Goal: Task Accomplishment & Management: Complete application form

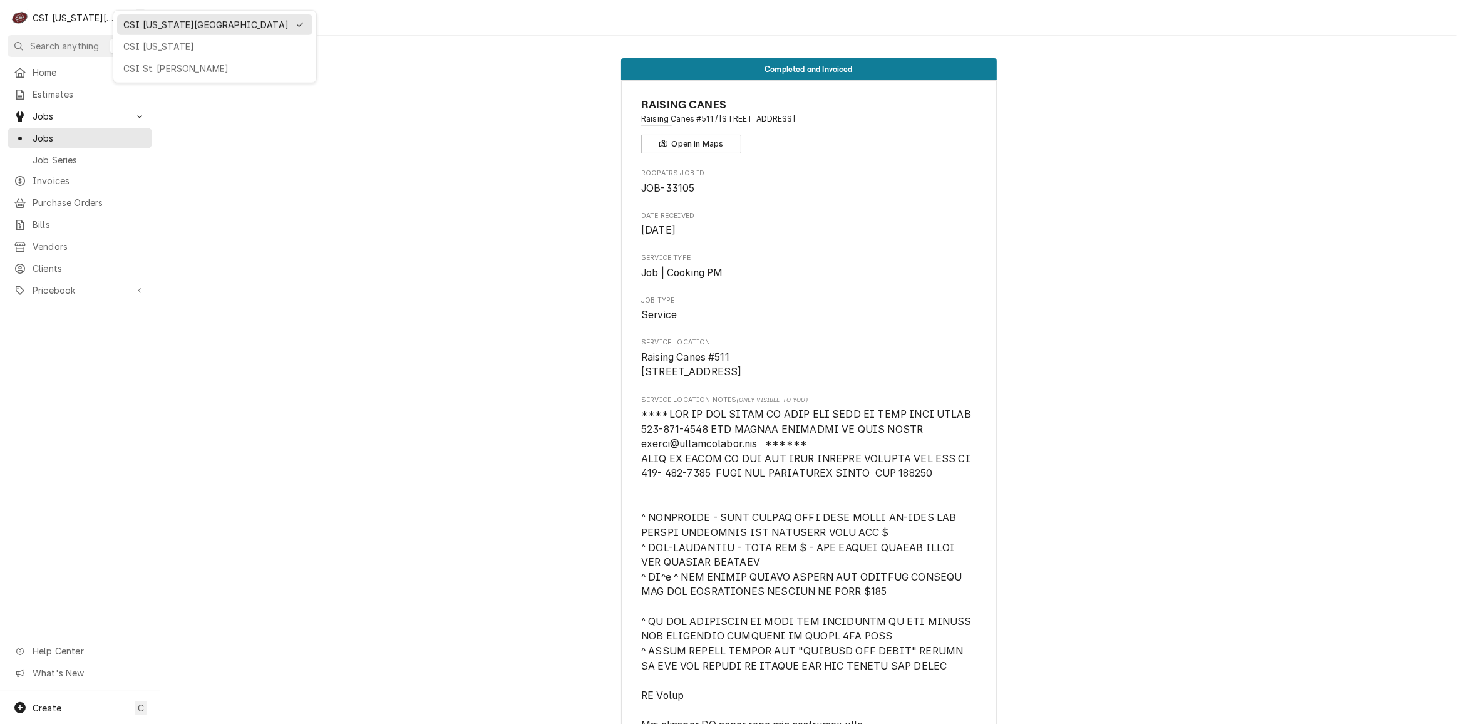
scroll to position [1024, 0]
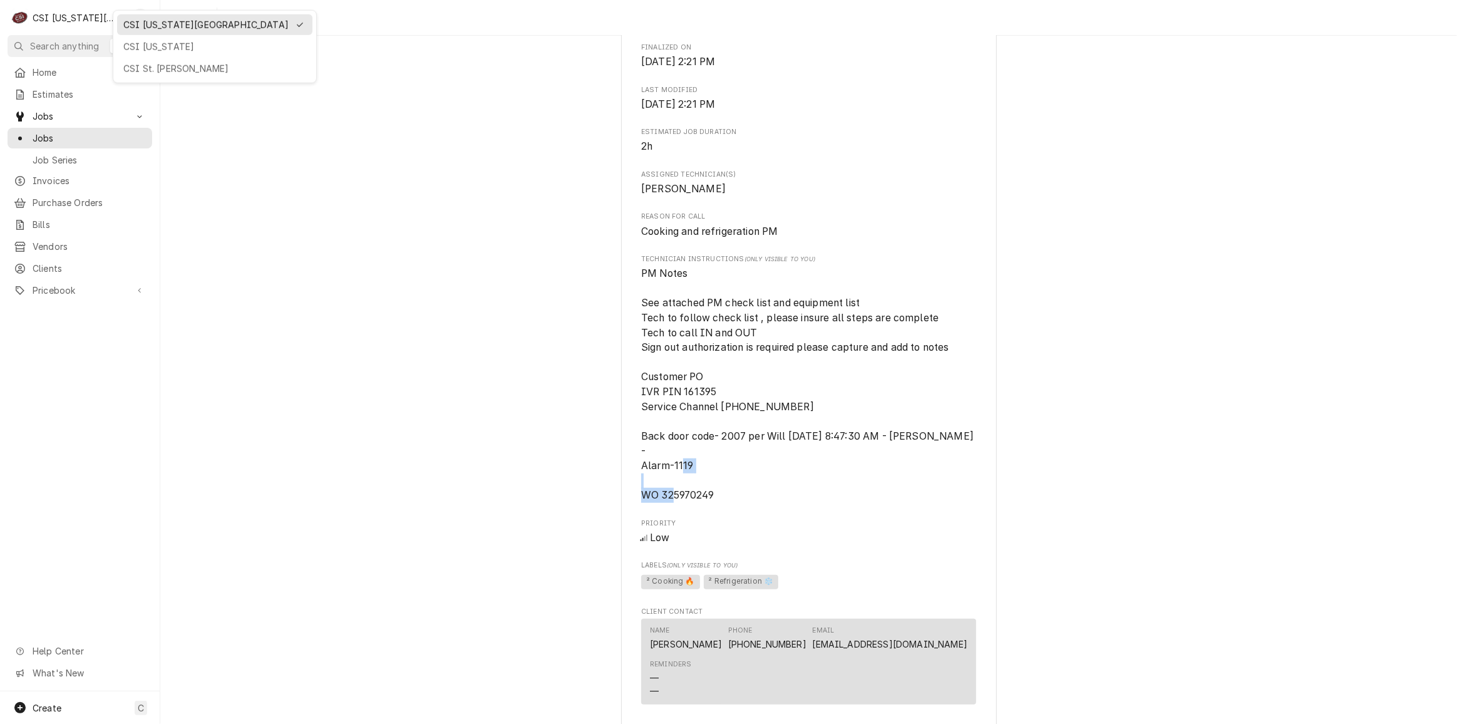
click at [181, 65] on div "CSI St. Louis" at bounding box center [214, 68] width 183 height 13
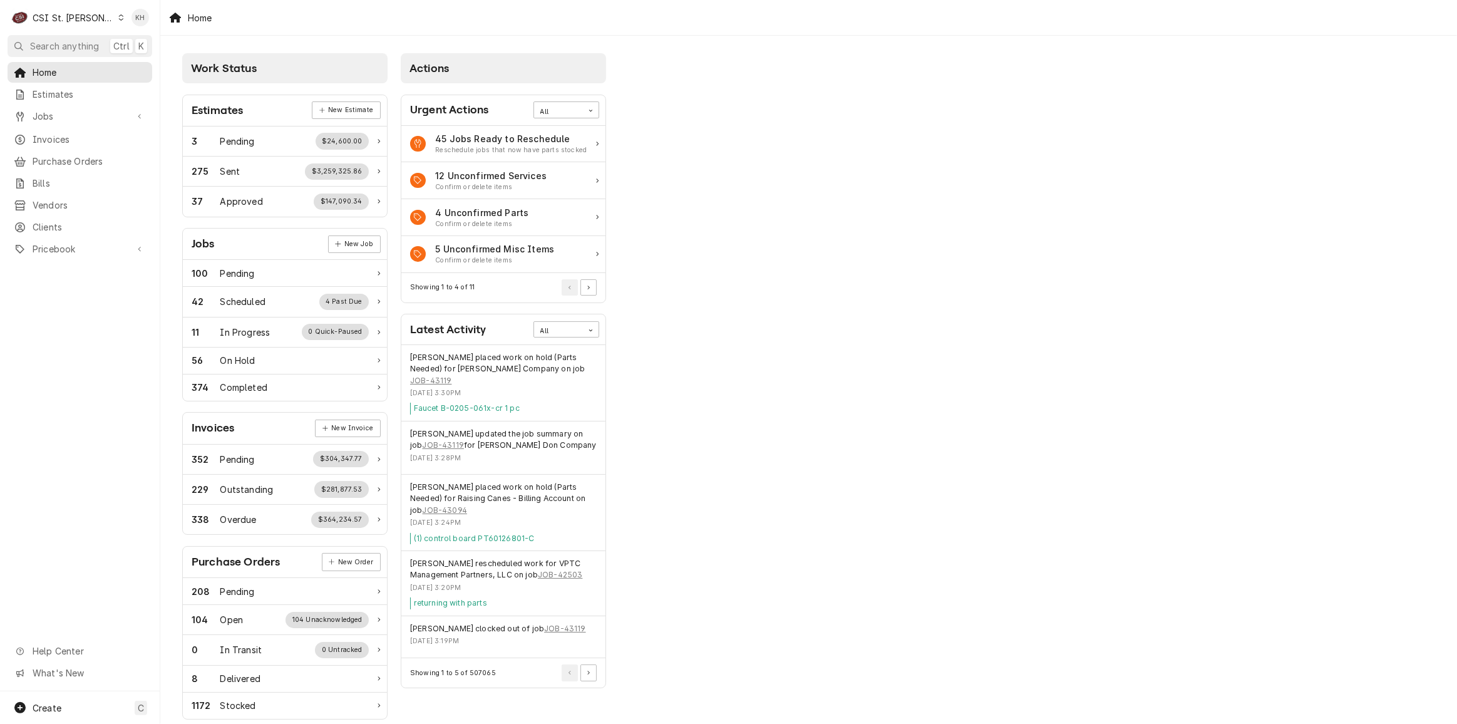
drag, startPoint x: 1181, startPoint y: 193, endPoint x: 1092, endPoint y: 193, distance: 89.5
click at [1174, 193] on div "Work Status Estimates New Estimate 3 Pending $24,600.00 275 Sent $3,259,325.86 …" at bounding box center [808, 455] width 1296 height 839
click at [48, 220] on span "Clients" at bounding box center [89, 226] width 113 height 13
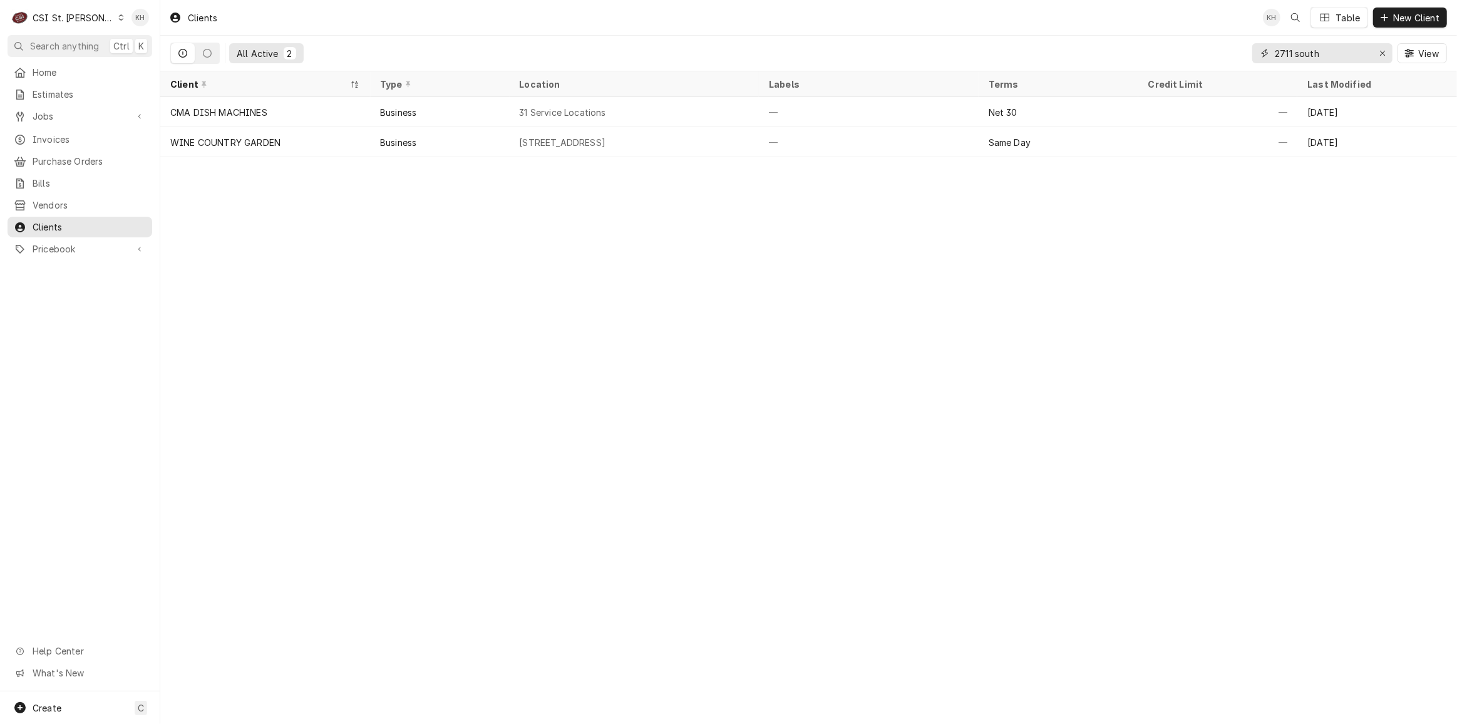
drag, startPoint x: 1204, startPoint y: 50, endPoint x: 1181, endPoint y: 50, distance: 22.5
click at [1181, 50] on div "All Active 2 2711 south View" at bounding box center [808, 53] width 1276 height 35
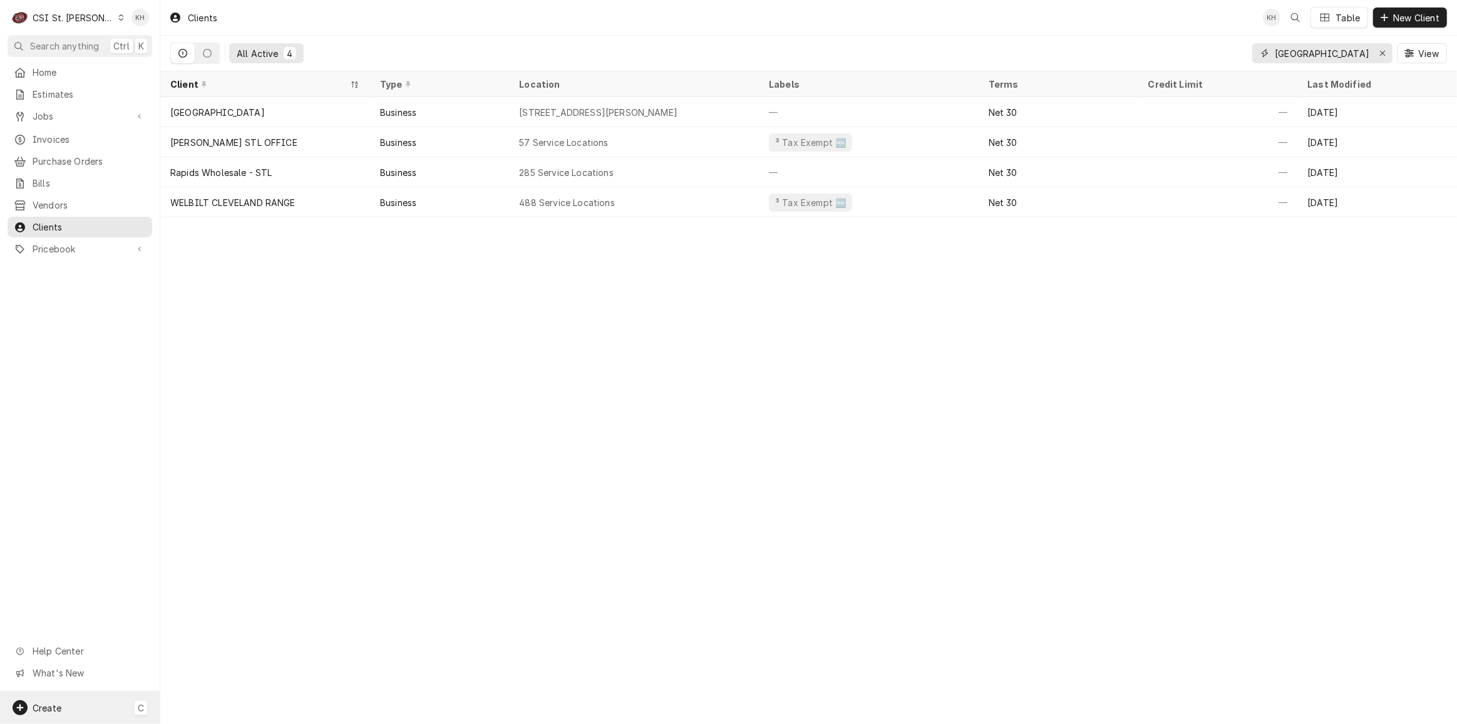
type input "[GEOGRAPHIC_DATA]"
click at [67, 712] on div "Create C" at bounding box center [80, 707] width 160 height 33
click at [201, 602] on div "Job" at bounding box center [235, 598] width 84 height 13
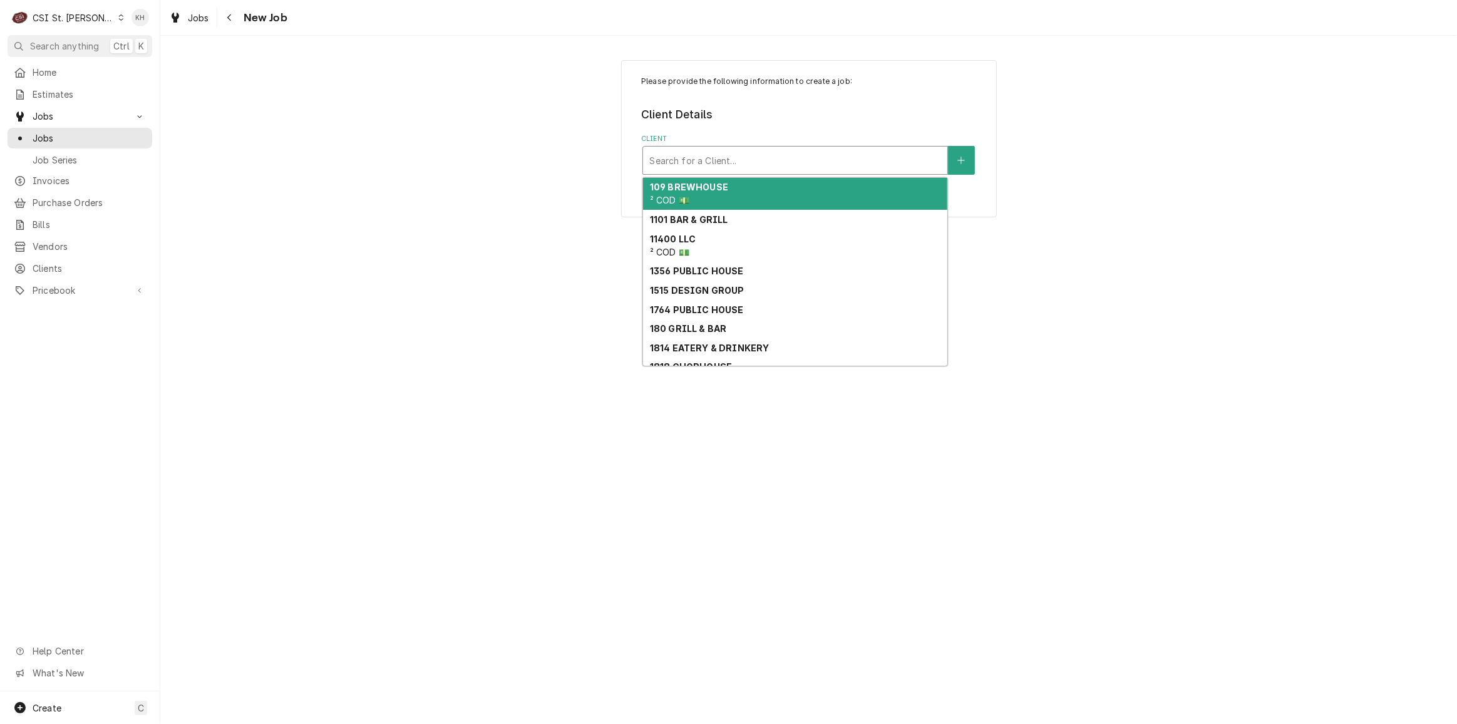
type input "v"
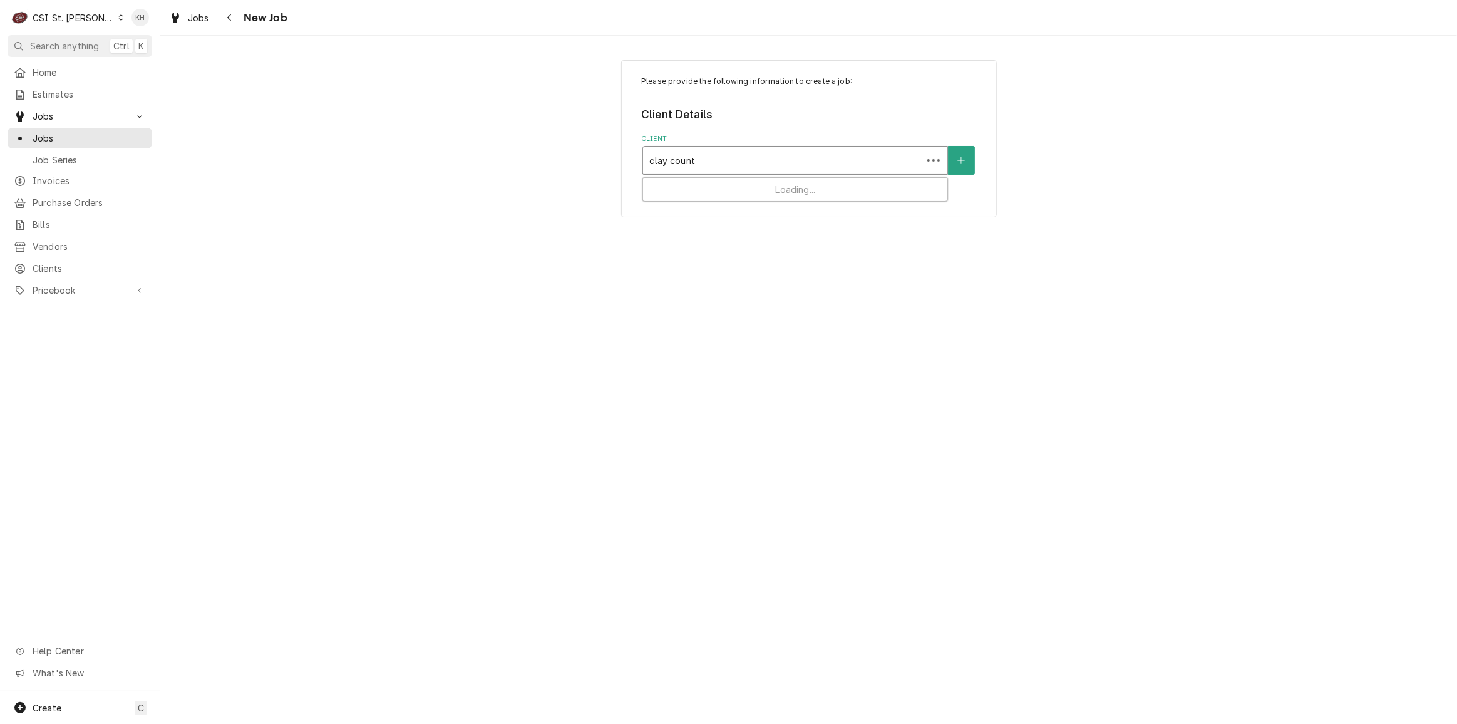
type input "[GEOGRAPHIC_DATA]"
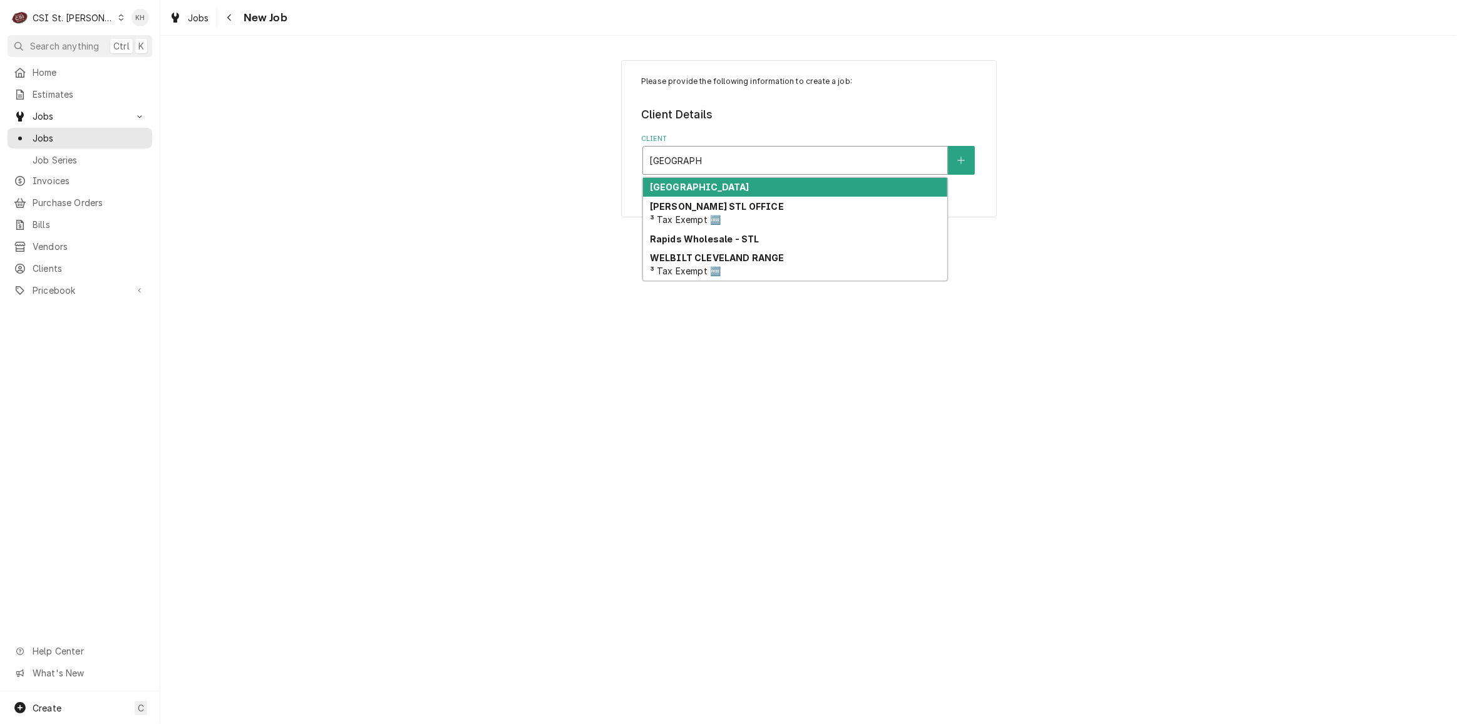
click at [734, 181] on div "[GEOGRAPHIC_DATA]" at bounding box center [795, 187] width 304 height 19
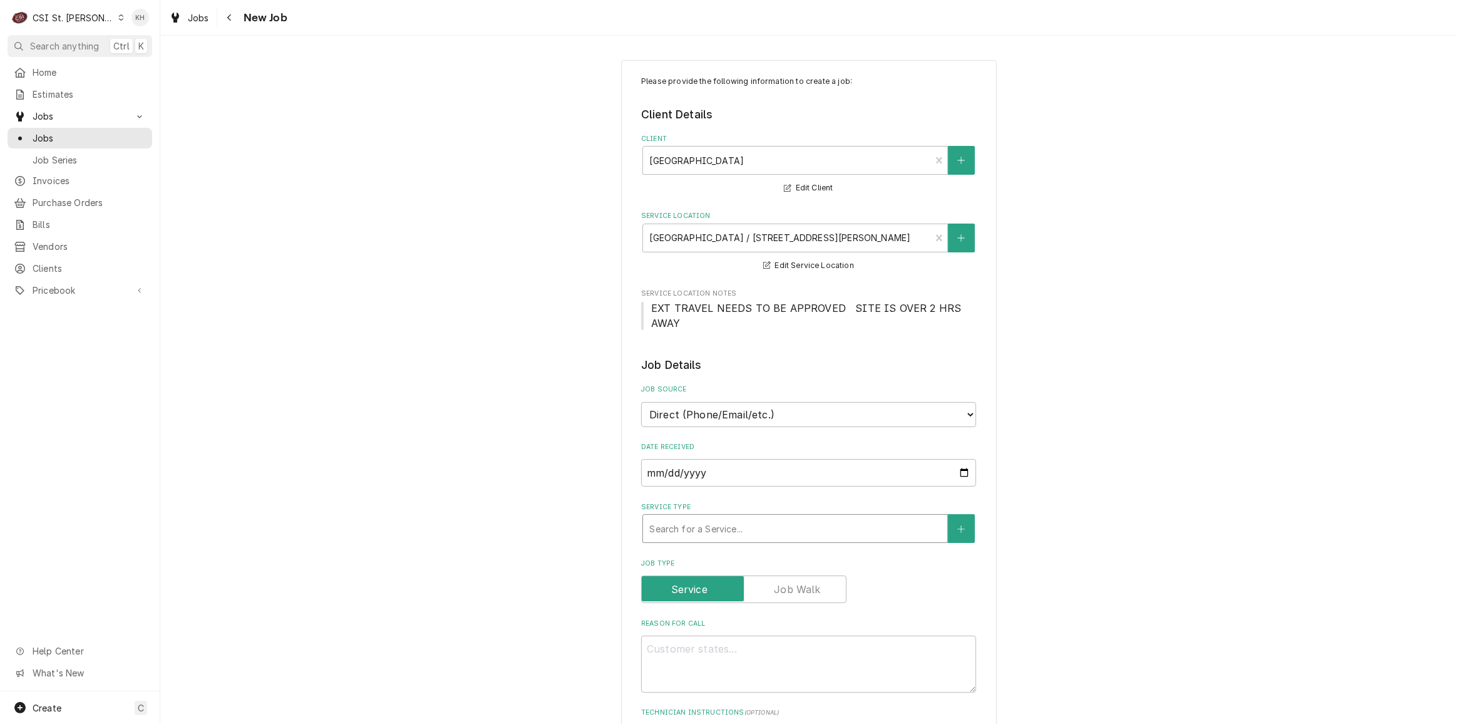
click at [734, 522] on div "Service Type" at bounding box center [795, 528] width 292 height 23
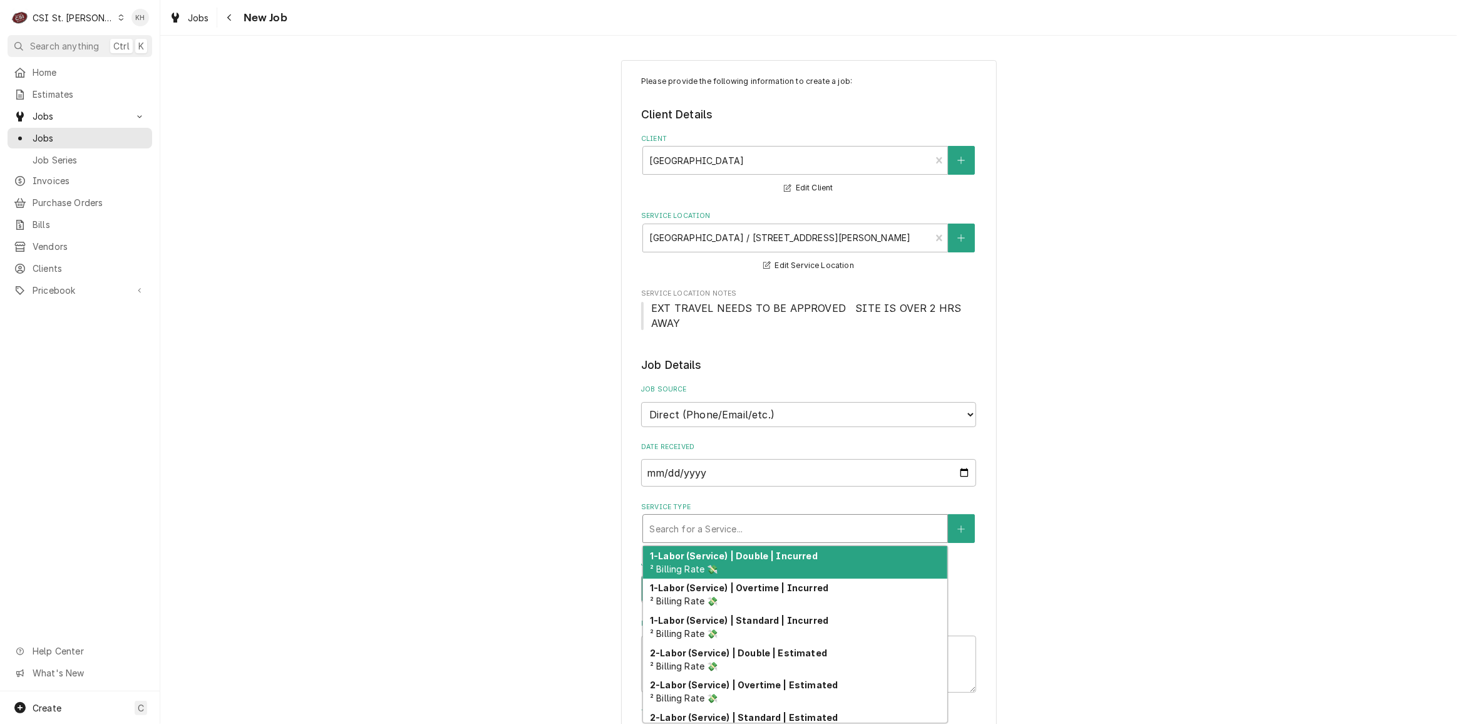
type textarea "x"
type input "s"
type textarea "x"
type input "se"
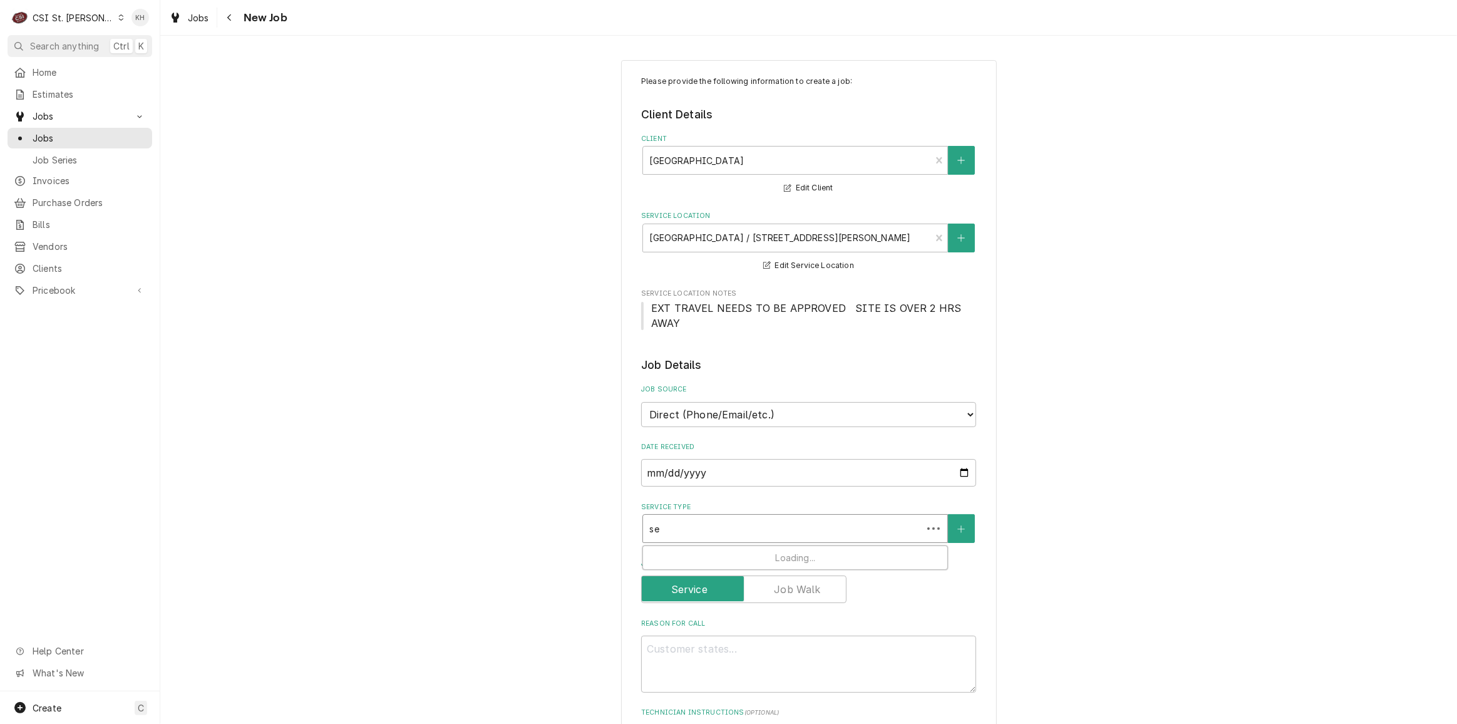
type textarea "x"
type input "ser"
type textarea "x"
type input "serv"
type textarea "x"
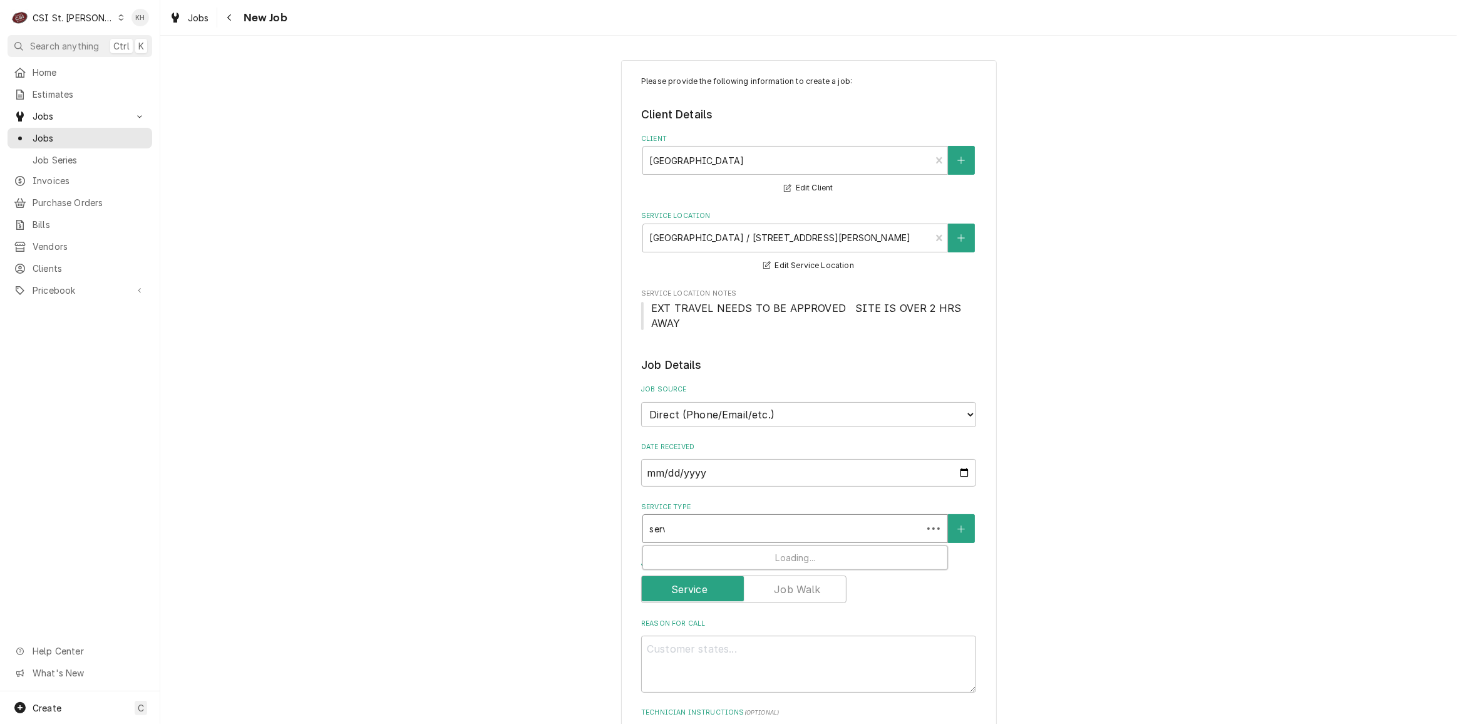
type input "servi"
type textarea "x"
type input "servic"
type textarea "x"
type input "service"
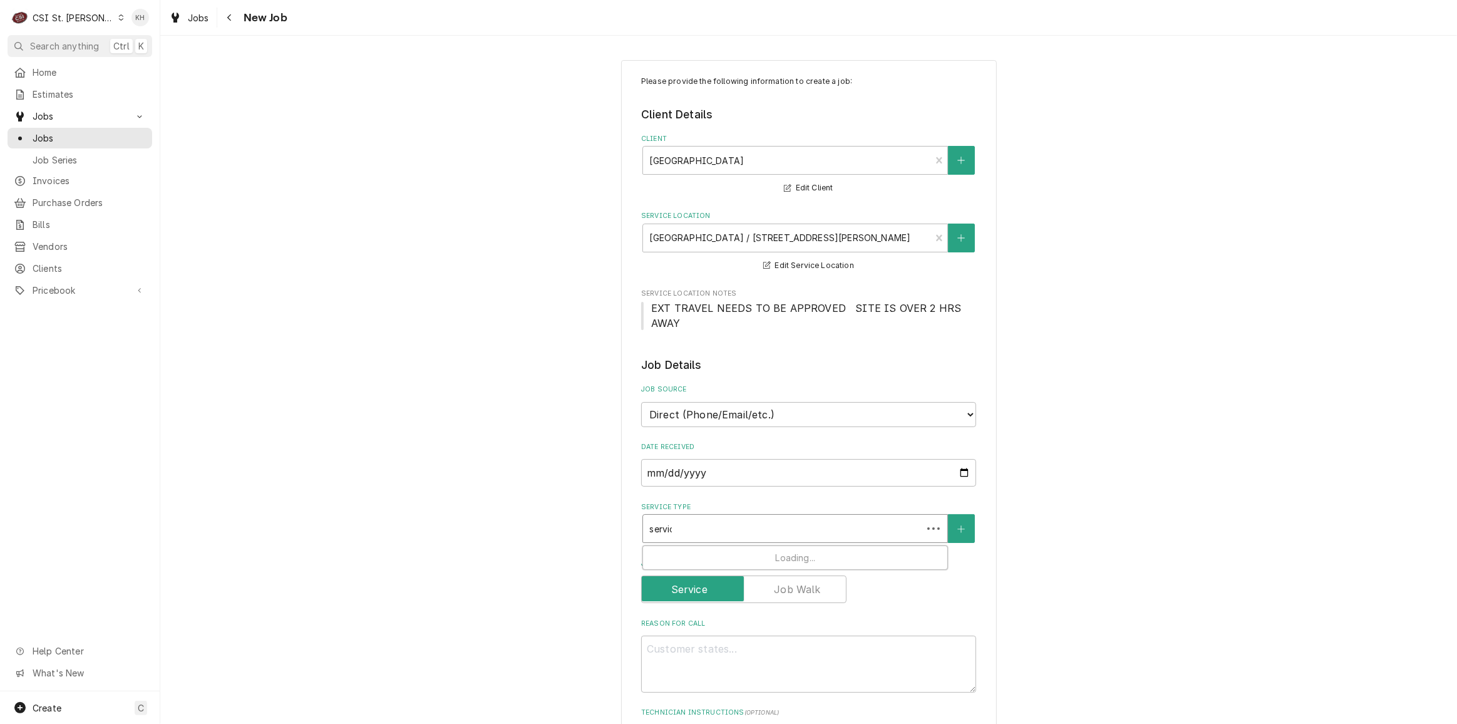
type textarea "x"
type input "service c"
type textarea "x"
type input "service ca"
type textarea "x"
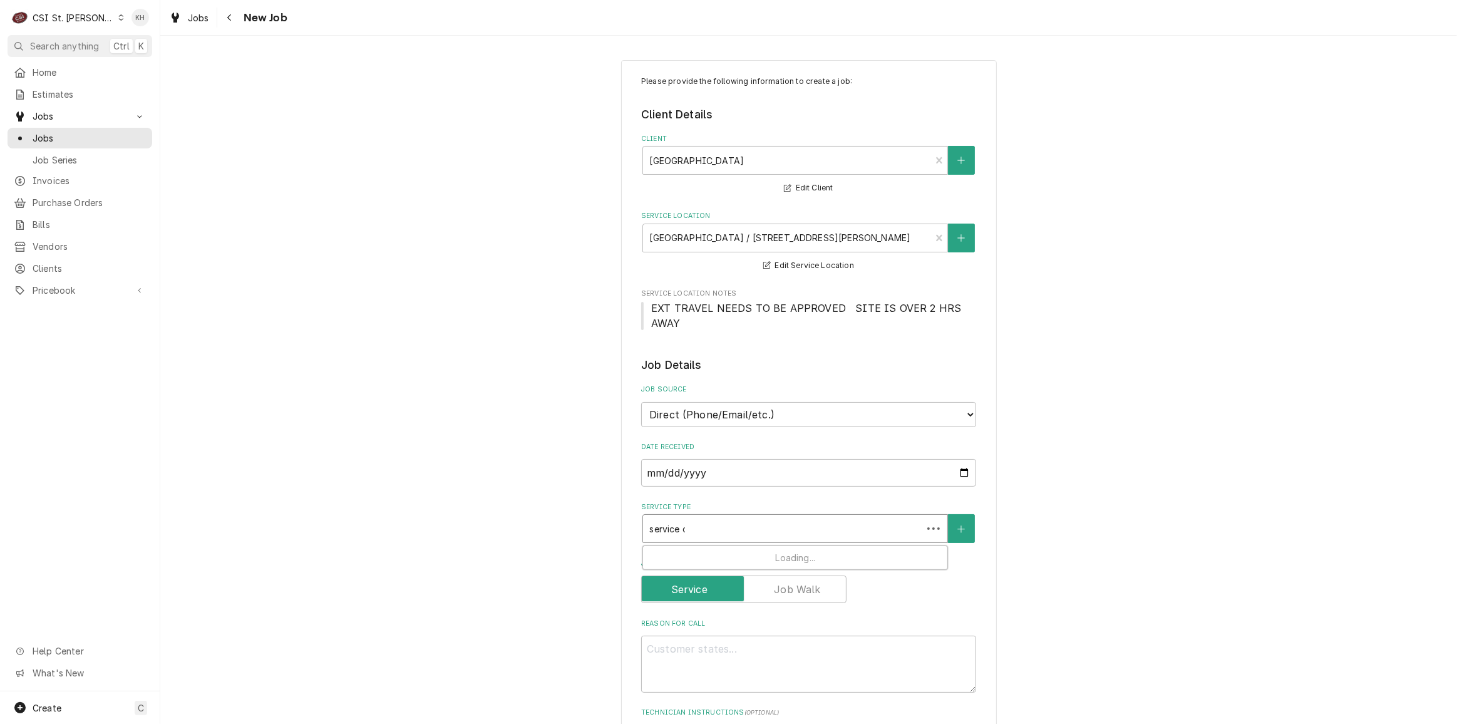
type input "service cal"
type textarea "x"
type input "service call"
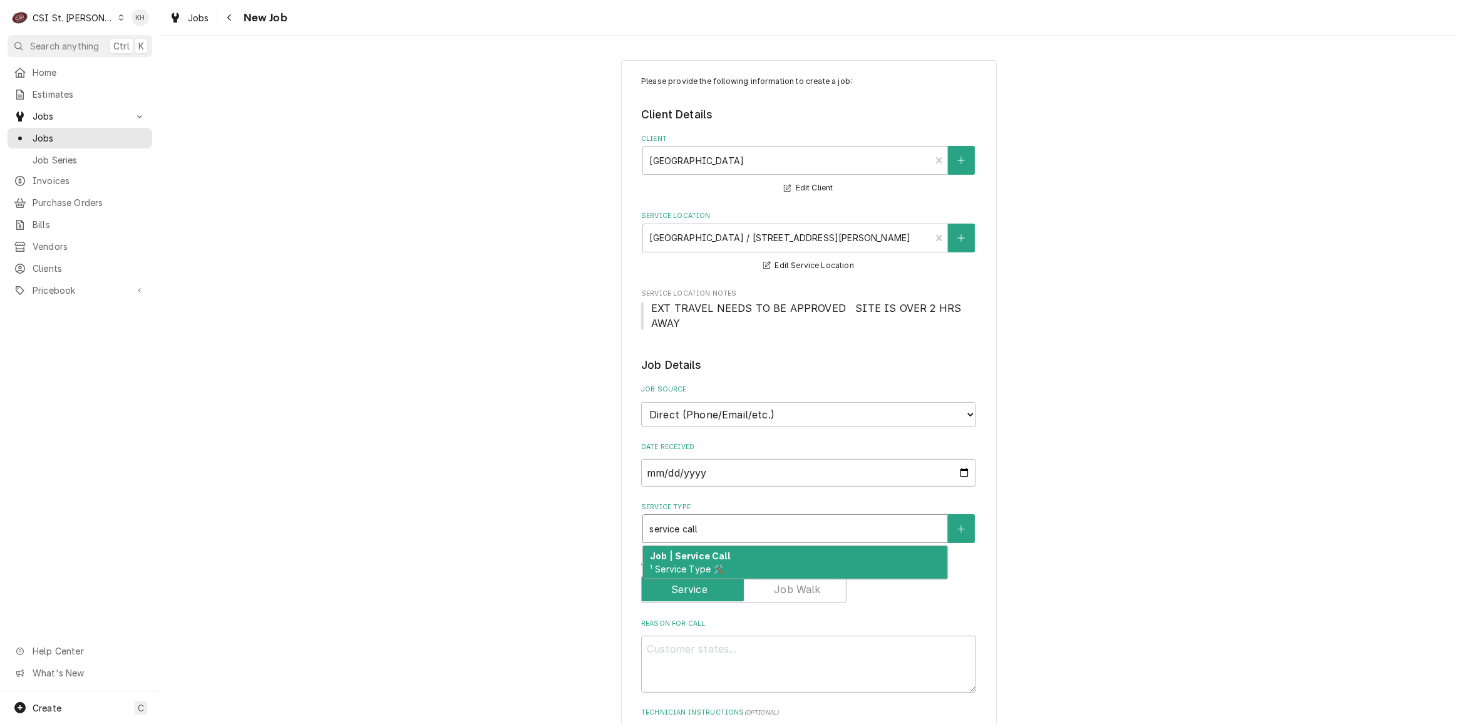
click at [725, 550] on div "Job | Service Call ¹ Service Type 🛠️" at bounding box center [795, 562] width 304 height 33
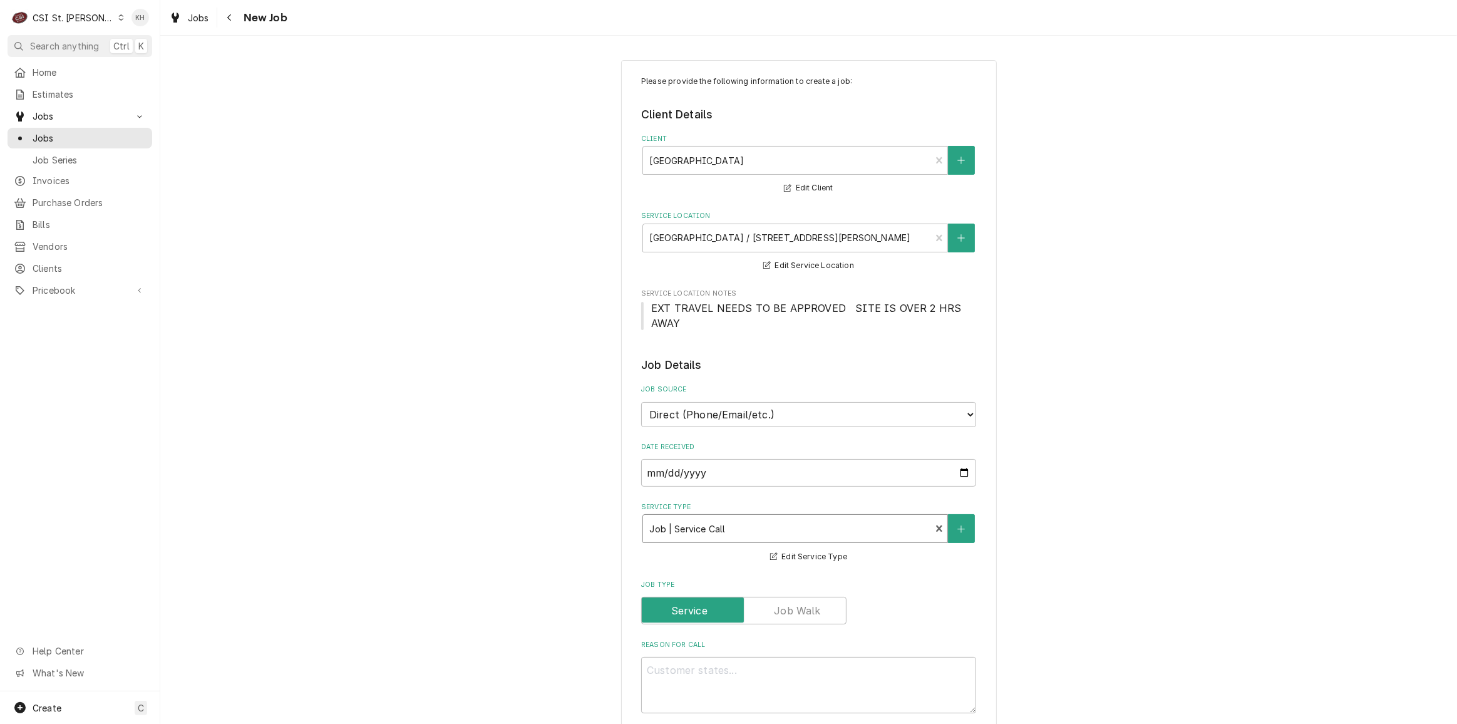
type textarea "x"
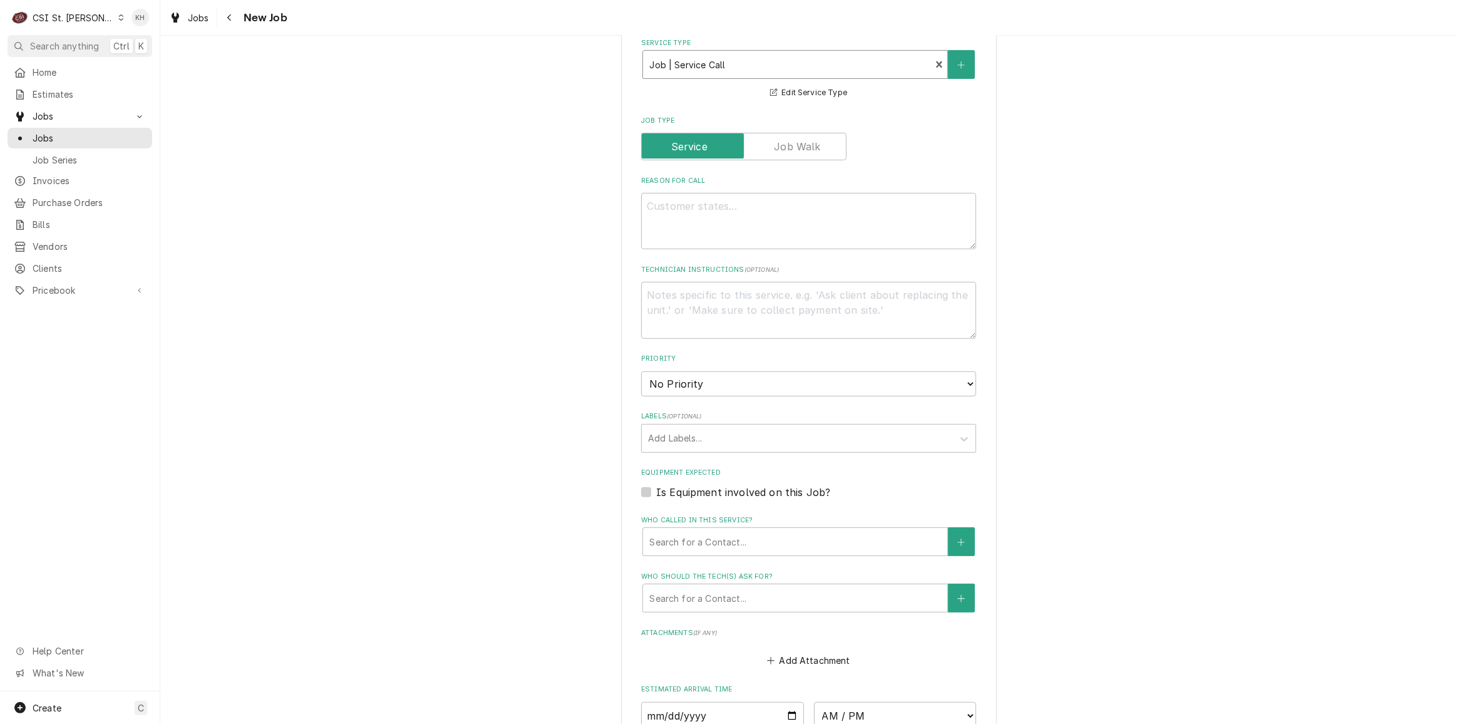
scroll to position [512, 0]
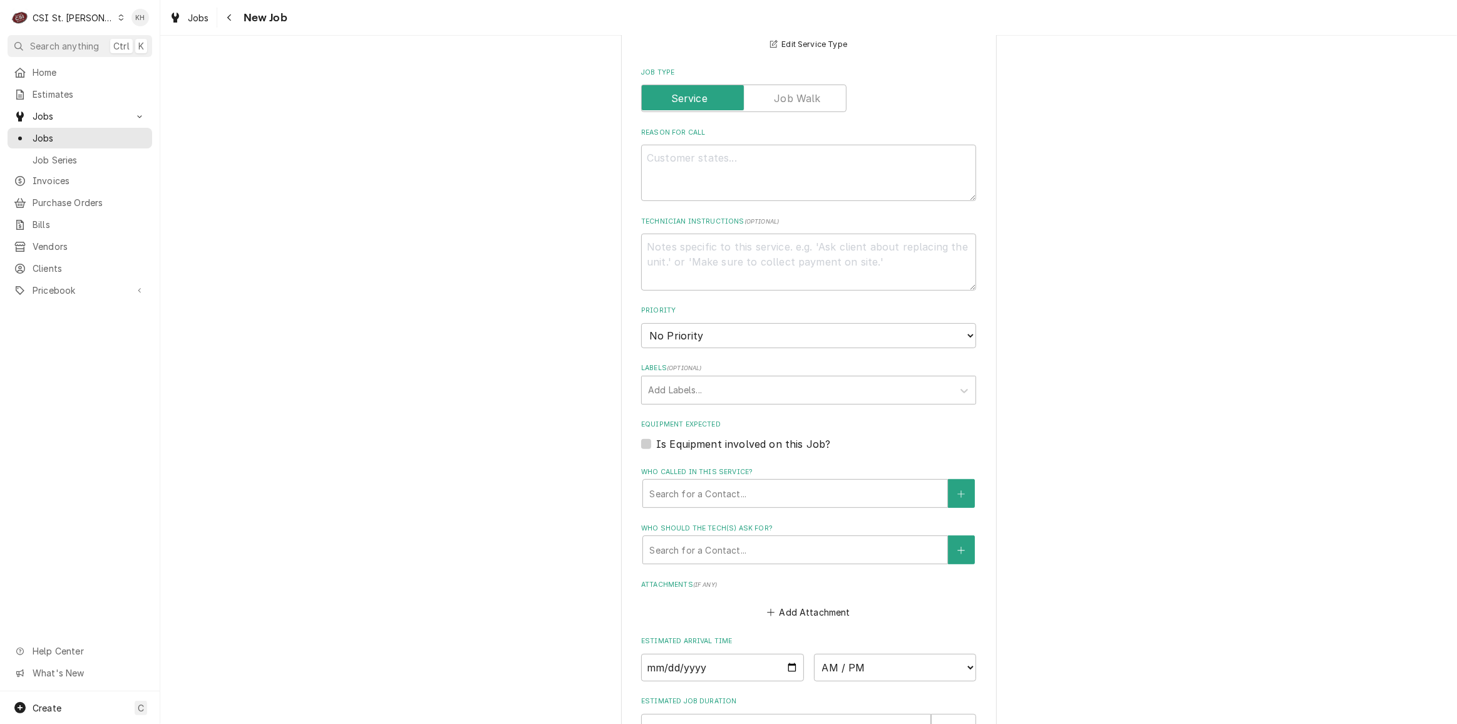
click at [656, 441] on label "Is Equipment involved on this Job?" at bounding box center [743, 443] width 174 height 15
click at [656, 441] on input "Equipment Expected" at bounding box center [823, 450] width 335 height 28
checkbox input "true"
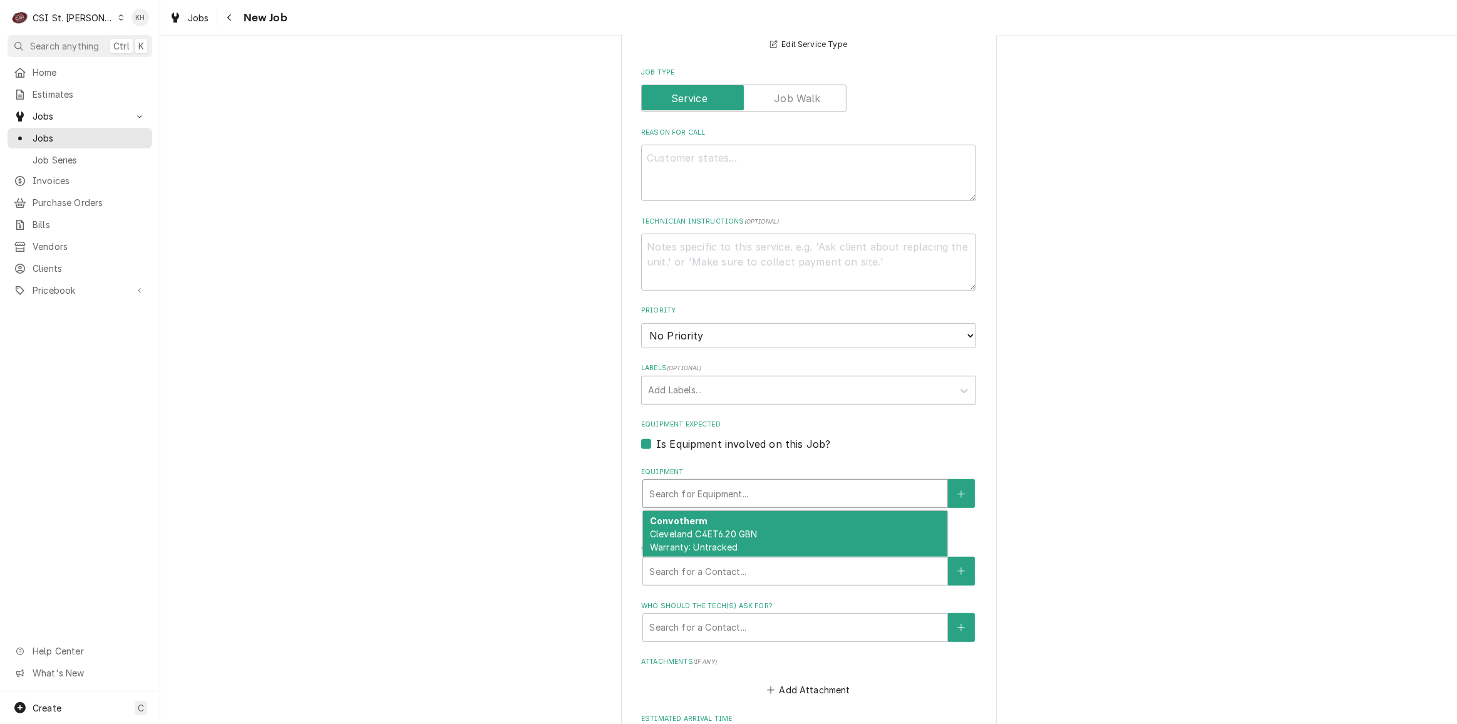
drag, startPoint x: 714, startPoint y: 493, endPoint x: 712, endPoint y: 505, distance: 12.0
click at [714, 497] on div "Equipment" at bounding box center [795, 493] width 292 height 23
click at [740, 535] on span "Cleveland C4ET6.20 GBN Warranty: Untracked" at bounding box center [704, 540] width 108 height 24
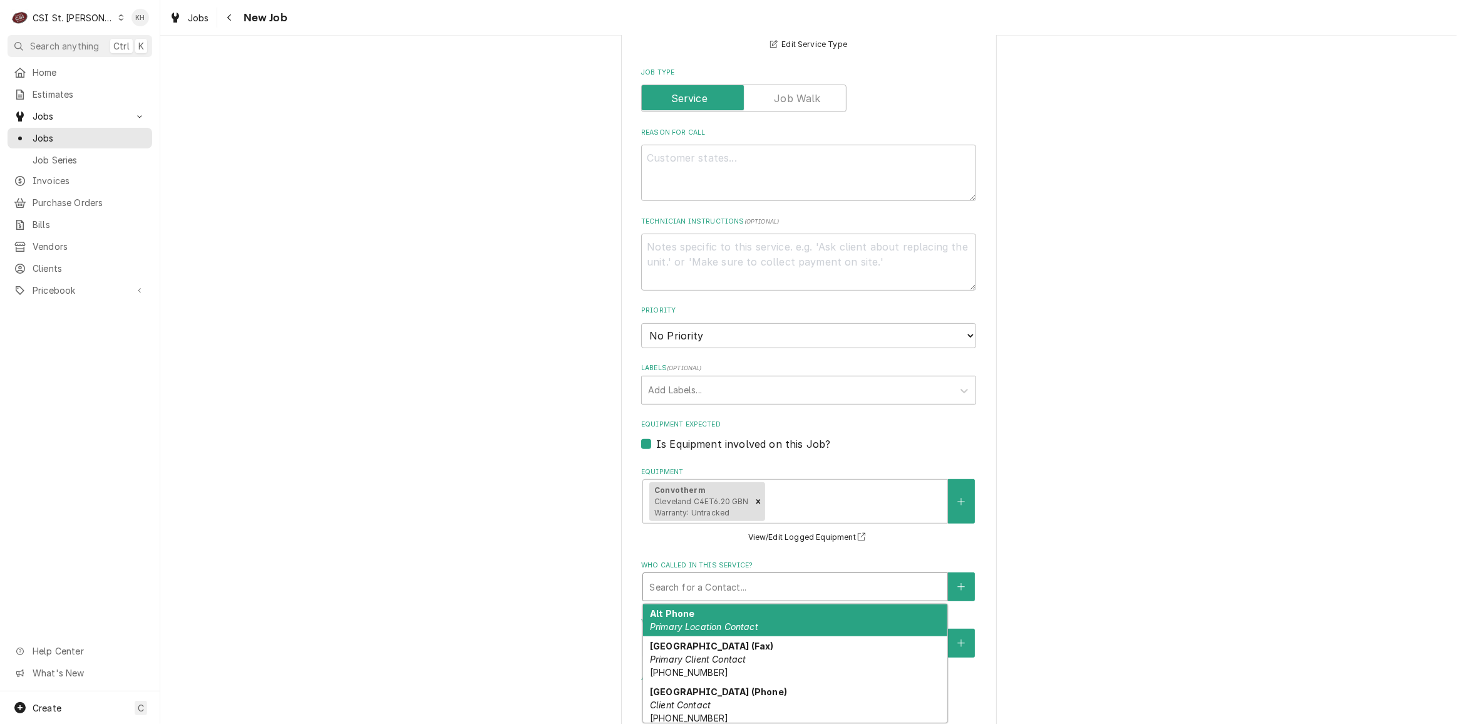
click at [711, 584] on div "Who called in this service?" at bounding box center [795, 586] width 292 height 23
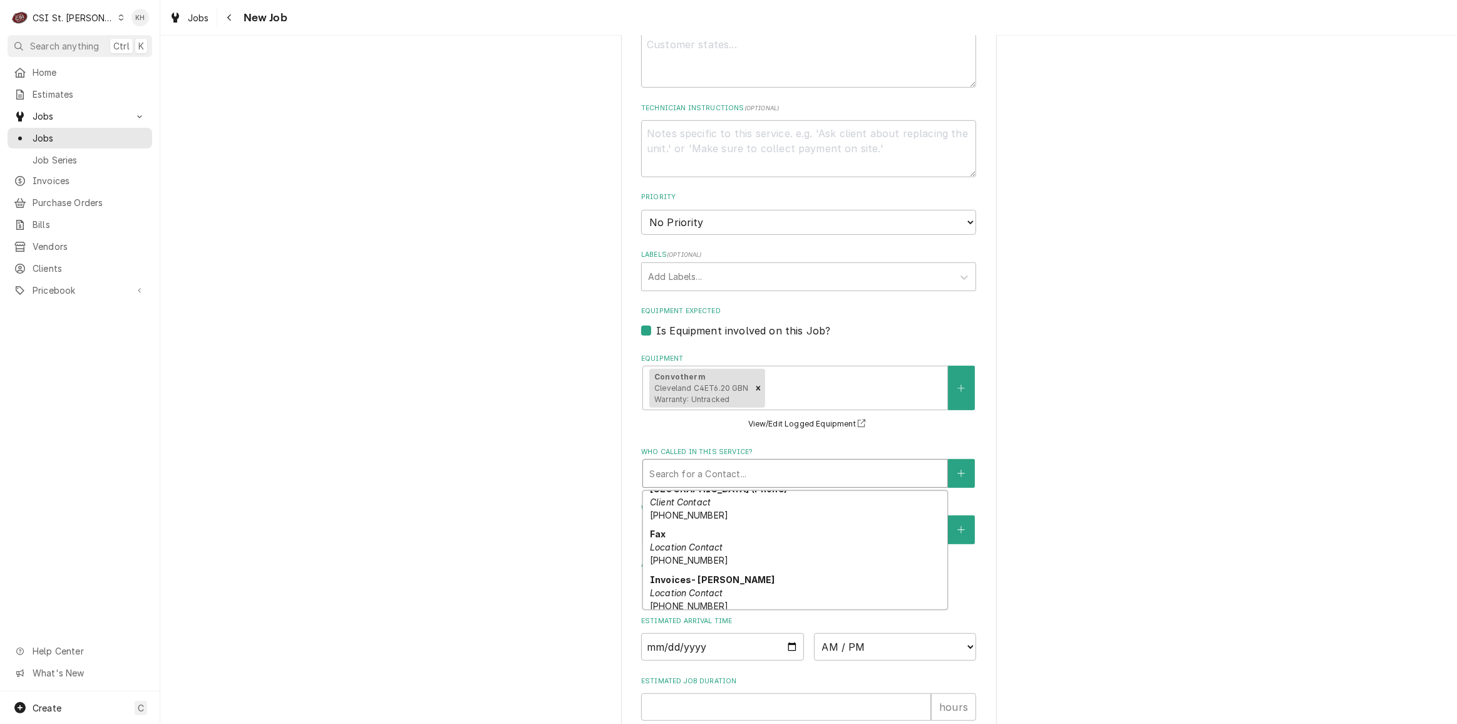
scroll to position [113, 0]
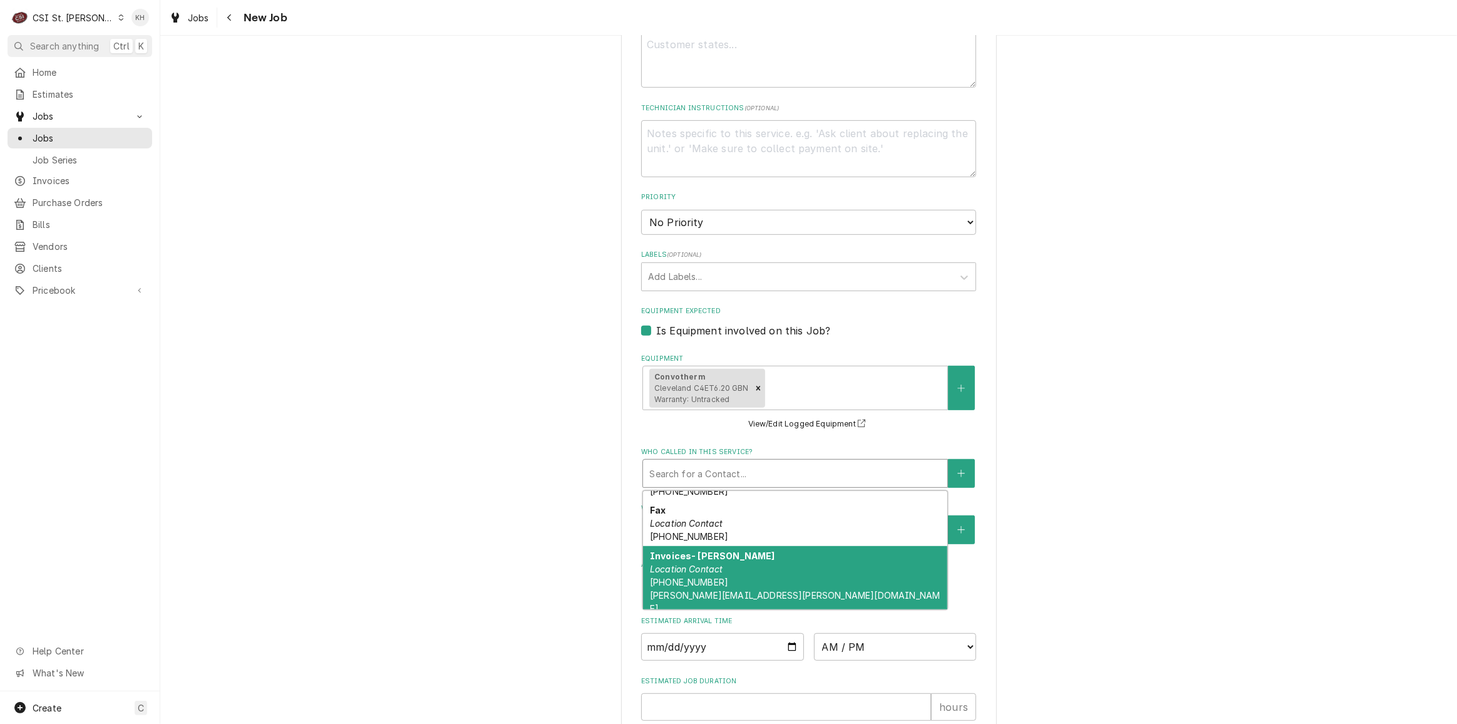
click at [721, 577] on div "Invoices- Kim Fleene Location Contact (618) 662-1622 kim.fleener@claycountyhosp…" at bounding box center [795, 582] width 304 height 72
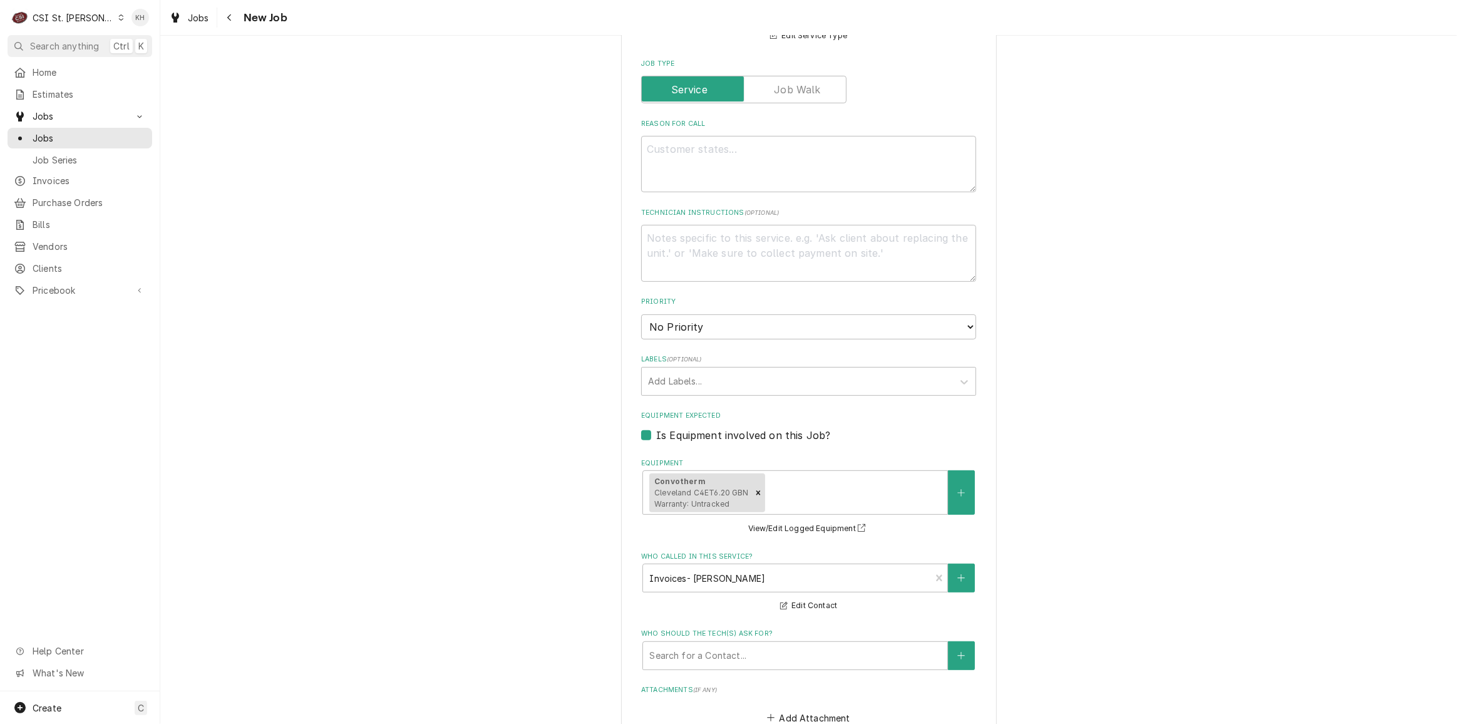
scroll to position [512, 0]
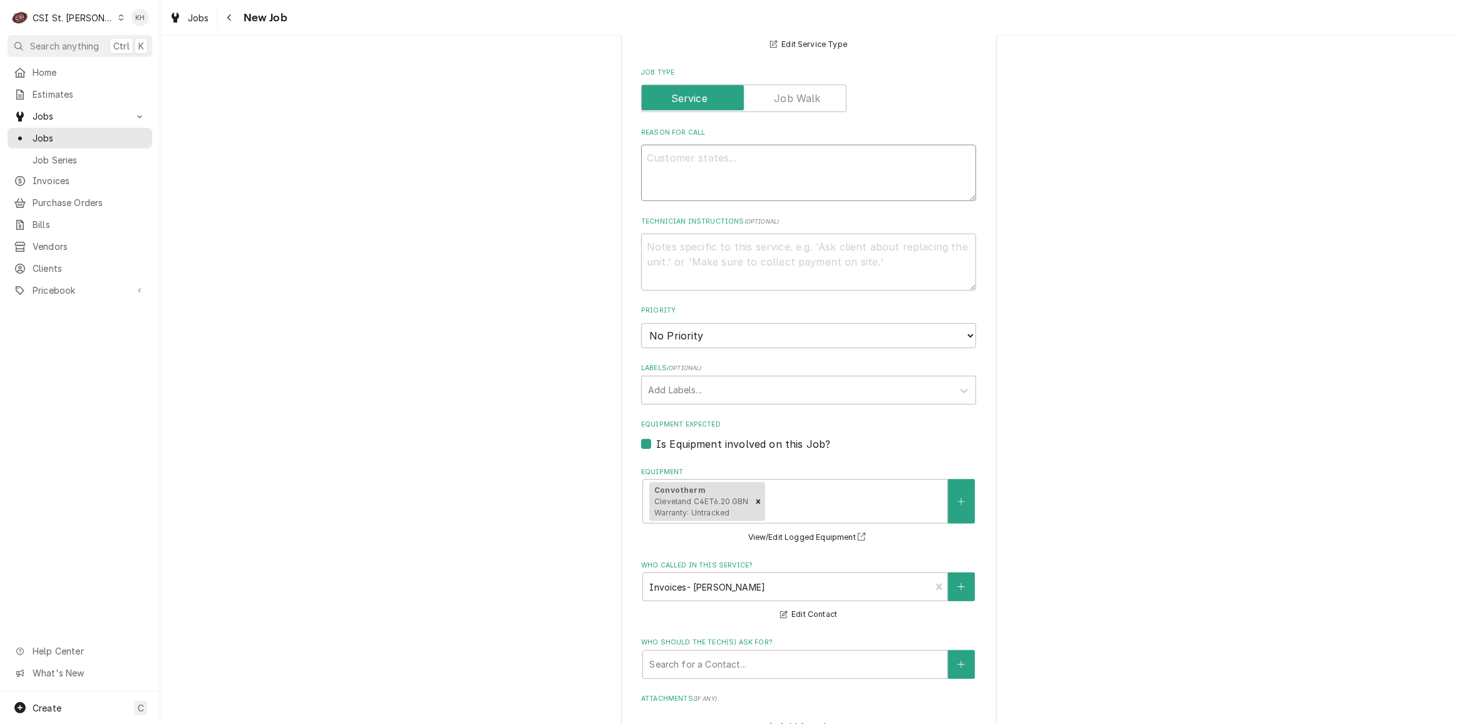
drag, startPoint x: 774, startPoint y: 158, endPoint x: 757, endPoint y: 170, distance: 20.7
click at [767, 162] on textarea "Reason For Call" at bounding box center [808, 173] width 335 height 56
click at [754, 263] on textarea "Technician Instructions ( optional )" at bounding box center [808, 261] width 335 height 56
type textarea "x"
type textarea "S"
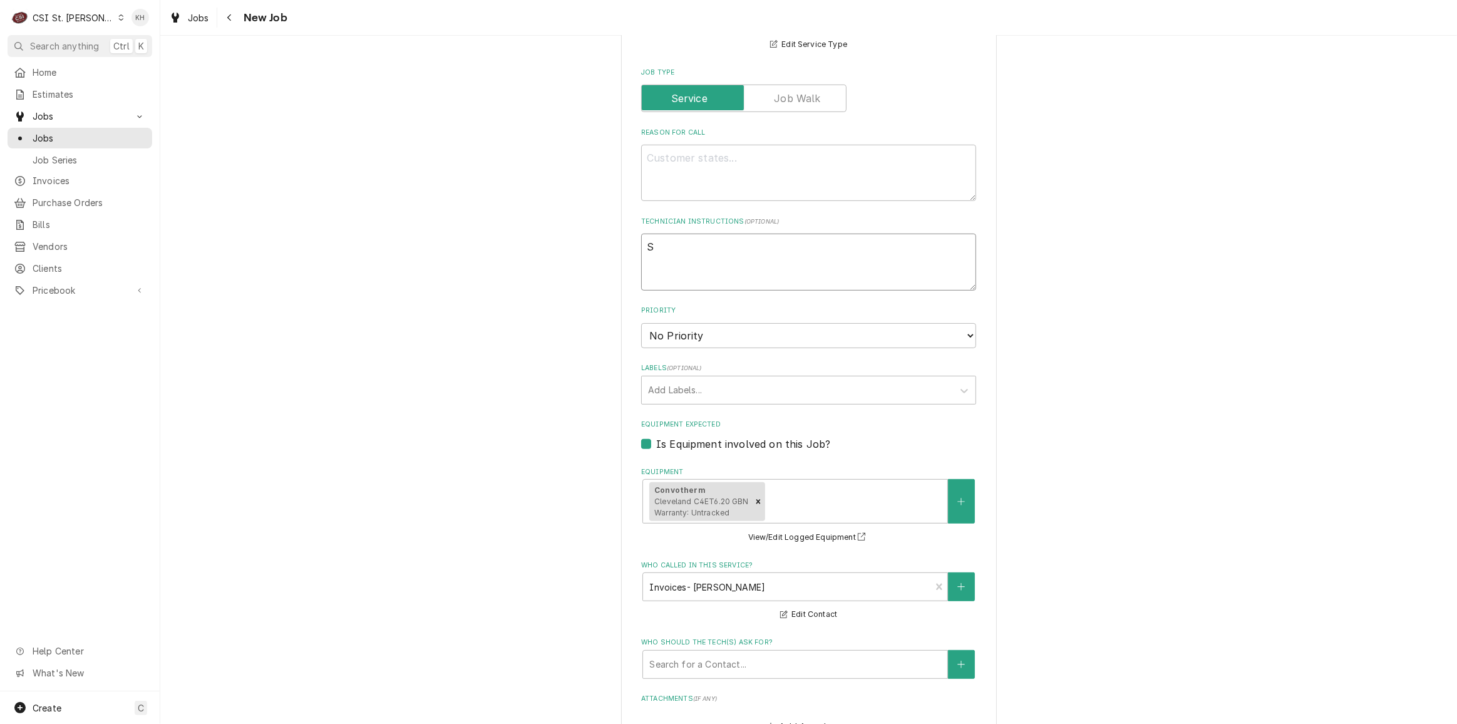
type textarea "x"
type textarea "Se"
type textarea "x"
type textarea "Ser"
type textarea "x"
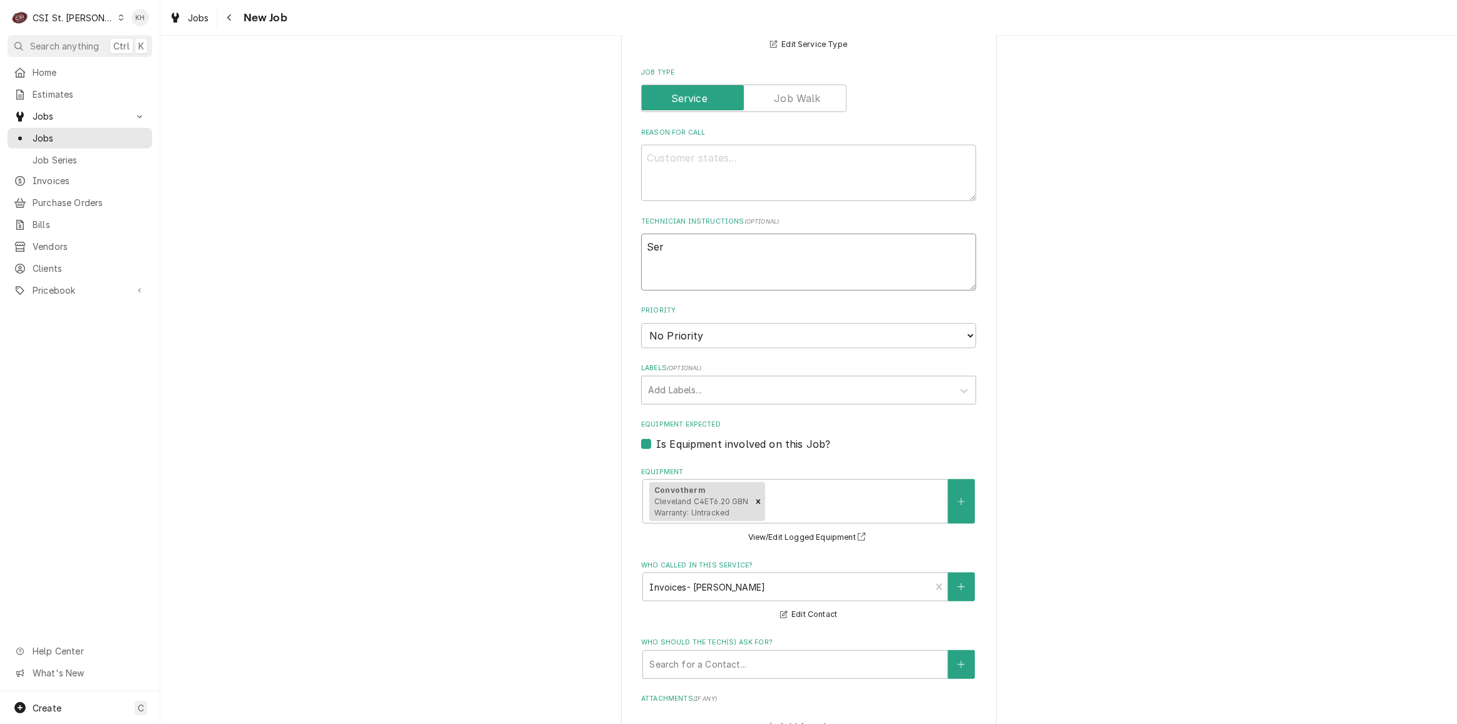
type textarea "Serv"
type textarea "x"
type textarea "Servi"
type textarea "x"
type textarea "Servic"
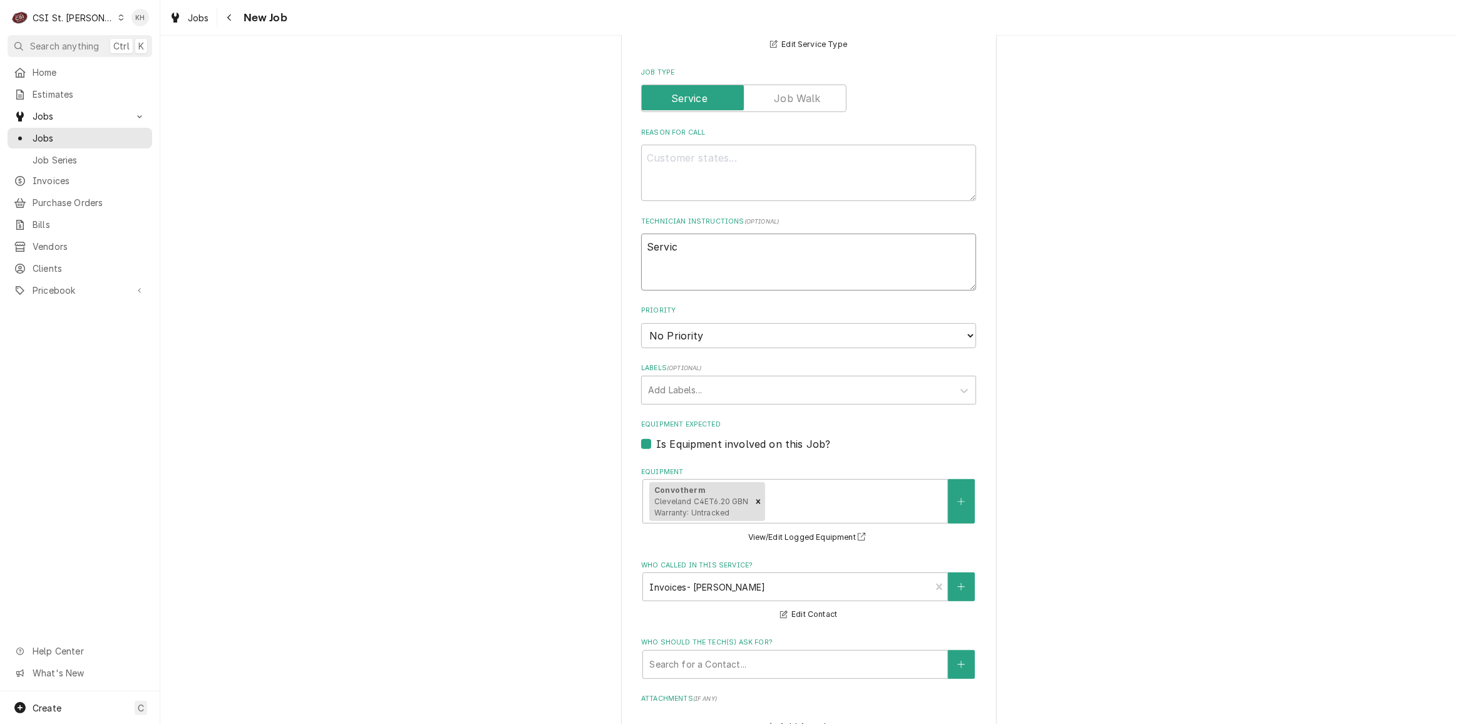
type textarea "x"
type textarea "Service"
type textarea "x"
type textarea "Service H"
type textarea "x"
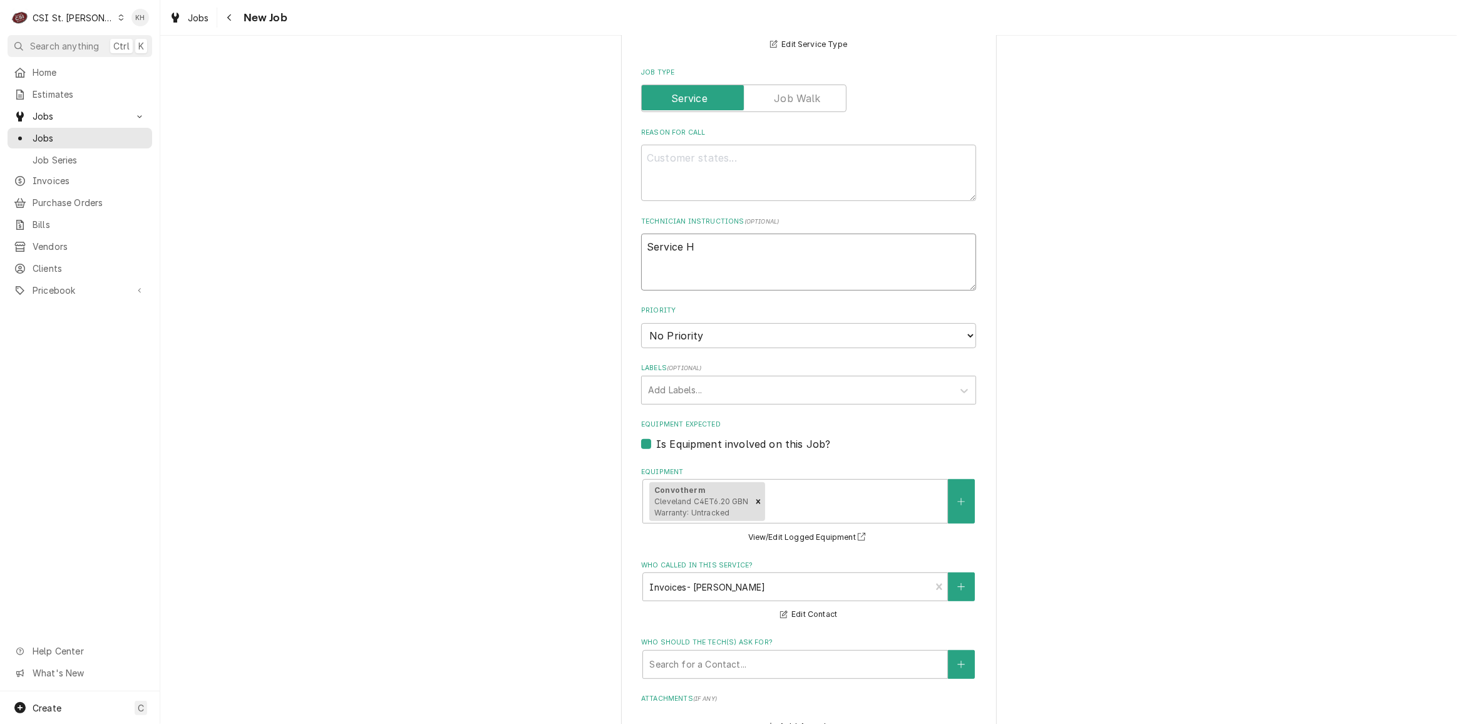
type textarea "Service Ho"
type textarea "x"
type textarea "Service Hou"
type textarea "x"
type textarea "Service Hour"
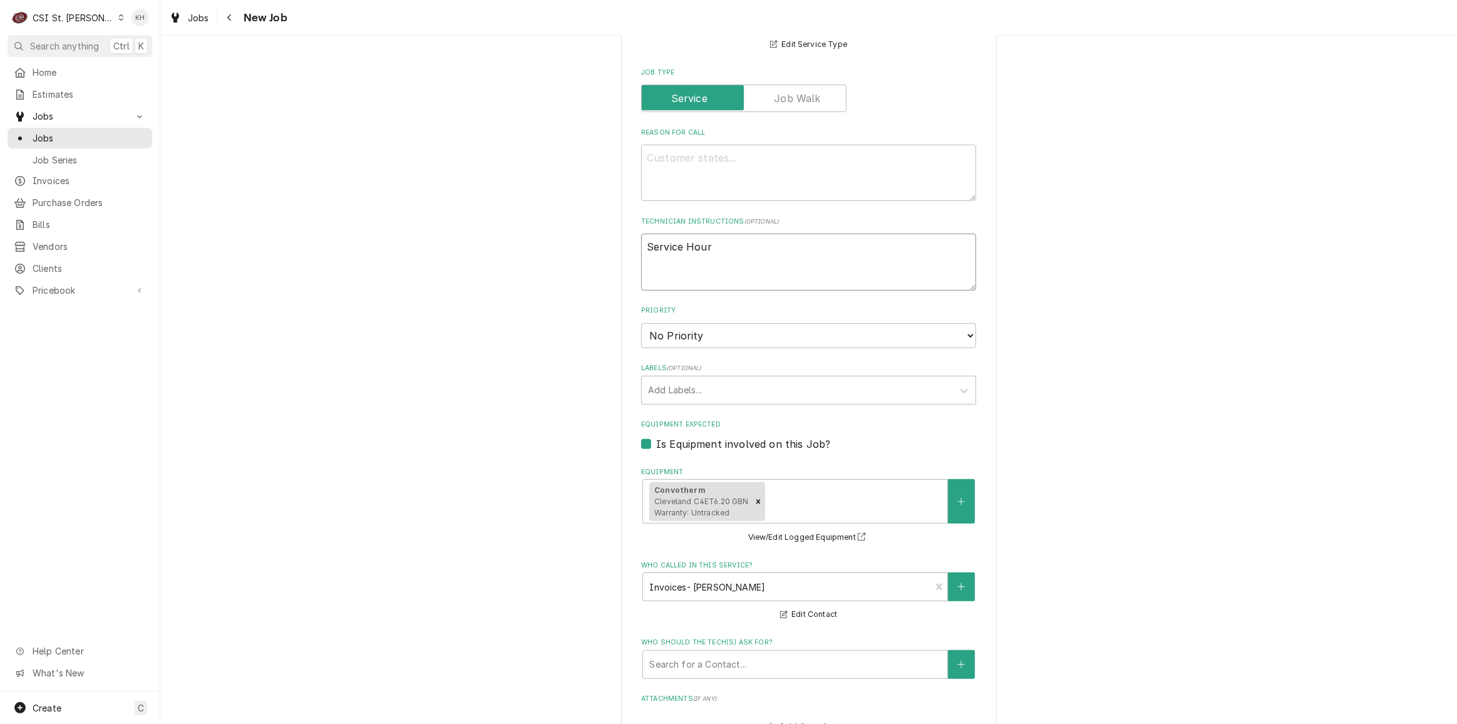
type textarea "x"
type textarea "Service Hours"
type textarea "x"
type textarea "Service Hours:"
type textarea "x"
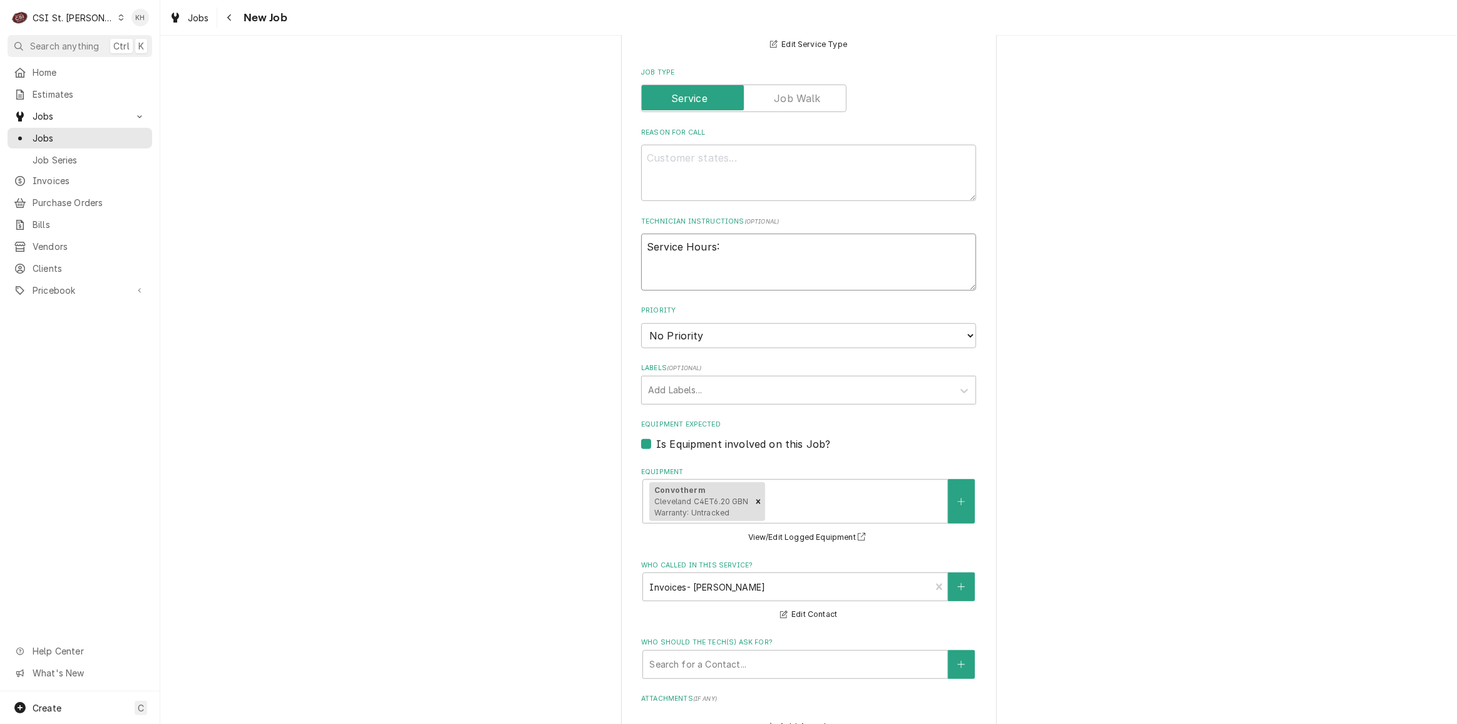
type textarea "Service Hours:"
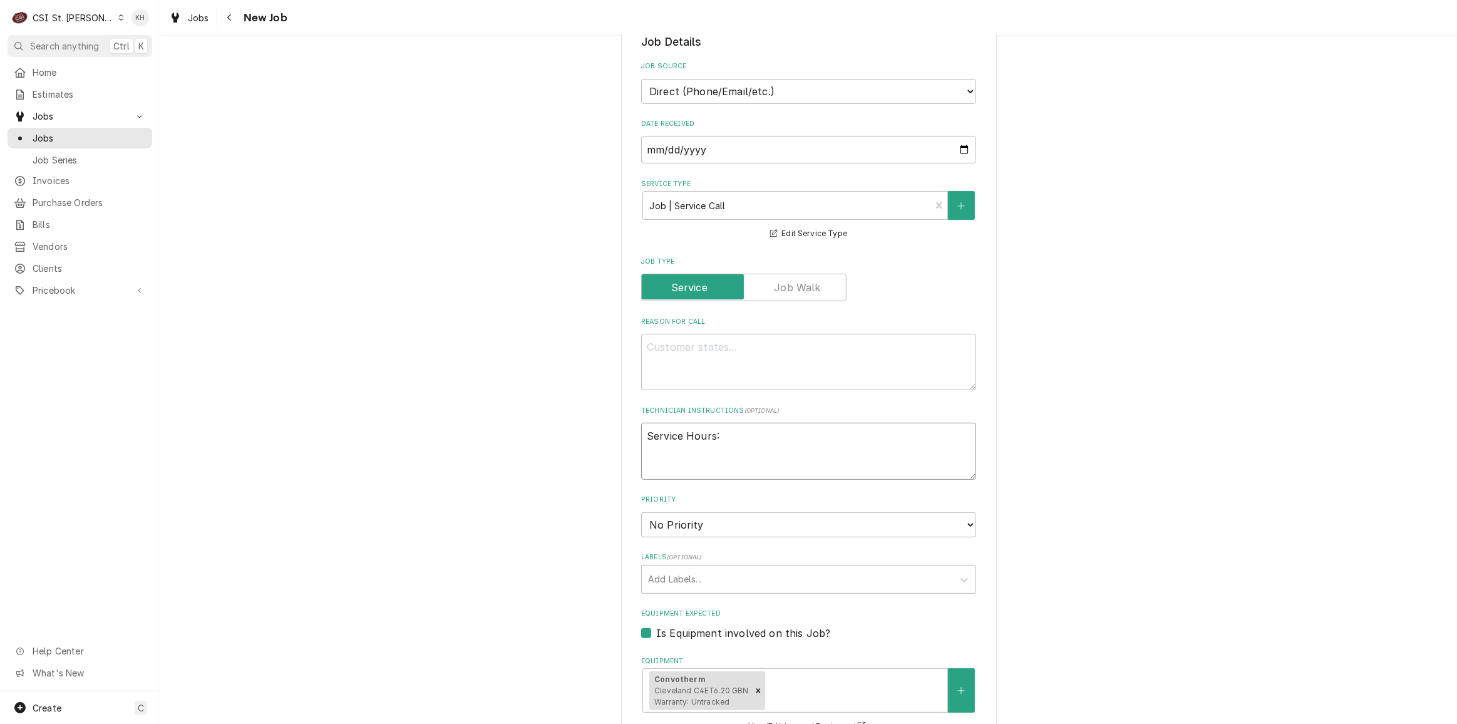
scroll to position [341, 0]
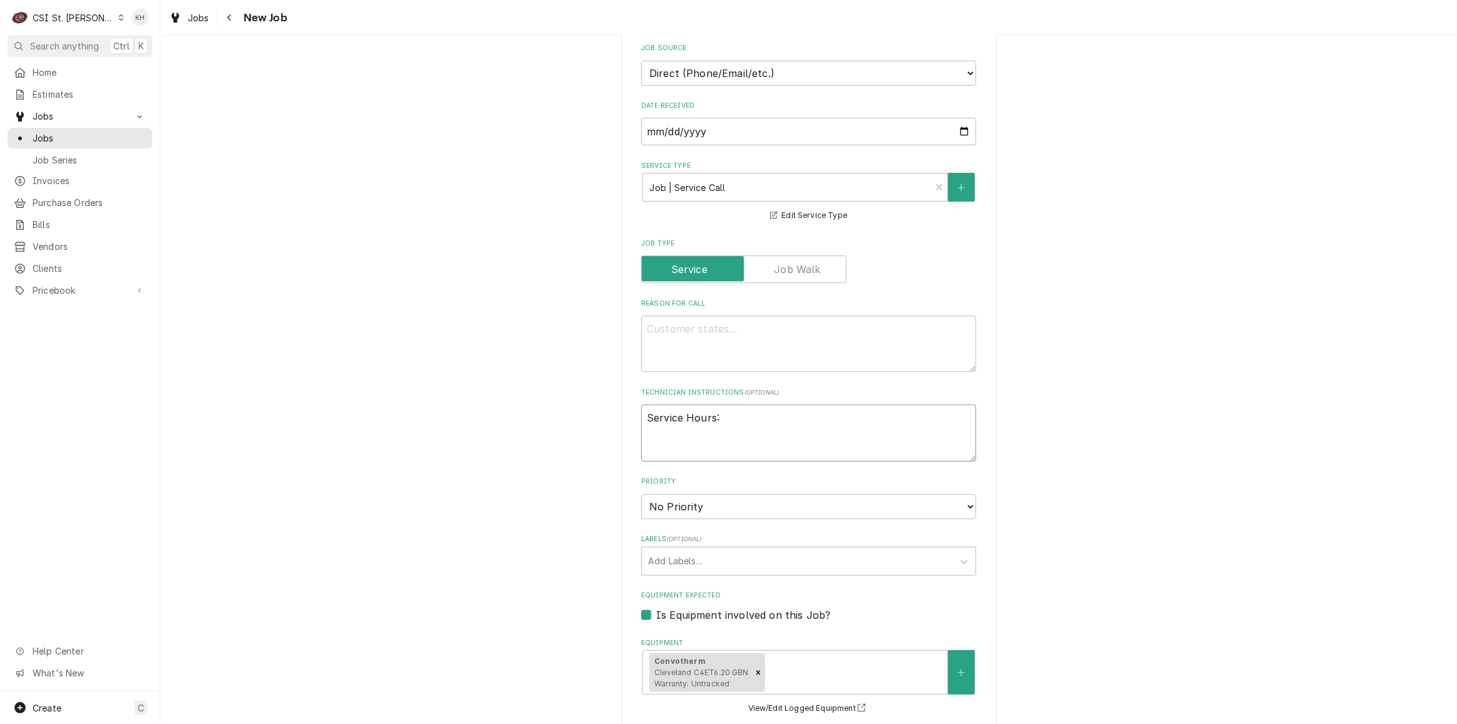
type textarea "x"
type textarea "Service Hours: 5"
type textarea "x"
type textarea "Service Hours: 5a"
type textarea "x"
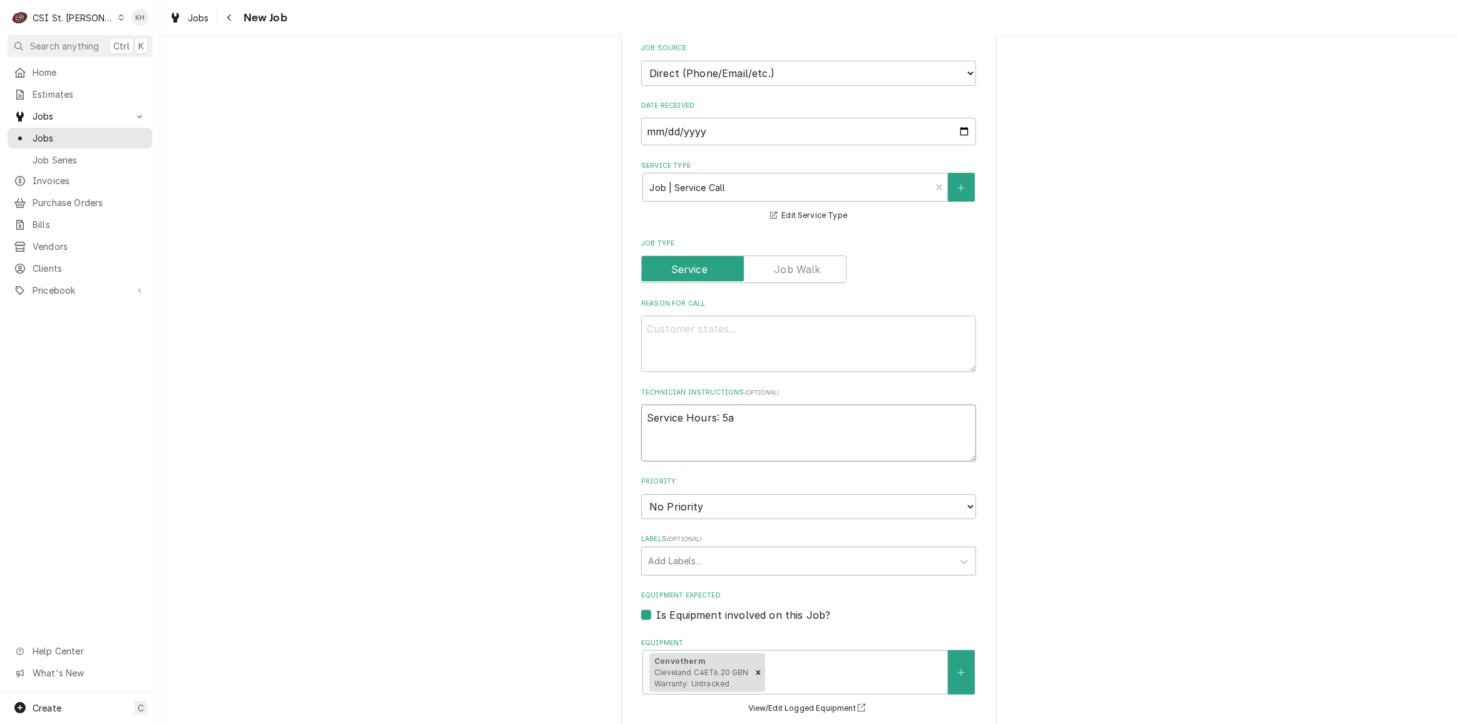
type textarea "Service Hours: 5am"
type textarea "x"
type textarea "Service Hours: 5am"
type textarea "x"
type textarea "Service Hours: 5am -"
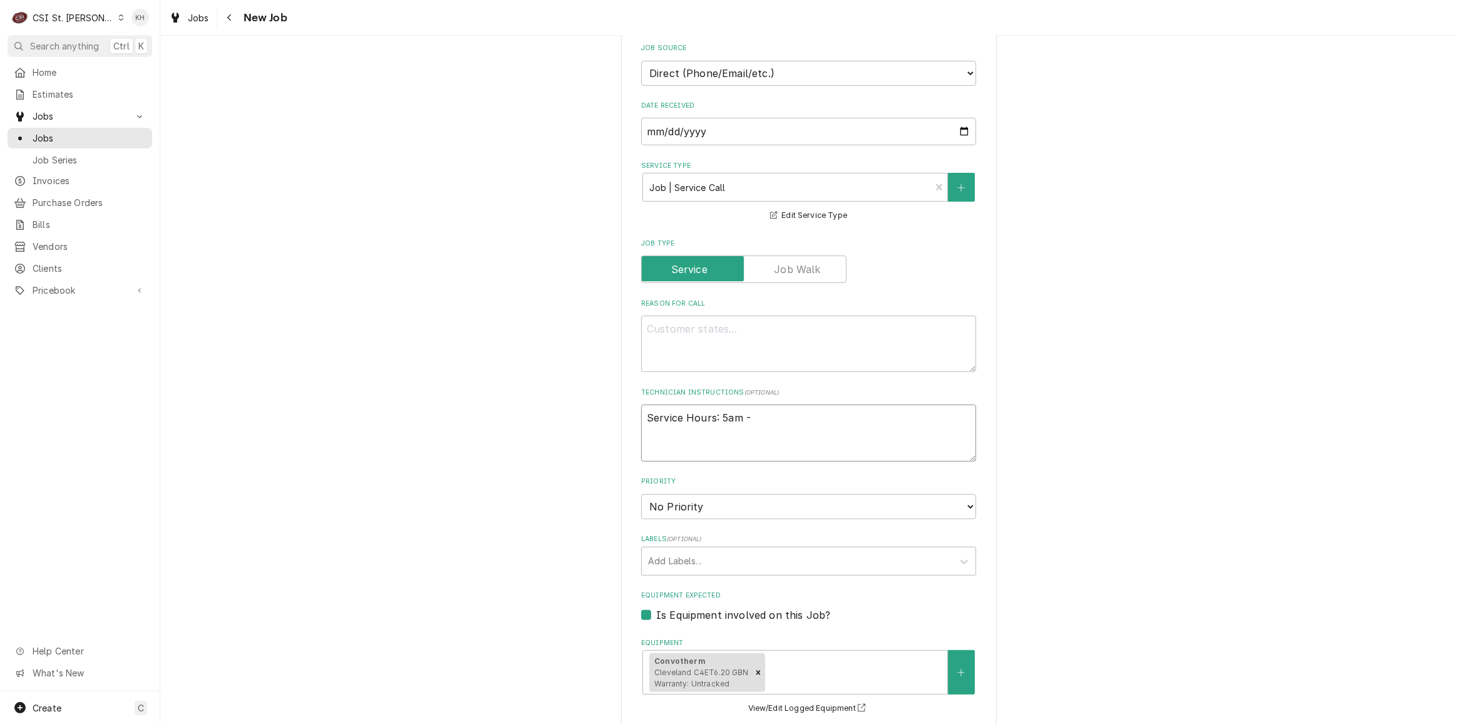
type textarea "x"
type textarea "Service Hours: 5am -"
type textarea "x"
type textarea "Service Hours: 5am - 7"
type textarea "x"
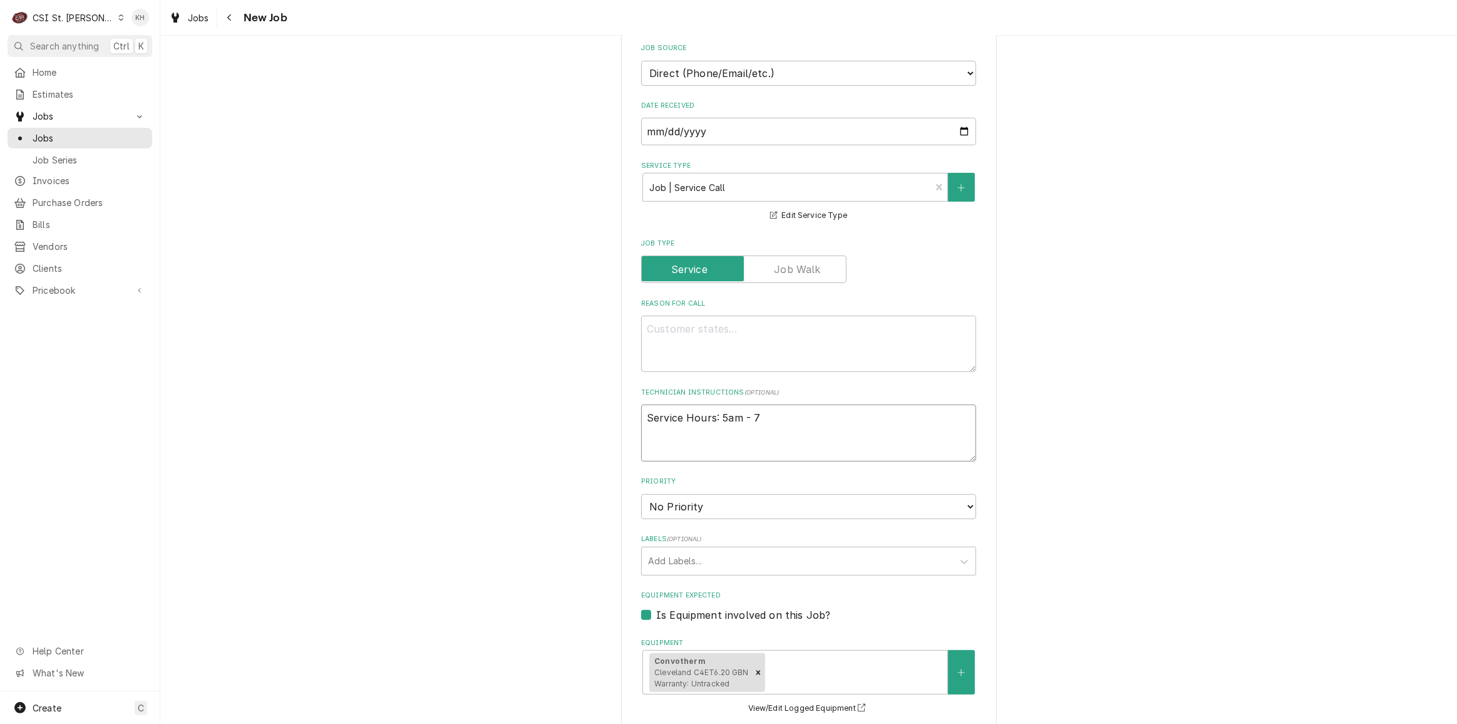
type textarea "Service Hours: 5am - 7:"
type textarea "x"
type textarea "Service Hours: 5am - 7:30"
type textarea "x"
type textarea "Service Hours: 5am - 7:30p"
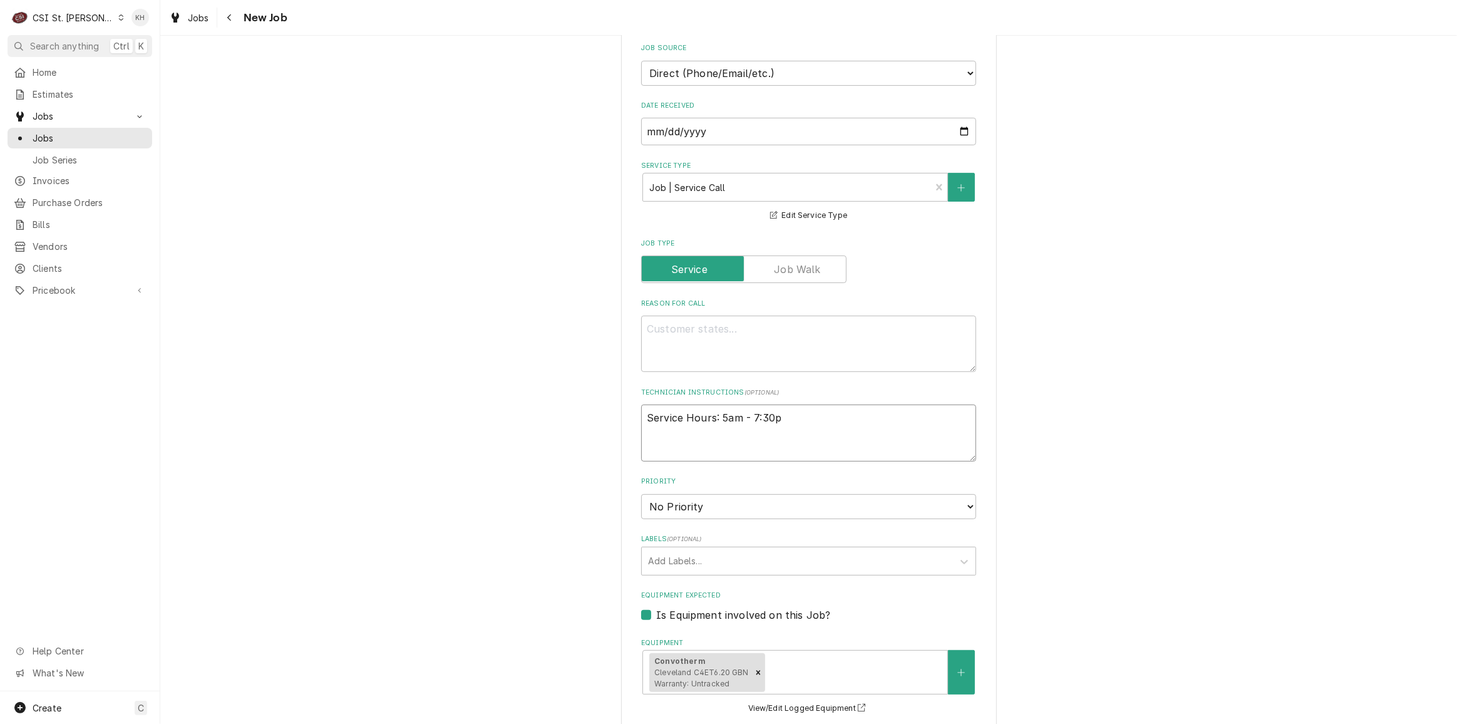
type textarea "x"
type textarea "Service Hours: 5am - 7:30pm"
type textarea "x"
type textarea "Service Hours: 5am - 7:30pm"
type textarea "x"
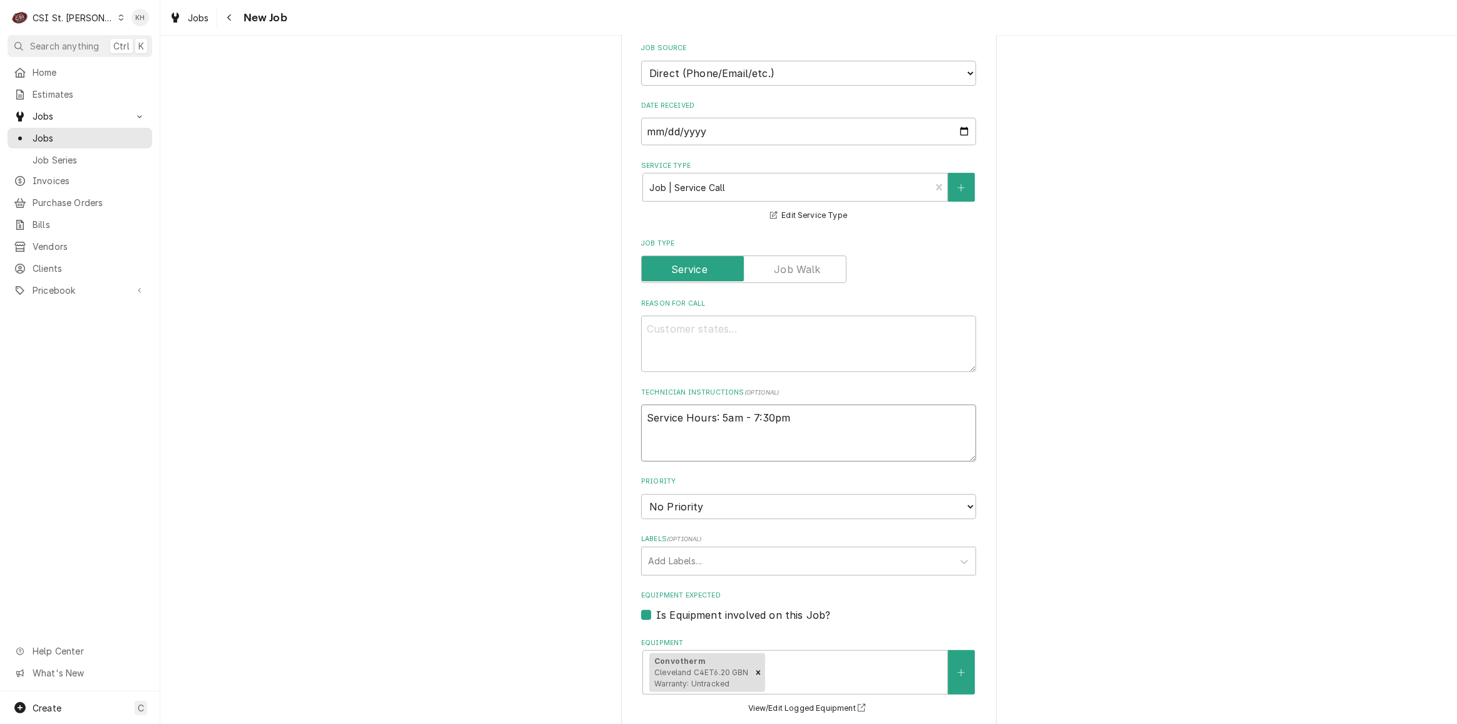
type textarea "Service Hours: 5am - 7:30pm ("
type textarea "x"
type textarea "Service Hours: 5am - 7:30pm (p"
type textarea "x"
type textarea "Service Hours: 5am - 7:30pm (pr"
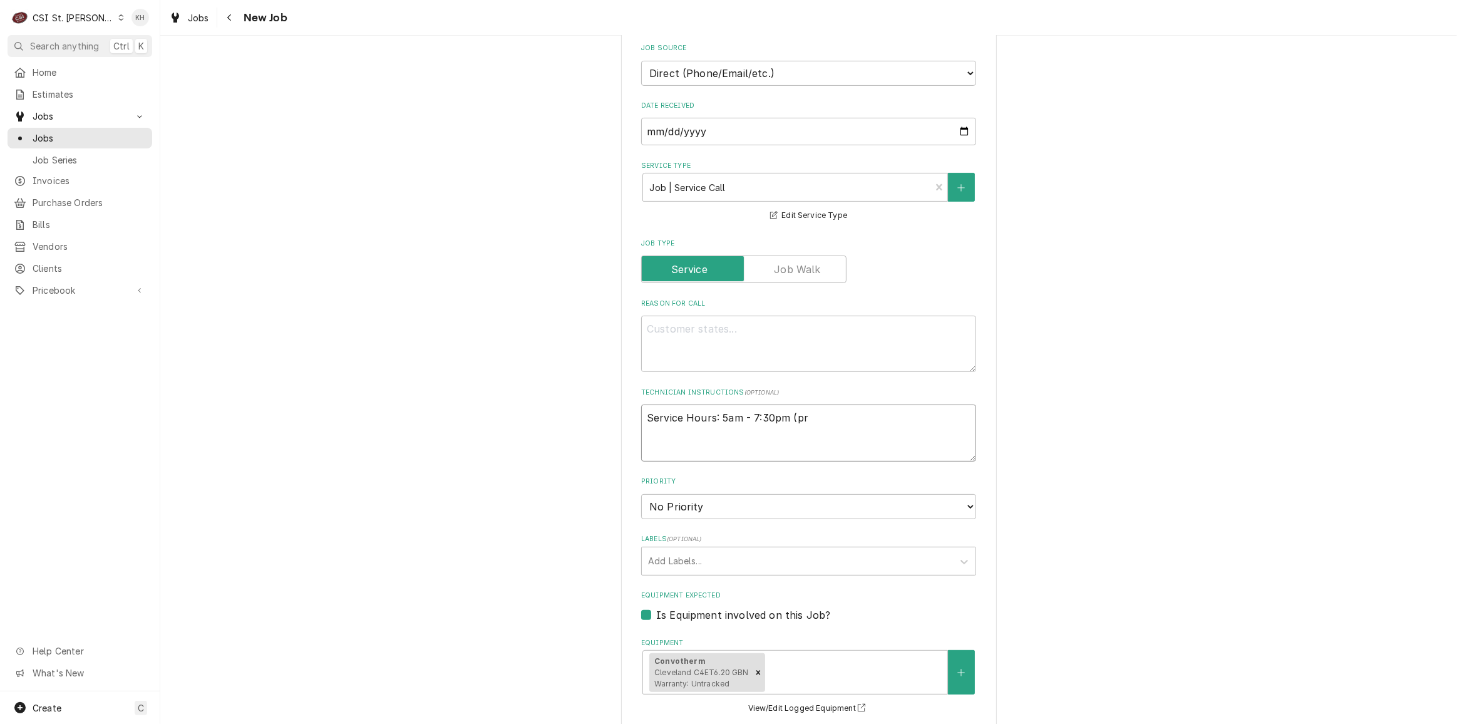
type textarea "x"
type textarea "Service Hours: 5am - 7:30pm (pre"
type textarea "x"
type textarea "Service Hours: 5am - 7:30pm (pref"
type textarea "x"
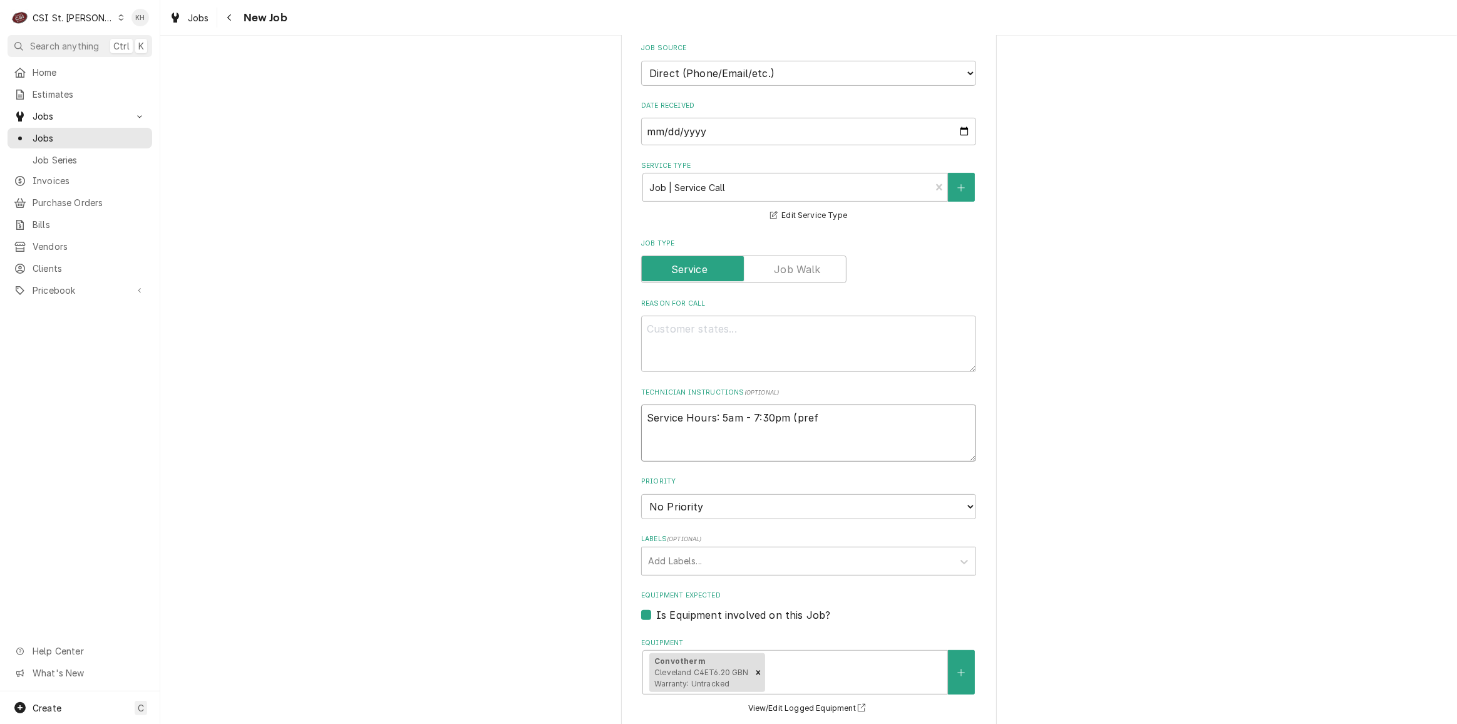
type textarea "Service Hours: 5am - 7:30pm (prefe"
type textarea "x"
type textarea "Service Hours: 5am - 7:30pm (prefer"
type textarea "x"
type textarea "Service Hours: 5am - 7:30pm (prefers"
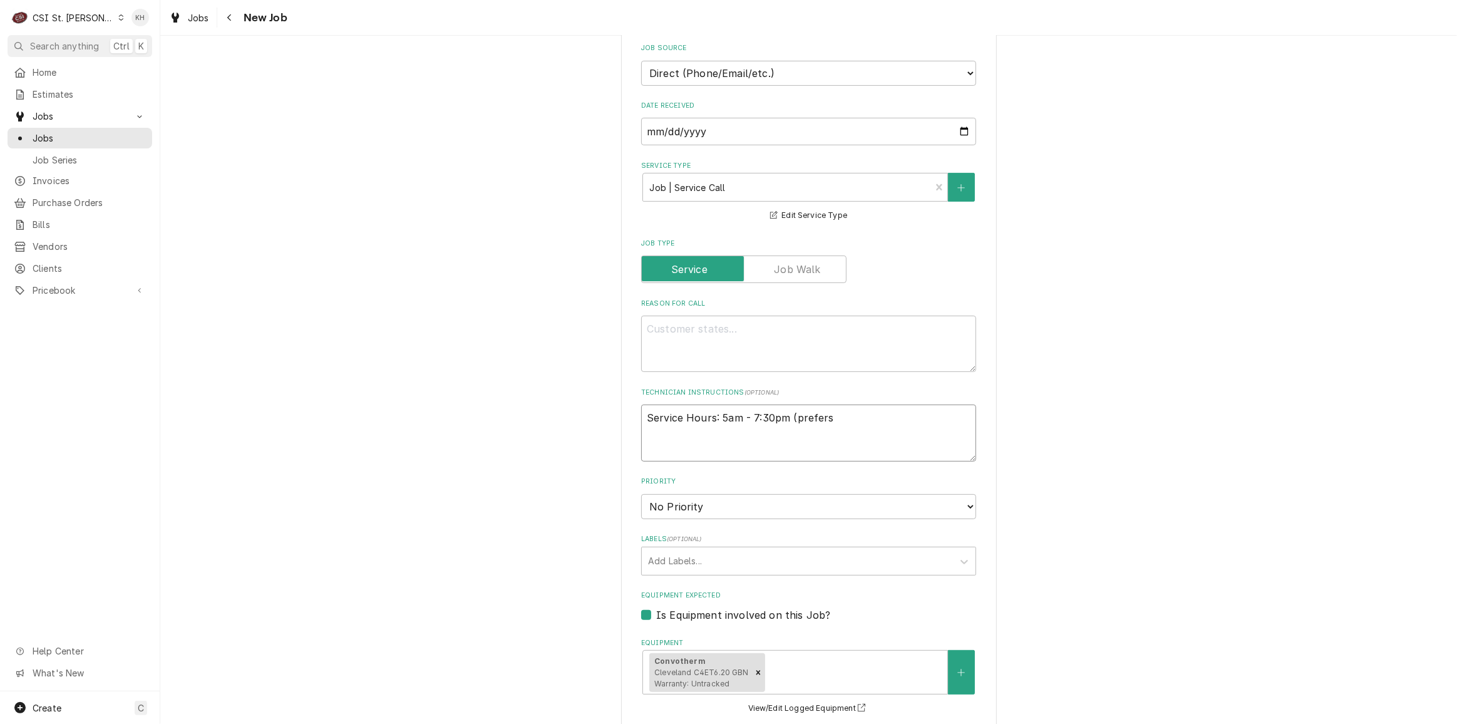
type textarea "x"
type textarea "Service Hours: 5am - 7:30pm (prefers"
type textarea "x"
type textarea "Service Hours: 5am - 7:30pm (prefers af"
type textarea "x"
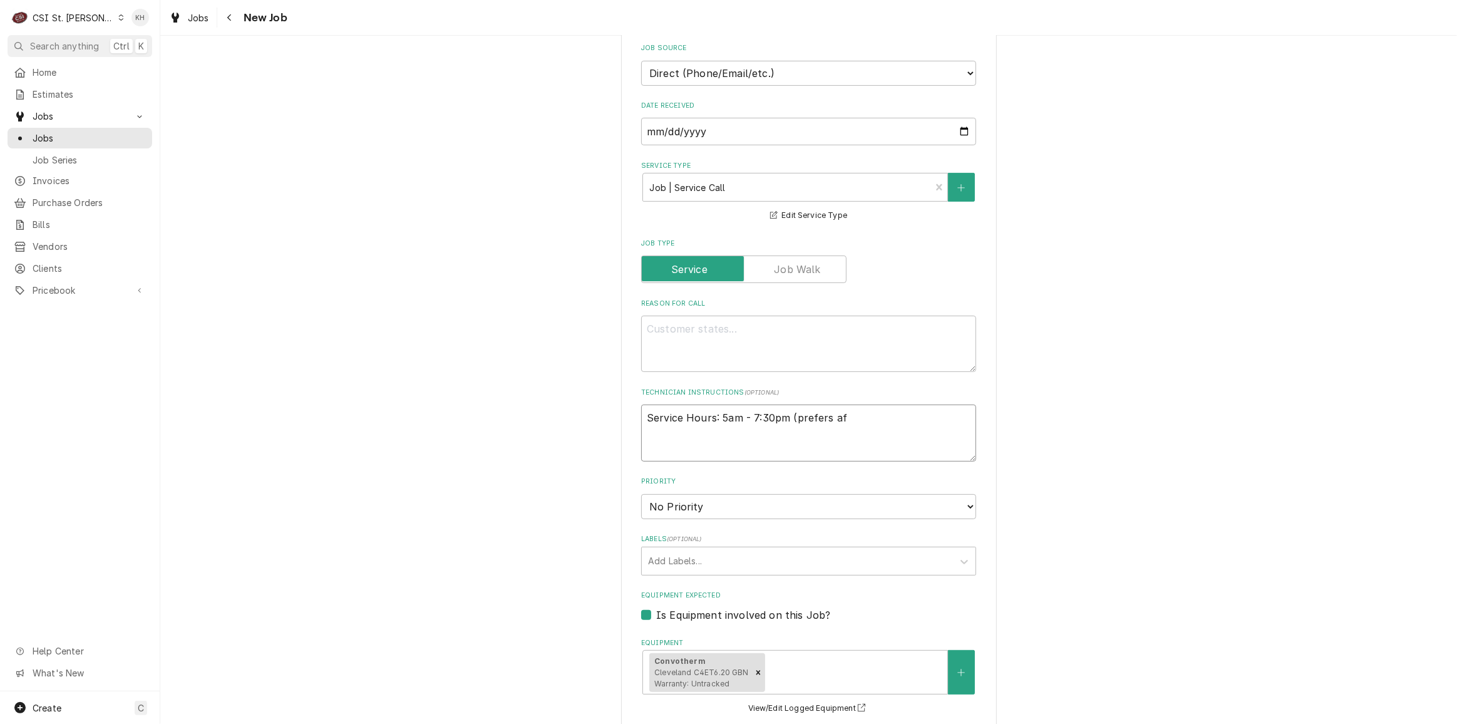
type textarea "Service Hours: 5am - 7:30pm (prefers aft"
type textarea "x"
type textarea "Service Hours: 5am - 7:30pm (prefers afte"
type textarea "x"
type textarea "Service Hours: 5am - 7:30pm (prefers after"
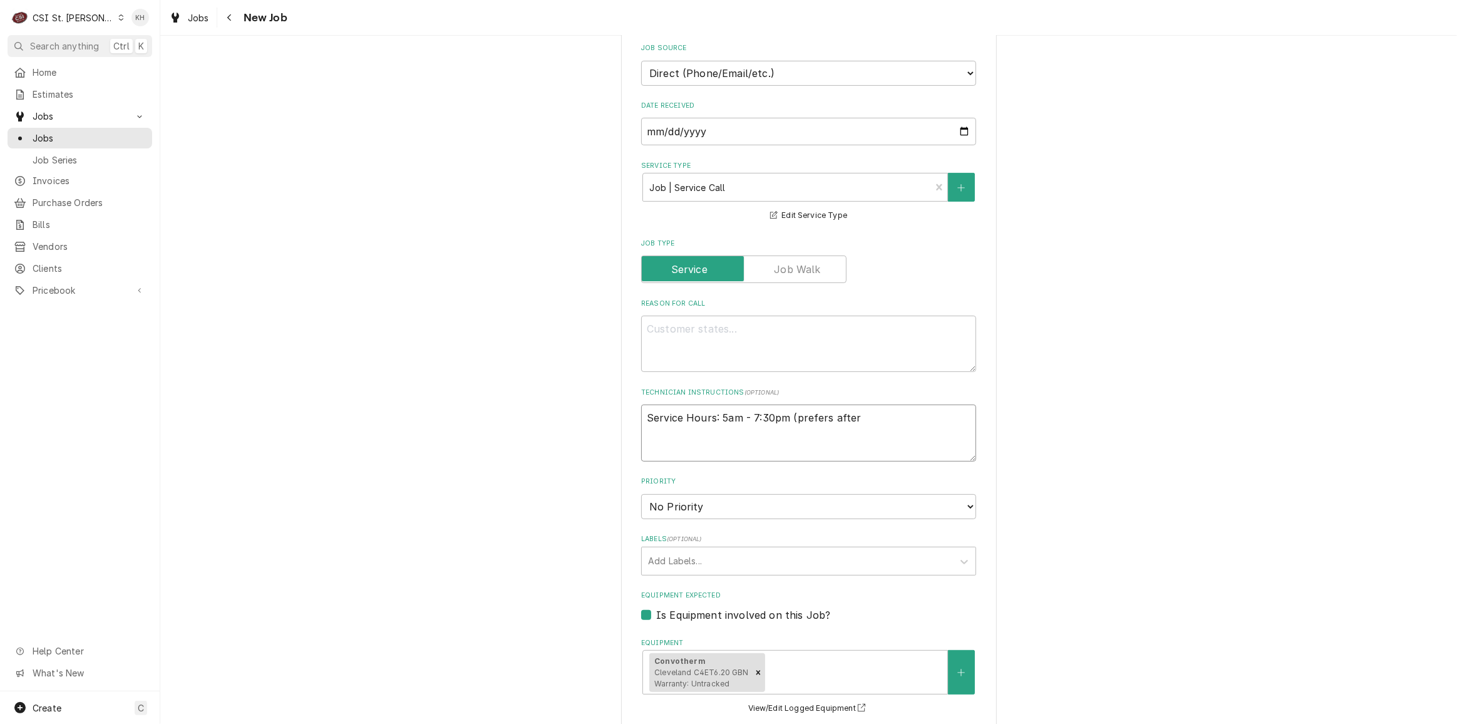
type textarea "x"
type textarea "Service Hours: 5am - 7:30pm (prefers after"
type textarea "x"
type textarea "Service Hours: 5am - 7:30pm (prefers after 1"
type textarea "x"
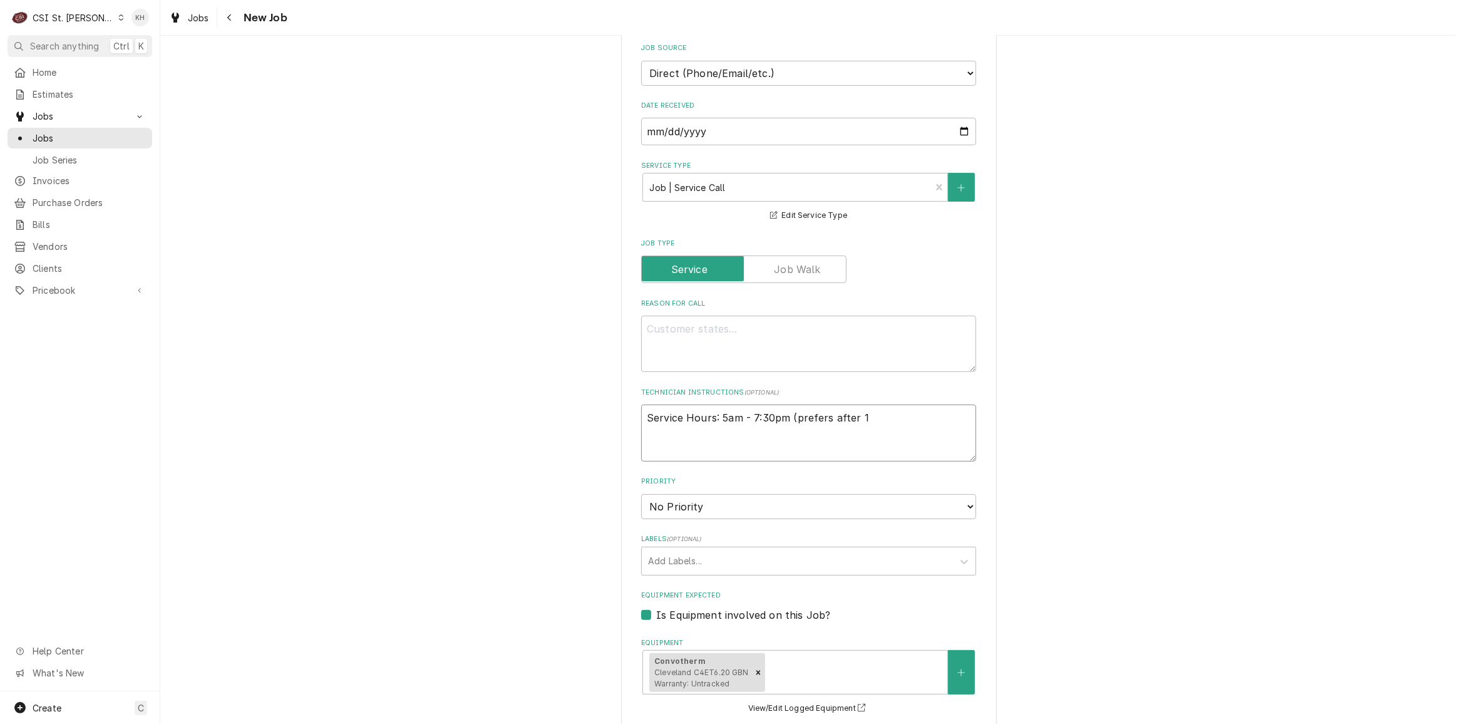
type textarea "Service Hours: 5am - 7:30pm (prefers after 12"
type textarea "x"
type textarea "Service Hours: 5am - 7:30pm (prefers after 12:"
type textarea "x"
type textarea "Service Hours: 5am - 7:30pm (prefers after 12:3"
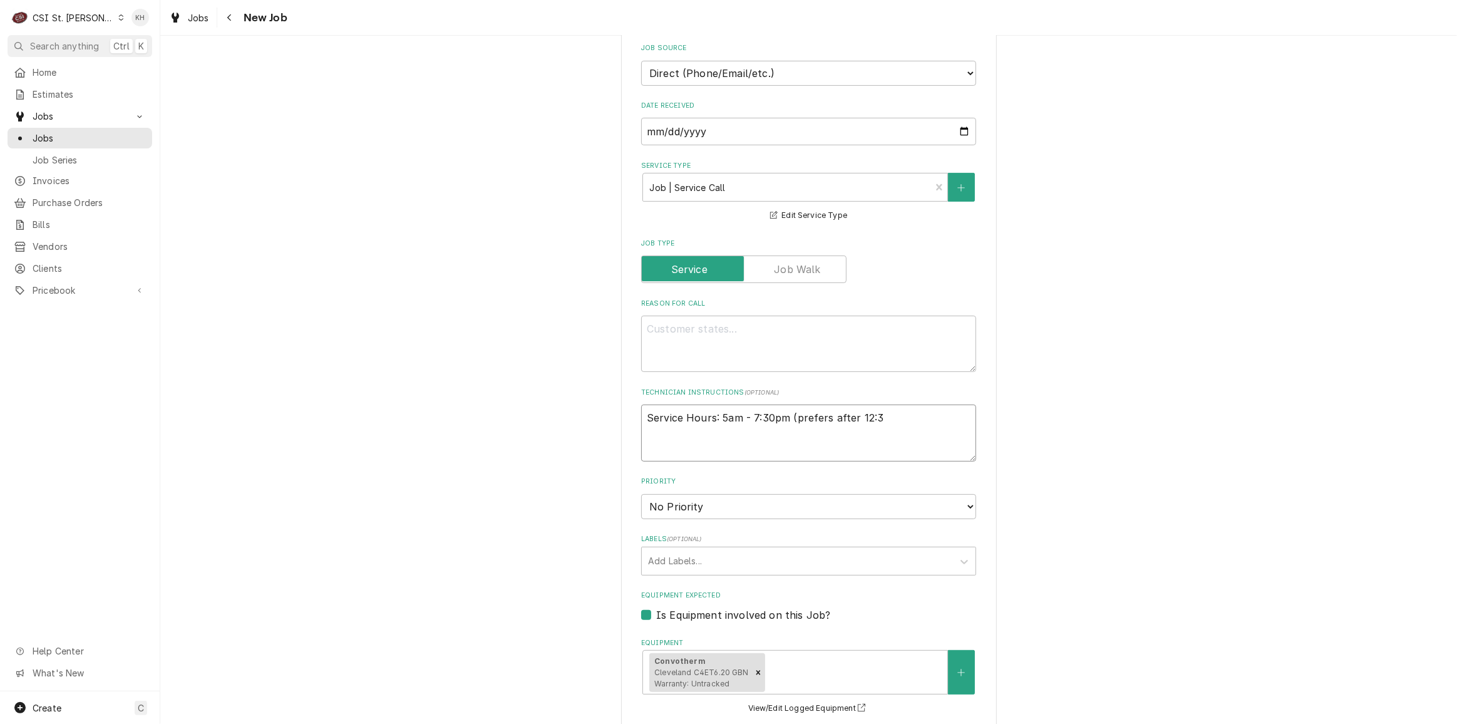
type textarea "x"
type textarea "Service Hours: 5am - 7:30pm (prefers after 12:30"
type textarea "x"
type textarea "Service Hours: 5am - 7:30pm (prefers after 12:30 o"
type textarea "x"
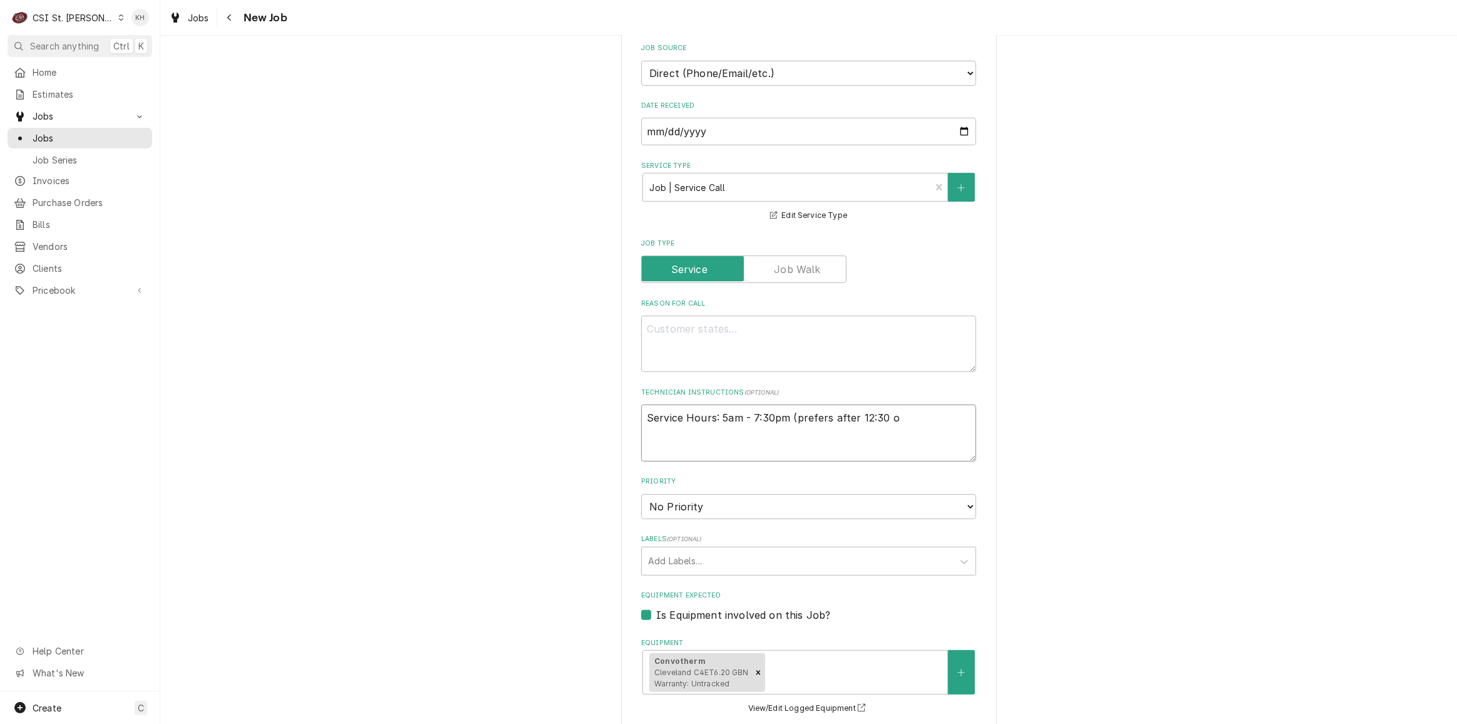
type textarea "Service Hours: 5am - 7:30pm (prefers after 12:30 or"
type textarea "x"
type textarea "Service Hours: 5am - 7:30pm (prefers after 12:30 or"
type textarea "x"
type textarea "Service Hours: 5am - 7:30pm (prefers after 12:30 or 1"
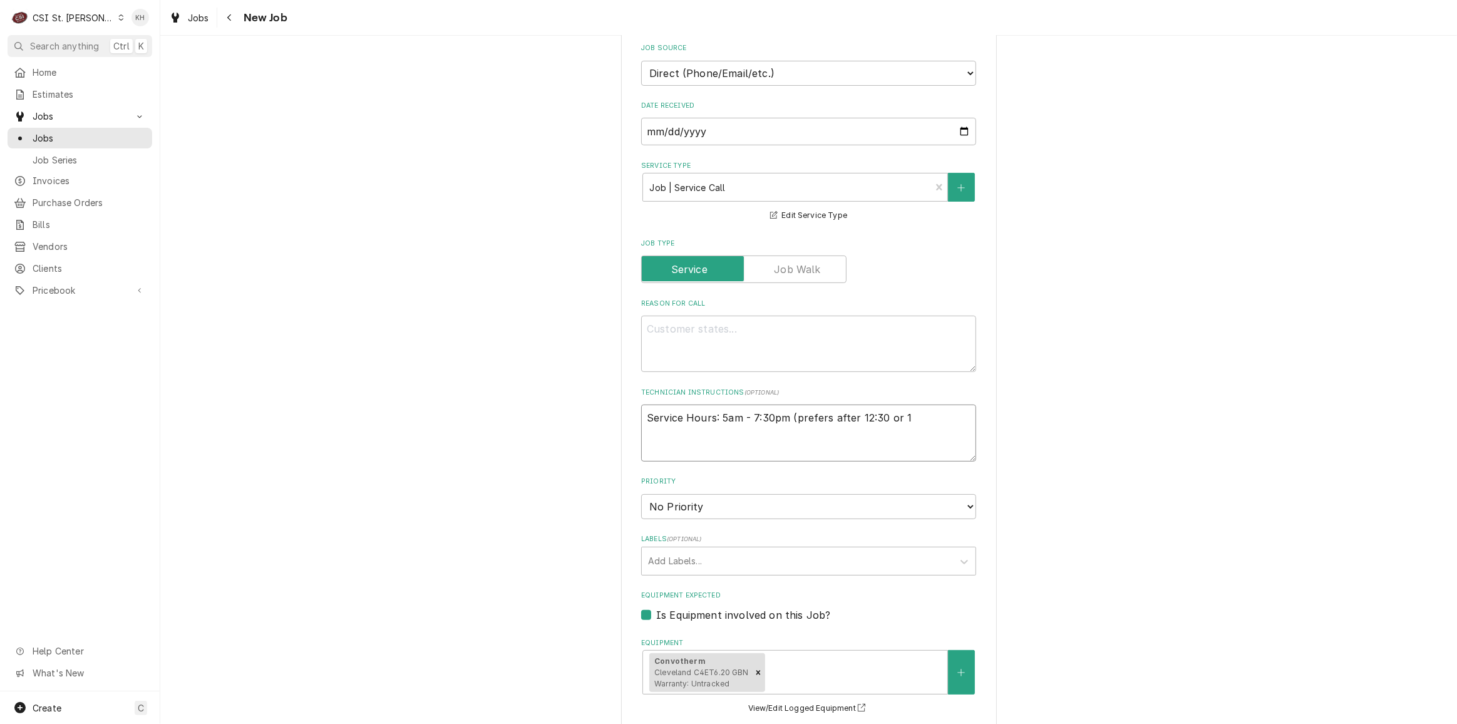
type textarea "x"
type textarea "Service Hours: 5am - 7:30pm (prefers after 12:30 or 1p"
type textarea "x"
type textarea "Service Hours: 5am - 7:30pm (prefers after 12:30 or 1pm"
type textarea "x"
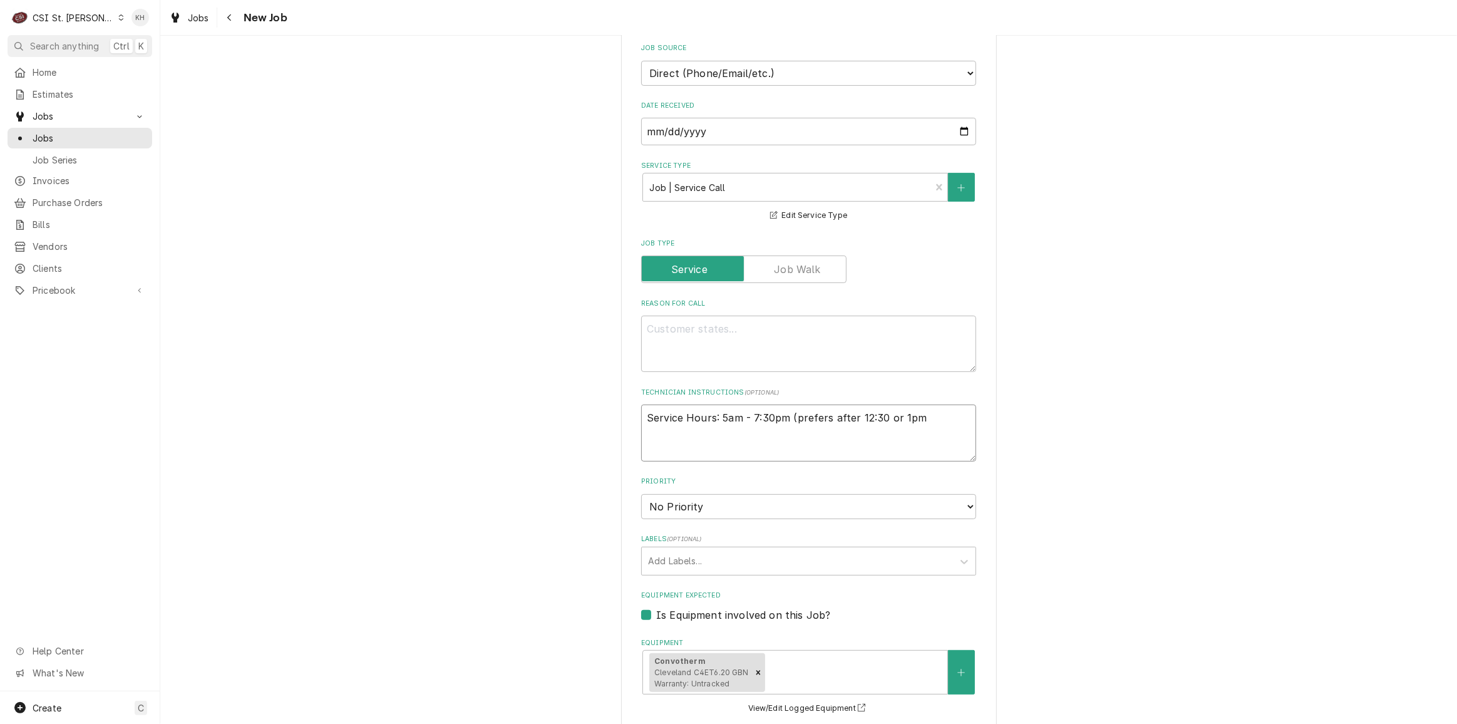
type textarea "Service Hours: 5am - 7:30pm (prefers after 12:30 or 1pm)"
click at [642, 416] on textarea "Service Hours: 5am - 7:30pm (prefers after 12:30 or 1pm)" at bounding box center [808, 432] width 335 height 56
type textarea "x"
type textarea "Service Hours: 5am - 7:30pm (prefers after 12:30 or 1pm)"
type textarea "x"
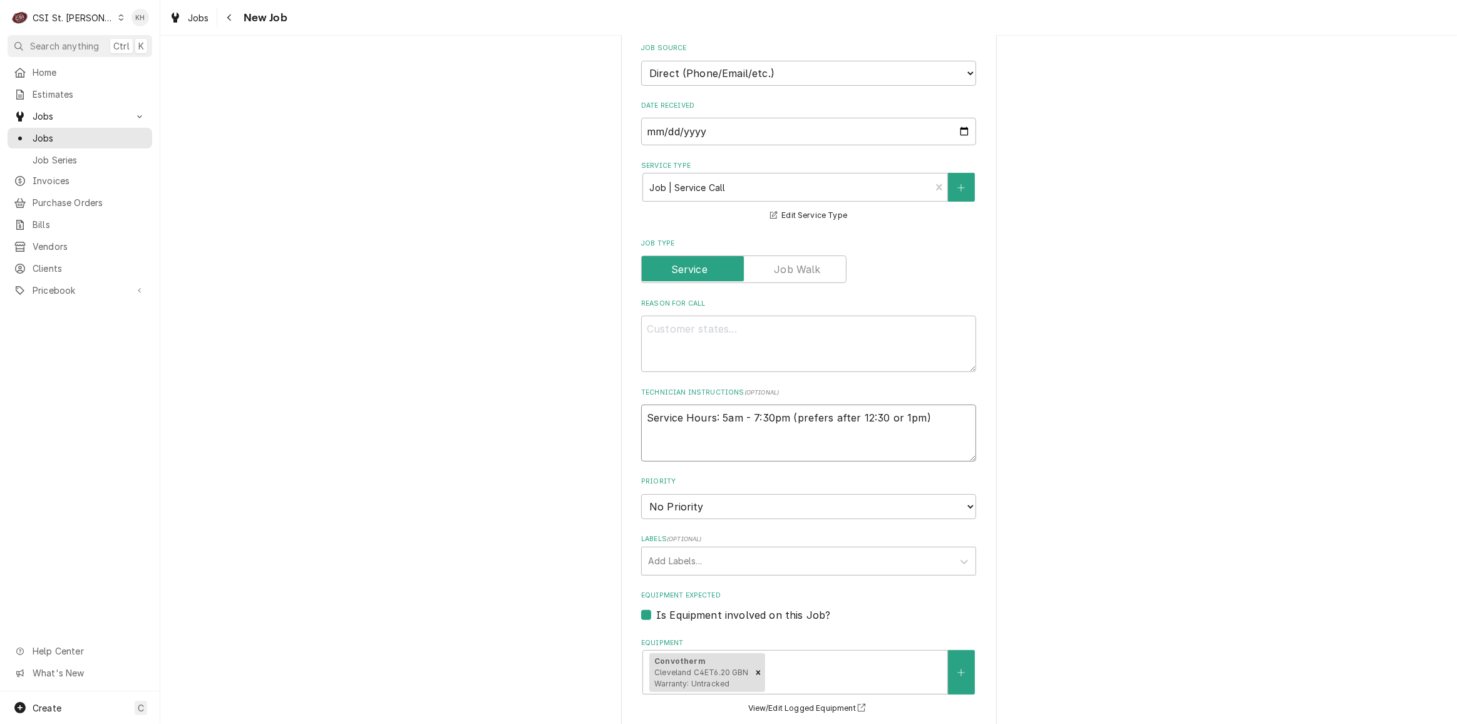
type textarea "Service Hours: 5am - 7:30pm (prefers after 12:30 or 1pm)"
type textarea "x"
type textarea "* Service Hours: 5am - 7:30pm (prefers after 12:30 or 1pm)"
type textarea "x"
type textarea "** Service Hours: 5am - 7:30pm (prefers after 12:30 or 1pm)"
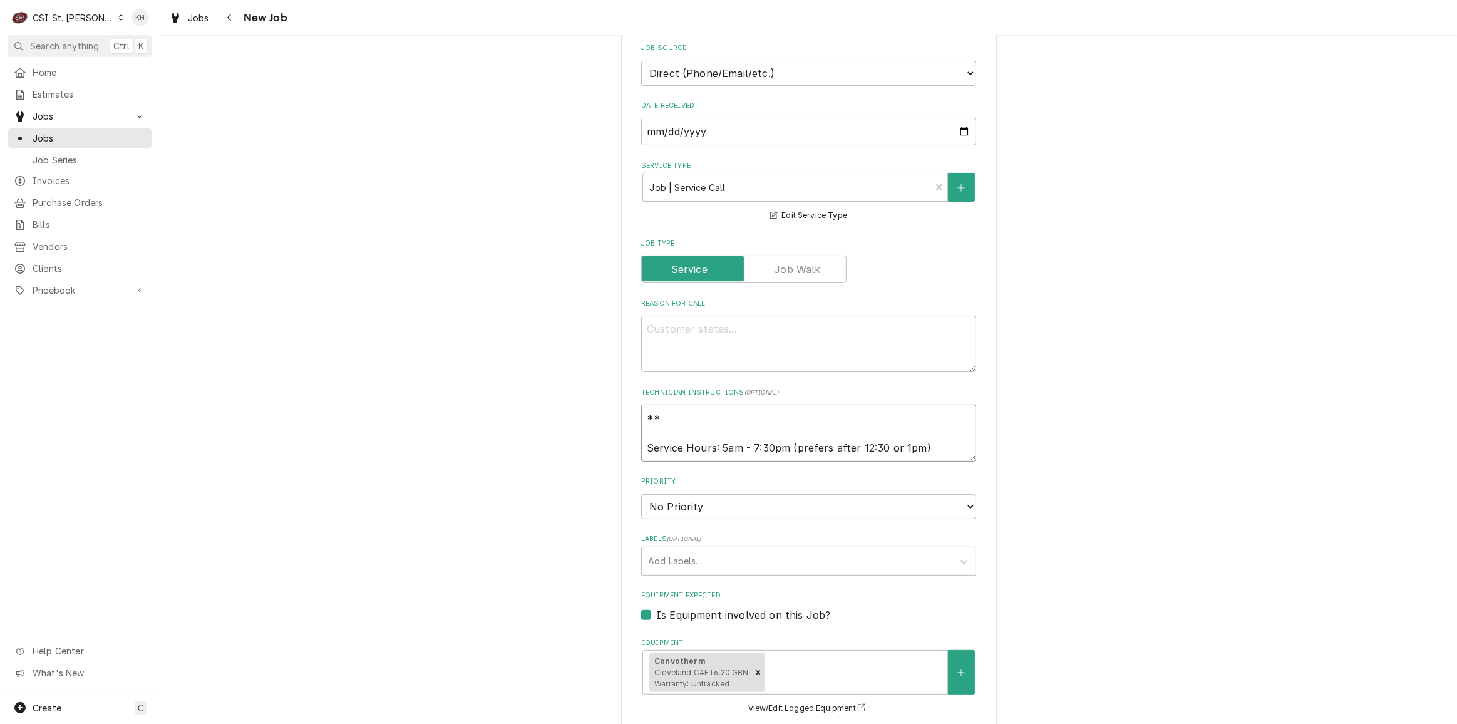
type textarea "x"
type textarea "**E Service Hours: 5am - 7:30pm (prefers after 12:30 or 1pm)"
type textarea "x"
type textarea "**EX Service Hours: 5am - 7:30pm (prefers after 12:30 or 1pm)"
type textarea "x"
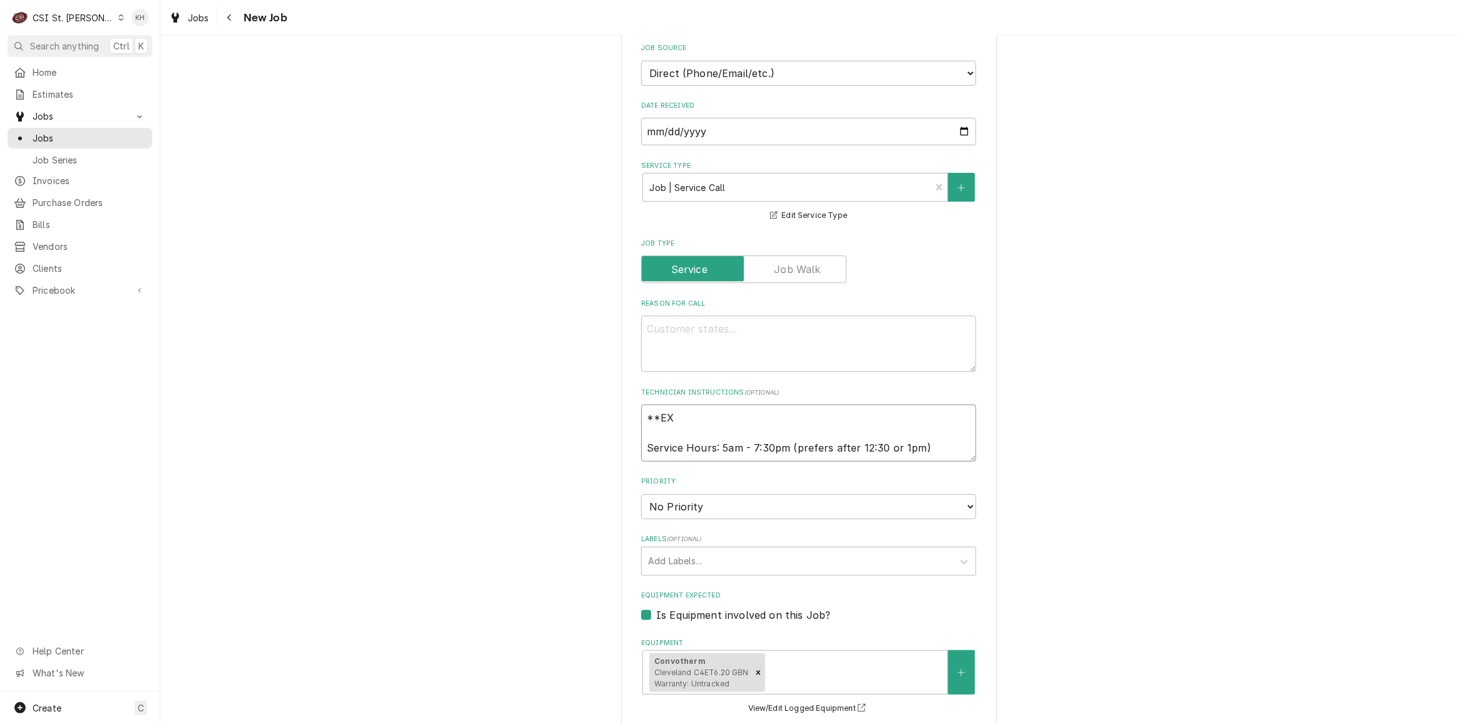
type textarea "**EXT Service Hours: 5am - 7:30pm (prefers after 12:30 or 1pm)"
type textarea "x"
type textarea "**EXT Service Hours: 5am - 7:30pm (prefers after 12:30 or 1pm)"
type textarea "x"
type textarea "**EXT T Service Hours: 5am - 7:30pm (prefers after 12:30 or 1pm)"
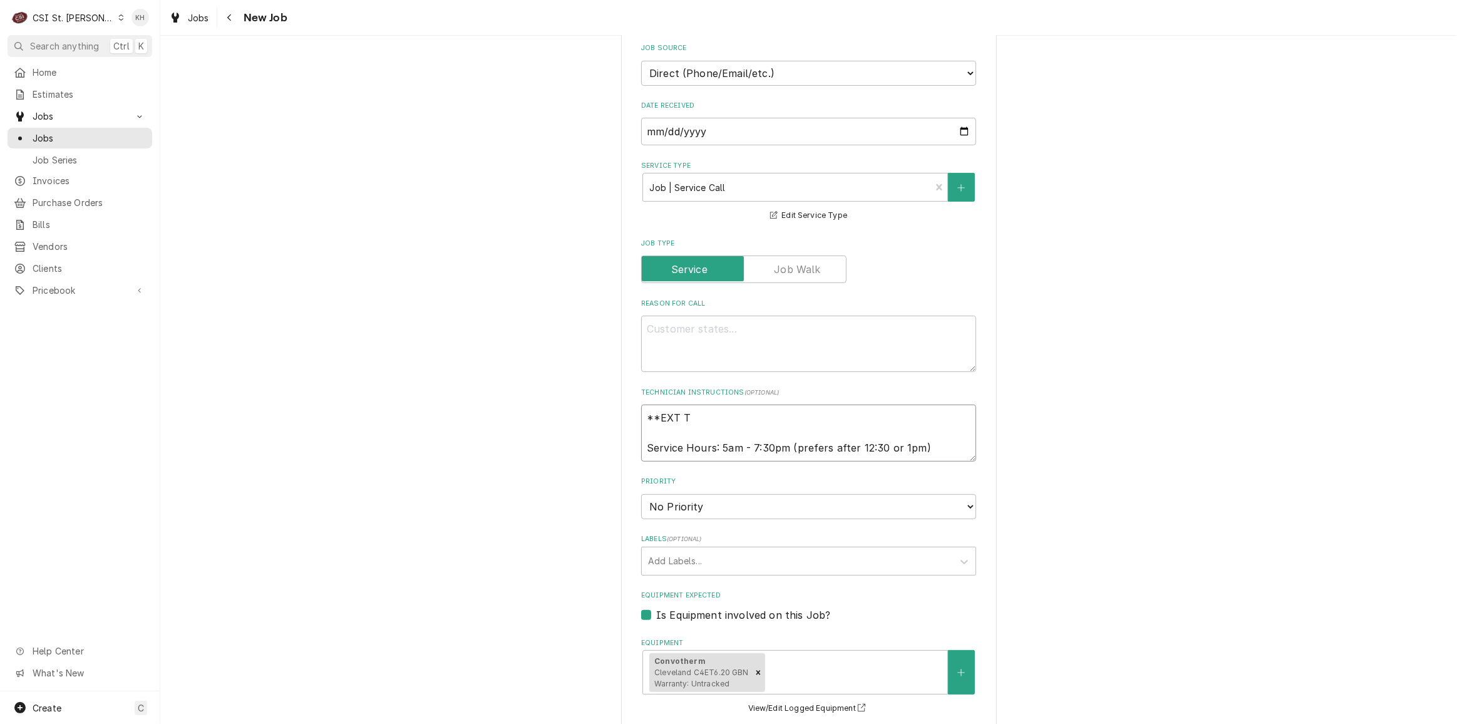
type textarea "x"
type textarea "**EXT Tr Service Hours: 5am - 7:30pm (prefers after 12:30 or 1pm)"
type textarea "x"
type textarea "**EXT Trav Service Hours: 5am - 7:30pm (prefers after 12:30 or 1pm)"
type textarea "x"
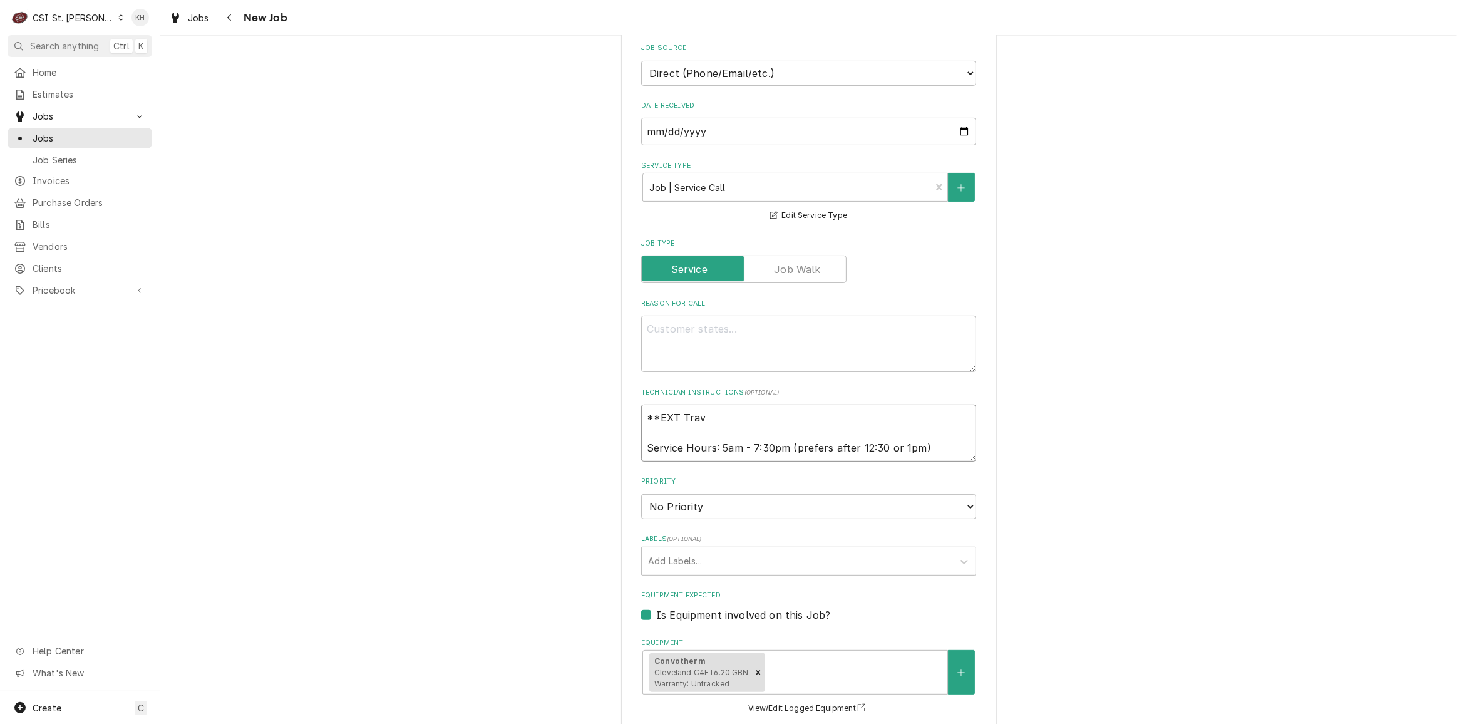
type textarea "**EXT Trave Service Hours: 5am - 7:30pm (prefers after 12:30 or 1pm)"
type textarea "x"
type textarea "**EXT Travel Service Hours: 5am - 7:30pm (prefers after 12:30 or 1pm)"
type textarea "x"
type textarea "**EXT Travel Service Hours: 5am - 7:30pm (prefers after 12:30 or 1pm)"
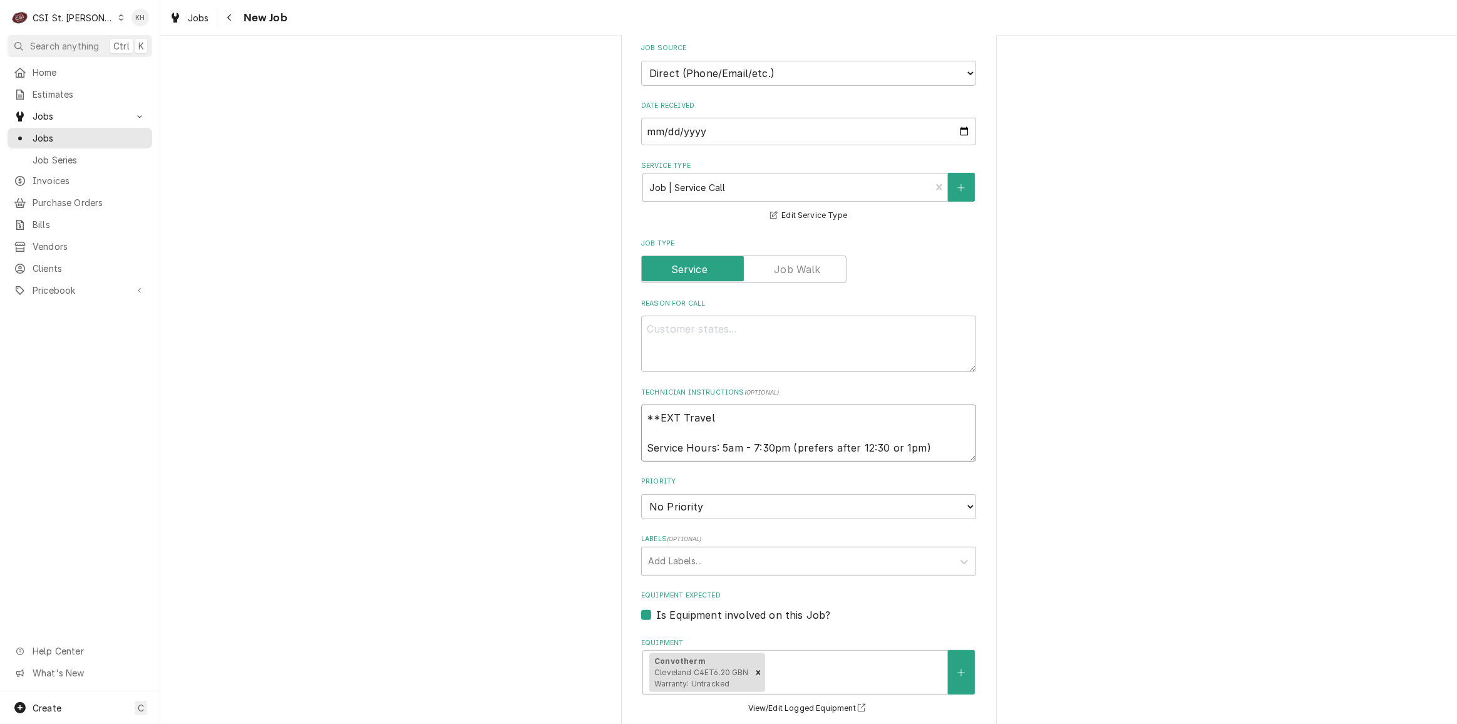
type textarea "x"
type textarea "**EXT Travel A Service Hours: 5am - 7:30pm (prefers after 12:30 or 1pm)"
type textarea "x"
type textarea "**EXT Travel Ap Service Hours: 5am - 7:30pm (prefers after 12:30 or 1pm)"
type textarea "x"
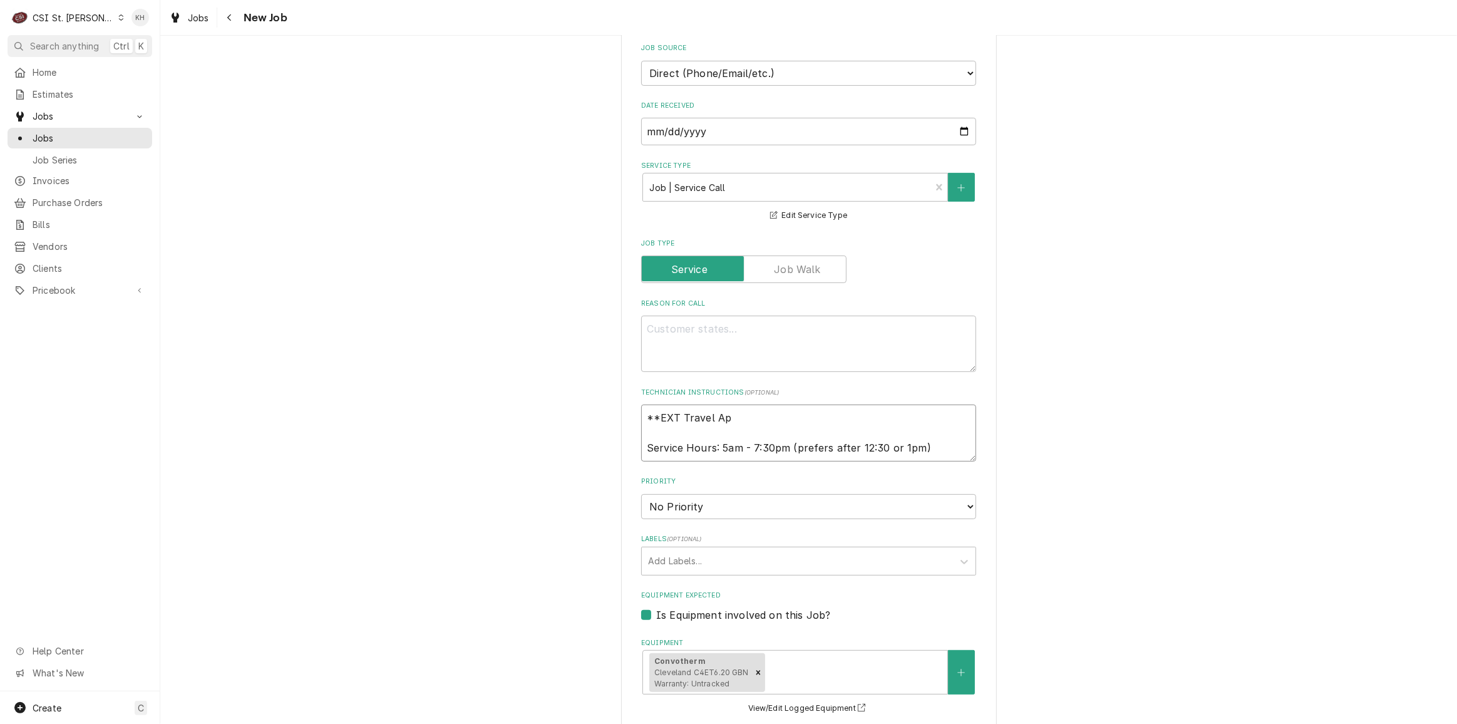
type textarea "**EXT Travel App Service Hours: 5am - 7:30pm (prefers after 12:30 or 1pm)"
type textarea "x"
type textarea "**EXT Travel Appro Service Hours: 5am - 7:30pm (prefers after 12:30 or 1pm)"
type textarea "x"
type textarea "**EXT Travel Approv Service Hours: 5am - 7:30pm (prefers after 12:30 or 1pm)"
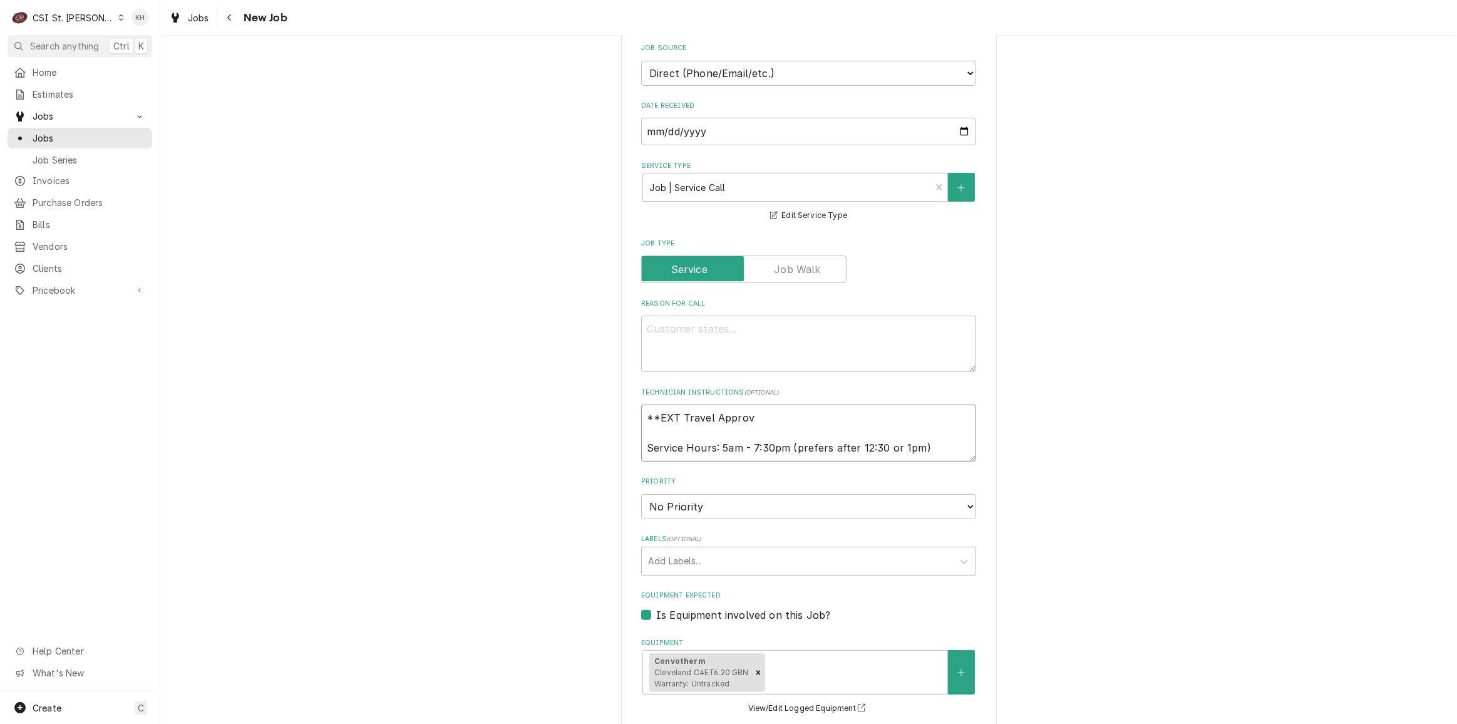
type textarea "x"
type textarea "**EXT Travel Approve Service Hours: 5am - 7:30pm (prefers after 12:30 or 1pm)"
type textarea "x"
type textarea "**EXT Travel Approved Service Hours: 5am - 7:30pm (prefers after 12:30 or 1pm)"
type textarea "x"
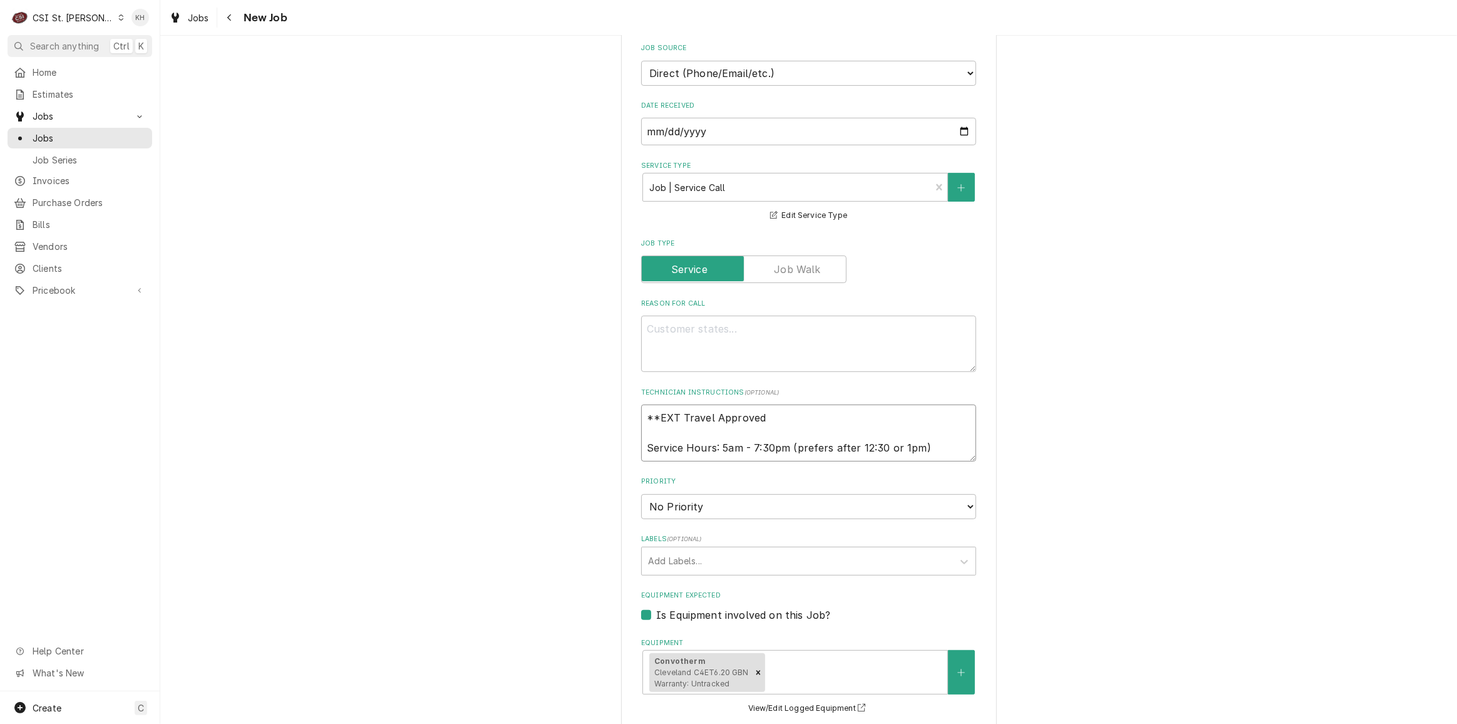
type textarea "**EXT Travel Approved* Service Hours: 5am - 7:30pm (prefers after 12:30 or 1pm)"
type textarea "x"
type textarea "**EXT Travel Approved** Service Hours: 5am - 7:30pm (prefers after 12:30 or 1pm)"
click at [923, 441] on textarea "**EXT Travel Approved** Service Hours: 5am - 7:30pm (prefers after 12:30 or 1pm)" at bounding box center [808, 432] width 335 height 56
type textarea "x"
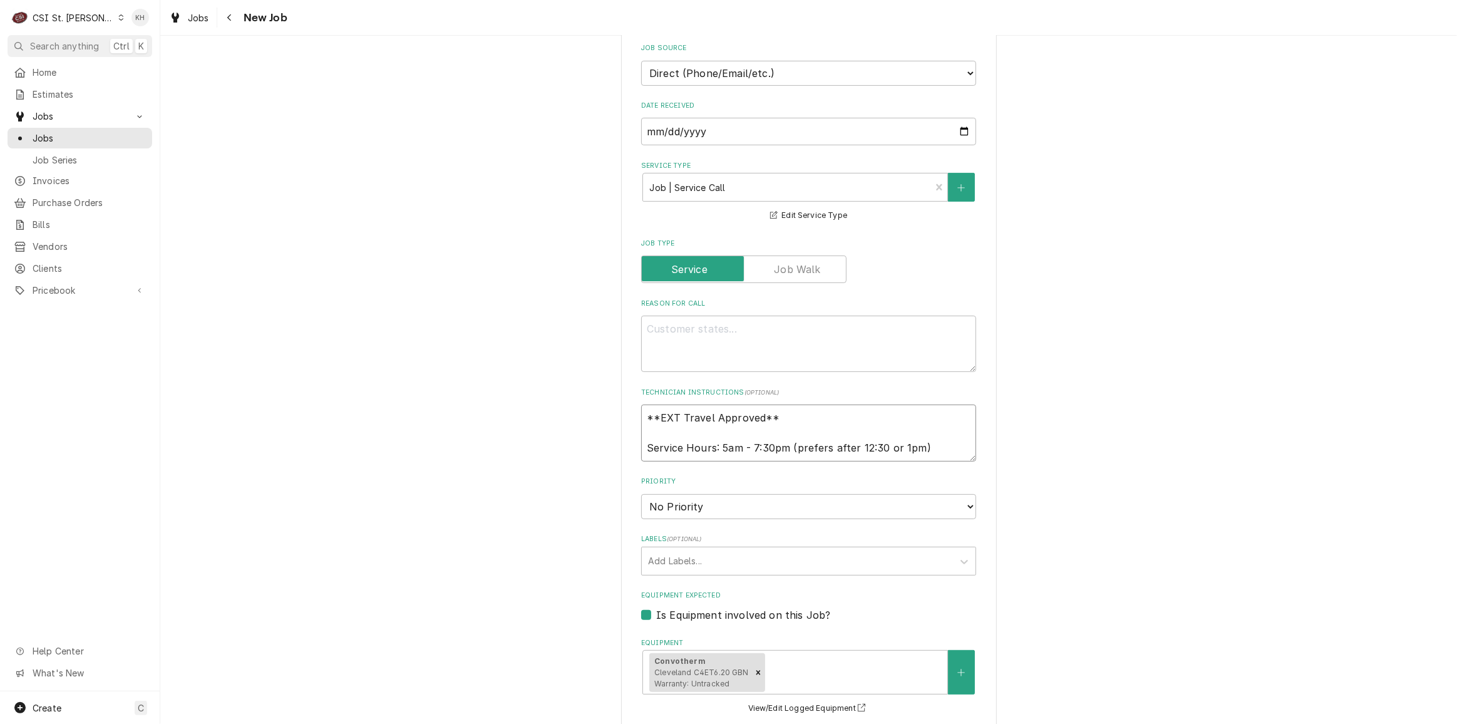
type textarea "**EXT Travel Approved** Service Hours: 5am - 7:30pm (prefers after 12:30 or 1pm)"
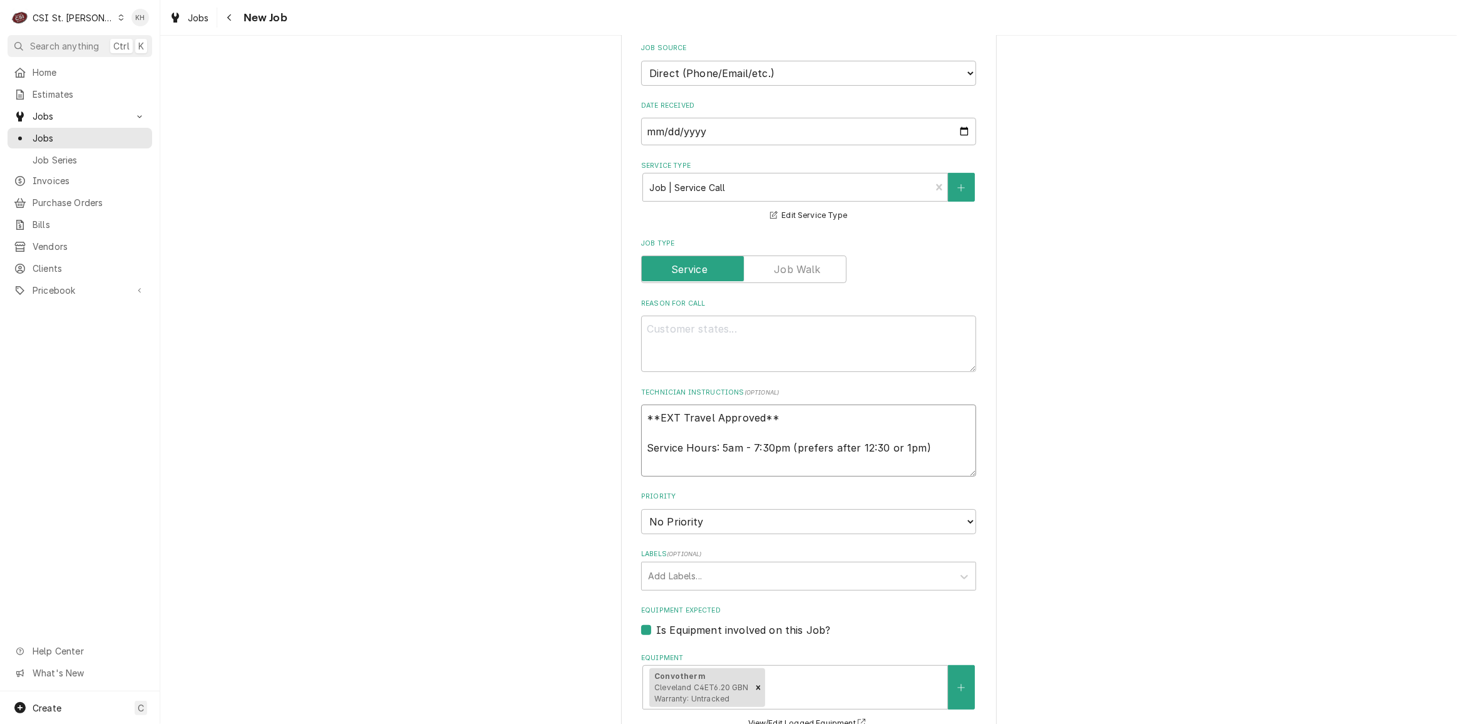
type textarea "x"
type textarea "**EXT Travel Approved** Service Hours: 5am - 7:30pm (prefers after 12:30 or 1pm)"
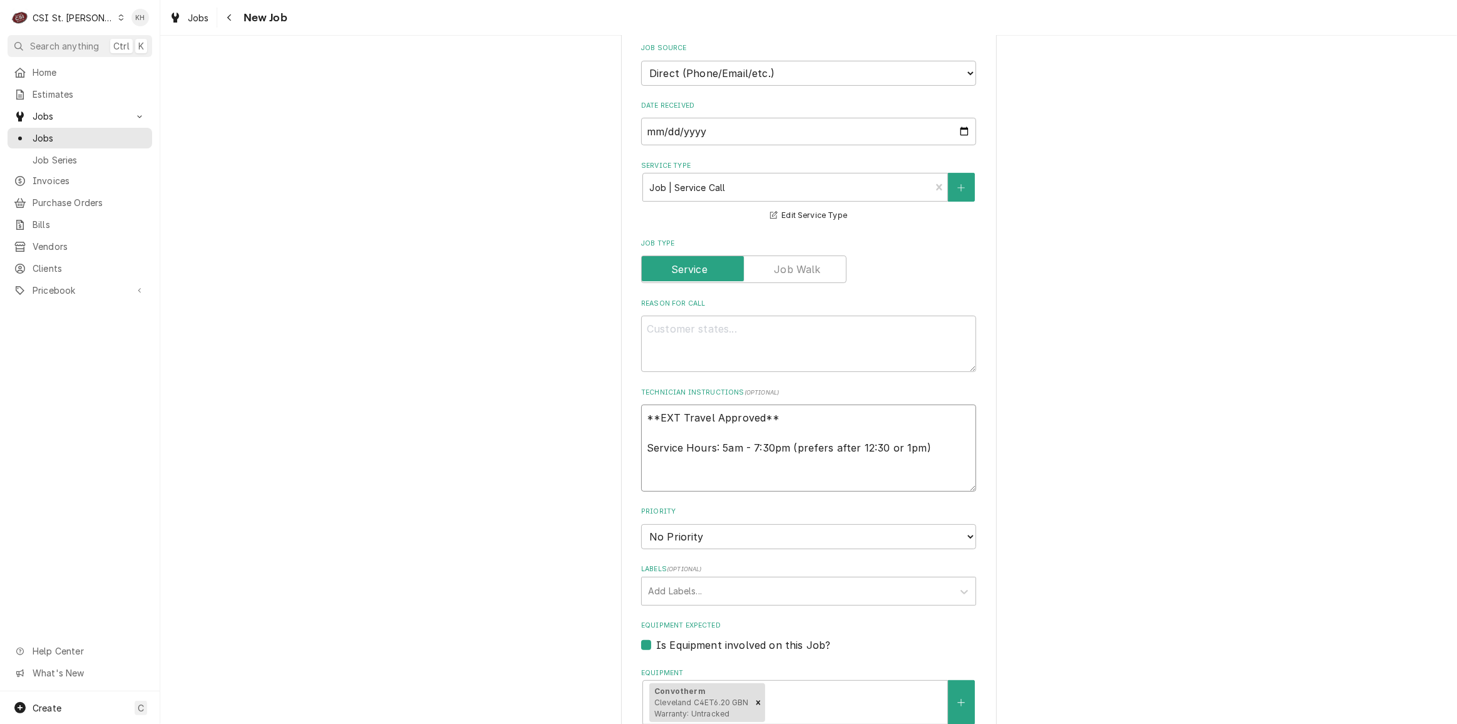
type textarea "x"
type textarea "**EXT Travel Approved** Service Hours: 5am - 7:30pm (prefers after 12:30 or 1pm…"
type textarea "x"
type textarea "**EXT Travel Approved** Service Hours: 5am - 7:30pm (prefers after 12:30 or 1pm…"
type textarea "x"
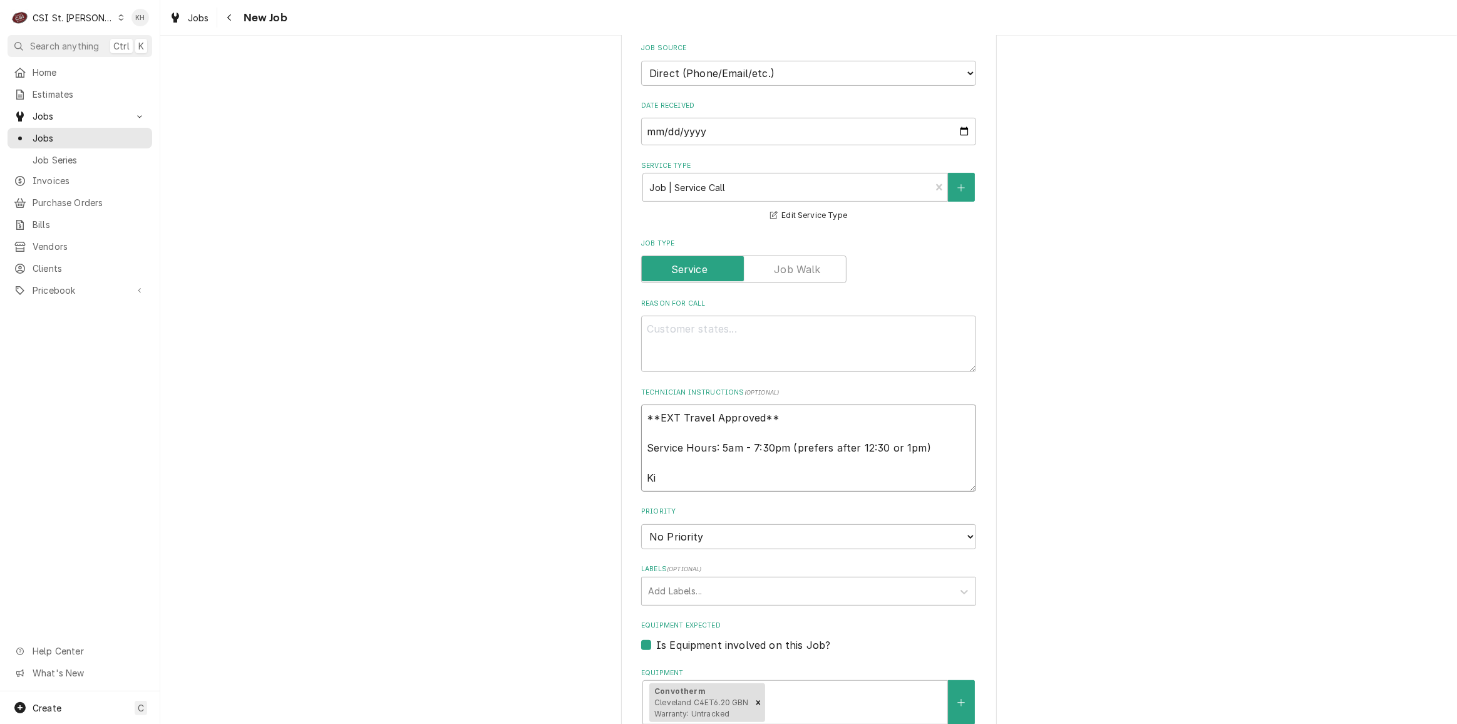
type textarea "**EXT Travel Approved** Service Hours: 5am - 7:30pm (prefers after 12:30 or 1pm…"
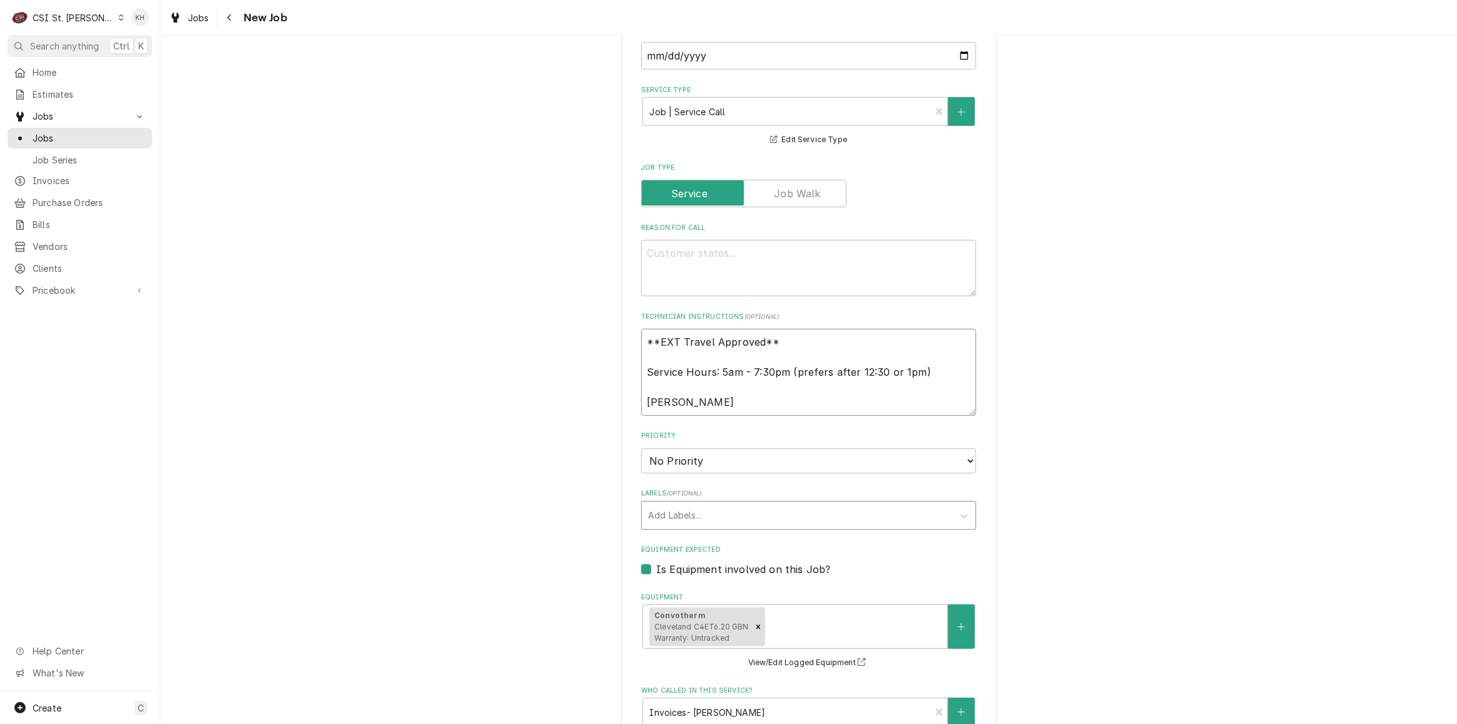
scroll to position [625, 0]
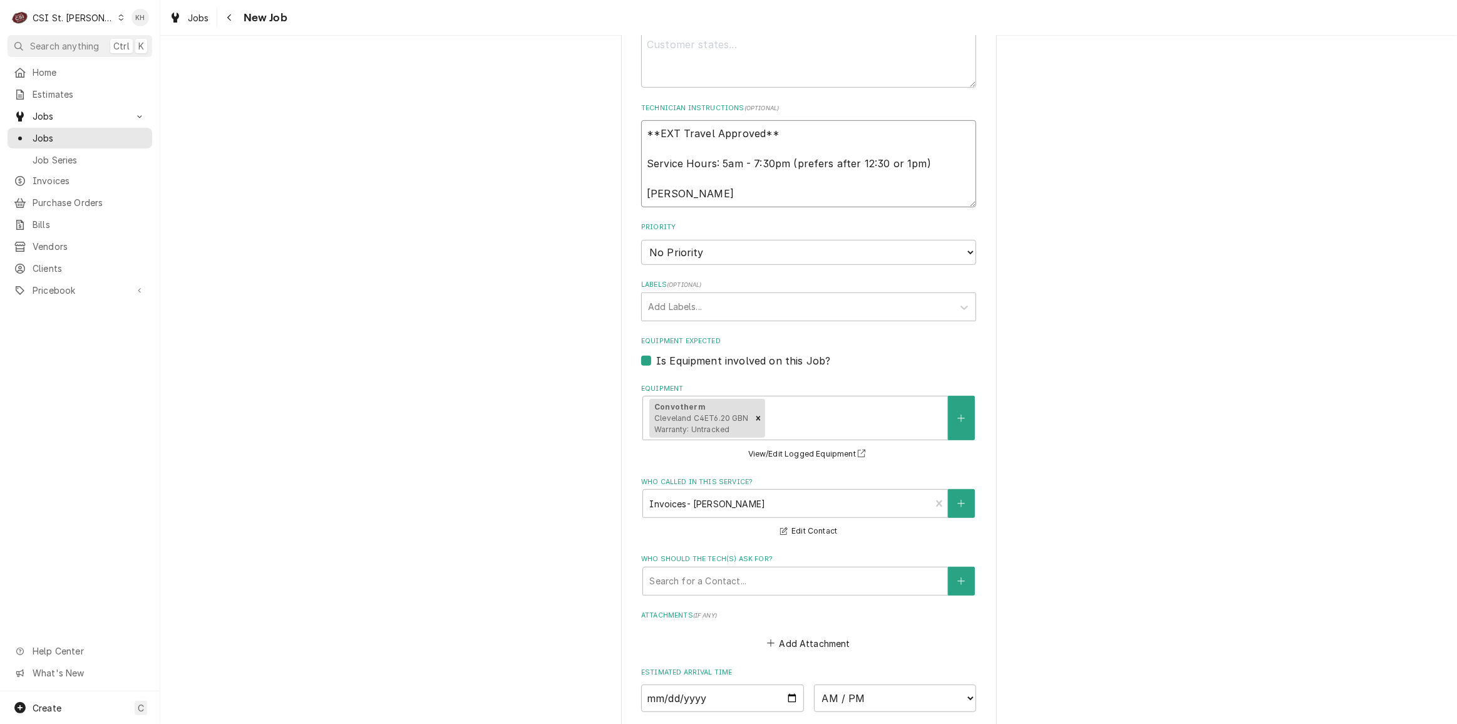
type textarea "x"
type textarea "**EXT Travel Approved** Service Hours: 5am - 7:30pm (prefers after 12:30 or 1pm…"
type textarea "x"
type textarea "**EXT Travel Approved** Service Hours: 5am - 7:30pm (prefers after 12:30 or 1pm…"
type textarea "x"
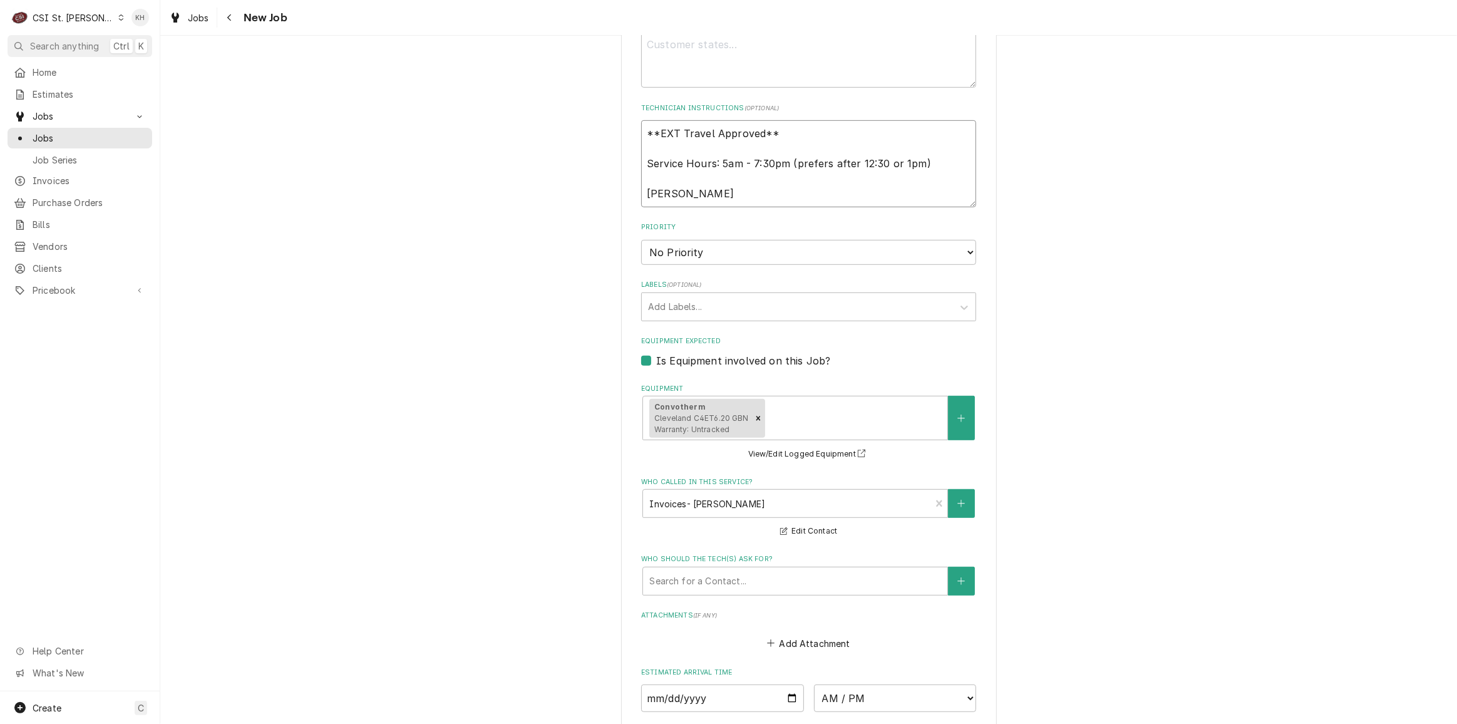
type textarea "**EXT Travel Approved** Service Hours: 5am - 7:30pm (prefers after 12:30 or 1pm…"
type textarea "x"
type textarea "**EXT Travel Approved** Service Hours: 5am - 7:30pm (prefers after 12:30 or 1pm…"
type textarea "x"
type textarea "**EXT Travel Approved** Service Hours: 5am - 7:30pm (prefers after 12:30 or 1pm…"
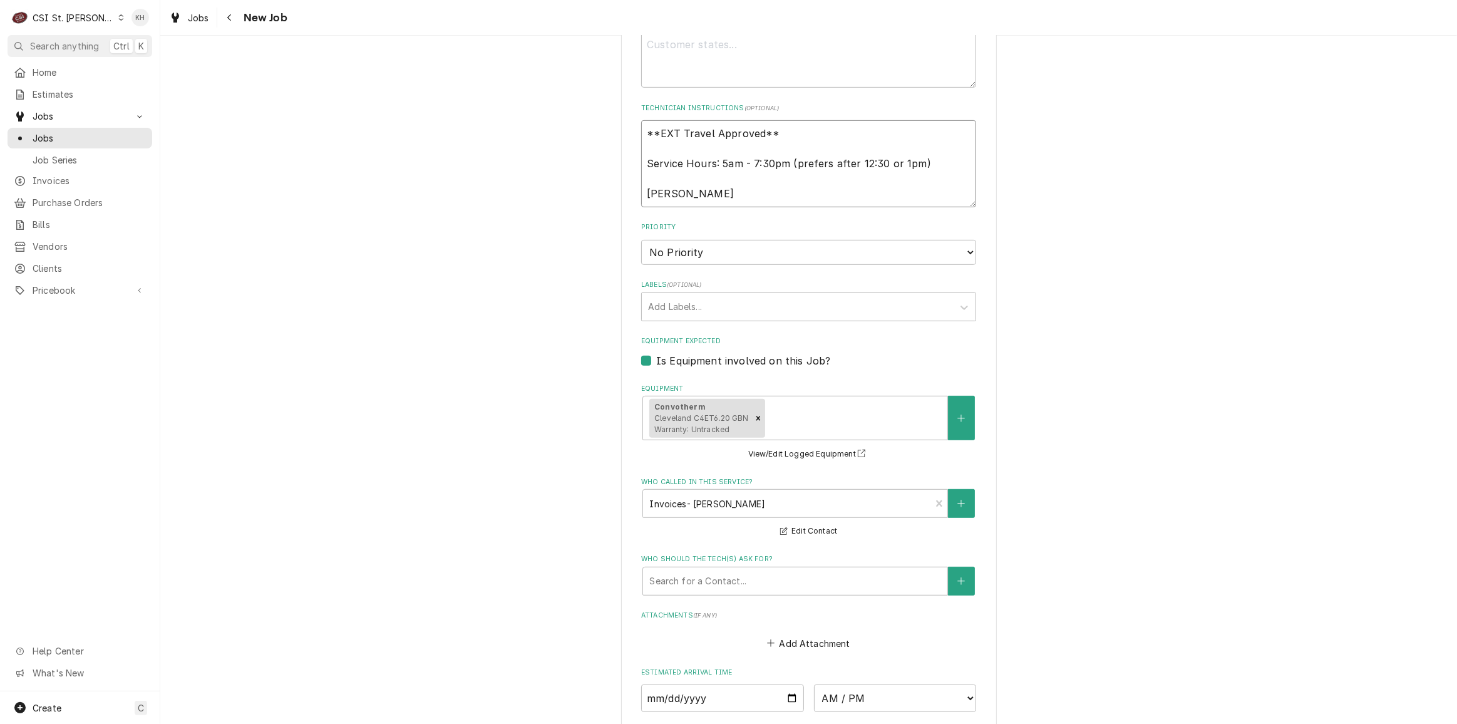
type textarea "x"
type textarea "**EXT Travel Approved** Service Hours: 5am - 7:30pm (prefers after 12:30 or 1pm…"
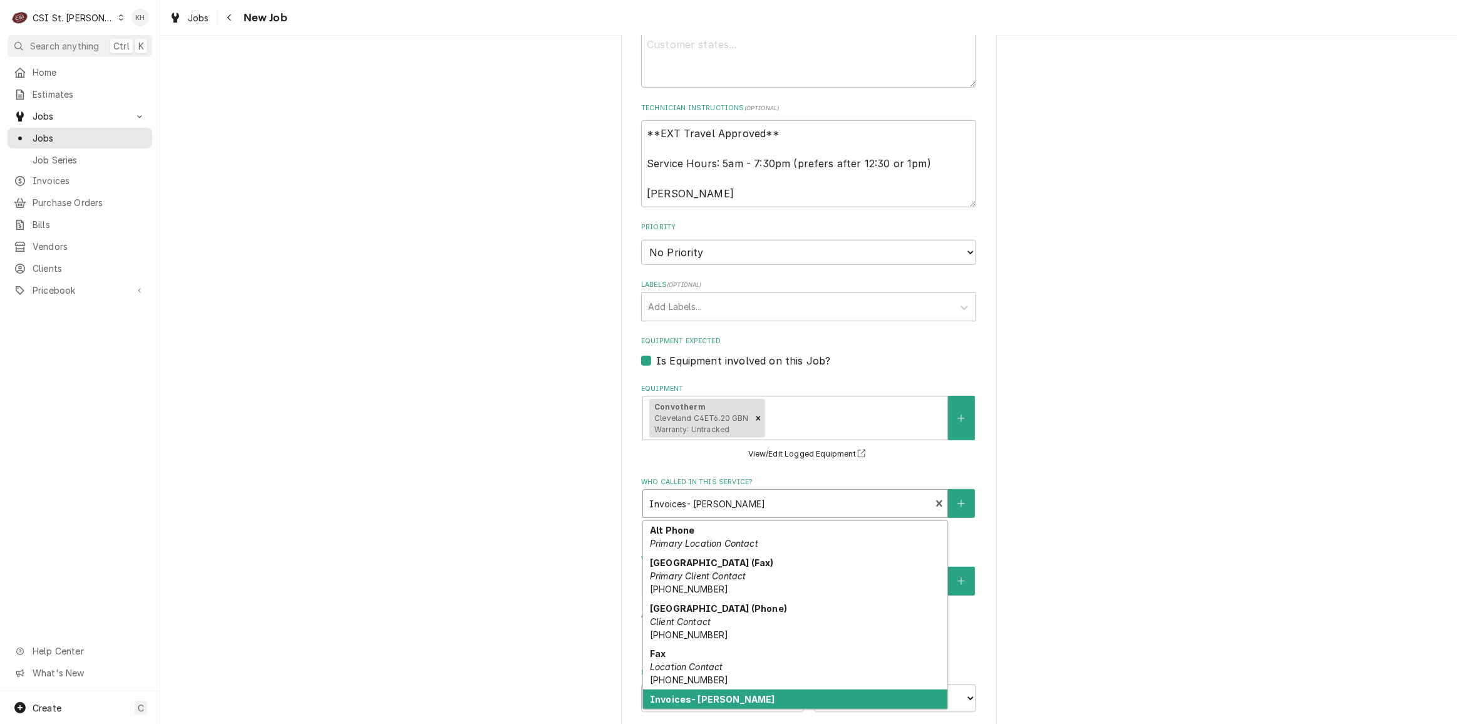
click at [831, 497] on div "Who called in this service?" at bounding box center [786, 503] width 275 height 23
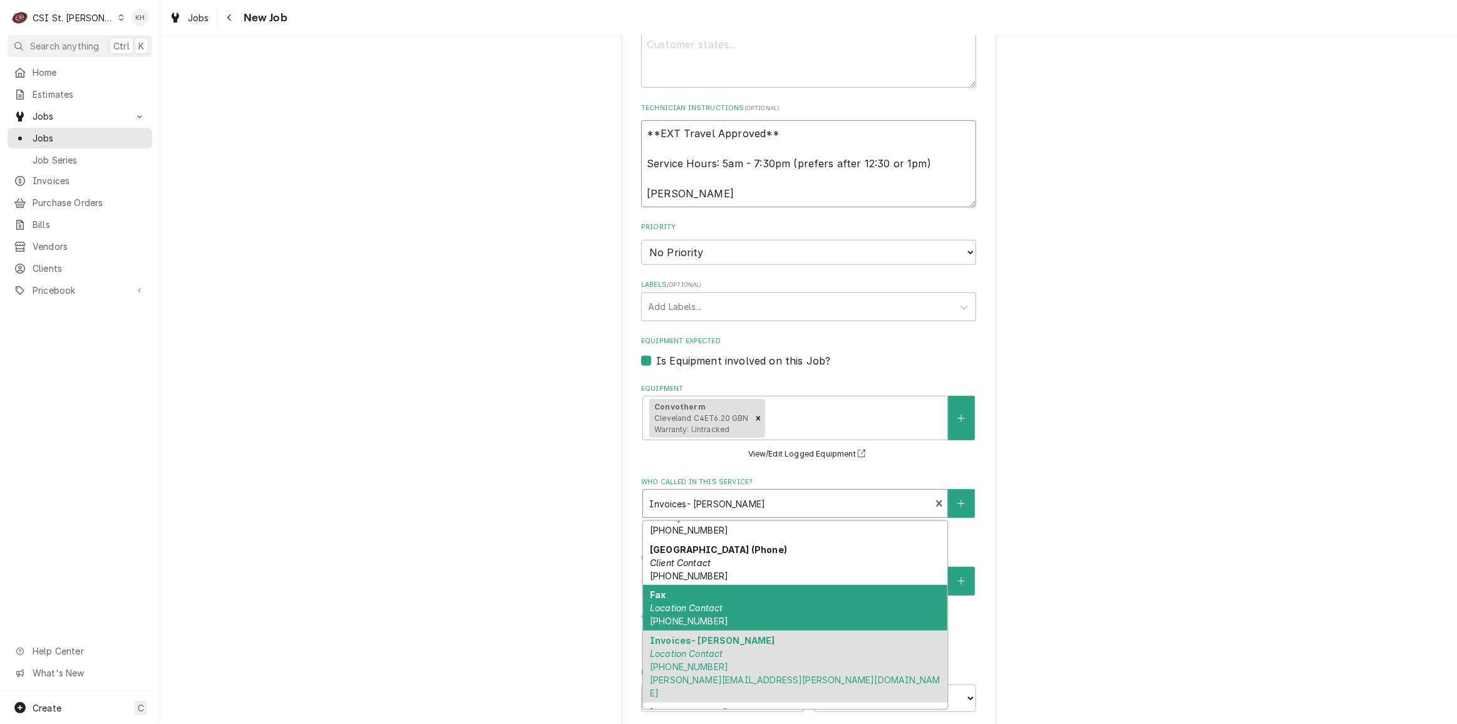
click at [749, 193] on textarea "**EXT Travel Approved** Service Hours: 5am - 7:30pm (prefers after 12:30 or 1pm…" at bounding box center [808, 163] width 335 height 86
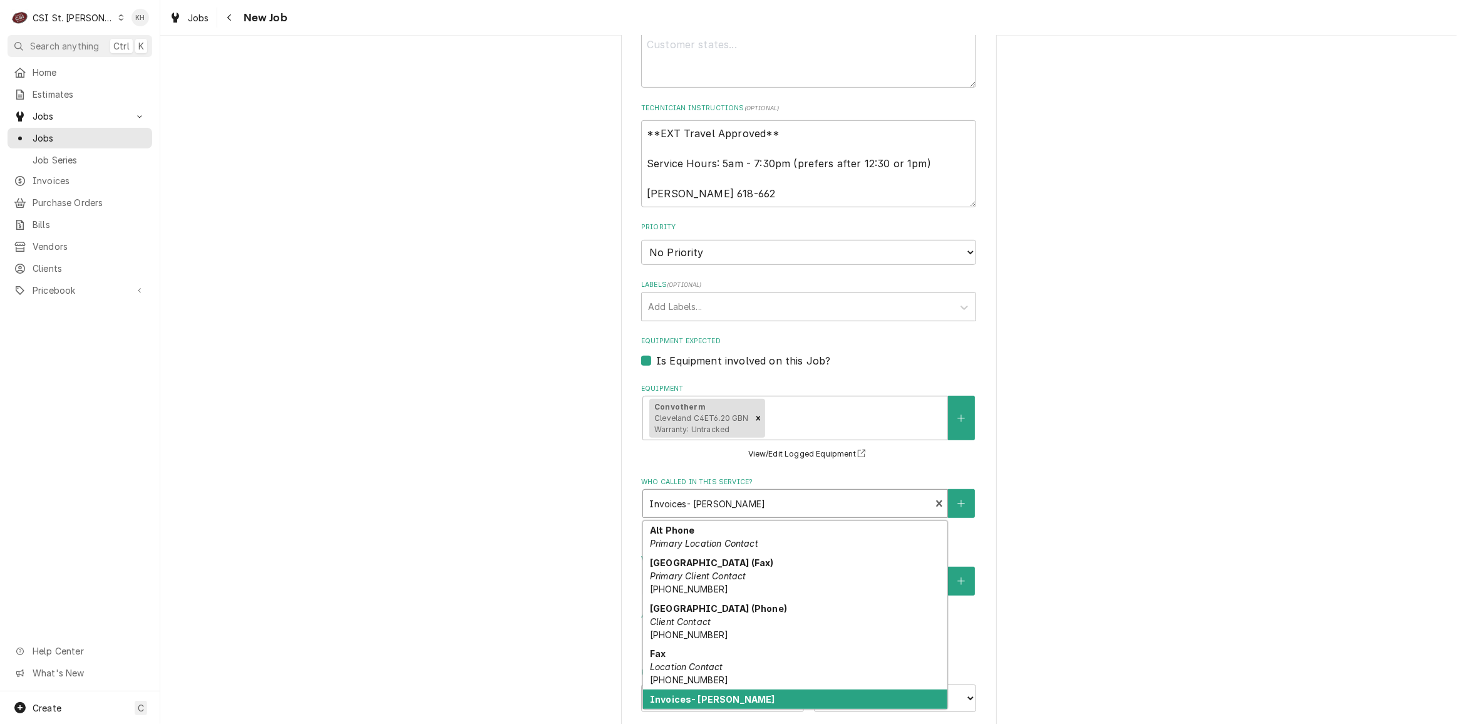
click at [740, 504] on div "Who called in this service?" at bounding box center [786, 503] width 275 height 23
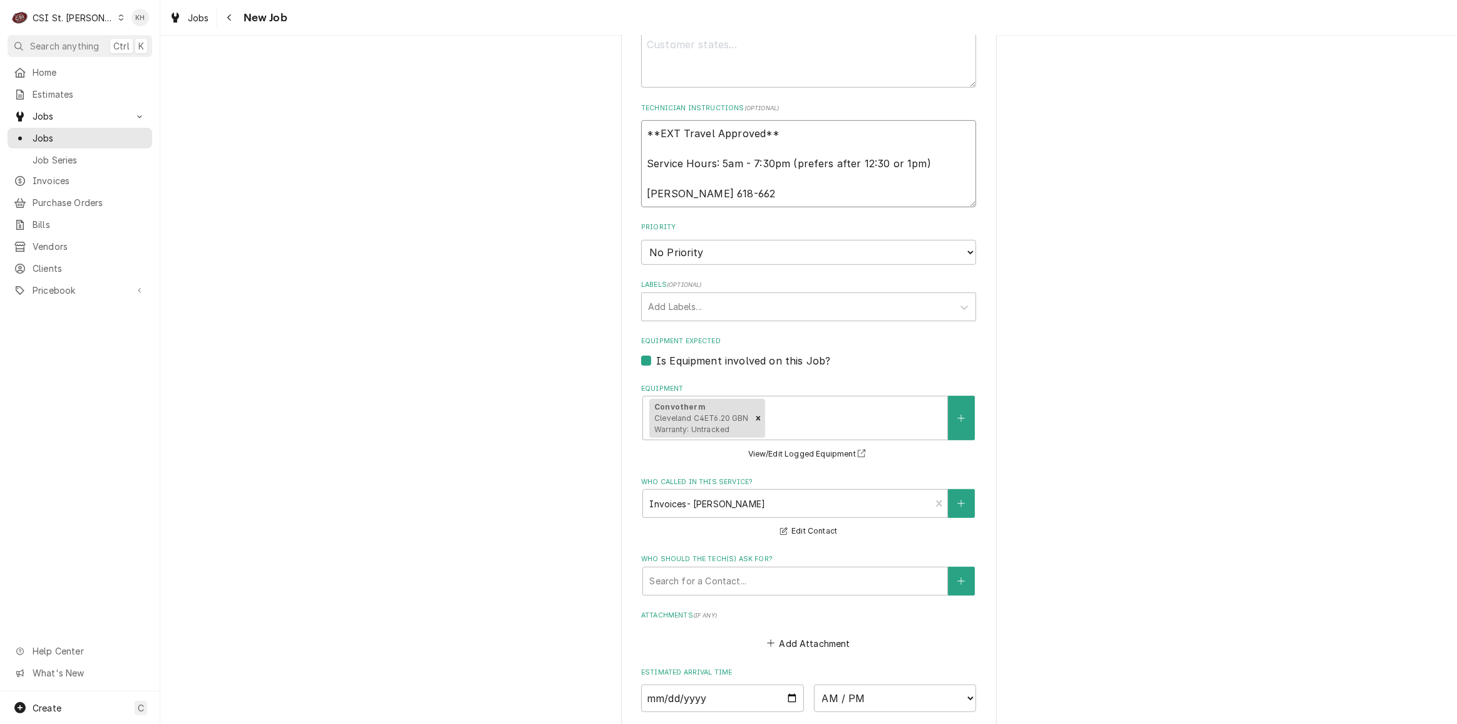
click at [781, 196] on textarea "**EXT Travel Approved** Service Hours: 5am - 7:30pm (prefers after 12:30 or 1pm…" at bounding box center [808, 163] width 335 height 86
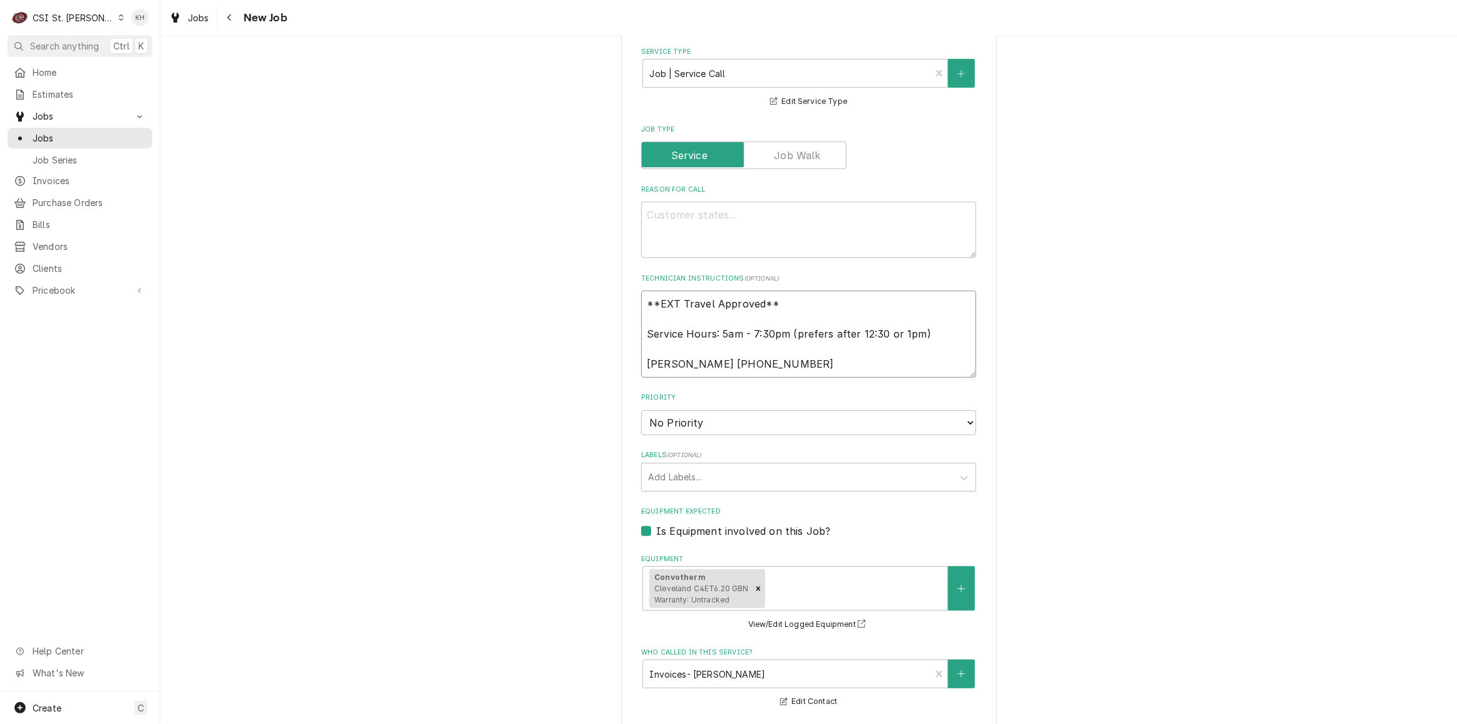
scroll to position [455, 0]
click at [796, 233] on textarea "Reason For Call" at bounding box center [808, 230] width 335 height 56
drag, startPoint x: 943, startPoint y: 223, endPoint x: 993, endPoint y: 211, distance: 50.9
click at [943, 222] on textarea "Combi oven is making a vibration noise and shows fault for" at bounding box center [808, 230] width 335 height 56
paste textarea "boiler drainage pump fault"
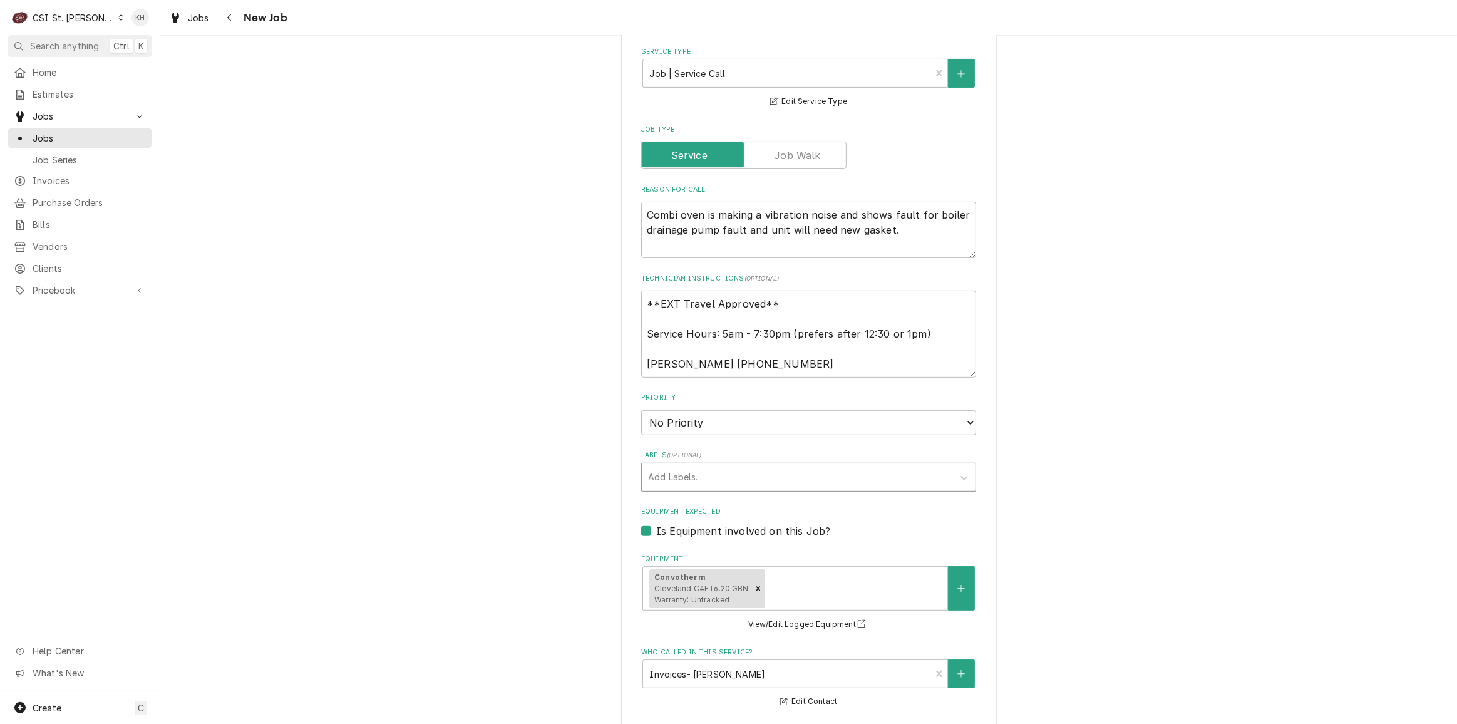
click at [735, 483] on div "Labels" at bounding box center [797, 477] width 299 height 23
drag, startPoint x: 277, startPoint y: 222, endPoint x: 262, endPoint y: 245, distance: 27.6
click at [271, 223] on div "Please provide the following information to create a job: Client Details Client…" at bounding box center [808, 350] width 1296 height 1513
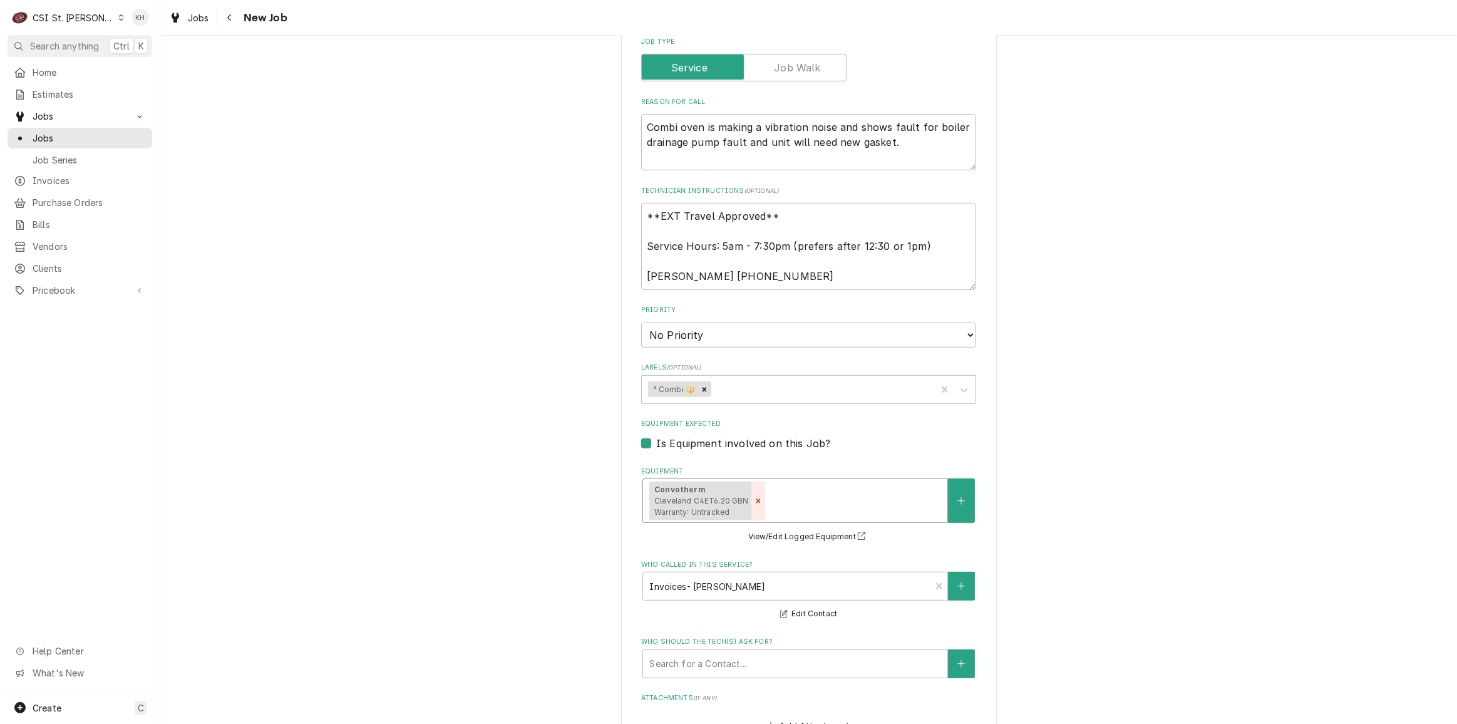
scroll to position [569, 0]
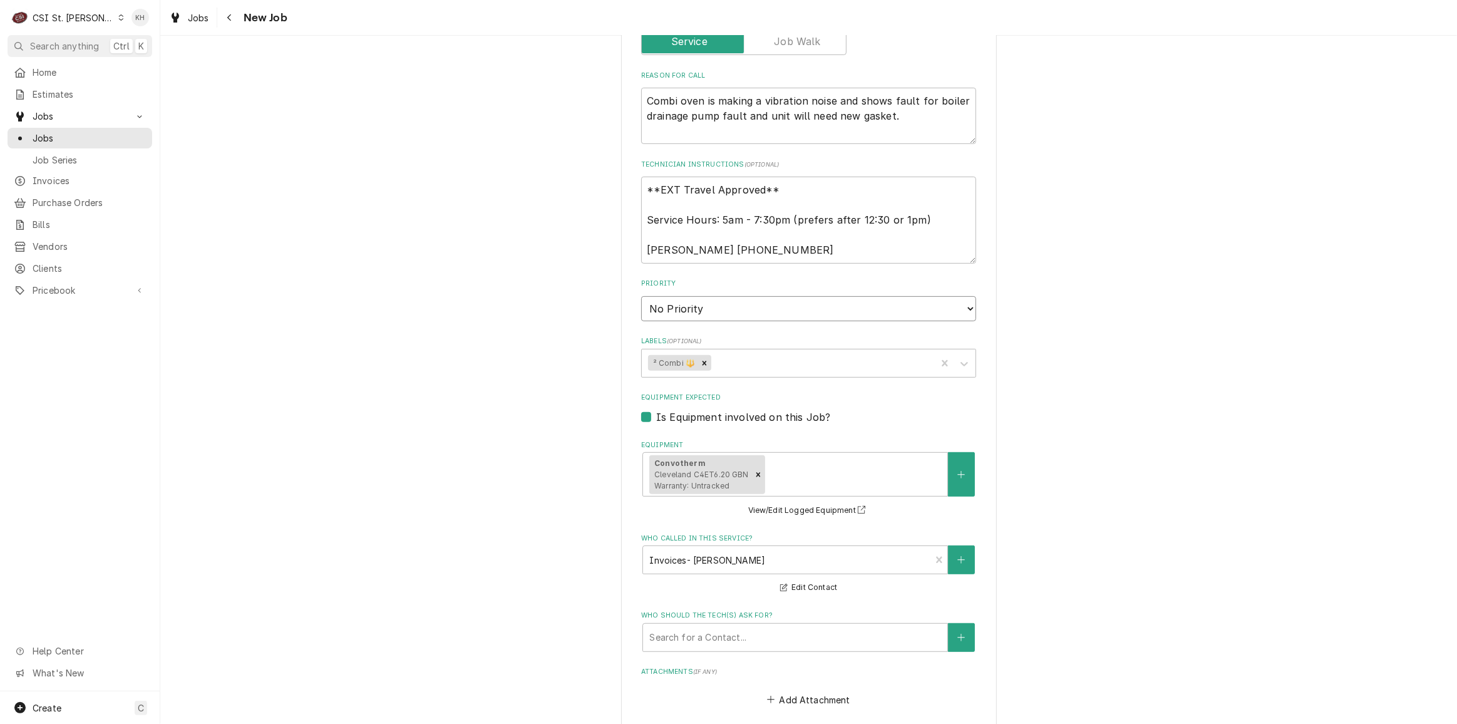
click at [729, 311] on select "No Priority Urgent High Medium Low" at bounding box center [808, 308] width 335 height 25
click at [641, 296] on select "No Priority Urgent High Medium Low" at bounding box center [808, 308] width 335 height 25
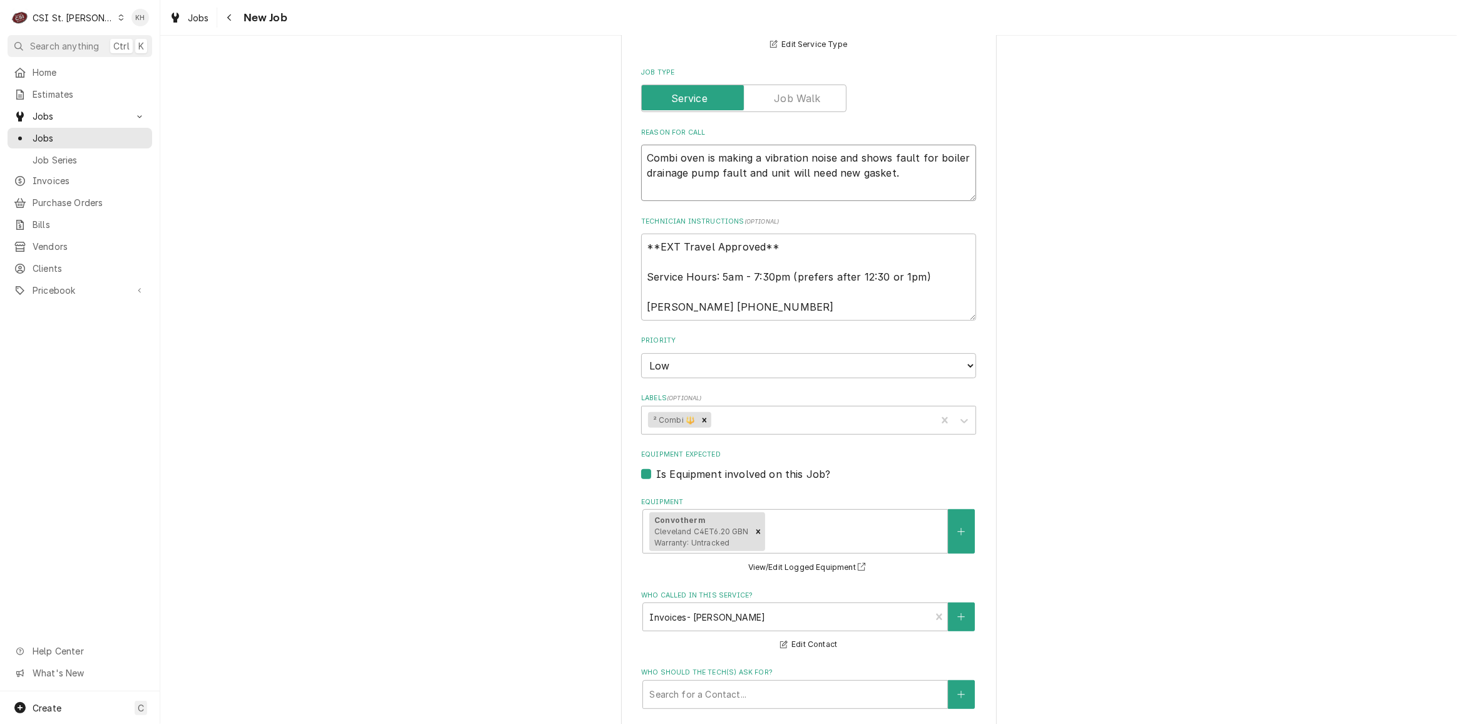
click at [829, 175] on textarea "Combi oven is making a vibration noise and shows fault for boiler drainage pump…" at bounding box center [808, 173] width 335 height 56
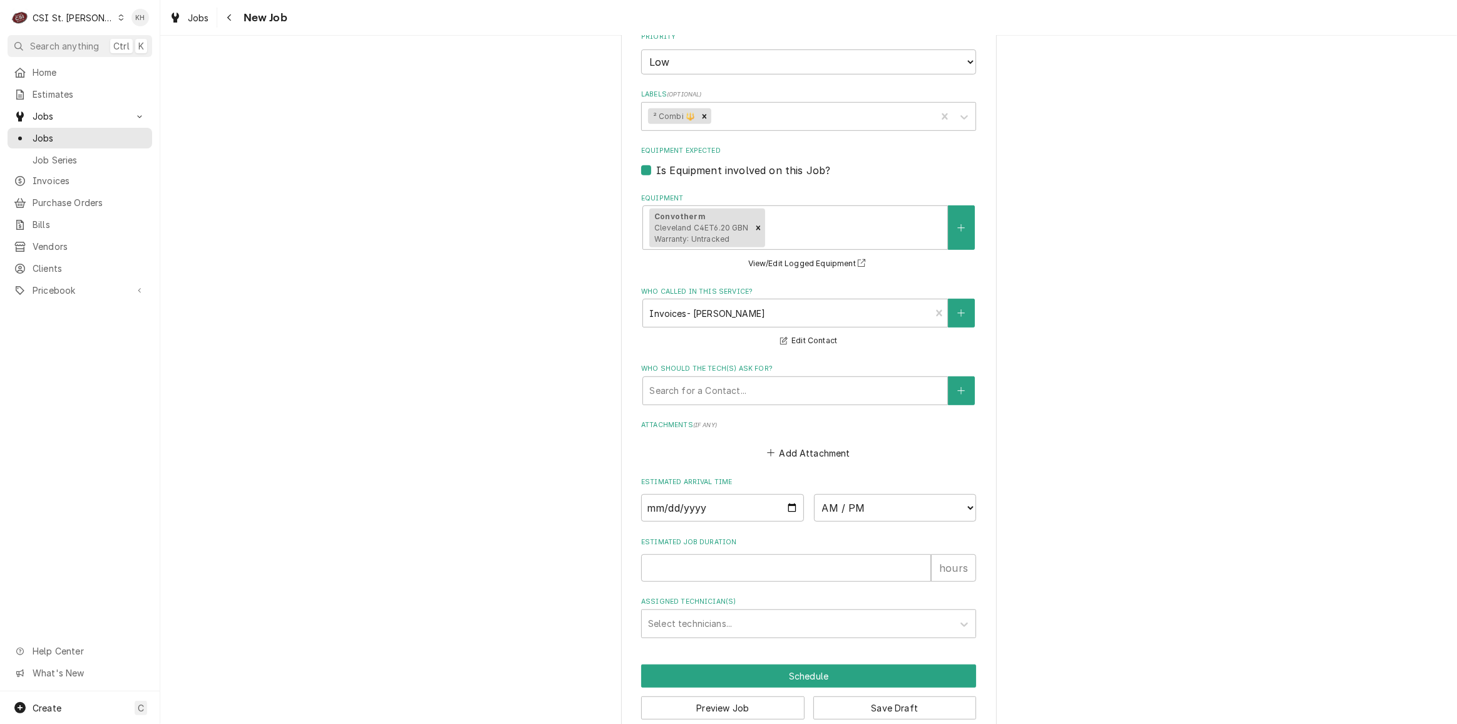
scroll to position [838, 0]
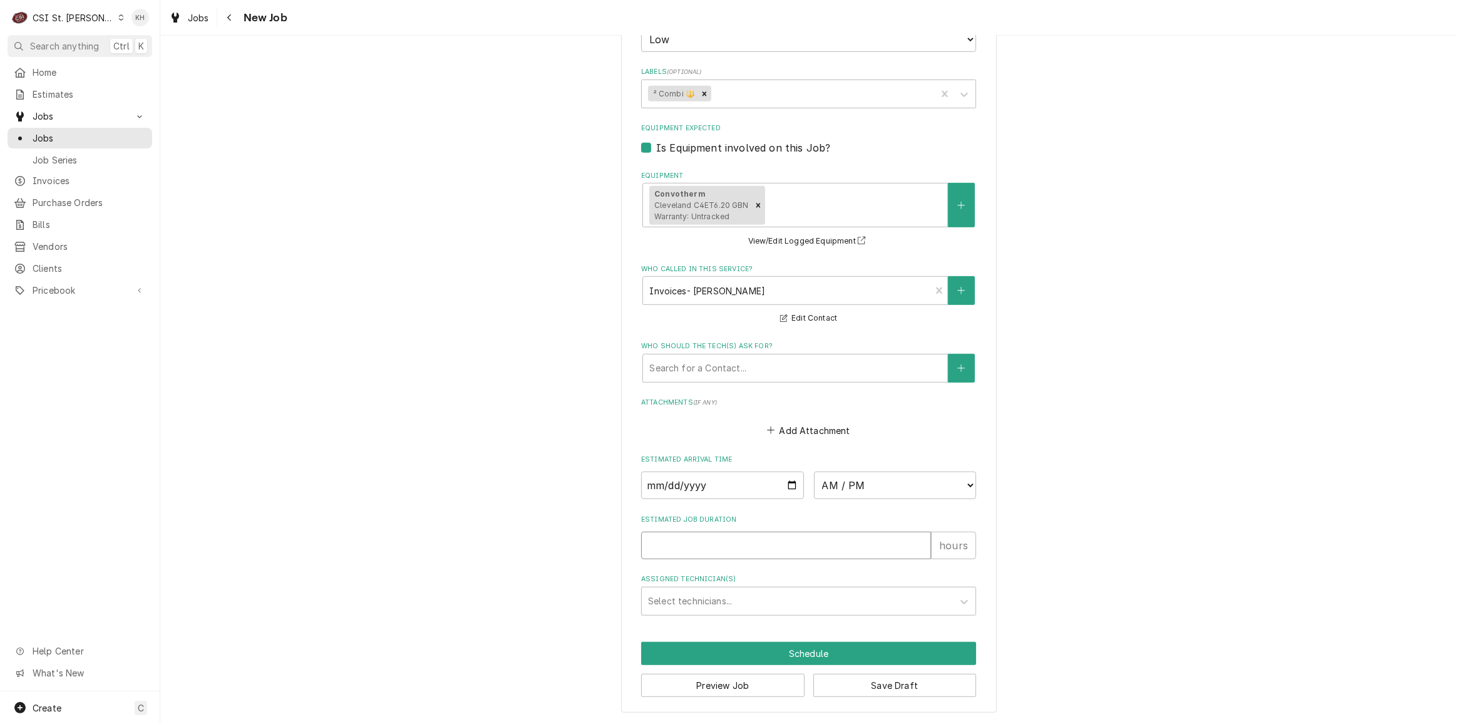
click at [724, 556] on input "Estimated Job Duration" at bounding box center [786, 545] width 290 height 28
click at [724, 676] on button "Preview Job" at bounding box center [722, 684] width 163 height 23
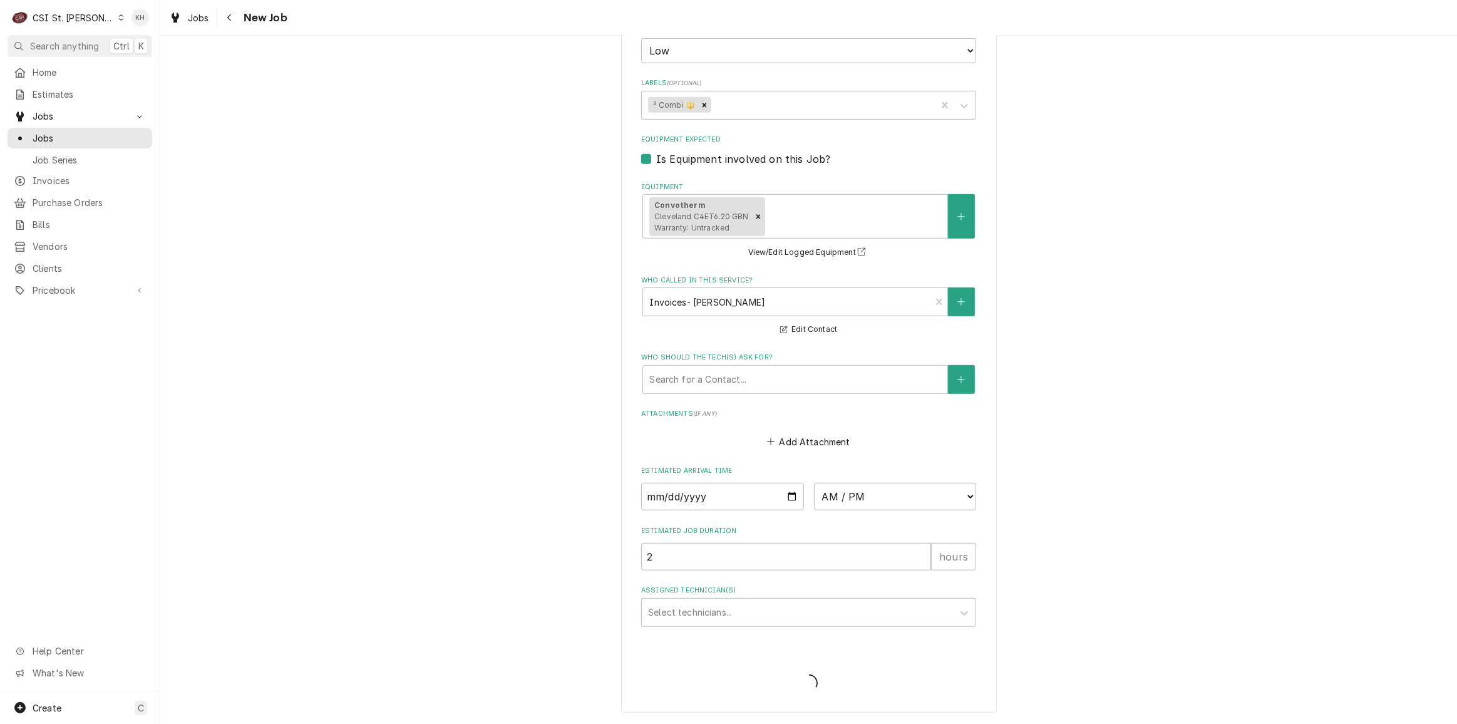
scroll to position [826, 0]
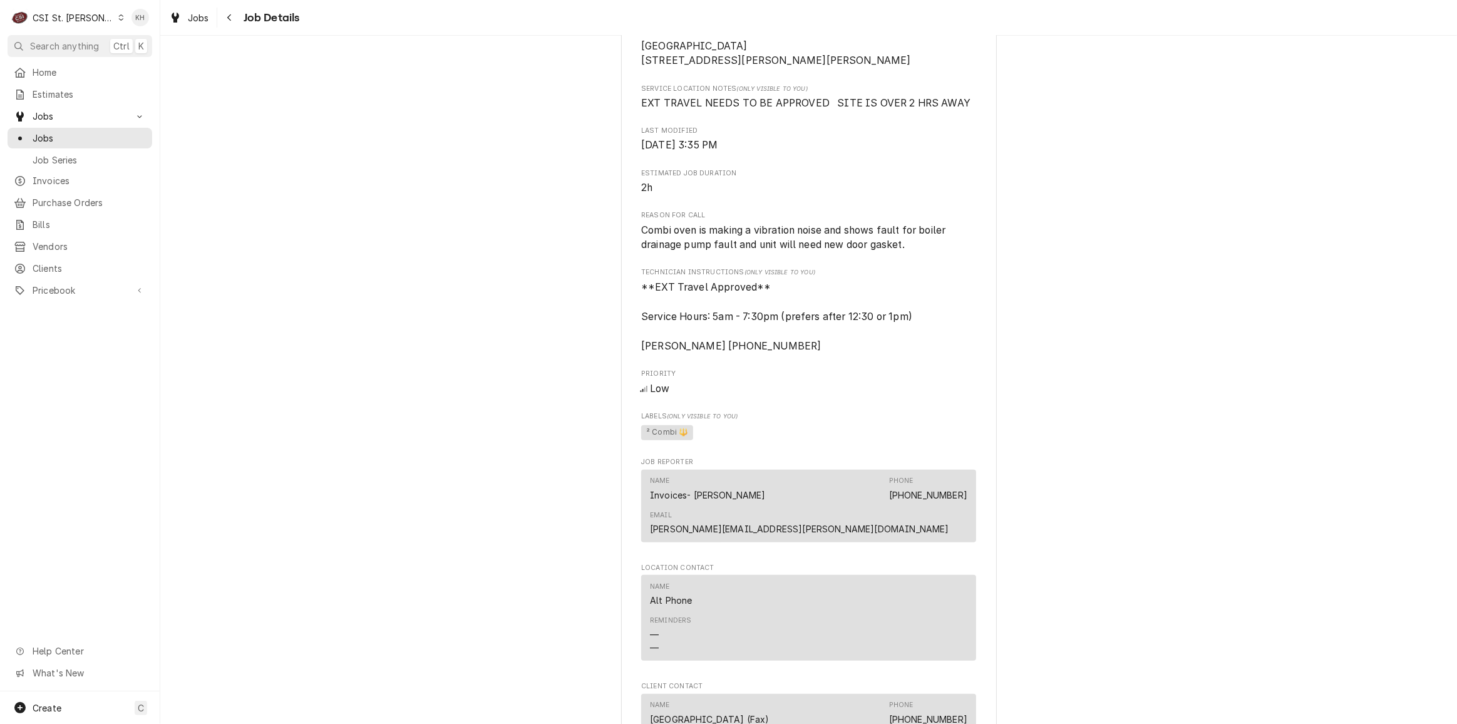
scroll to position [262, 0]
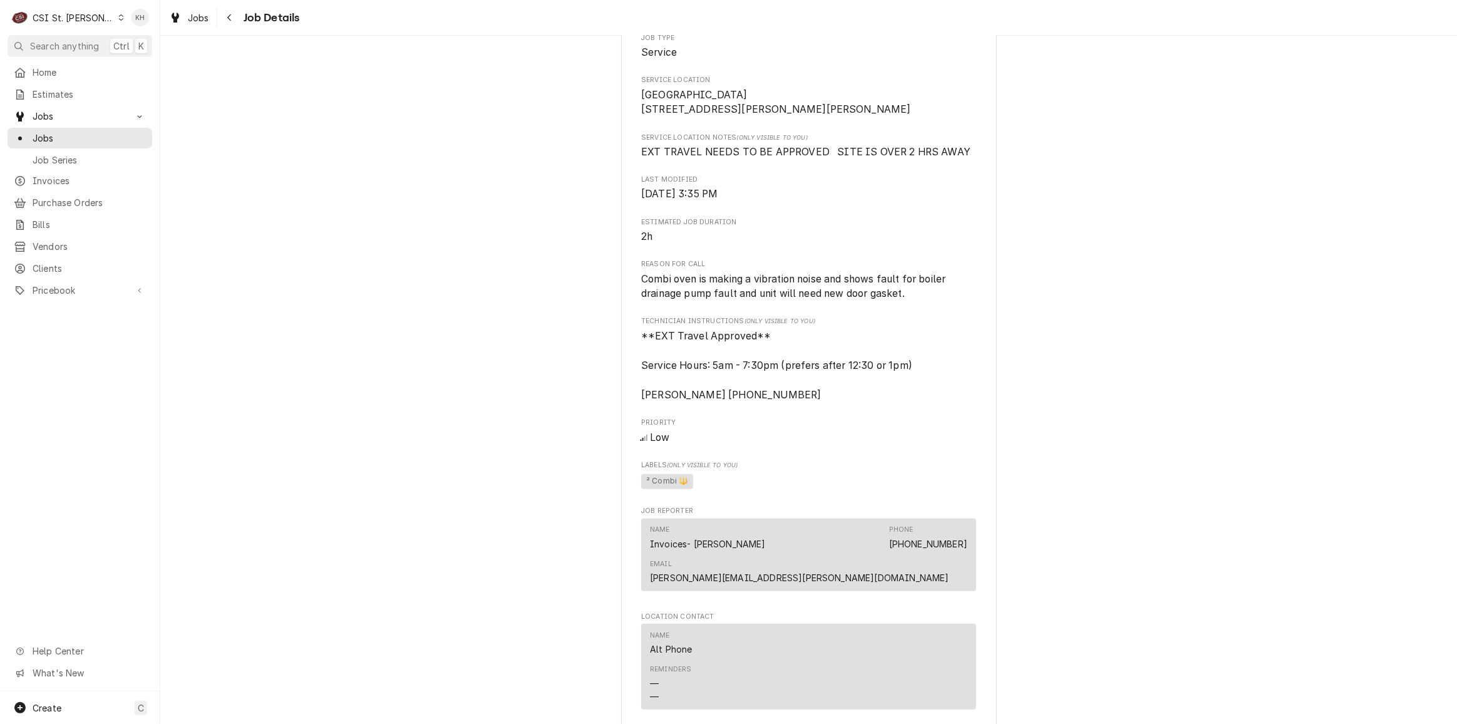
click at [58, 24] on div "C CSI St. Louis" at bounding box center [68, 17] width 121 height 25
click at [141, 27] on div "CSI [US_STATE][GEOGRAPHIC_DATA]" at bounding box center [192, 24] width 165 height 13
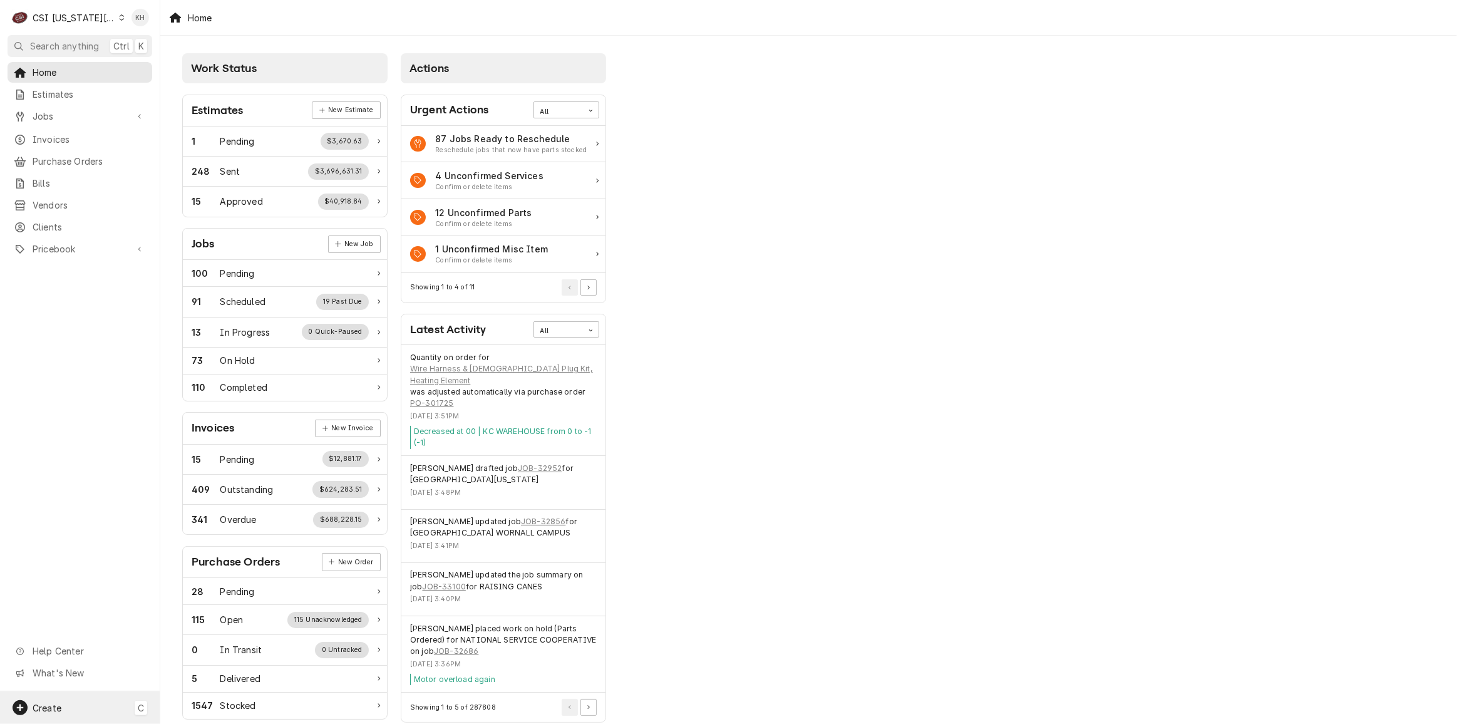
click at [109, 701] on div "Create C" at bounding box center [80, 707] width 160 height 33
click at [196, 600] on div "Job" at bounding box center [235, 598] width 84 height 13
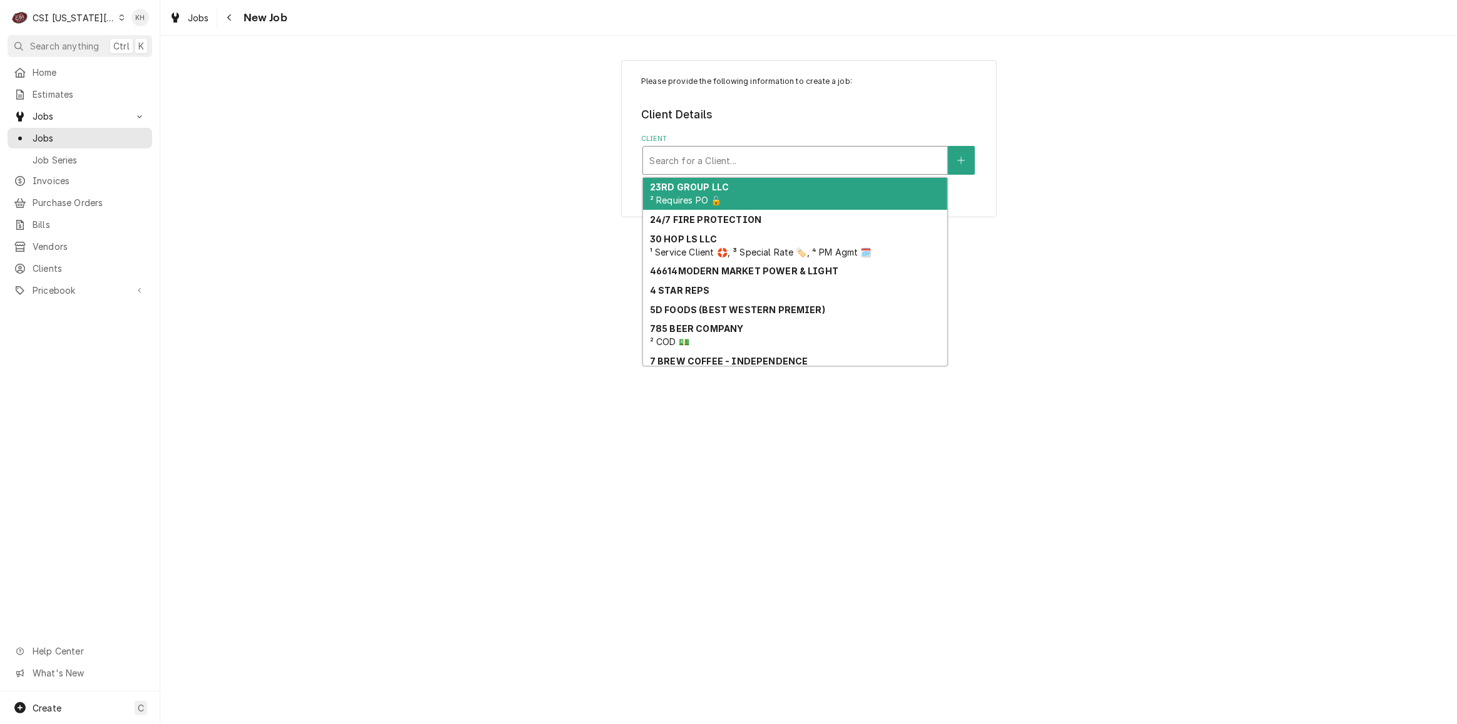
click at [849, 160] on div "Client" at bounding box center [795, 160] width 292 height 23
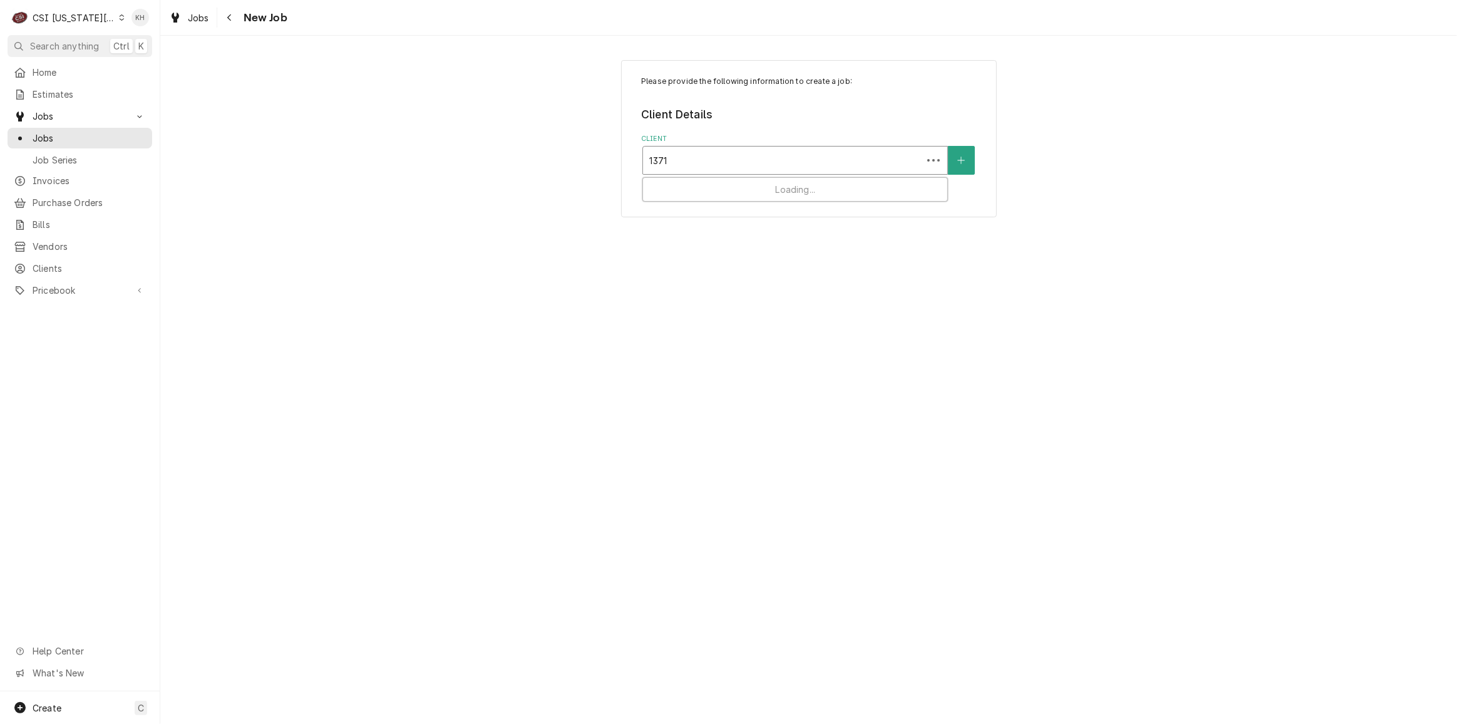
type input "13710"
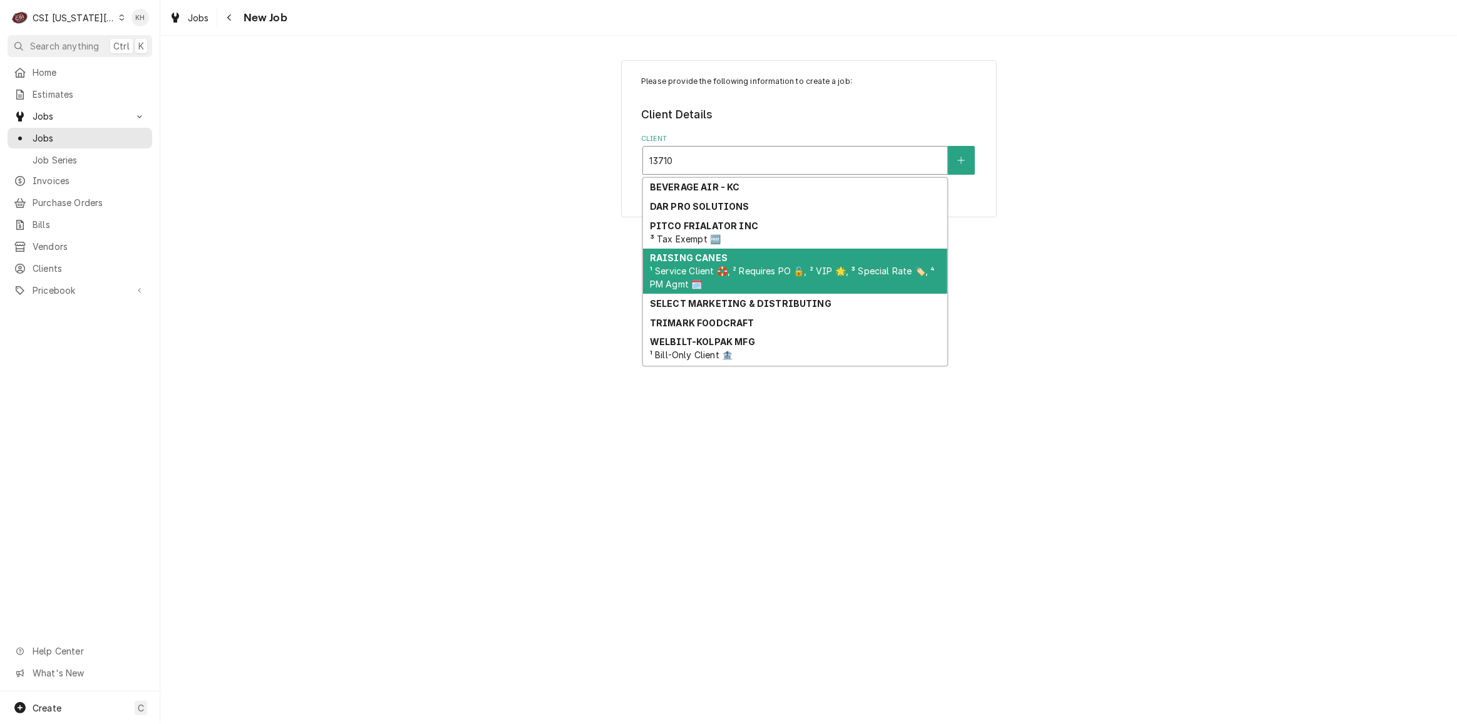
click at [773, 267] on span "¹ Service Client 🛟, ² Requires PO 🔓, ² VIP 🌟, ³ Special Rate 🏷️, ⁴ PM Agmt 🗓️" at bounding box center [792, 277] width 285 height 24
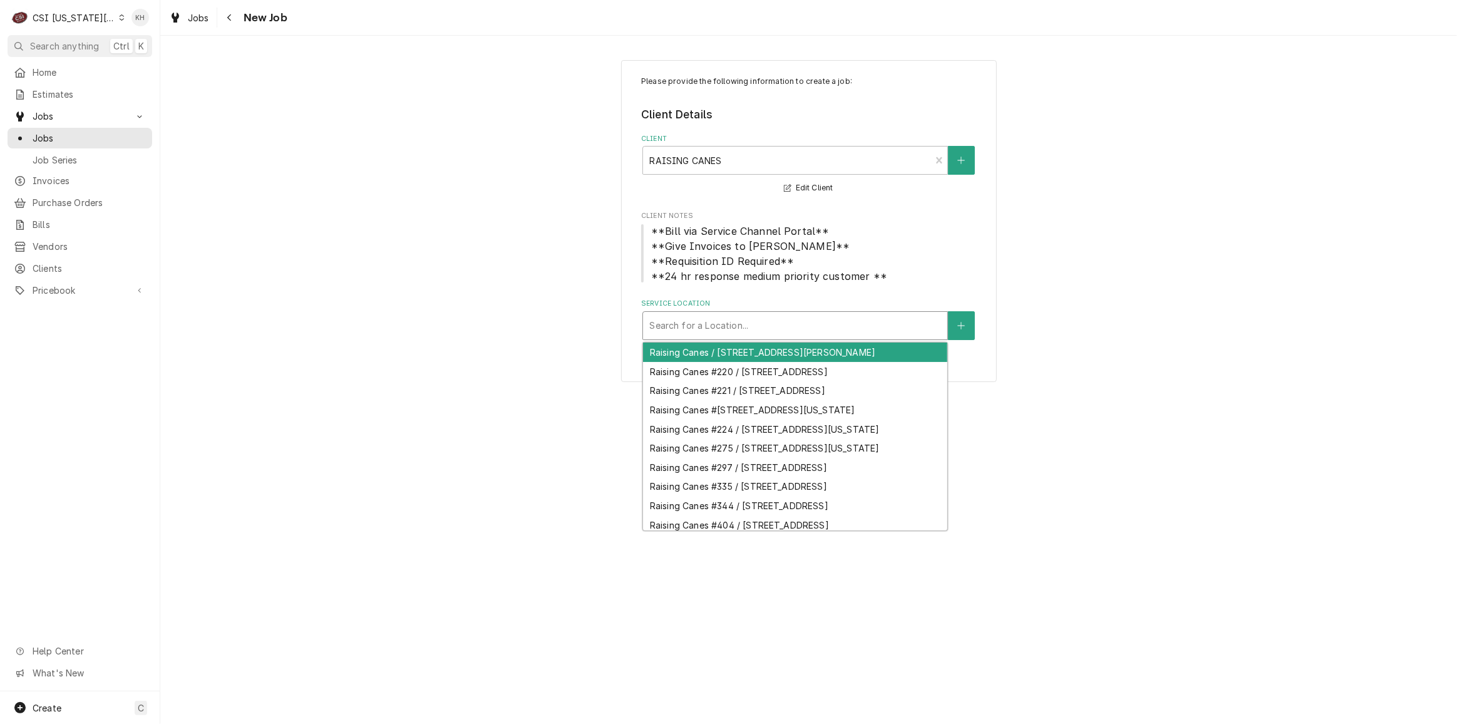
click at [787, 311] on div "Search for a Location..." at bounding box center [794, 325] width 305 height 29
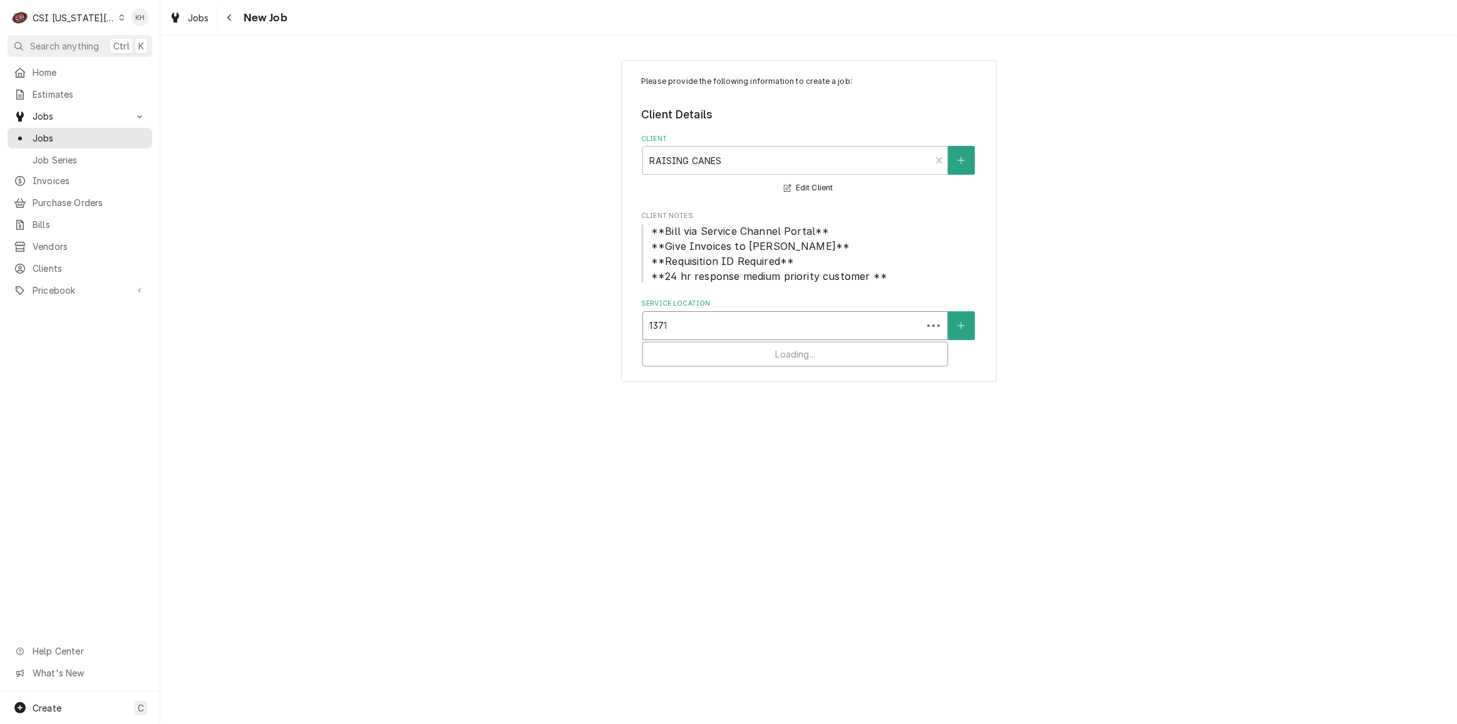
type input "13710"
click at [767, 351] on div "Raising Canes #511 / [STREET_ADDRESS]" at bounding box center [795, 351] width 304 height 19
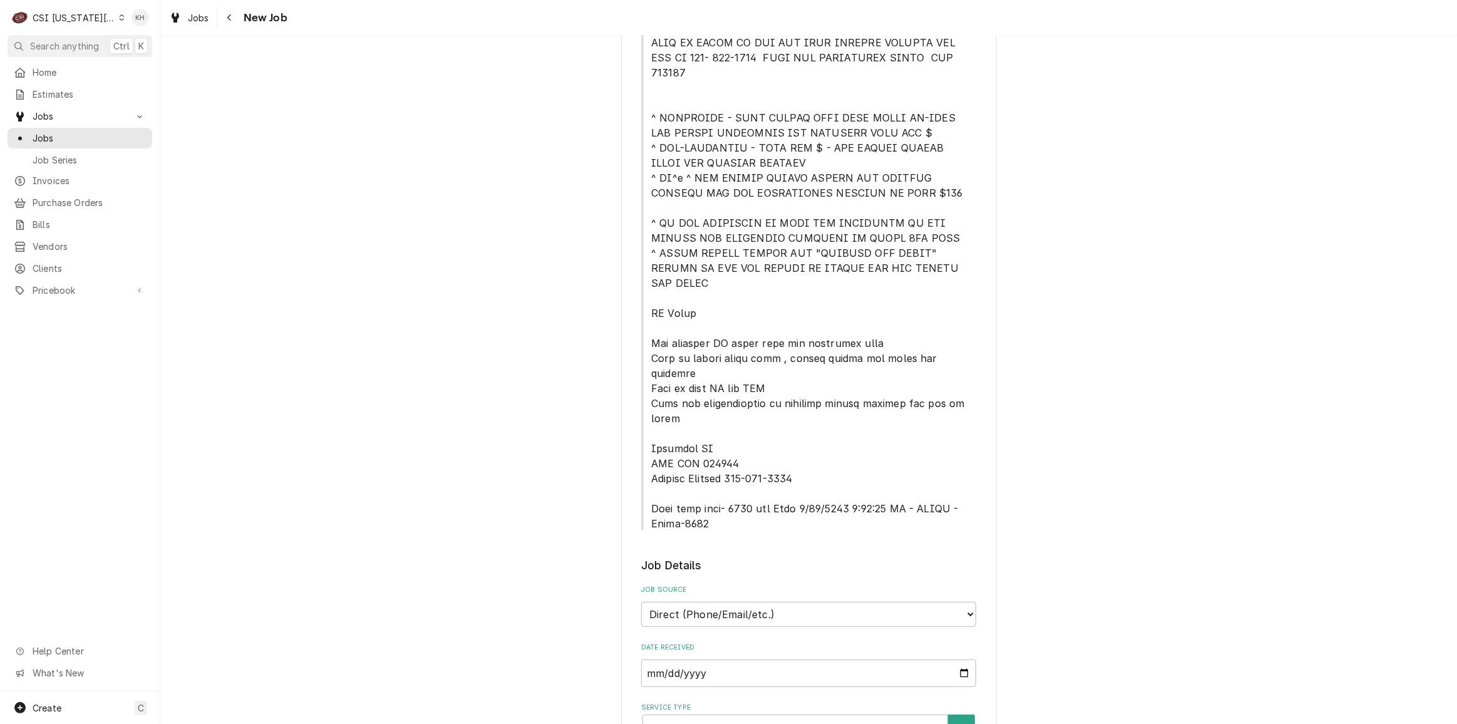
scroll to position [739, 0]
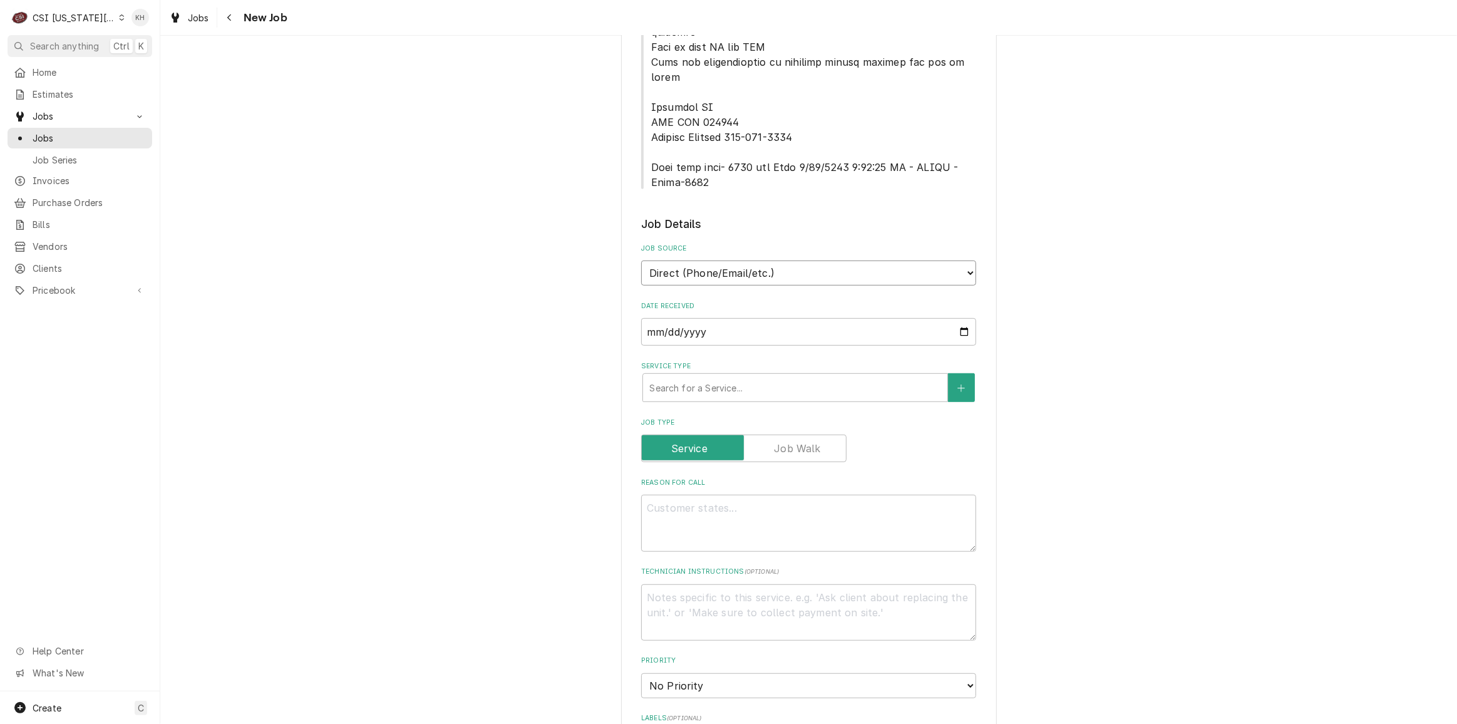
drag, startPoint x: 750, startPoint y: 205, endPoint x: 752, endPoint y: 223, distance: 17.6
click at [752, 260] on select "Direct (Phone/Email/etc.) Service Channel Corrigo Ecotrak Other" at bounding box center [808, 272] width 335 height 25
select select "1"
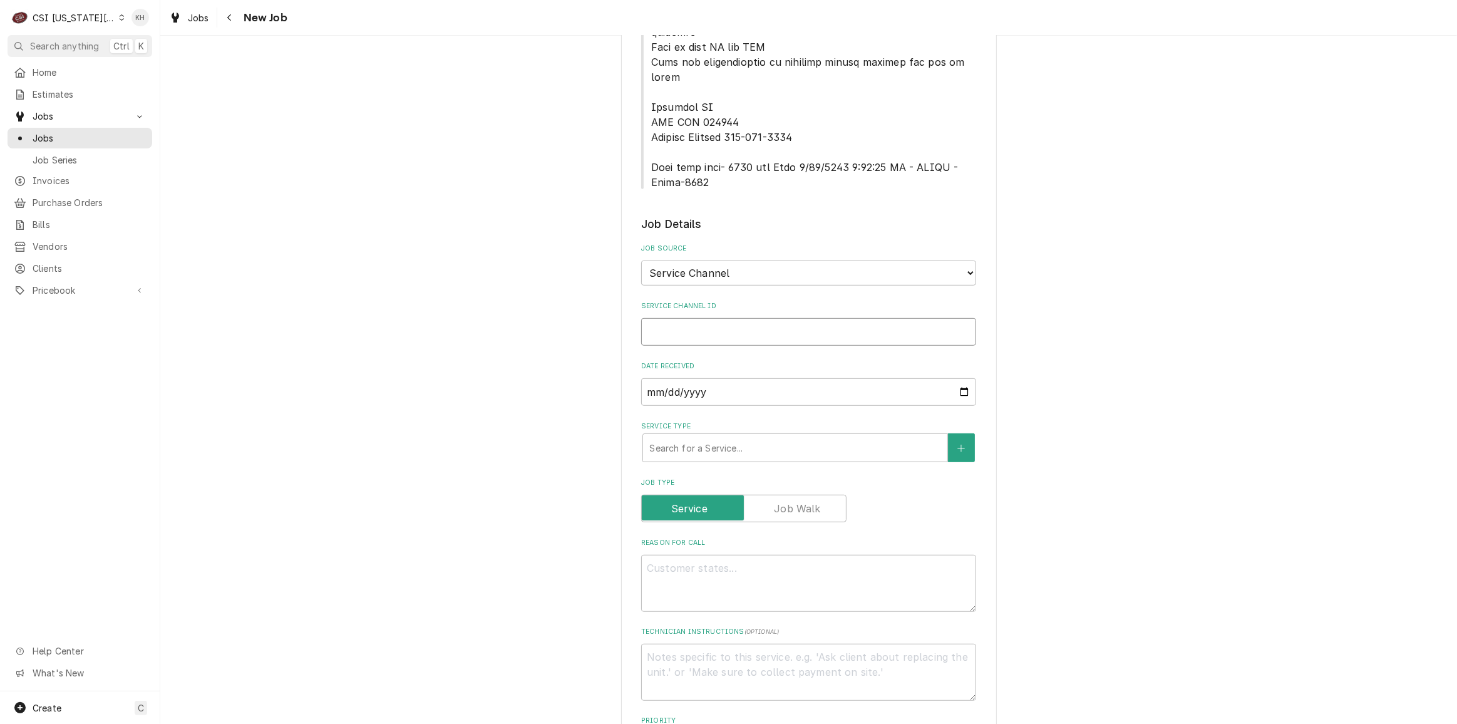
click at [761, 318] on input "Service Channel ID" at bounding box center [808, 332] width 335 height 28
paste input "328142304"
type textarea "x"
type input "328142304"
type textarea "x"
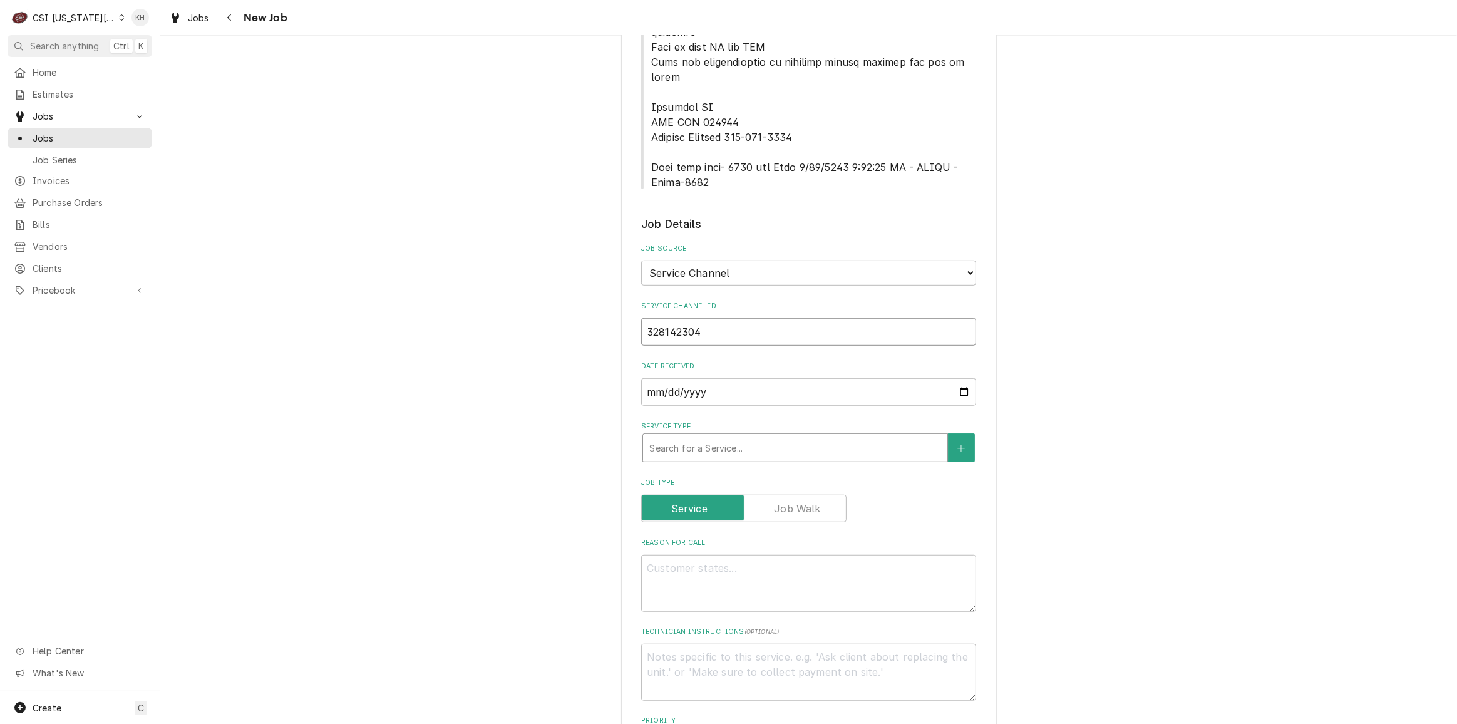
type input "328142304"
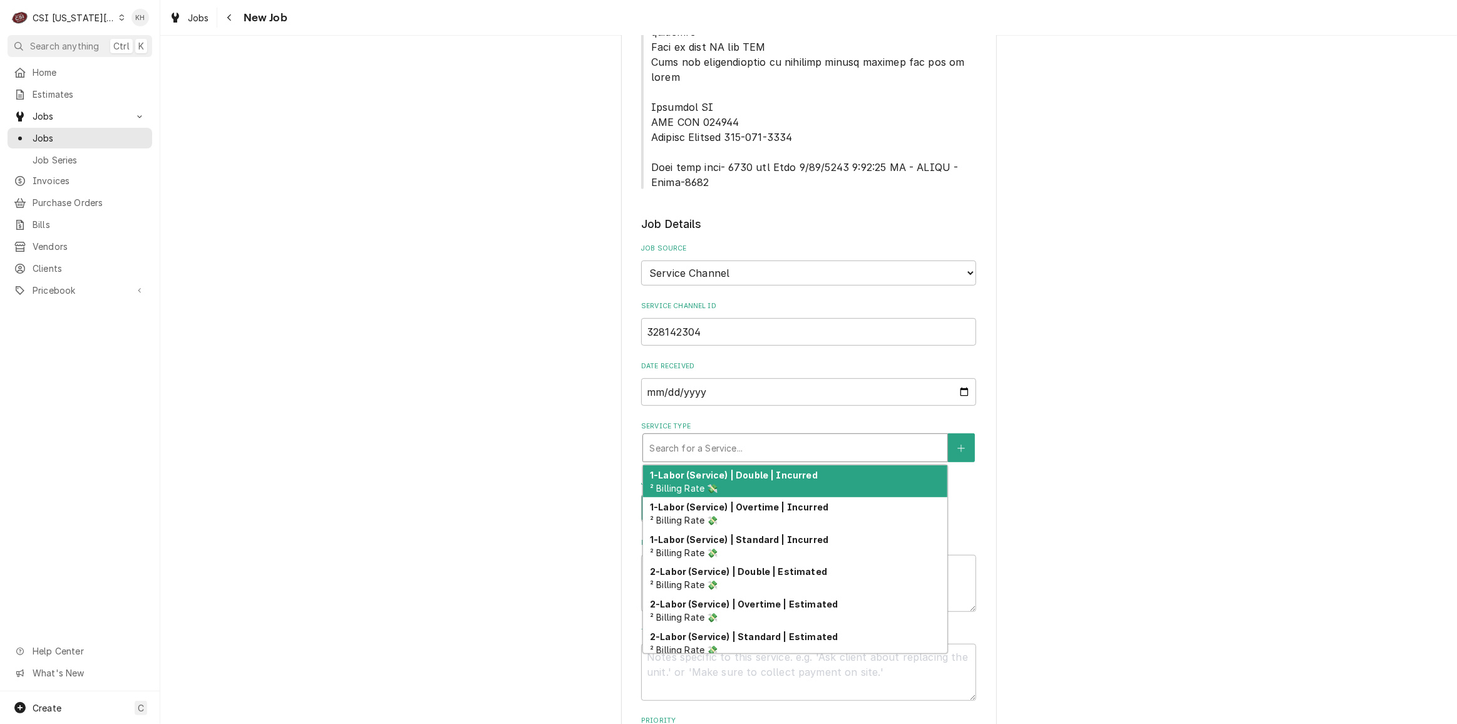
click at [727, 436] on div "Service Type" at bounding box center [795, 447] width 292 height 23
type textarea "x"
type input "s"
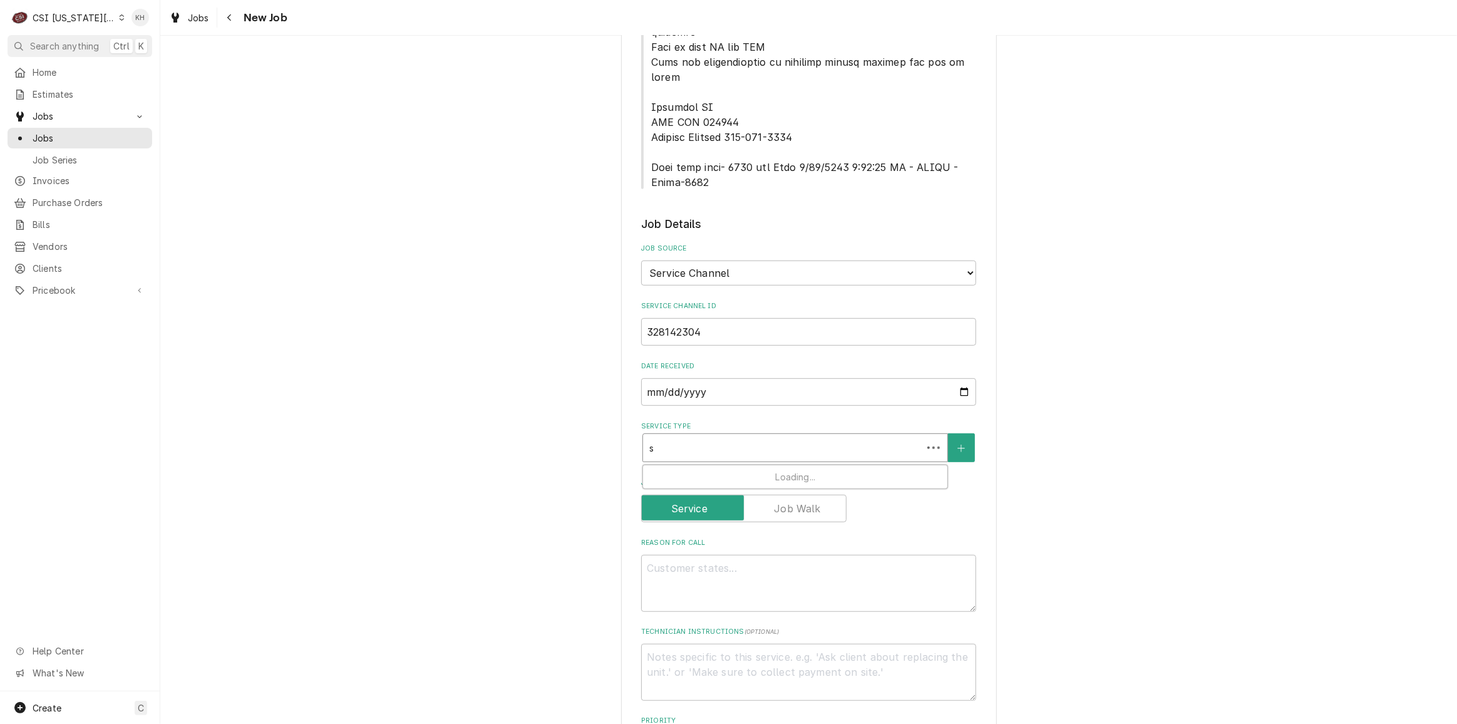
type textarea "x"
type input "ser"
type textarea "x"
type input "serv"
type textarea "x"
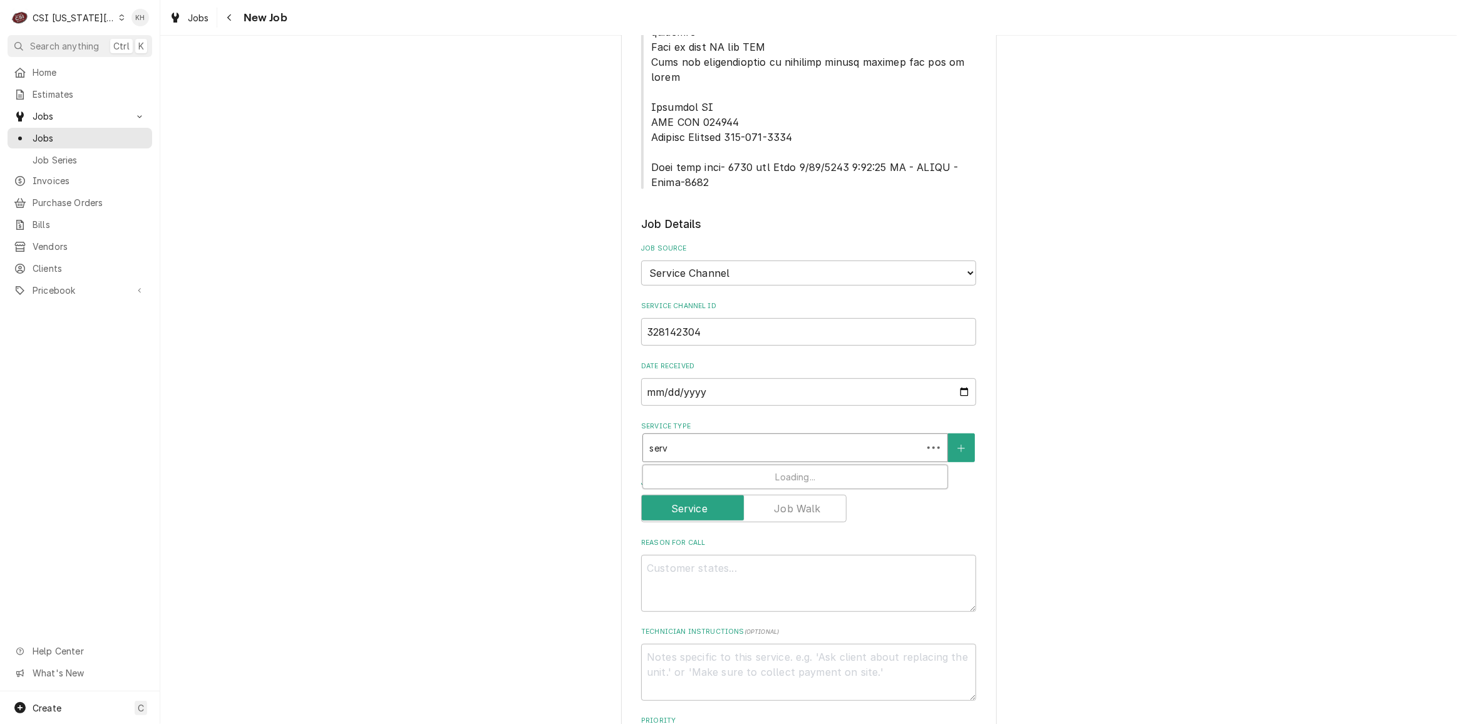
type input "servi"
type textarea "x"
type input "servic"
type textarea "x"
type input "service"
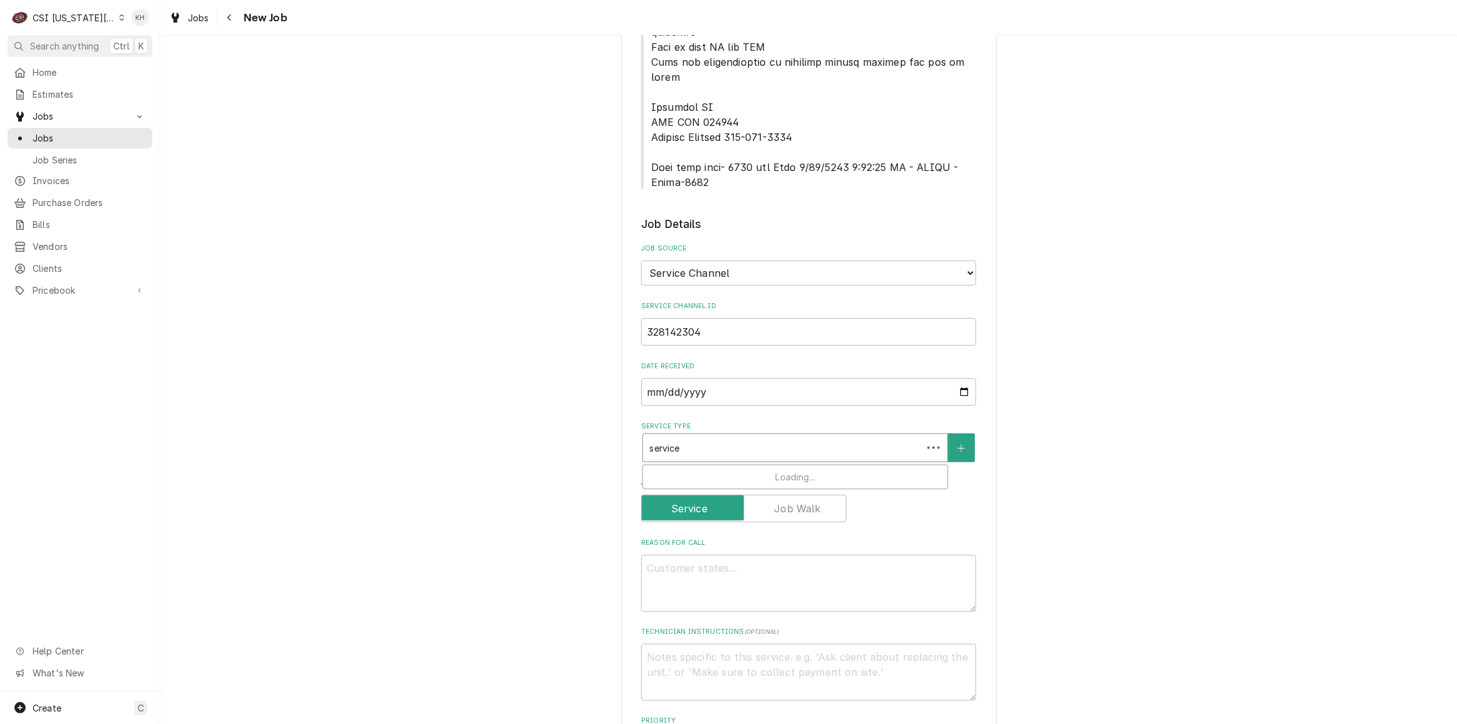
type textarea "x"
type input "service"
type textarea "x"
type input "service c"
type textarea "x"
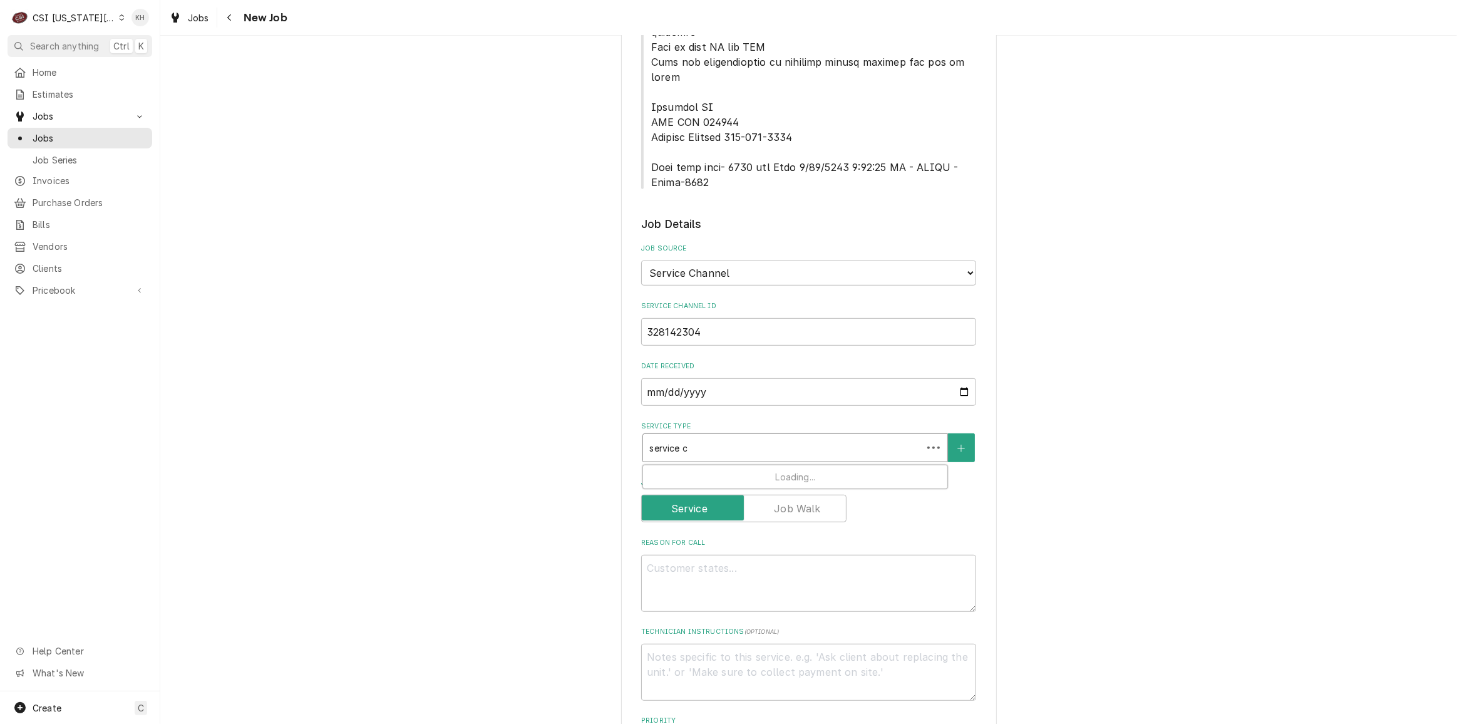
type input "service ca"
type textarea "x"
type input "service cal"
type textarea "x"
type input "service call"
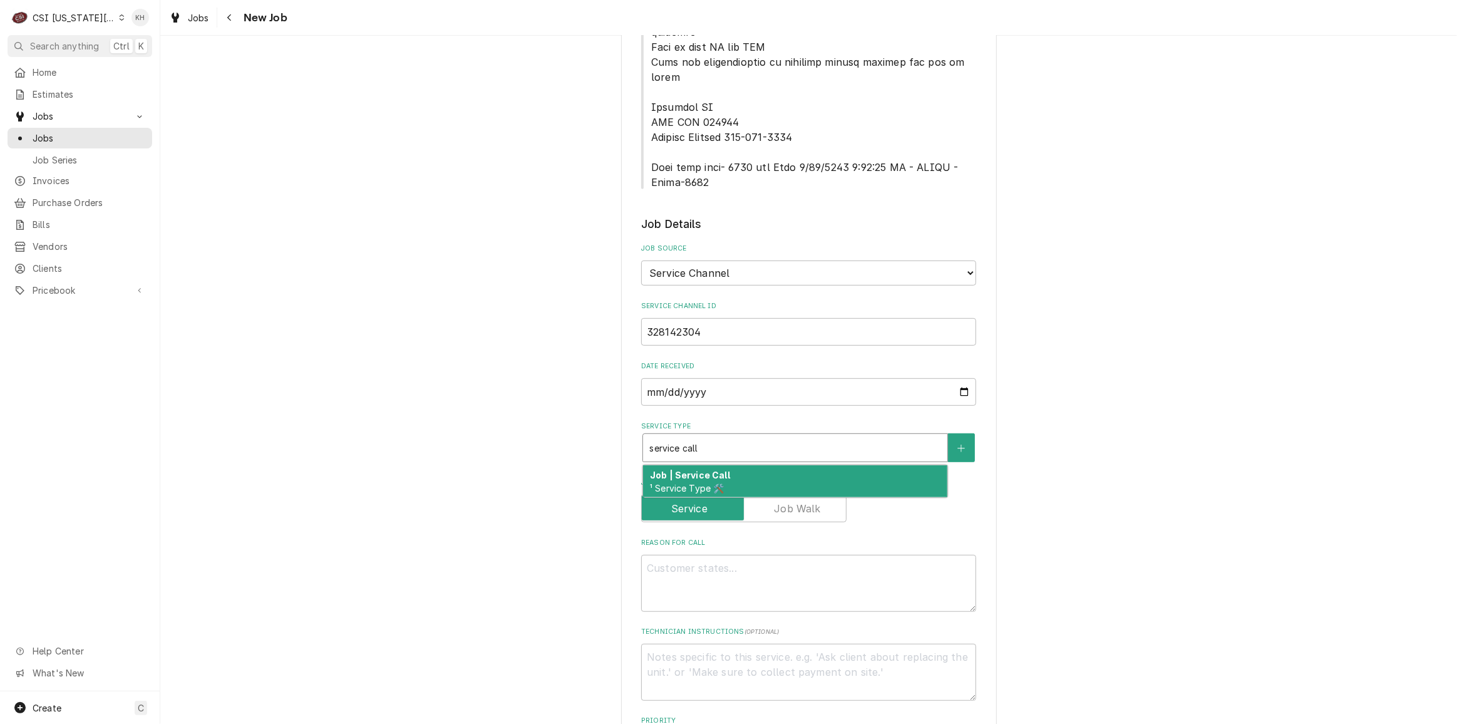
click at [734, 465] on div "Job | Service Call ¹ Service Type 🛠️" at bounding box center [795, 481] width 304 height 33
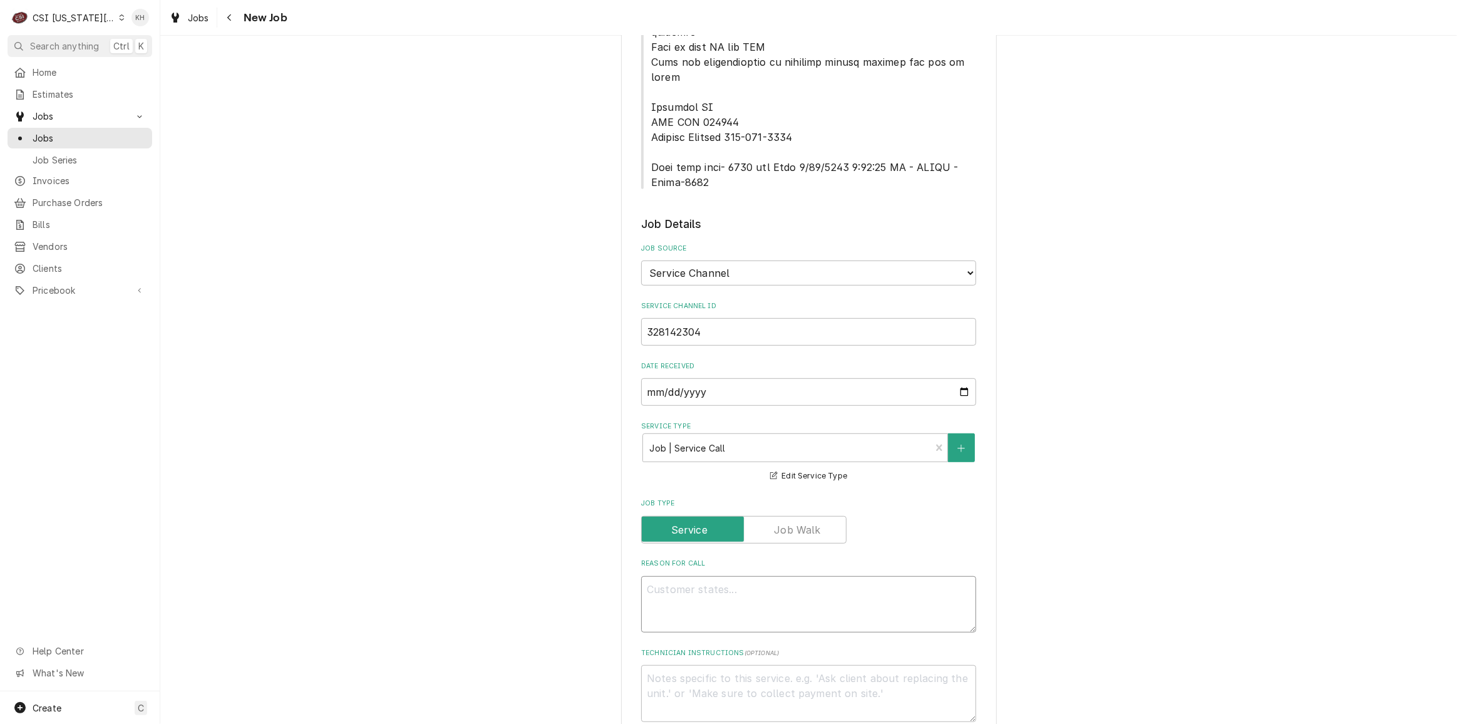
click at [747, 576] on textarea "Reason For Call" at bounding box center [808, 604] width 335 height 56
paste textarea ""DINING ROOM / Beverage Equipment / Ice Machine "Equip:" SELF SERVE "Tag ID"117…"
type textarea "x"
type textarea ""DINING ROOM / Beverage Equipment / Ice Machine "Equip:" SELF SERVE "Tag ID"117…"
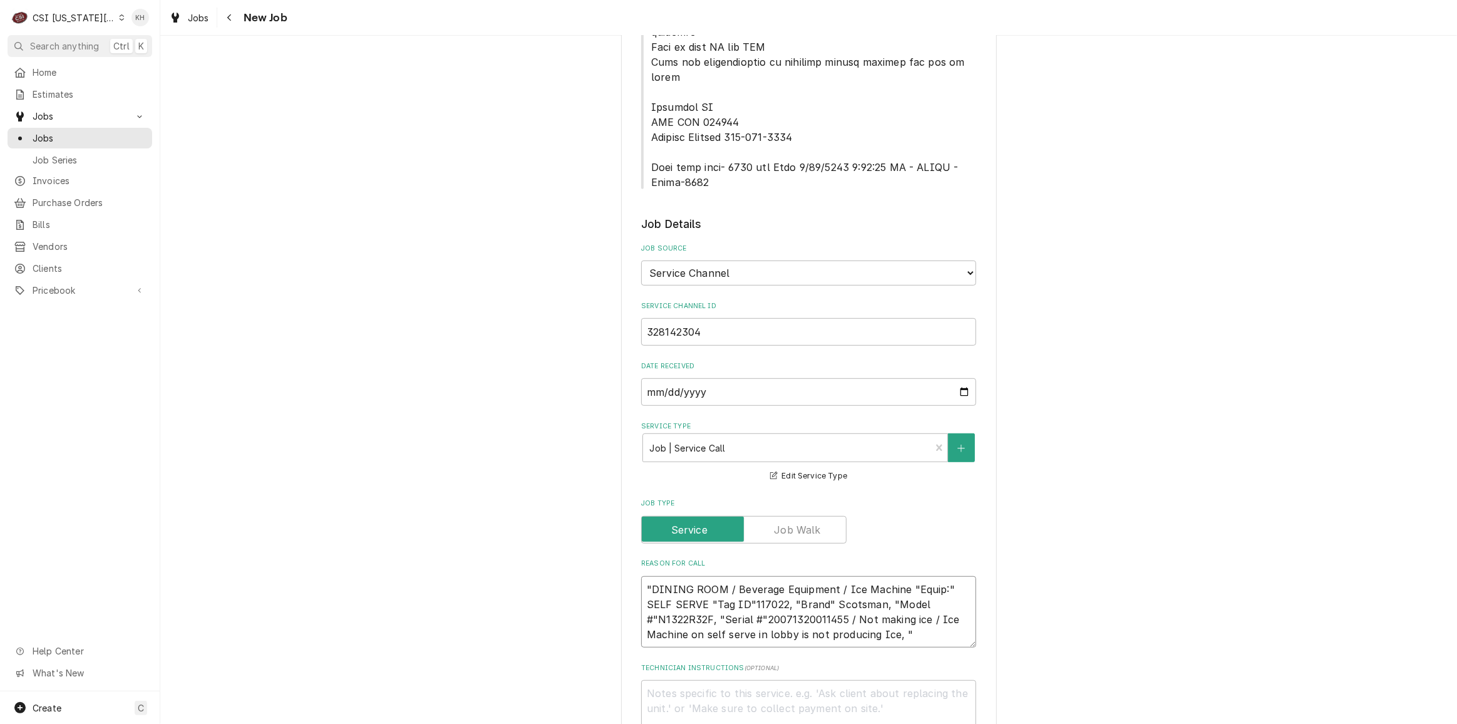
type textarea "x"
type textarea ""DINING ROOM / Beverage Equipment / Ice Machine "Equip:" SELF SERVE "Tag ID"117…"
type textarea "x"
type textarea ""DINING ROOM / Beverage Equipment / Ice Machine "Equip:" SELF SERVE "Tag ID"117…"
type textarea "x"
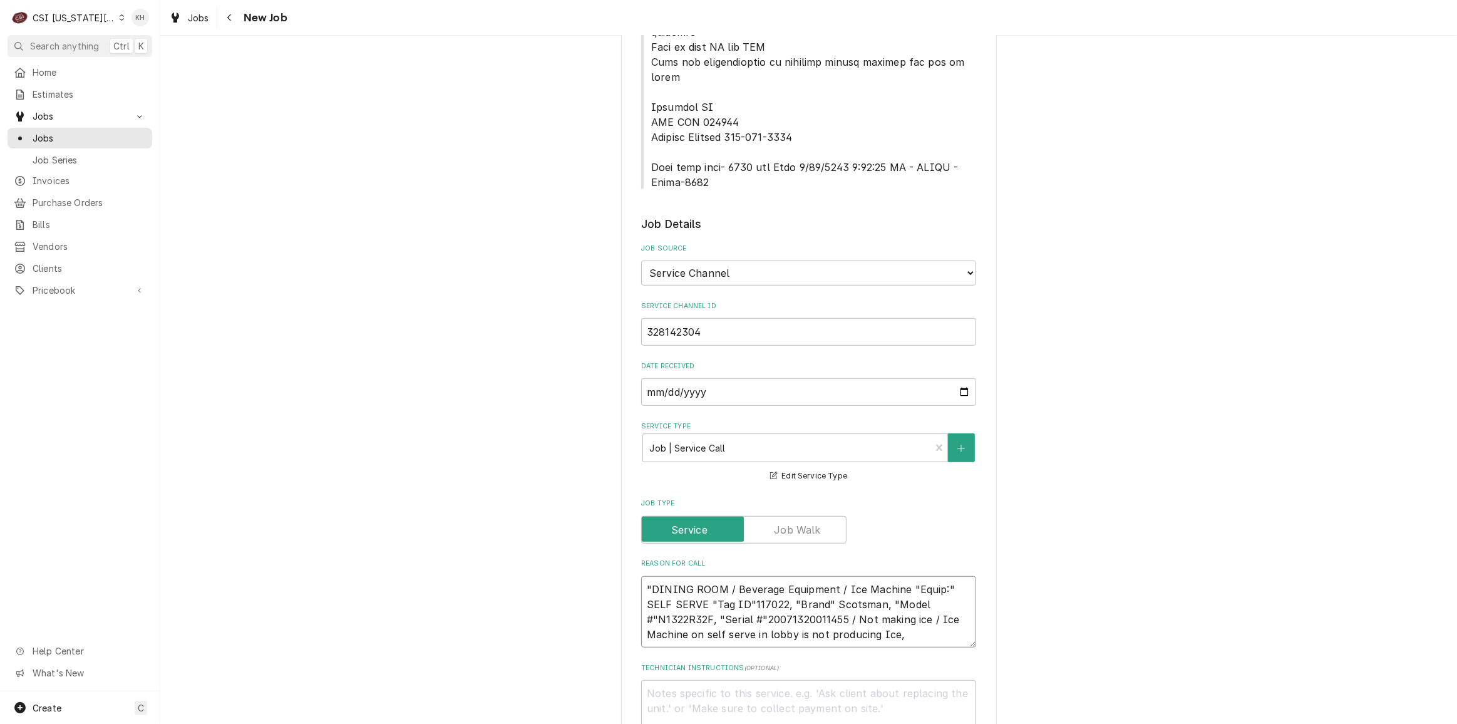
type textarea ""DINING ROOM / Beverage Equipment / Ice Machine "Equip:" SELF SERVE "Tag ID"117…"
drag, startPoint x: 647, startPoint y: 528, endPoint x: 638, endPoint y: 528, distance: 8.8
click at [641, 576] on textarea ""DINING ROOM / Beverage Equipment / Ice Machine "Equip:" SELF SERVE "Tag ID"117…" at bounding box center [808, 611] width 335 height 71
type textarea "x"
type textarea "DINING ROOM / Beverage Equipment / Ice Machine "Equip:" SELF SERVE "Tag ID"1170…"
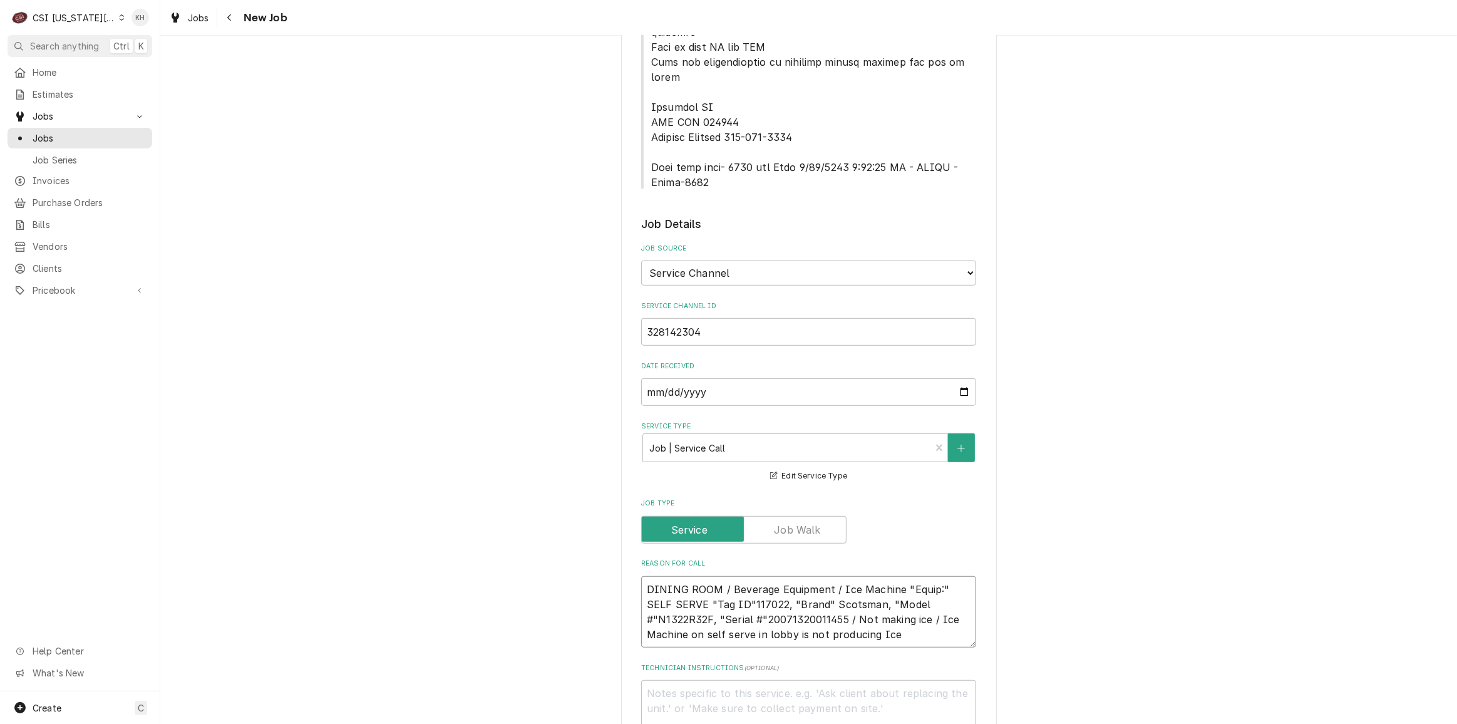
click at [847, 576] on textarea "DINING ROOM / Beverage Equipment / Ice Machine "Equip:" SELF SERVE "Tag ID"1170…" at bounding box center [808, 611] width 335 height 71
type textarea "x"
type textarea "DINING ROOM / Beverage Equipment / Ice Machine "Equip:" SELF SERVE "Tag ID"1170…"
type textarea "x"
type textarea "DINING ROOM / Beverage Equipment / Ice Machine "Equip:" SELF SERVE "Tag ID"1170…"
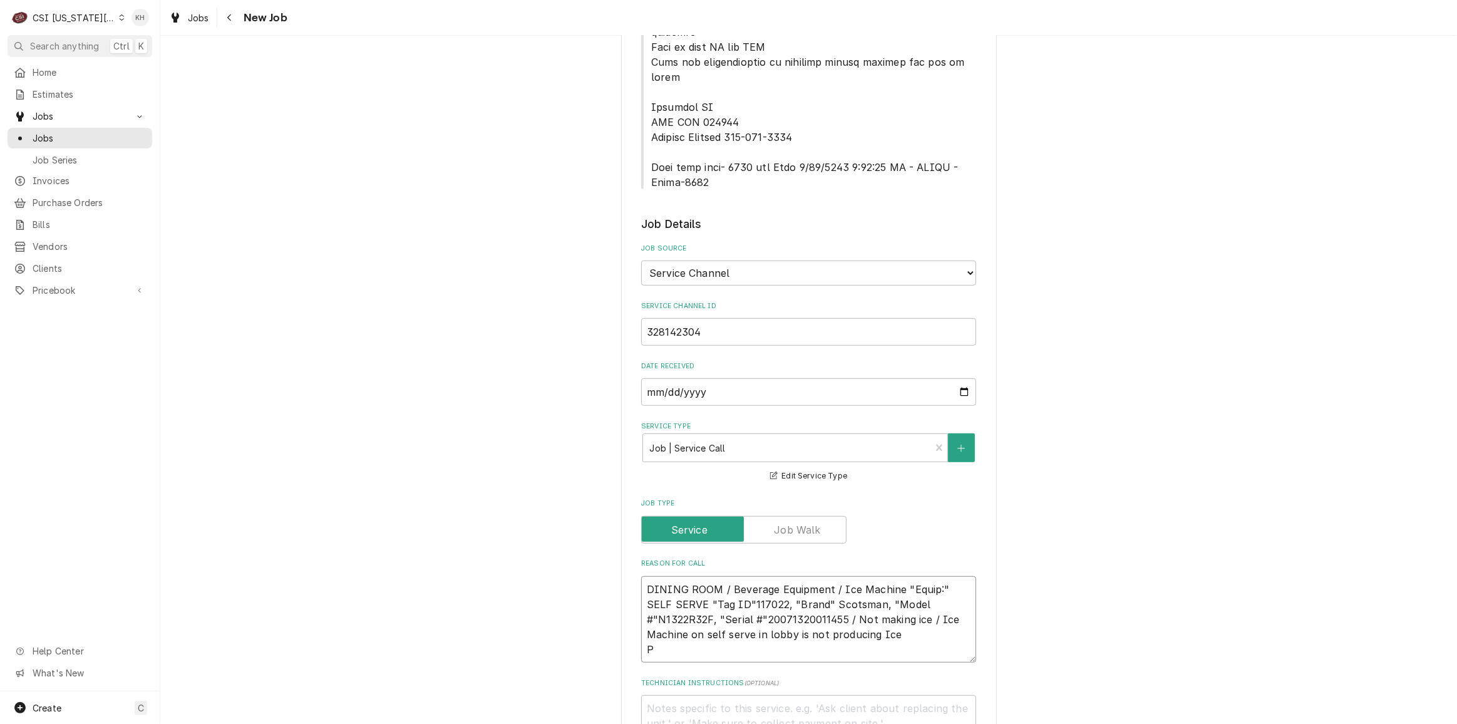
type textarea "x"
type textarea "DINING ROOM / Beverage Equipment / Ice Machine "Equip:" SELF SERVE "Tag ID"1170…"
type textarea "x"
type textarea "DINING ROOM / Beverage Equipment / Ice Machine "Equip:" SELF SERVE "Tag ID"1170…"
type textarea "x"
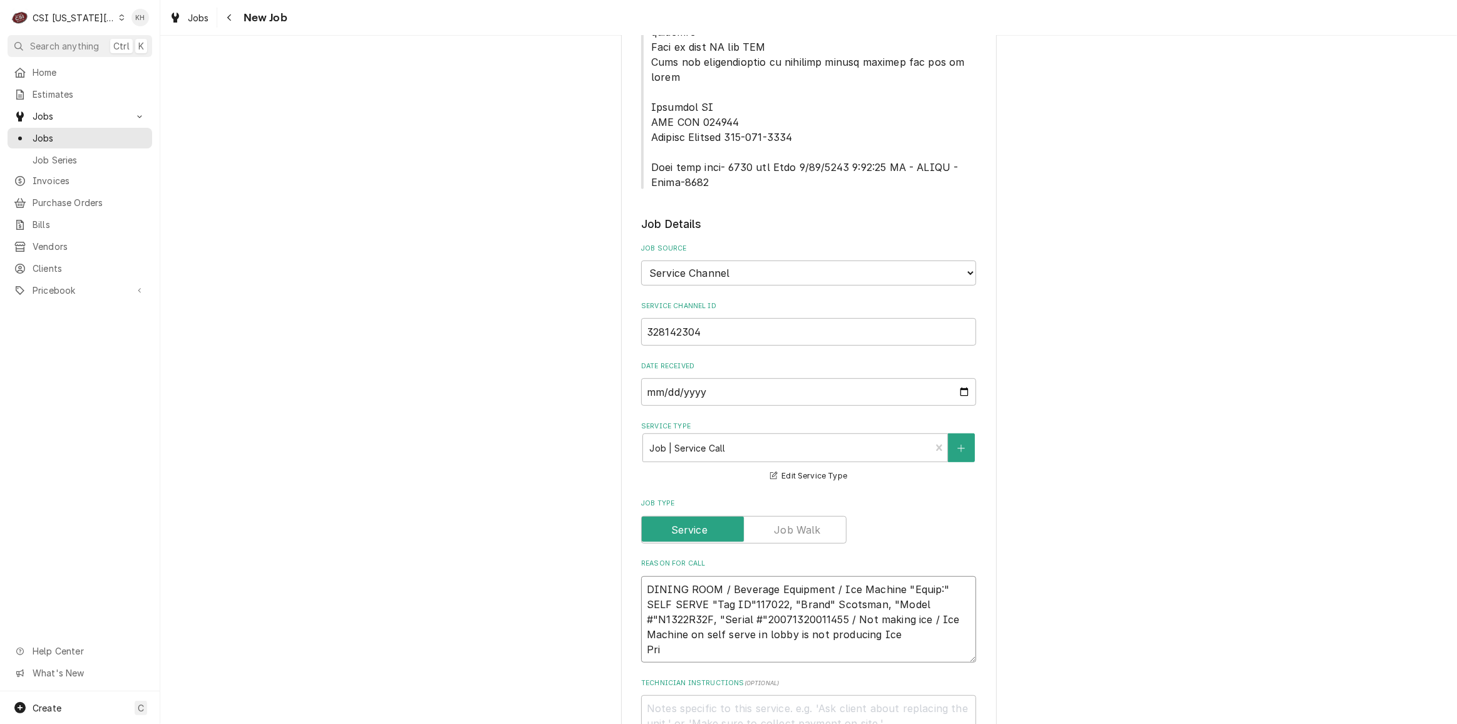
type textarea "DINING ROOM / Beverage Equipment / Ice Machine "Equip:" SELF SERVE "Tag ID"1170…"
type textarea "x"
type textarea "DINING ROOM / Beverage Equipment / Ice Machine "Equip:" SELF SERVE "Tag ID"1170…"
type textarea "x"
type textarea "DINING ROOM / Beverage Equipment / Ice Machine "Equip:" SELF SERVE "Tag ID"1170…"
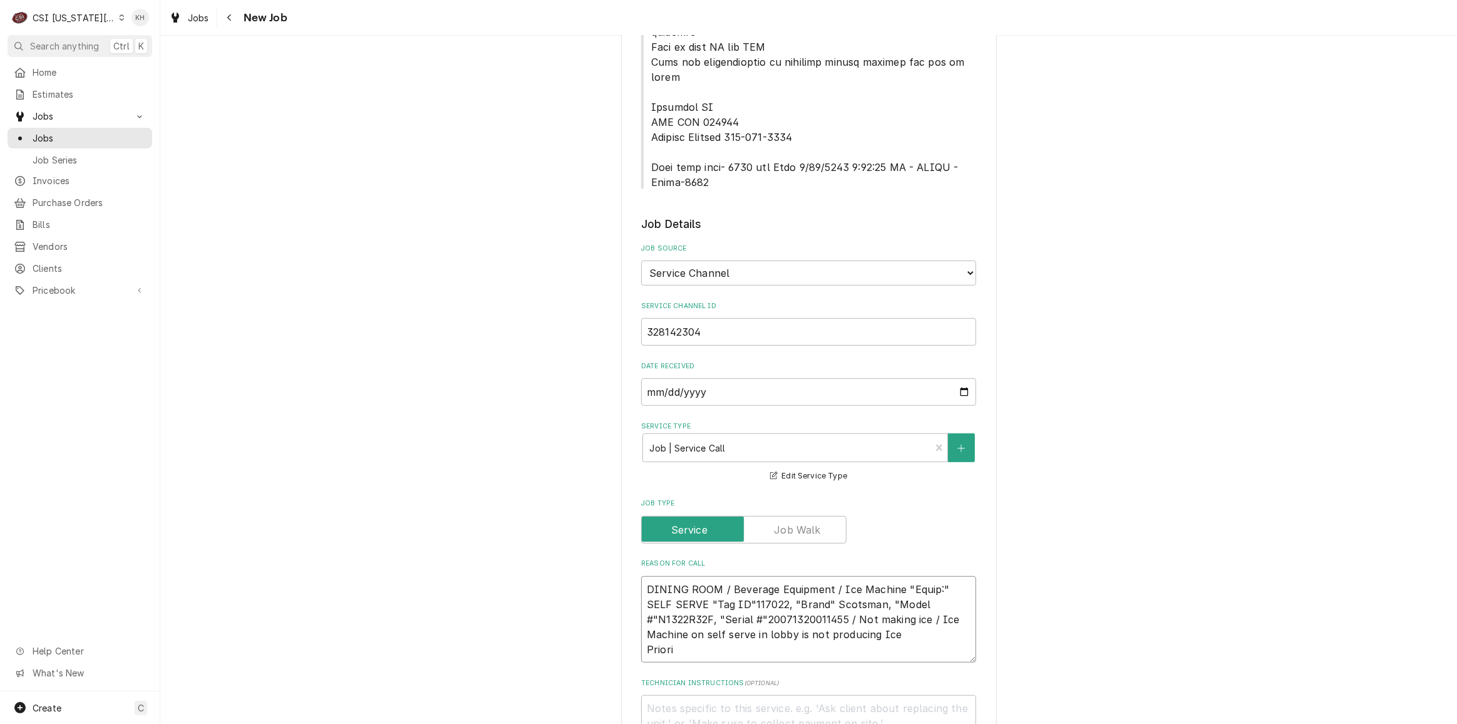
type textarea "x"
type textarea "DINING ROOM / Beverage Equipment / Ice Machine "Equip:" SELF SERVE "Tag ID"1170…"
type textarea "x"
type textarea "DINING ROOM / Beverage Equipment / Ice Machine "Equip:" SELF SERVE "Tag ID"1170…"
type textarea "x"
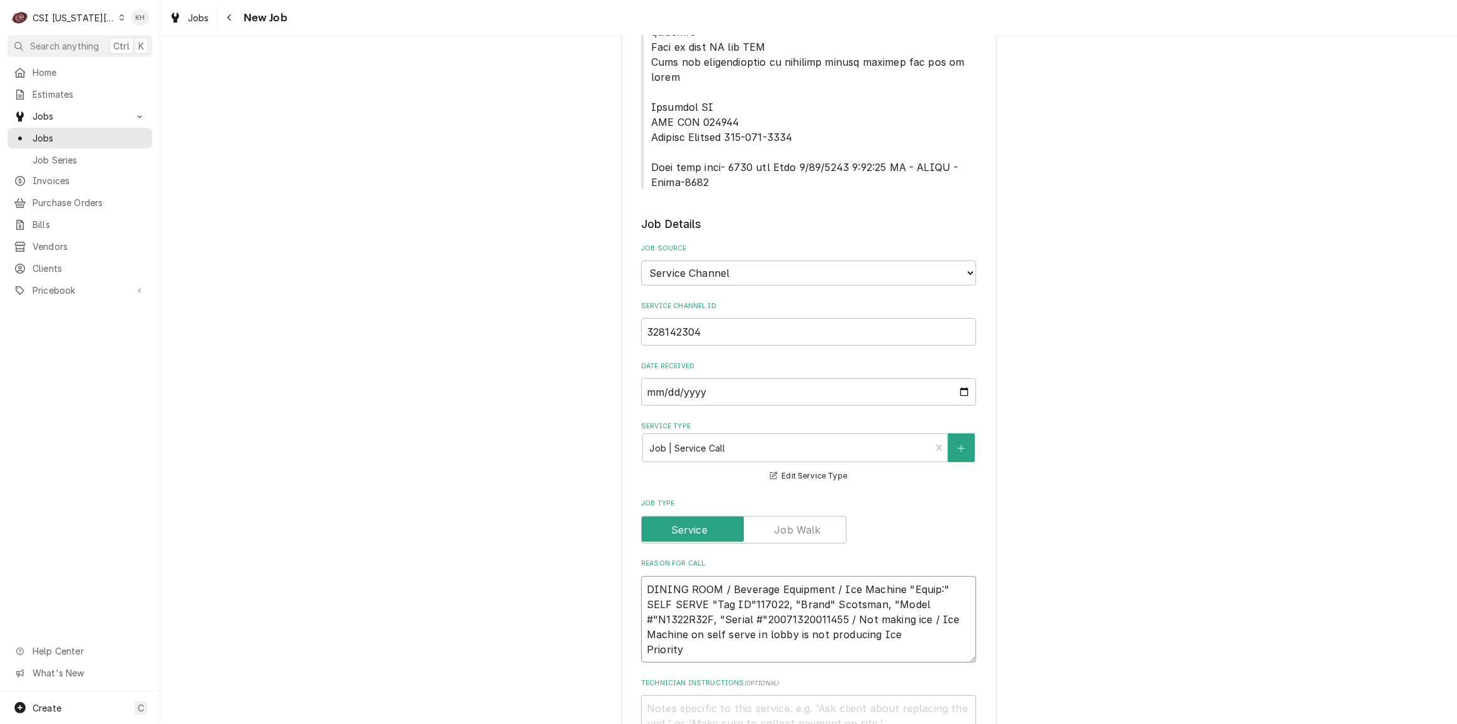
type textarea "DINING ROOM / Beverage Equipment / Ice Machine "Equip:" SELF SERVE "Tag ID"1170…"
click at [765, 593] on textarea "DINING ROOM / Beverage Equipment / Ice Machine "Equip:" SELF SERVE "Tag ID"1170…" at bounding box center [808, 619] width 335 height 86
paste textarea "Urgent - 24 Hours"
type textarea "x"
type textarea "DINING ROOM / Beverage Equipment / Ice Machine "Equip:" SELF SERVE "Tag ID"1170…"
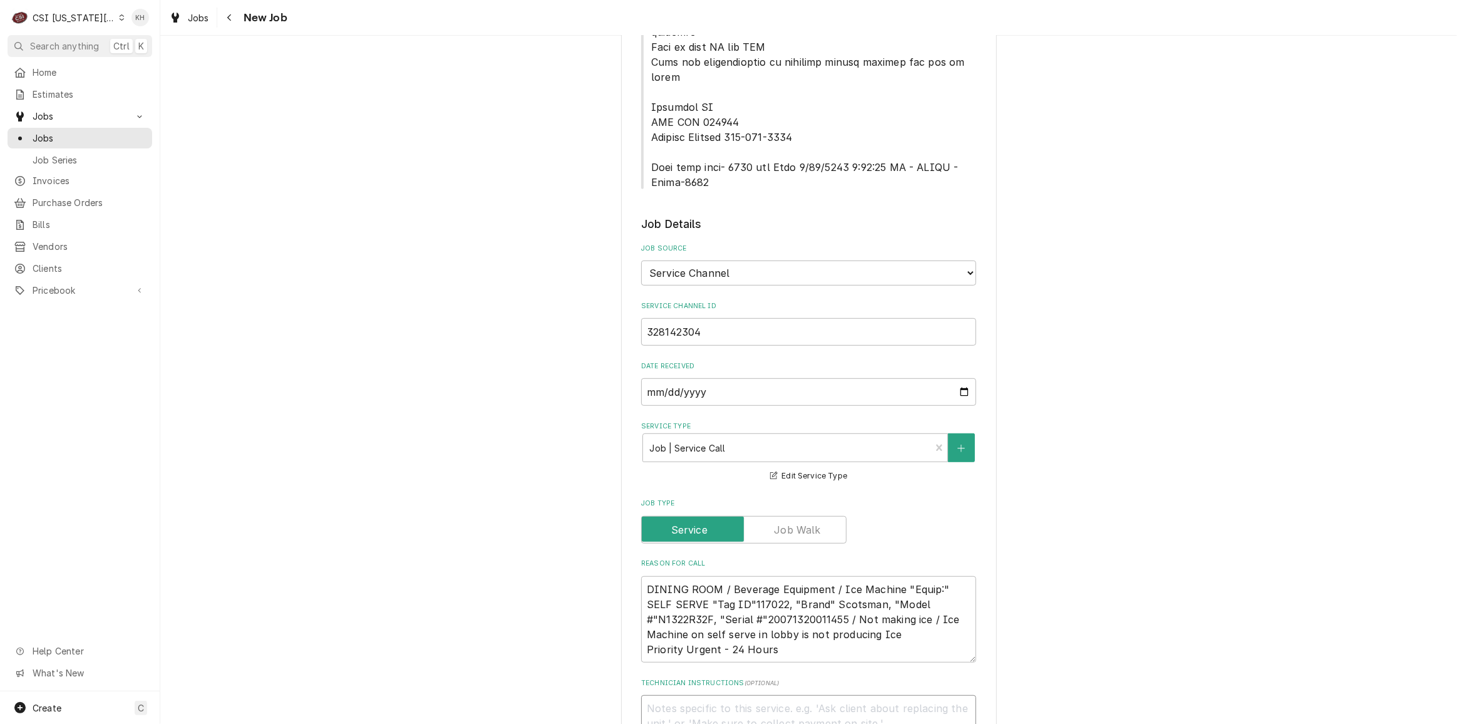
click at [690, 695] on textarea "Technician Instructions ( optional )" at bounding box center [808, 723] width 335 height 56
type textarea "x"
type textarea "N"
type textarea "x"
type textarea "NT"
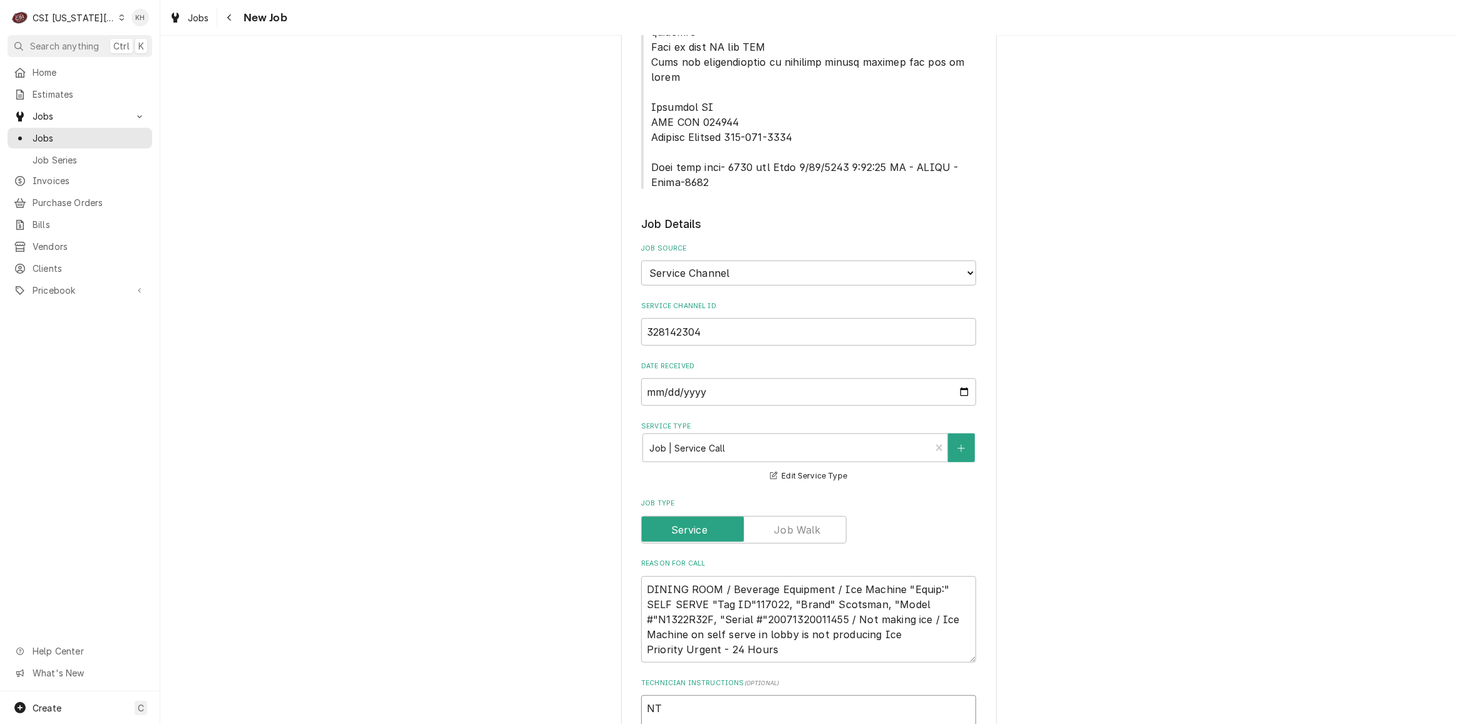
type textarea "x"
type textarea "NTE"
type textarea "x"
type textarea "NTE"
type textarea "x"
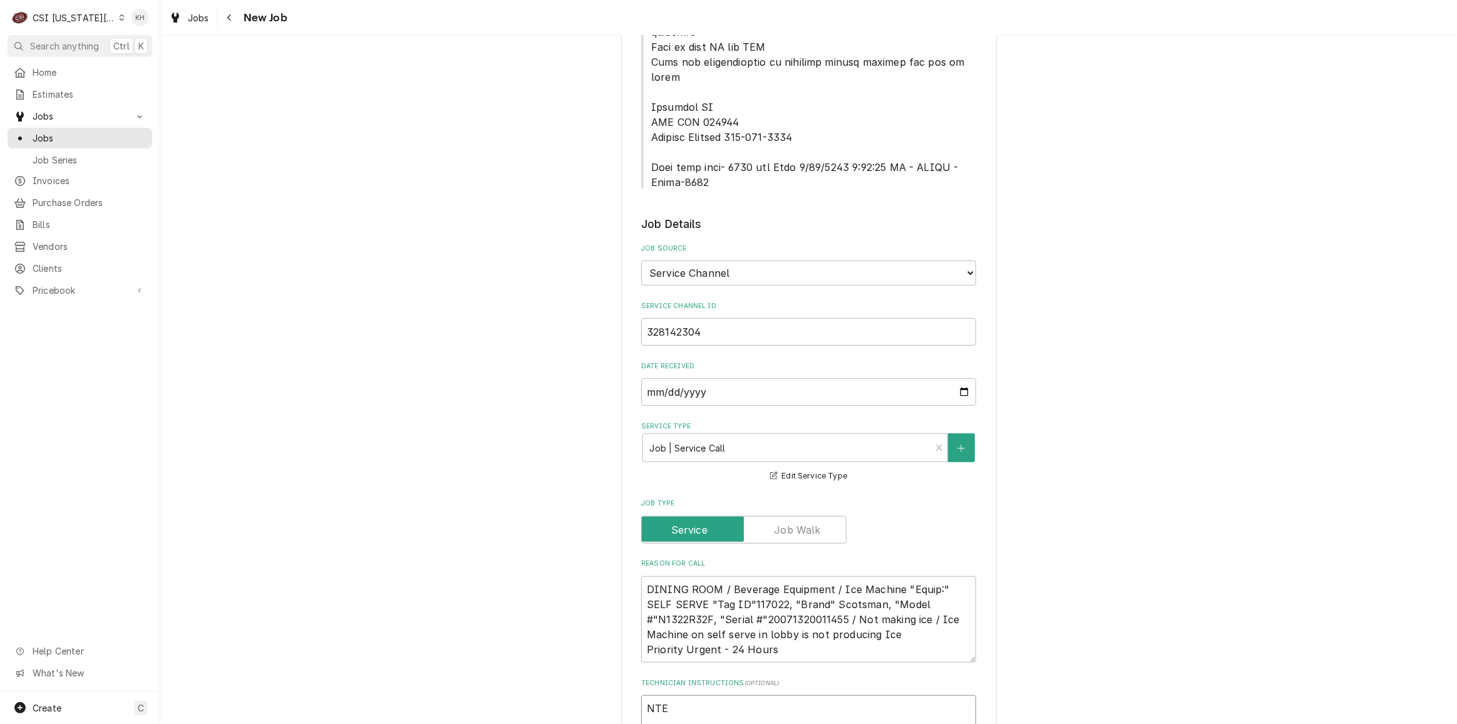
type textarea "NTE $"
type textarea "x"
type textarea "NTE $4"
type textarea "x"
type textarea "NTE $40"
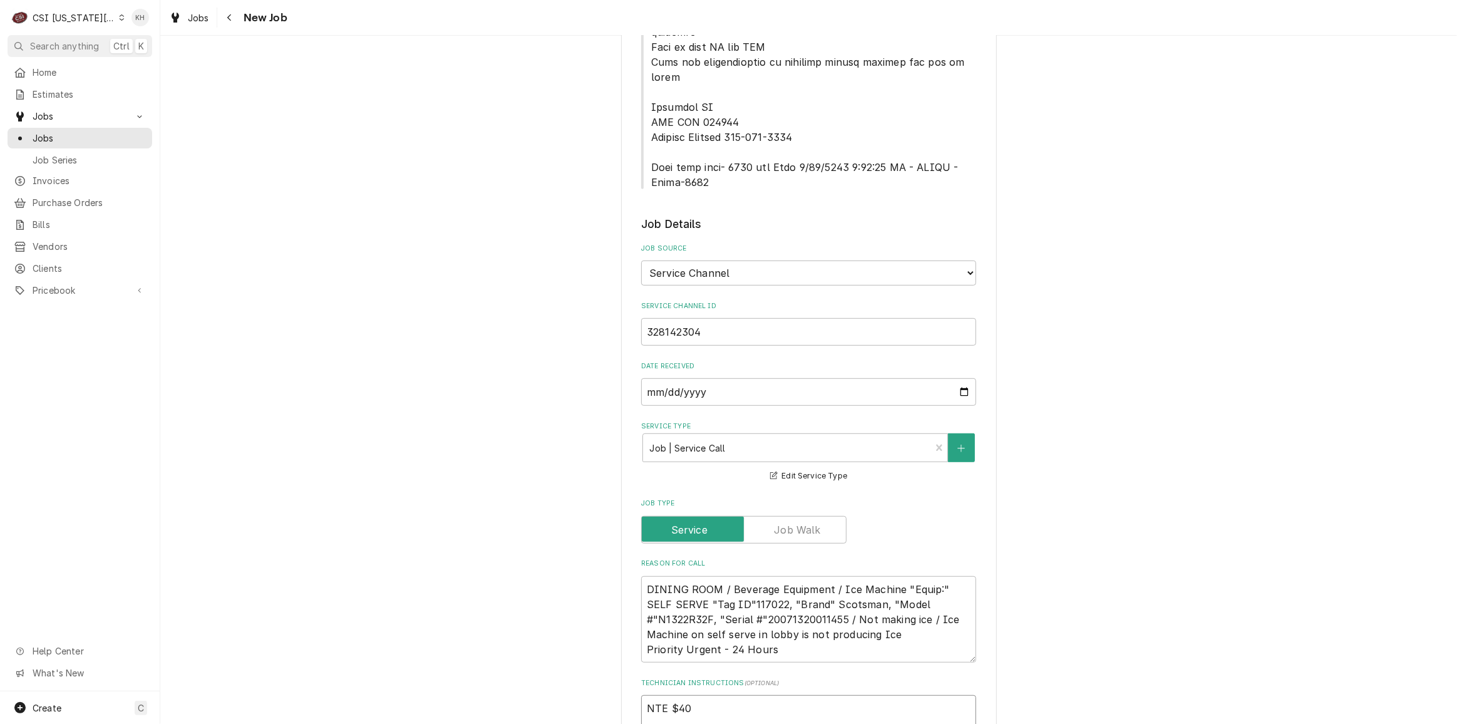
type textarea "x"
type textarea "NTE $400"
type textarea "x"
type textarea "NTE $400."
type textarea "x"
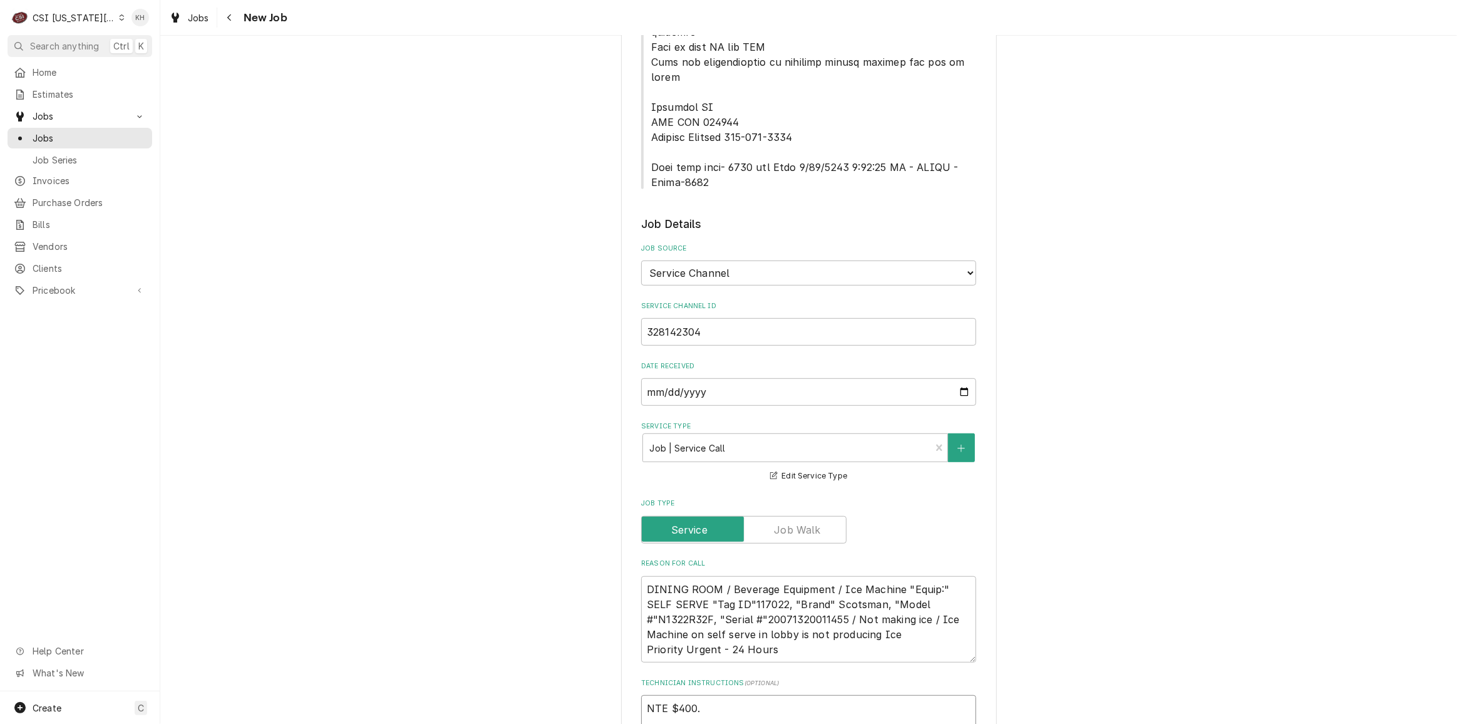
type textarea "NTE $400.0"
type textarea "x"
type textarea "NTE $400.00"
type textarea "x"
type textarea "NTE $400.00"
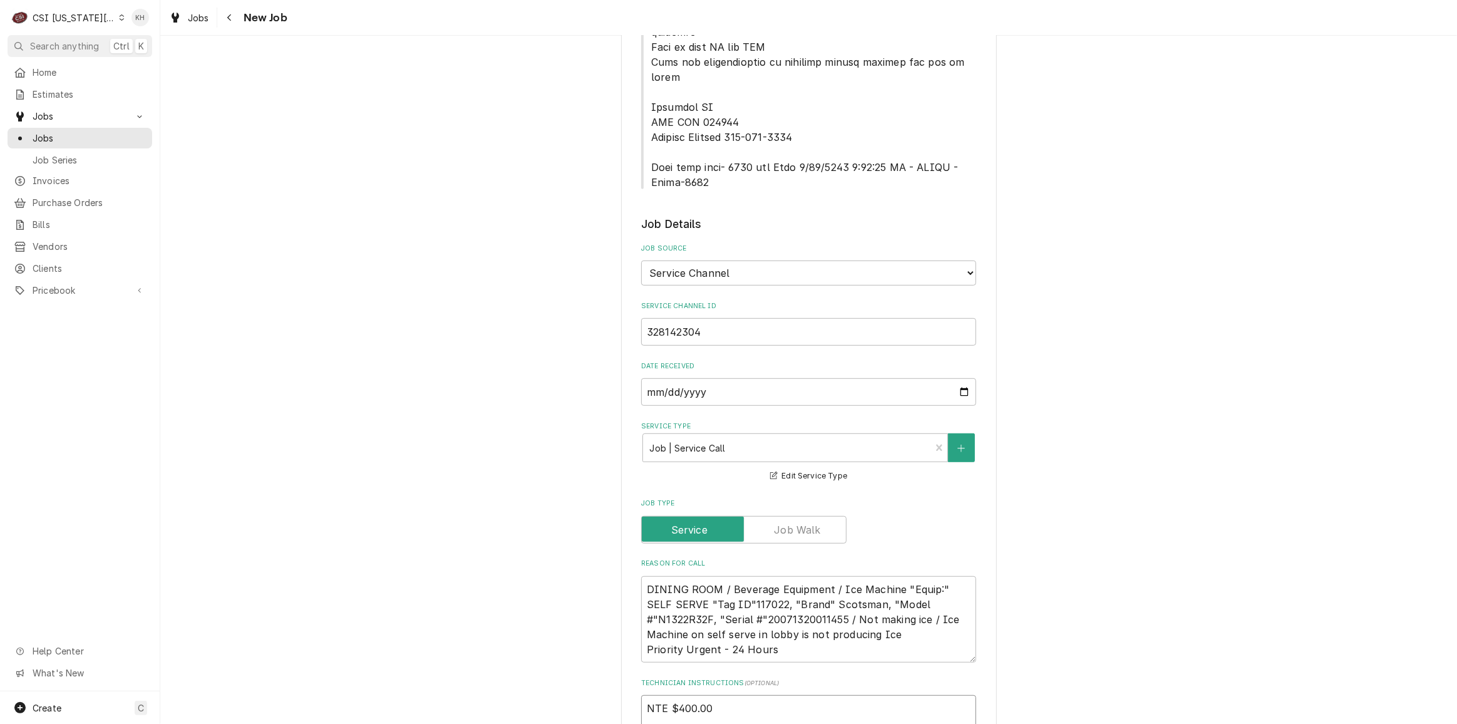
type textarea "x"
type textarea "NTE $400.00"
type textarea "x"
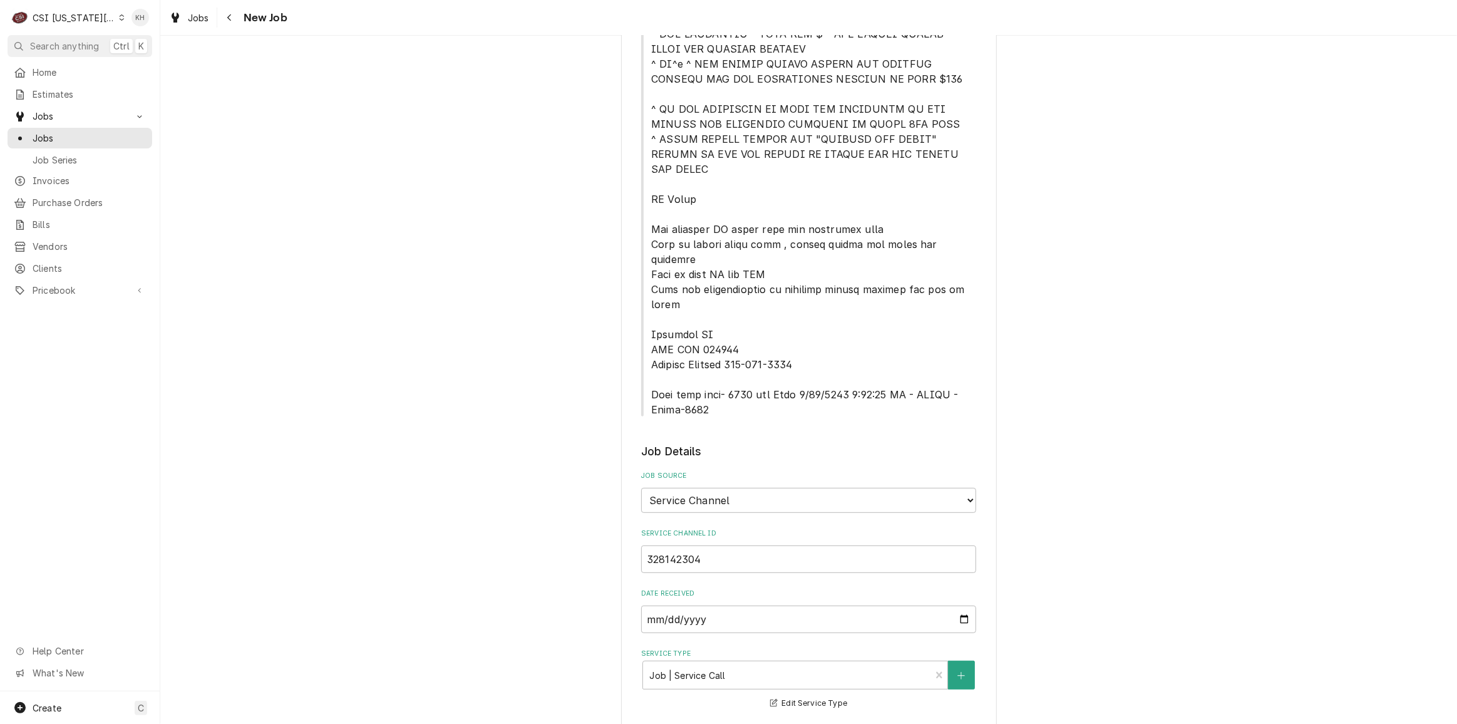
scroll to position [284, 0]
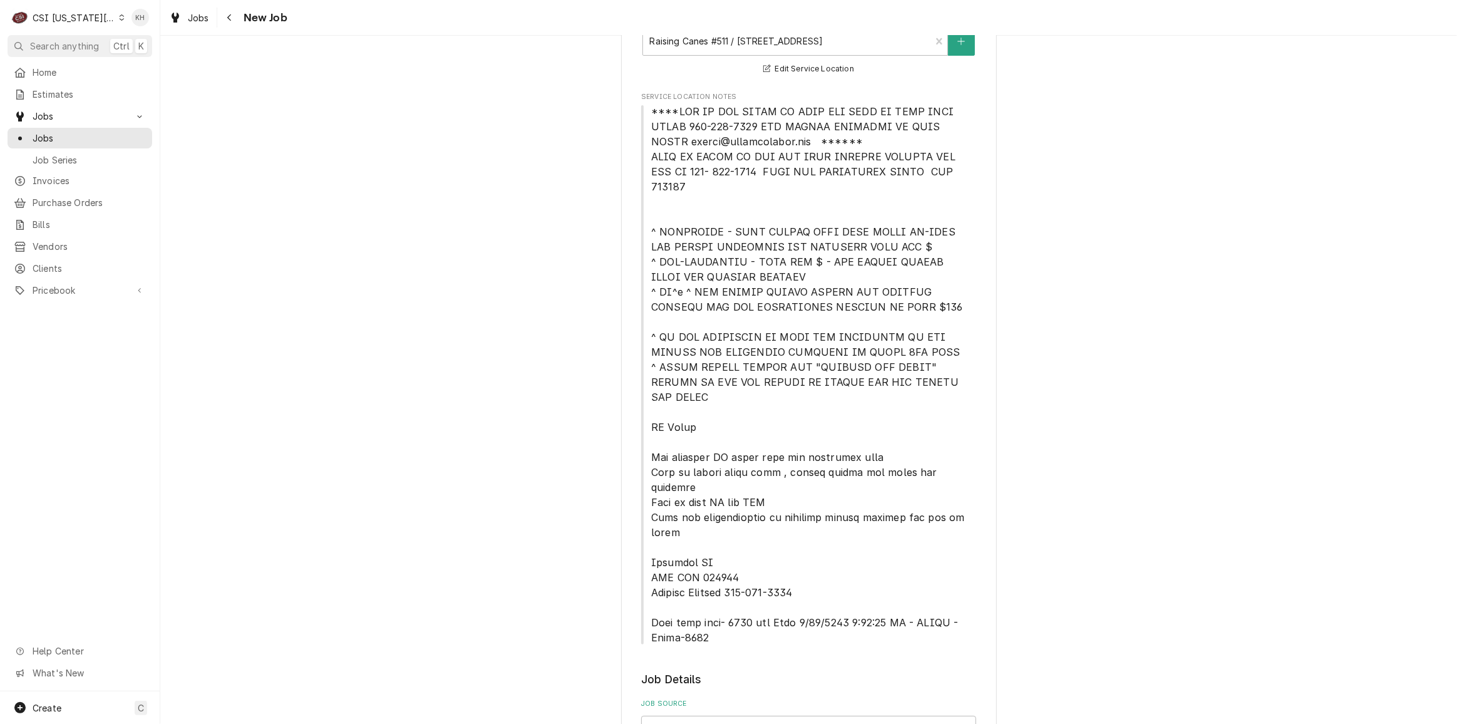
type textarea "NTE $400.00"
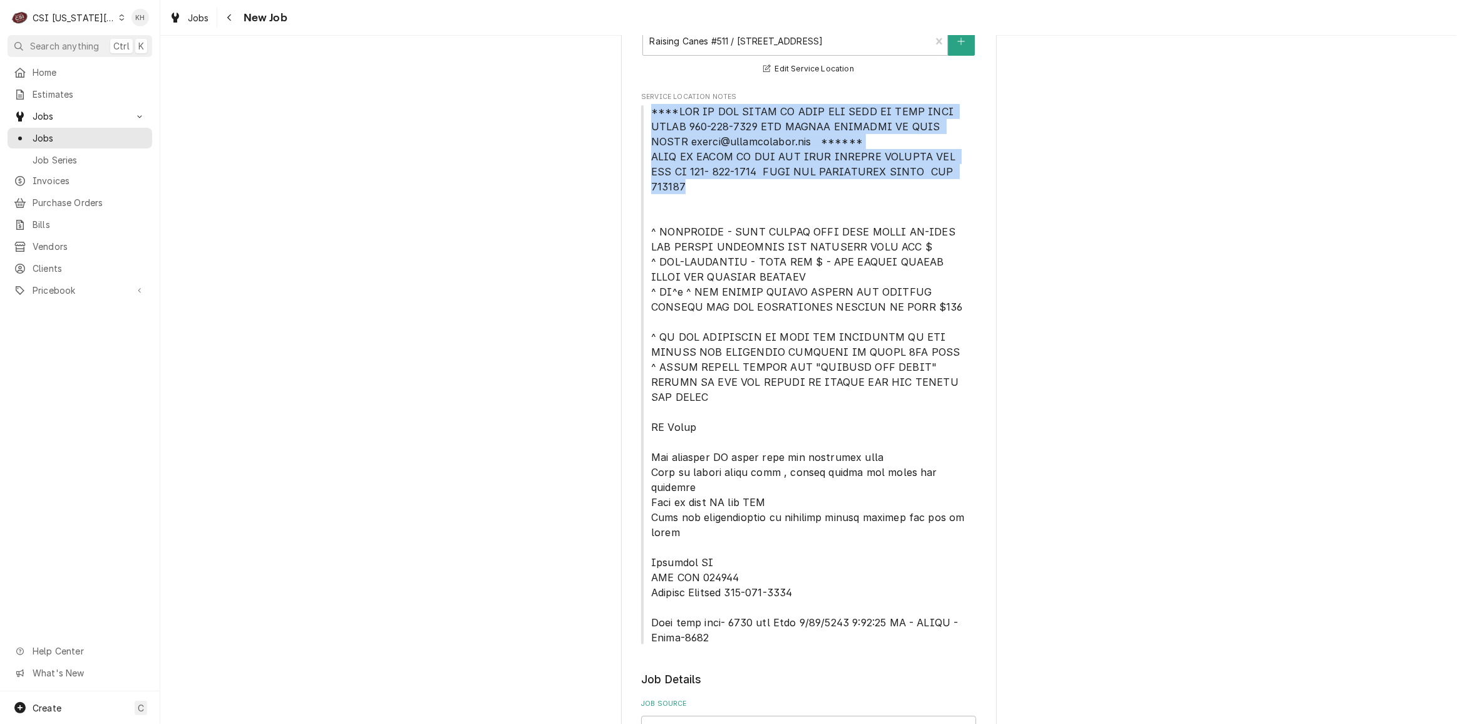
drag, startPoint x: 647, startPoint y: 109, endPoint x: 960, endPoint y: 177, distance: 320.2
click at [960, 177] on span "Service Location Notes" at bounding box center [809, 374] width 317 height 538
copy span "****NTE ON ALL CALLS IF OVER NTE NEED TO CALL JEFF COSTA 636-399-1299 FOR VERBA…"
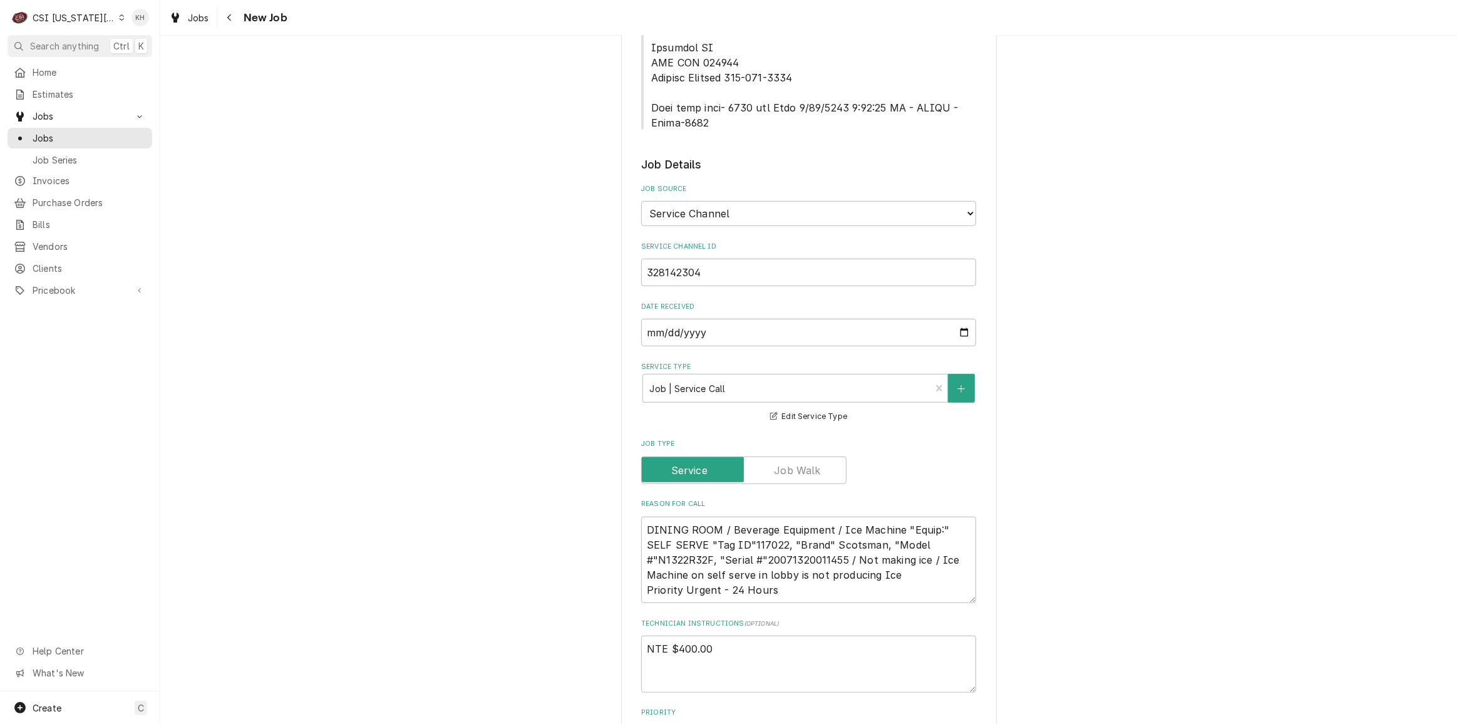
scroll to position [967, 0]
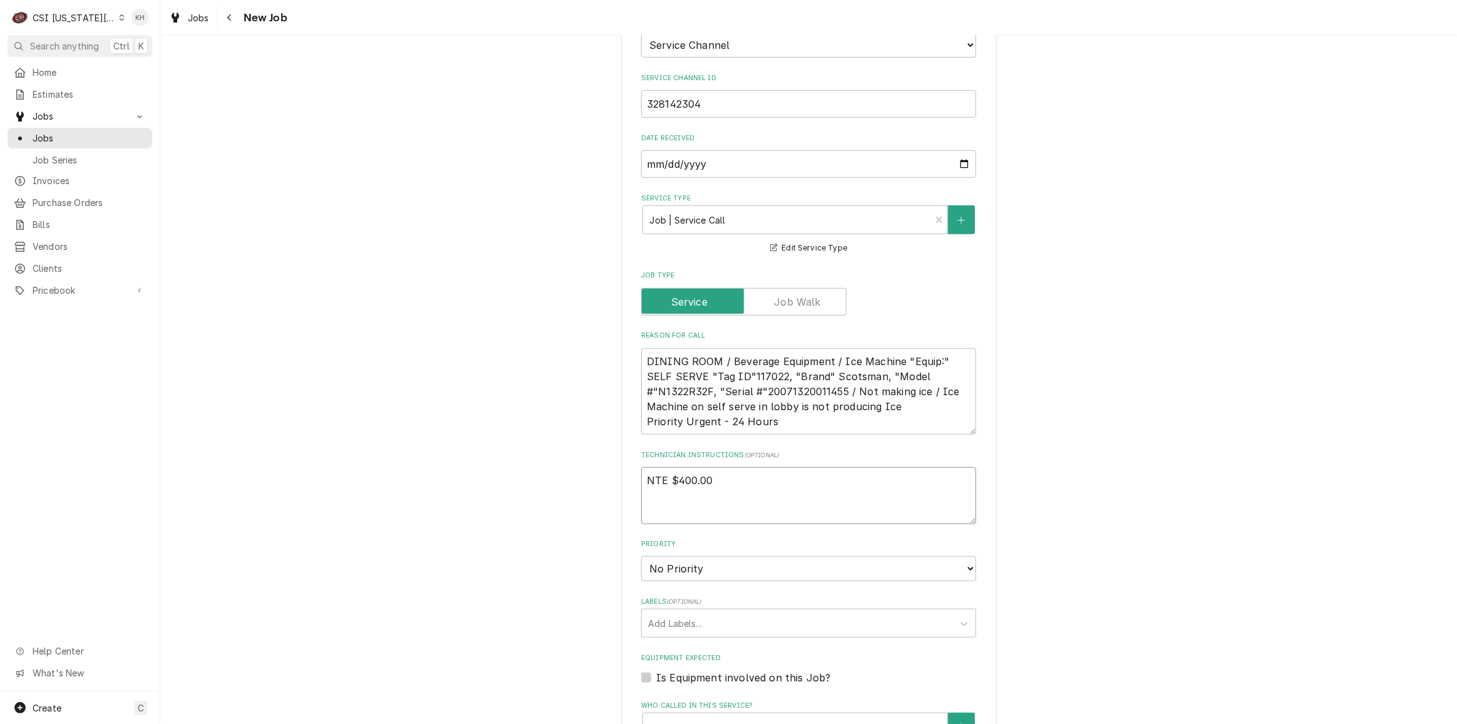
click at [655, 467] on textarea "NTE $400.00" at bounding box center [808, 495] width 335 height 56
paste textarea "****NTE ON ALL CALLS IF OVER NTE NEED TO CALL JEFF COSTA 636-399-1299 FOR VERBA…"
type textarea "x"
type textarea "NTE $400.00 ****NTE ON ALL CALLS IF OVER NTE NEED TO CALL JEFF COSTA 636-399-12…"
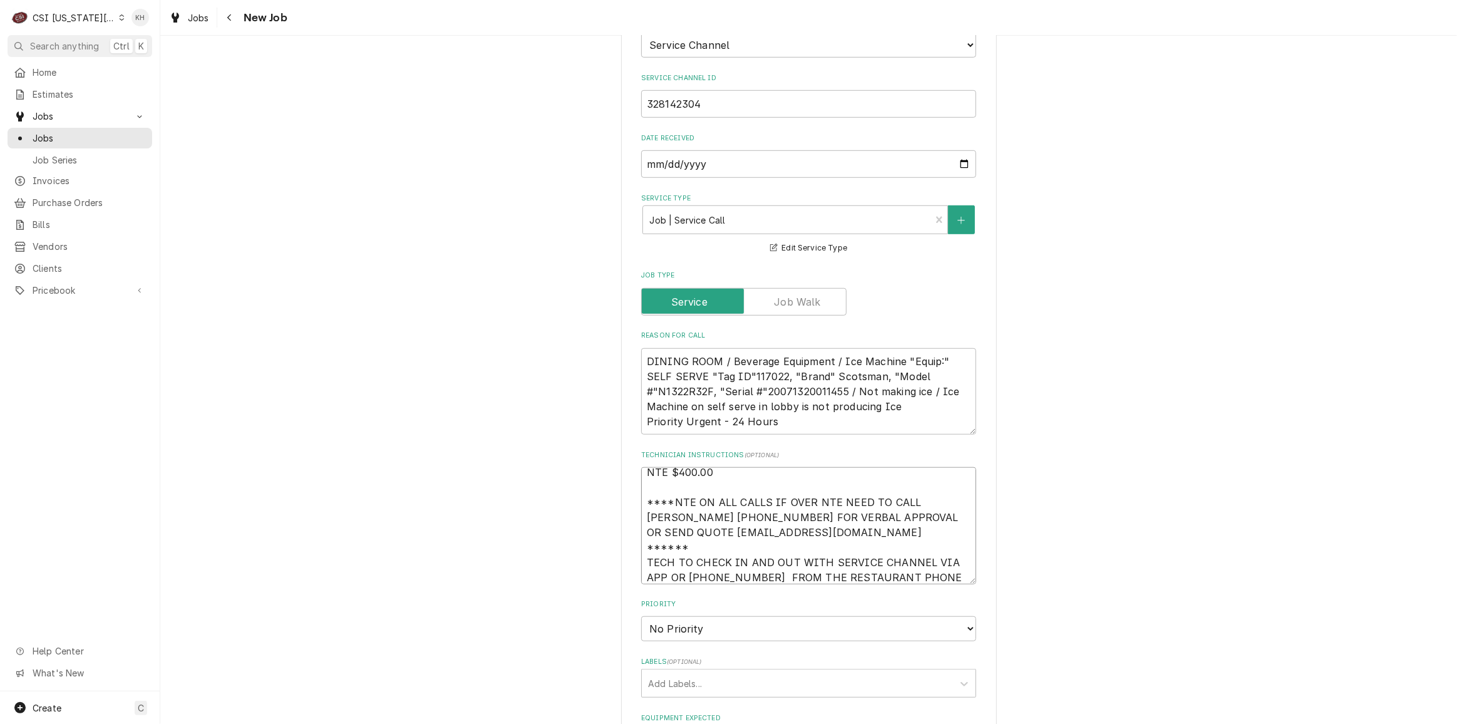
type textarea "x"
type textarea "NTE $400.00 ****NTE ON ALL CALLS IF OVER NTE NEED TO CALL JEFF COSTA 636-399-12…"
type textarea "x"
type textarea "NTE $400.00 ****NTE ON ALL CALLS IF OVER NTE NEED TO CALL JEFF COSTA 636-399-12…"
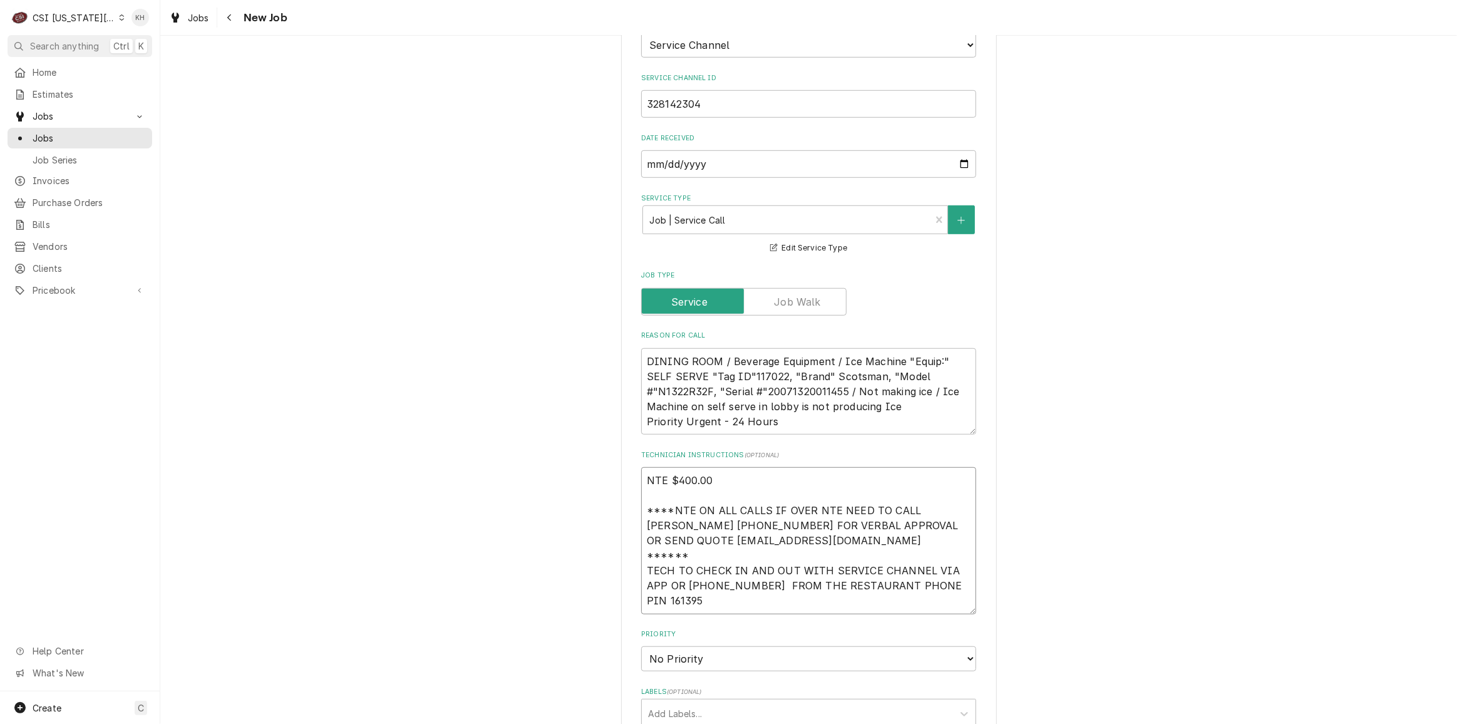
type textarea "x"
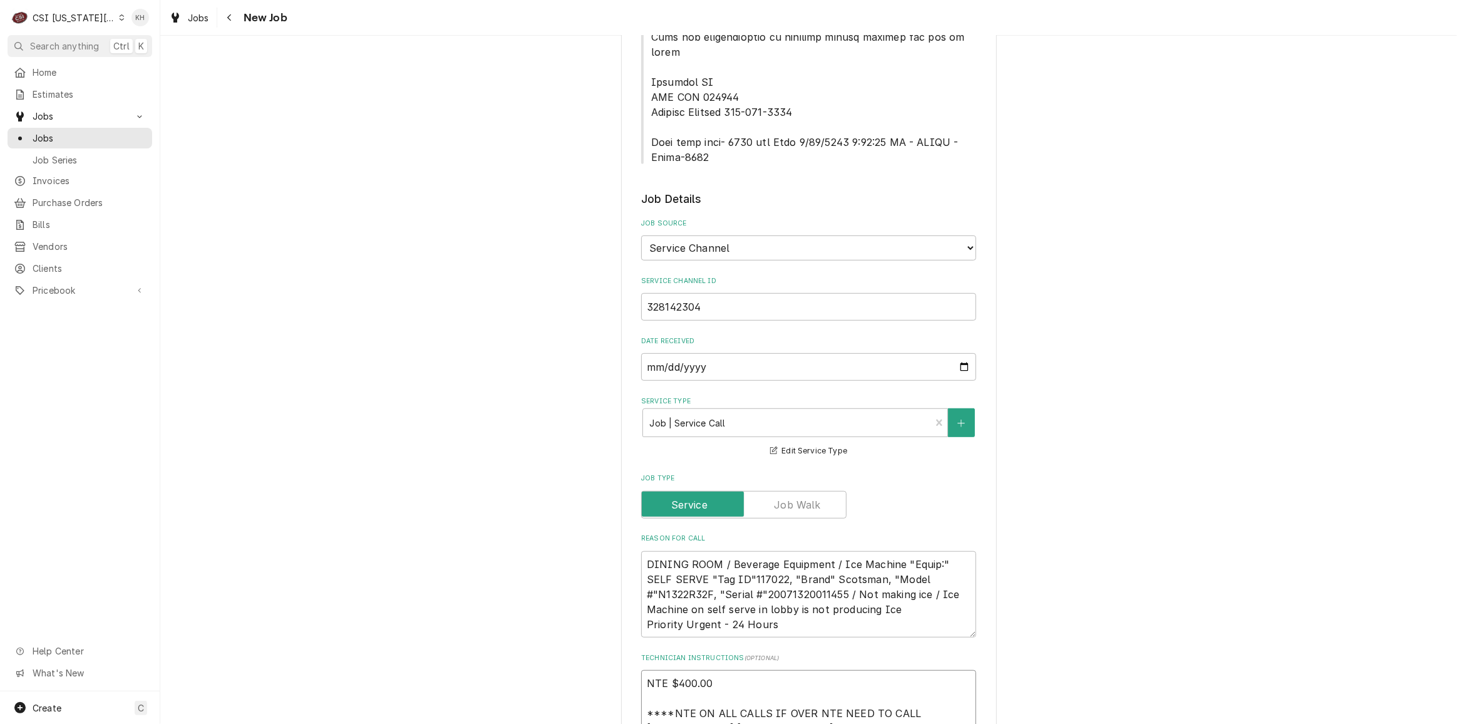
scroll to position [625, 0]
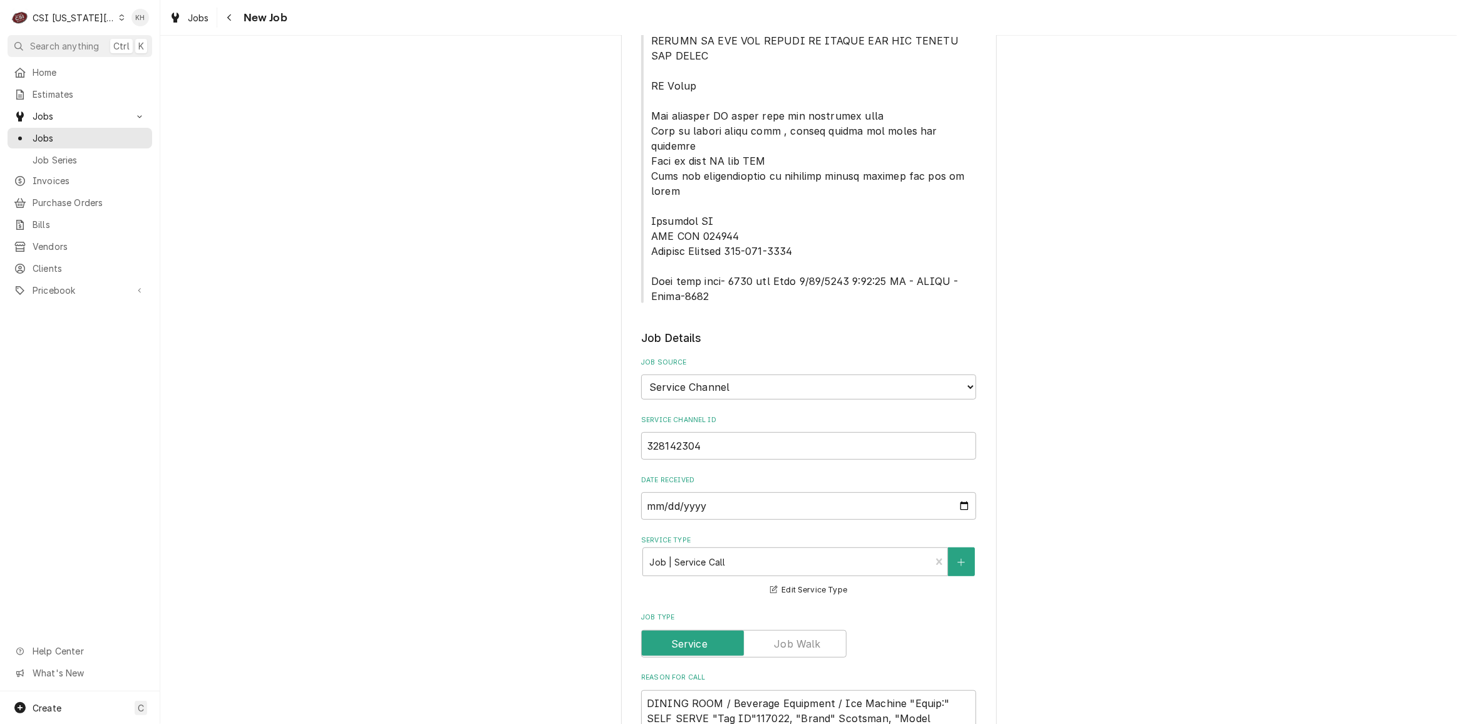
type textarea "NTE $400.00 ****NTE ON ALL CALLS IF OVER NTE NEED TO CALL JEFF COSTA 636-399-12…"
drag, startPoint x: 647, startPoint y: 218, endPoint x: 729, endPoint y: 242, distance: 85.2
click at [729, 242] on span "Service Location Notes" at bounding box center [808, 33] width 335 height 541
copy span "Back door code- 2007 per Will 3/26/2025 8:47:30 AM - NANCY - Alarm-1119"
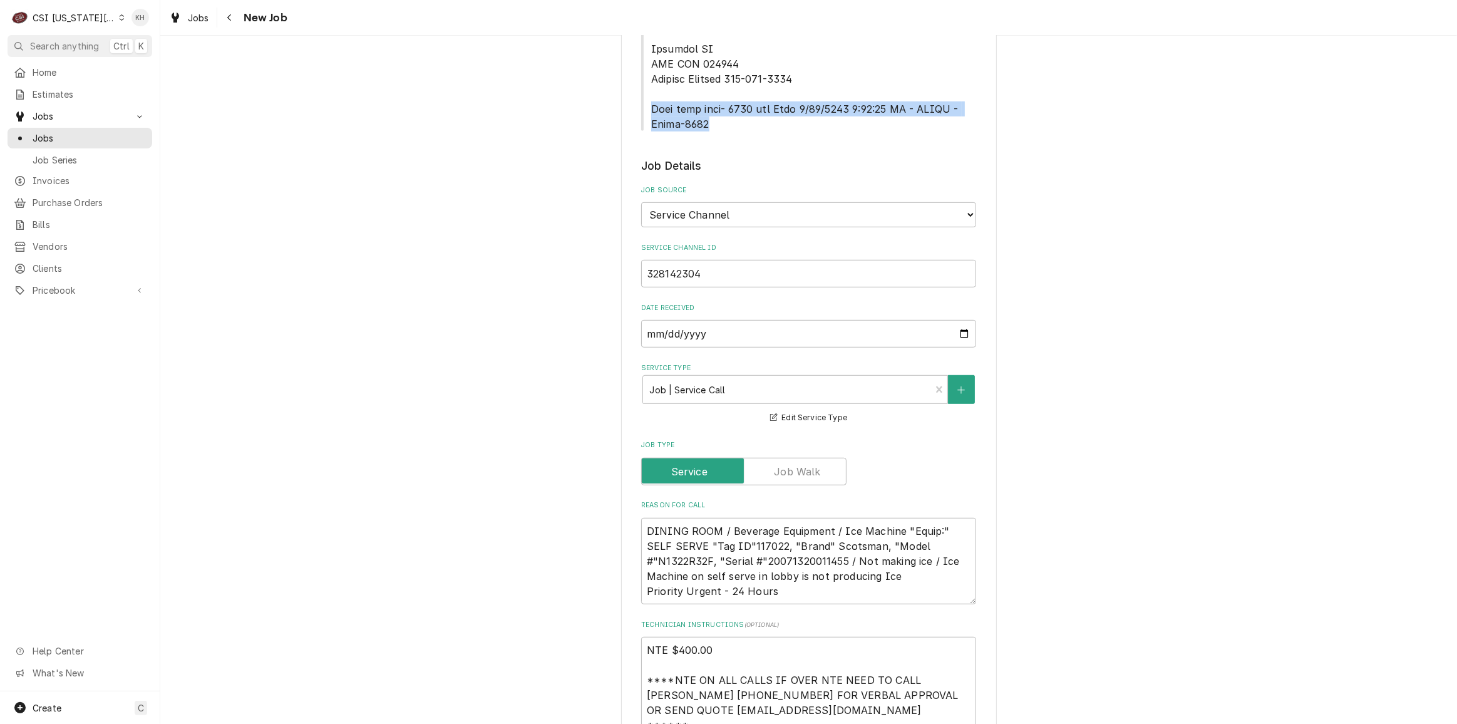
scroll to position [910, 0]
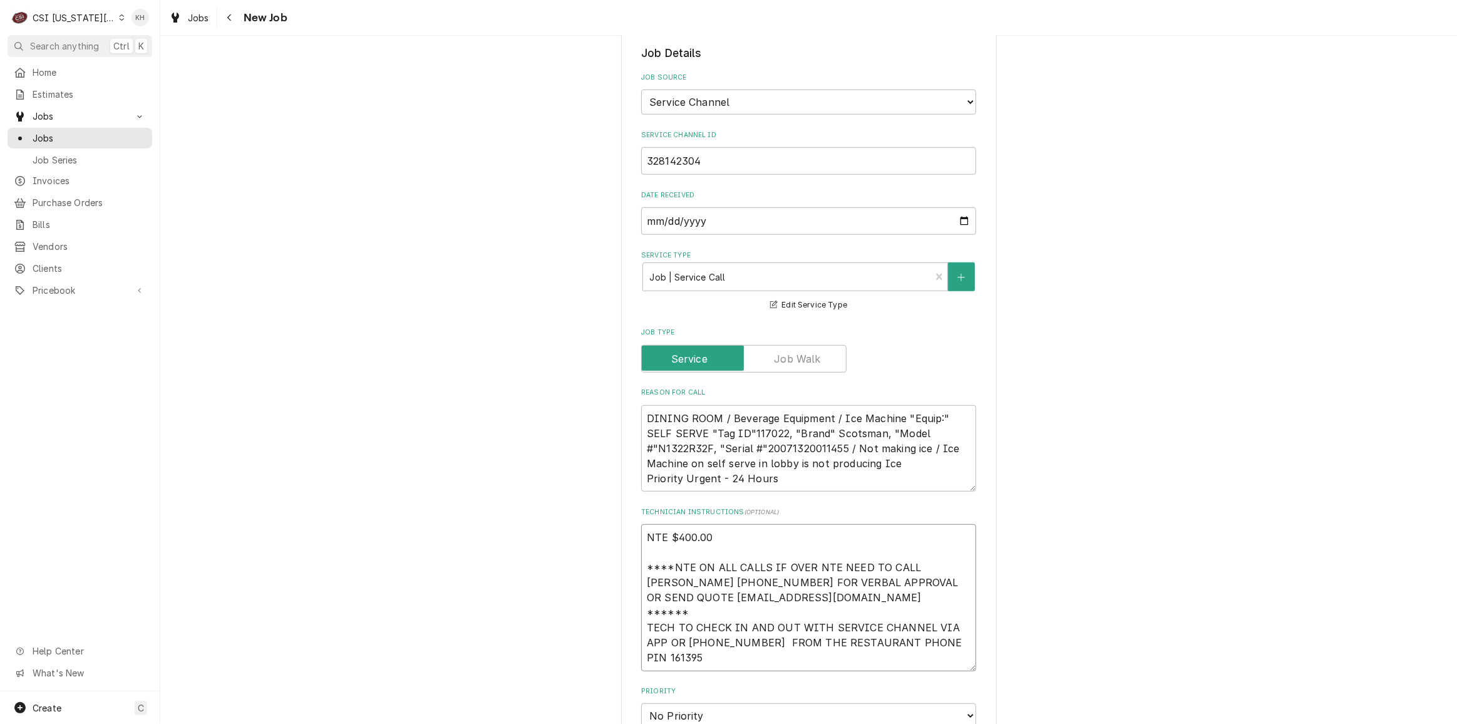
click at [653, 605] on textarea "NTE $400.00 ****NTE ON ALL CALLS IF OVER NTE NEED TO CALL JEFF COSTA 636-399-12…" at bounding box center [808, 597] width 335 height 146
paste textarea "Back door code- 2007 per Will 3/26/2025 8:47:30 AM - NANCY - Alarm-1119"
type textarea "x"
type textarea "NTE $400.00 ****NTE ON ALL CALLS IF OVER NTE NEED TO CALL JEFF COSTA 636-399-12…"
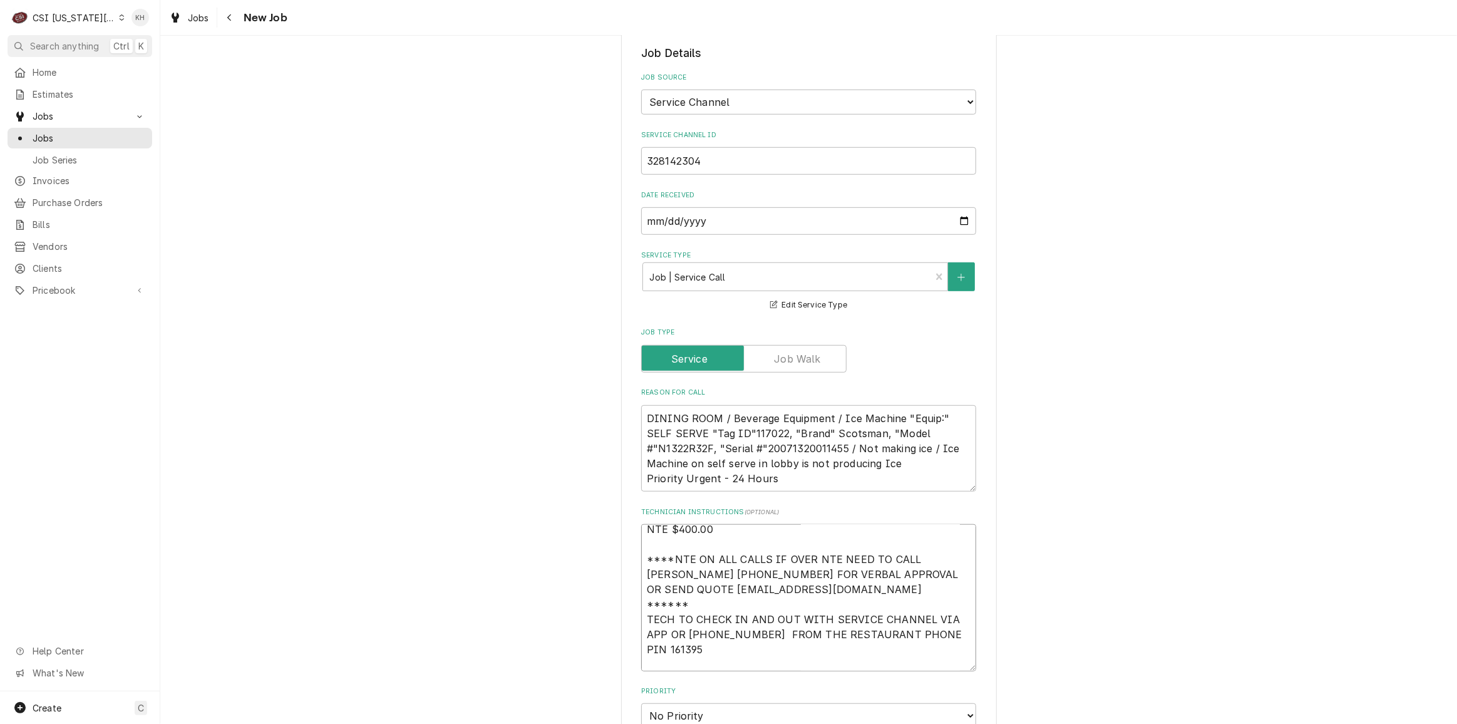
scroll to position [23, 0]
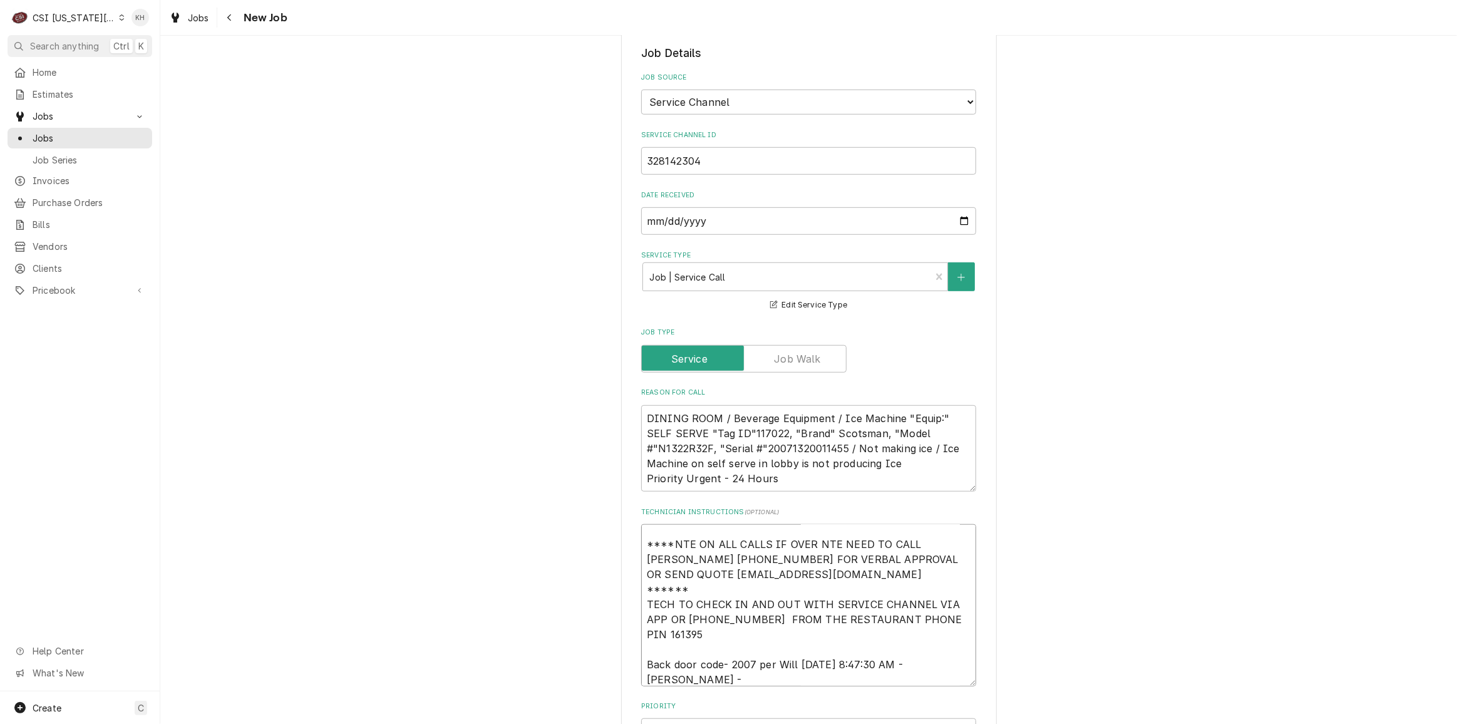
drag, startPoint x: 691, startPoint y: 607, endPoint x: 751, endPoint y: 590, distance: 62.4
click at [751, 590] on textarea "NTE $400.00 ****NTE ON ALL CALLS IF OVER NTE NEED TO CALL JEFF COSTA 636-399-12…" at bounding box center [808, 604] width 335 height 161
type textarea "x"
type textarea "NTE $400.00 ****NTE ON ALL CALLS IF OVER NTE NEED TO CALL JEFF COSTA 636-399-12…"
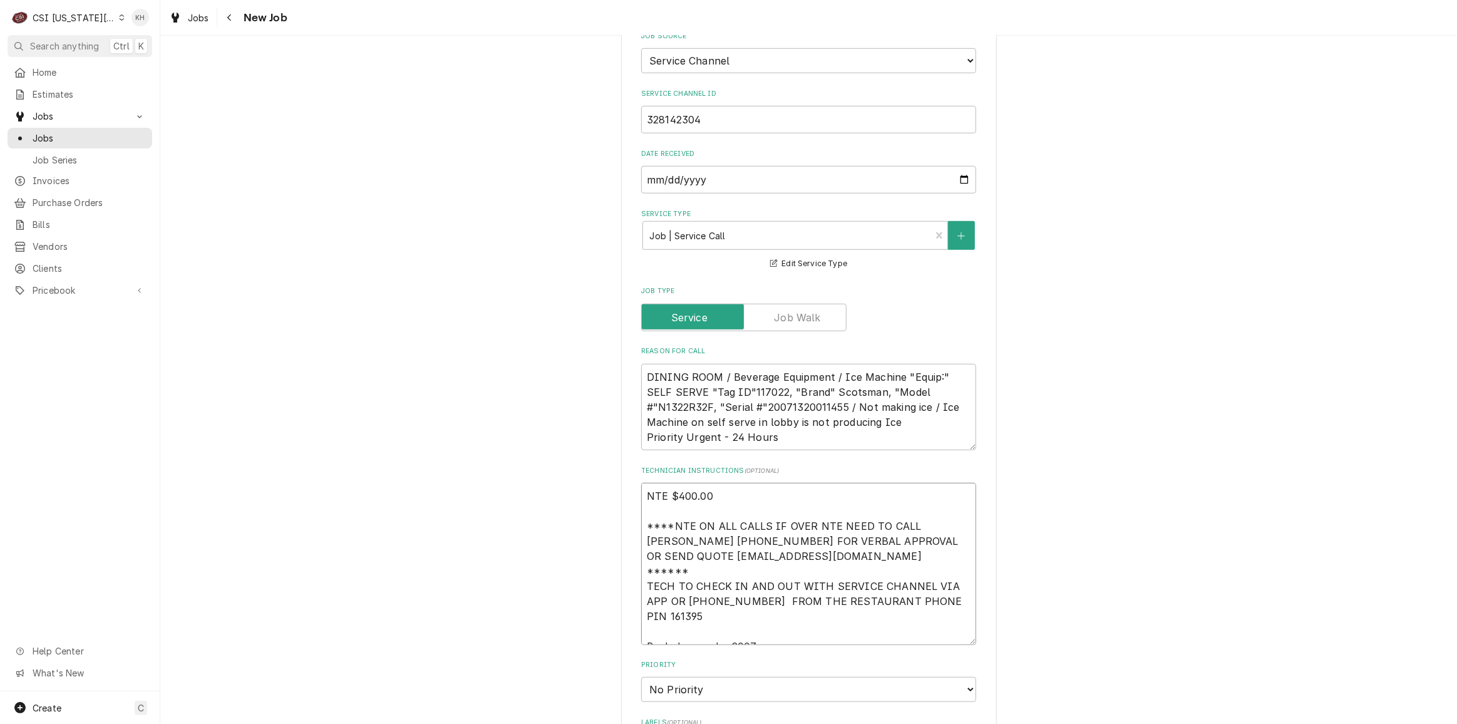
scroll to position [967, 0]
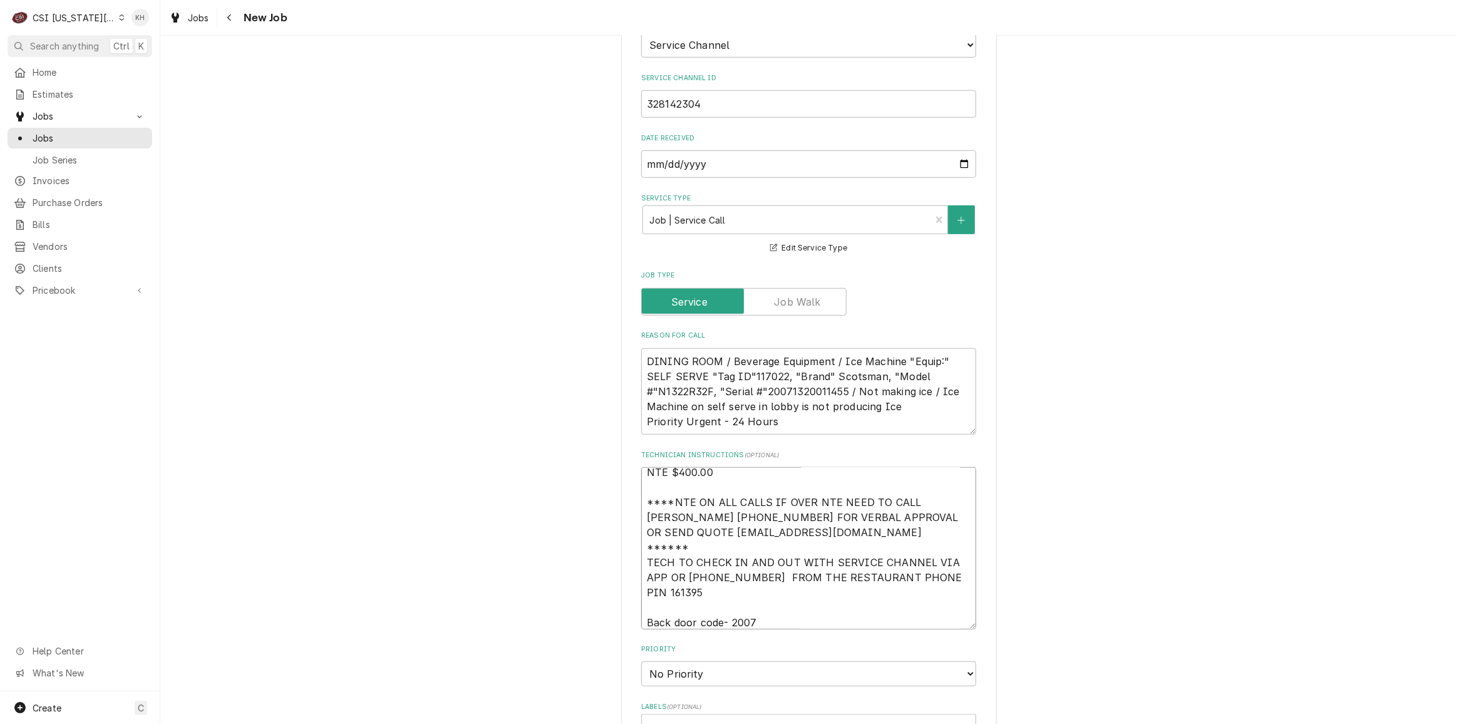
type textarea "x"
type textarea "NTE $400.00 ****NTE ON ALL CALLS IF OVER NTE NEED TO CALL JEFF COSTA 636-399-12…"
type textarea "x"
type textarea "NTE $400.00 ****NTE ON ALL CALLS IF OVER NTE NEED TO CALL JEFF COSTA 636-399-12…"
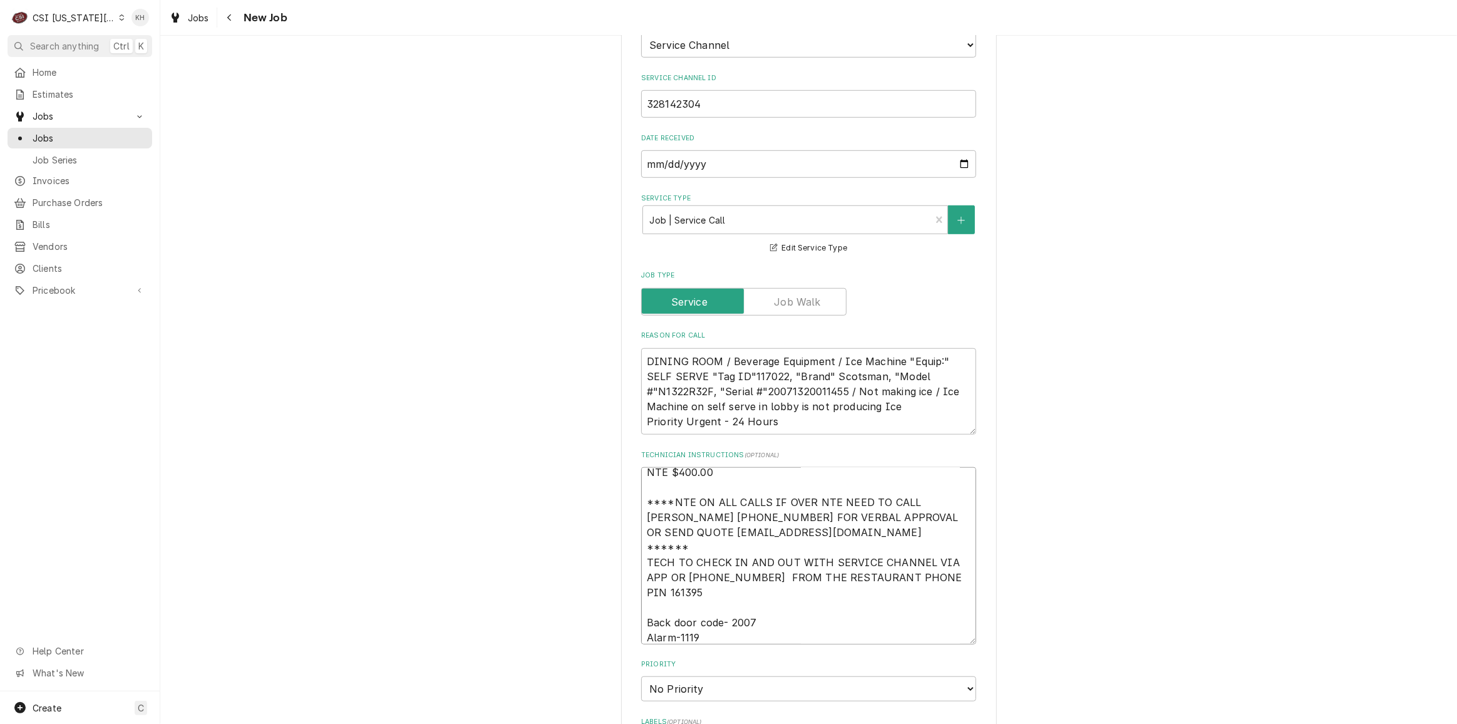
type textarea "x"
type textarea "NTE $400.00 ****NTE ON ALL CALLS IF OVER NTE NEED TO CALL JEFF COSTA 636-399-12…"
type textarea "x"
type textarea "NTE $400.00 ****NTE ON ALL CALLS IF OVER NTE NEED TO CALL JEFF COSTA 636-399-12…"
type textarea "x"
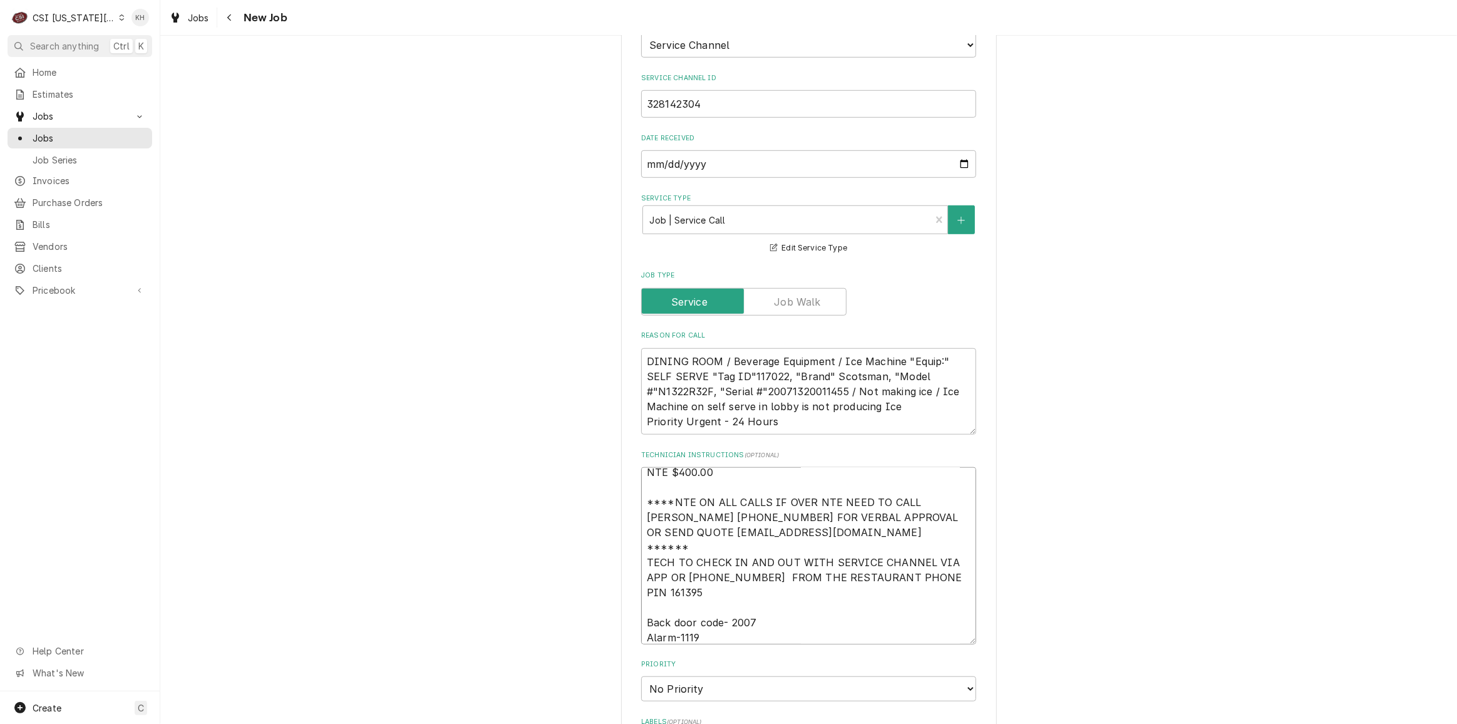
type textarea "NTE $400.00 ****NTE ON ALL CALLS IF OVER NTE NEED TO CALL JEFF COSTA 636-399-12…"
type textarea "x"
type textarea "NTE $400.00 ****NTE ON ALL CALLS IF OVER NTE NEED TO CALL JEFF COSTA 636-399-12…"
click at [681, 575] on textarea "NTE $400.00 ****NTE ON ALL CALLS IF OVER NTE NEED TO CALL JEFF COSTA 636-399-12…" at bounding box center [808, 555] width 335 height 177
paste textarea "913-254-7212"
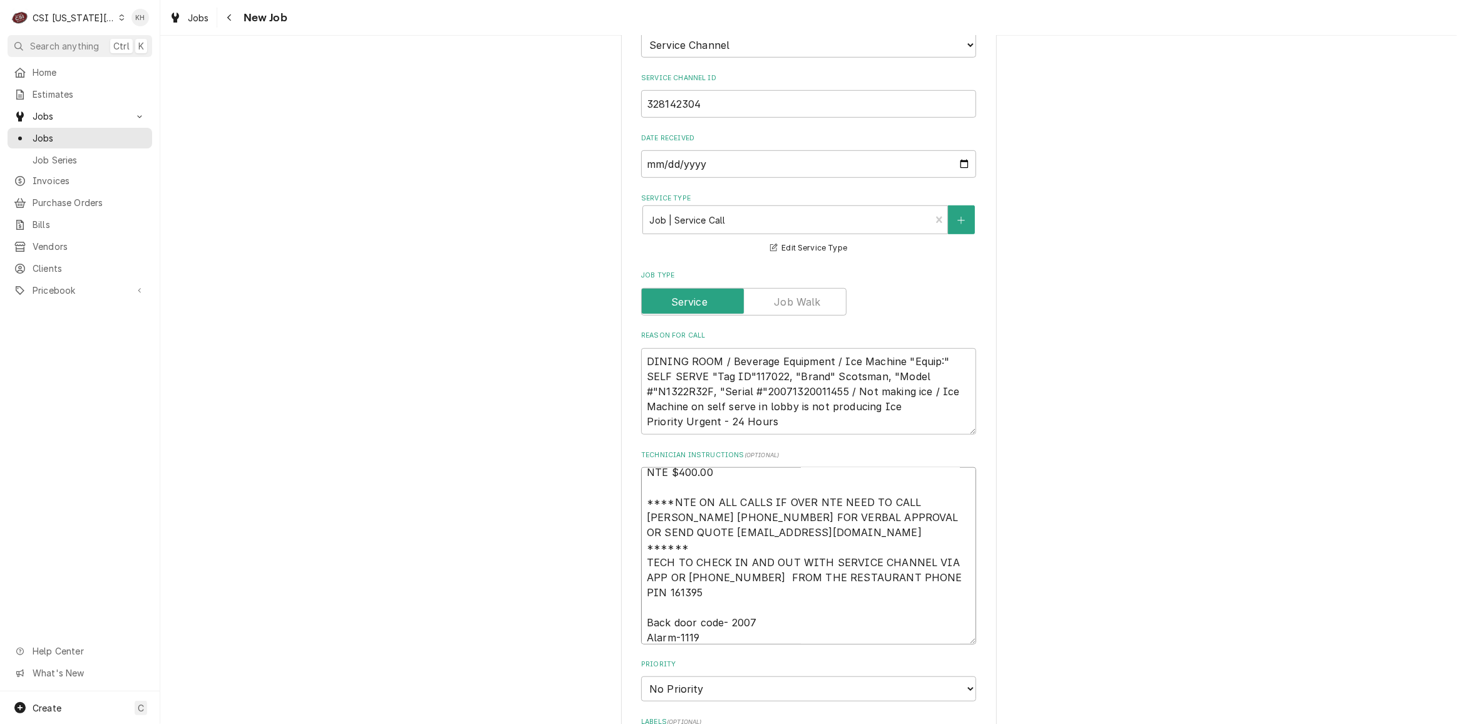
type textarea "x"
type textarea "NTE $400.00 ****NTE ON ALL CALLS IF OVER NTE NEED TO CALL JEFF COSTA 636-399-12…"
type textarea "x"
drag, startPoint x: 701, startPoint y: 627, endPoint x: 699, endPoint y: 638, distance: 11.4
click at [702, 676] on select "No Priority Urgent High Medium Low" at bounding box center [808, 688] width 335 height 25
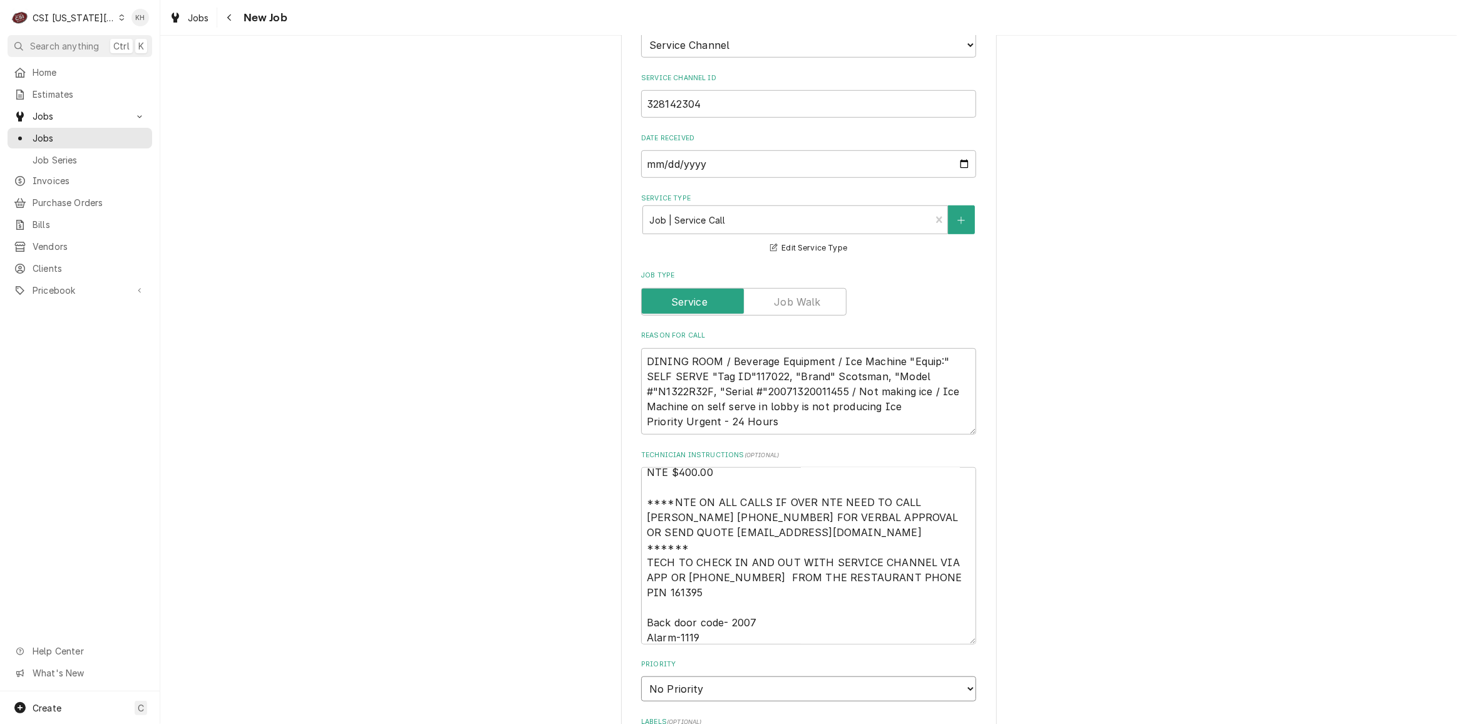
select select "4"
click at [641, 676] on select "No Priority Urgent High Medium Low" at bounding box center [808, 688] width 335 height 25
type textarea "x"
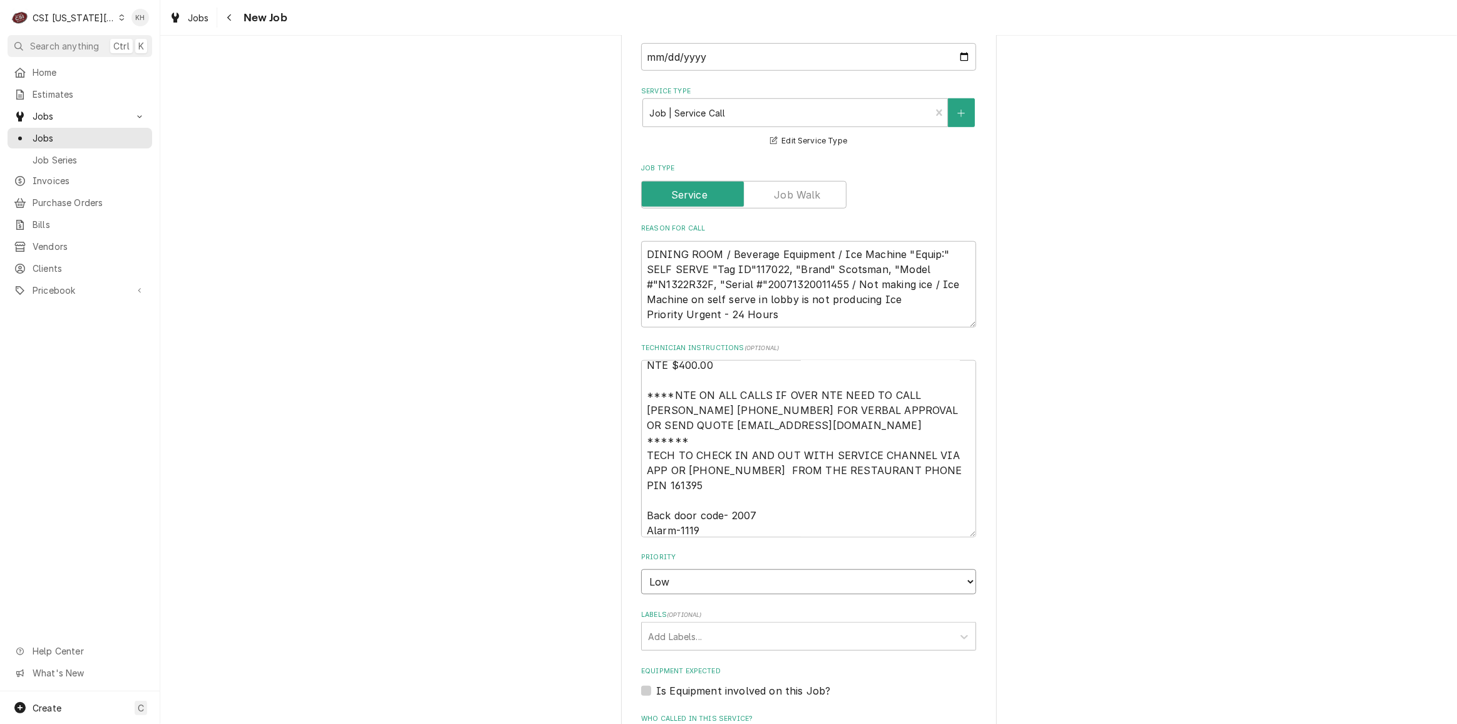
scroll to position [1081, 0]
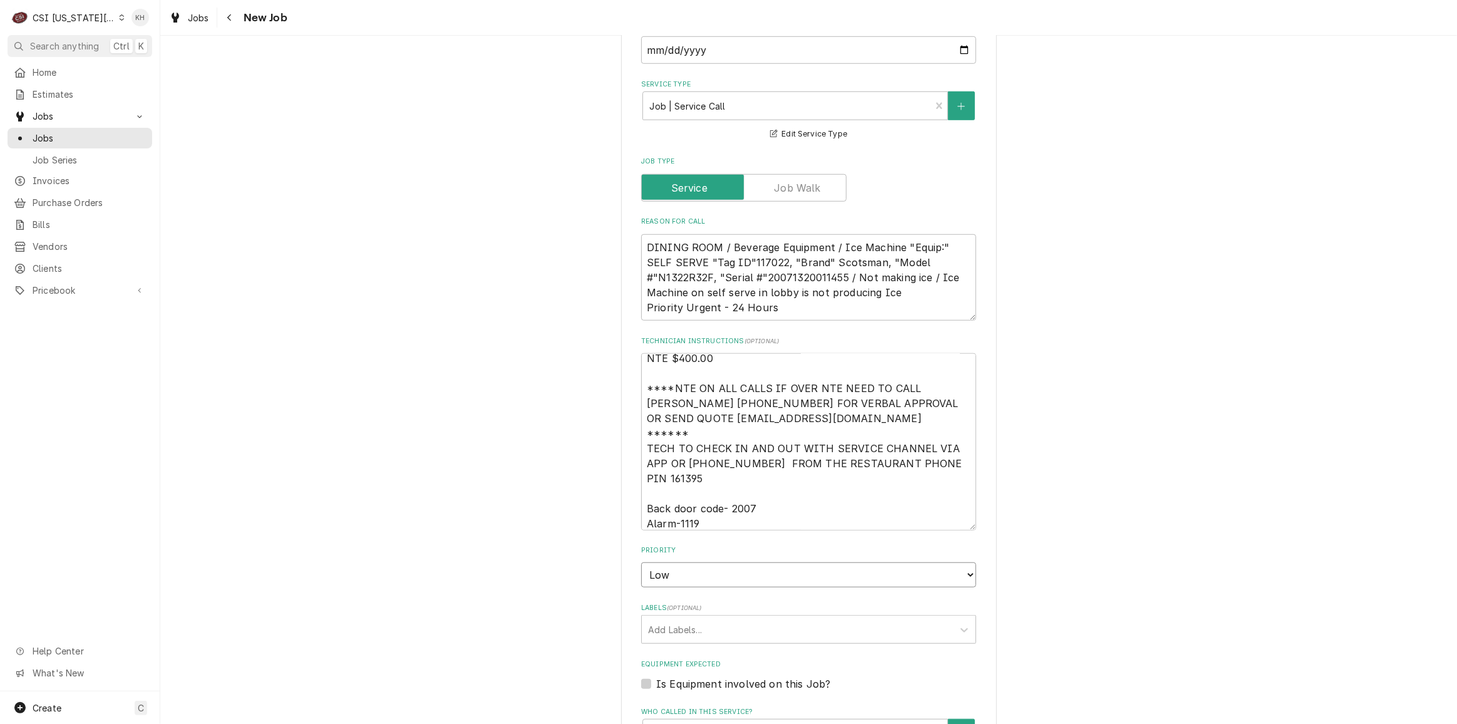
click at [679, 562] on select "No Priority Urgent High Medium Low" at bounding box center [808, 574] width 335 height 25
select select "3"
click at [641, 562] on select "No Priority Urgent High Medium Low" at bounding box center [808, 574] width 335 height 25
click at [689, 604] on span "( optional )" at bounding box center [684, 607] width 35 height 7
type textarea "x"
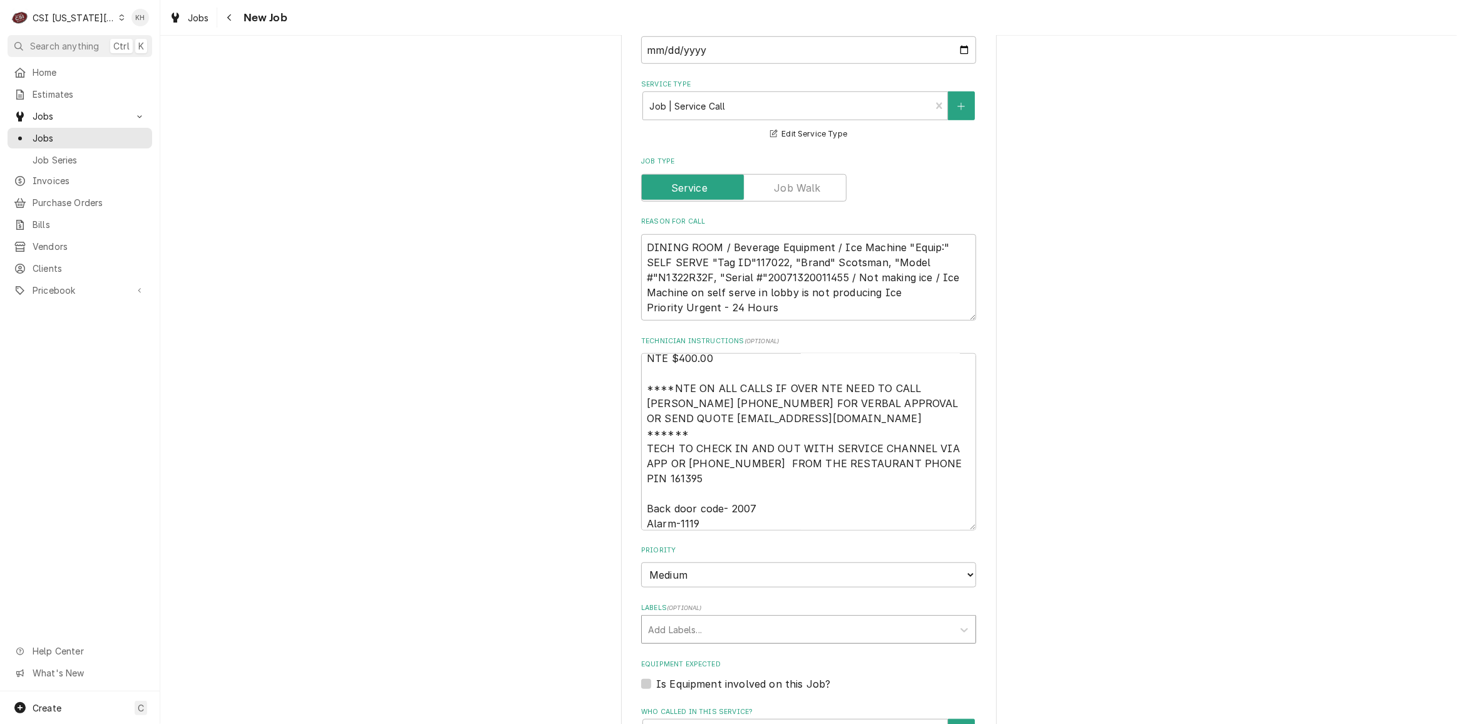
click at [689, 615] on div "Add Labels..." at bounding box center [797, 629] width 311 height 28
click at [692, 618] on div "Labels" at bounding box center [797, 629] width 299 height 23
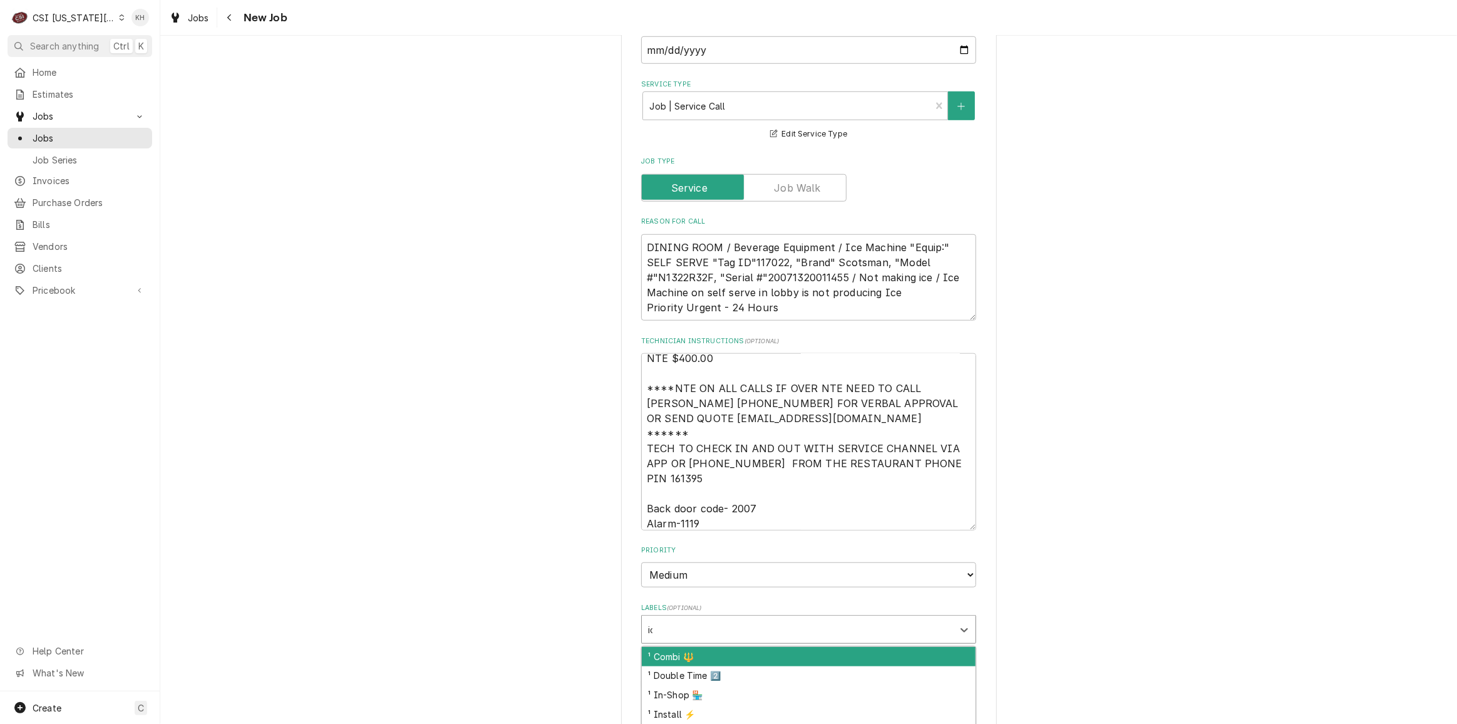
type input "ice"
click at [775, 647] on div "² Ice Machine 🧊" at bounding box center [809, 656] width 334 height 19
type textarea "x"
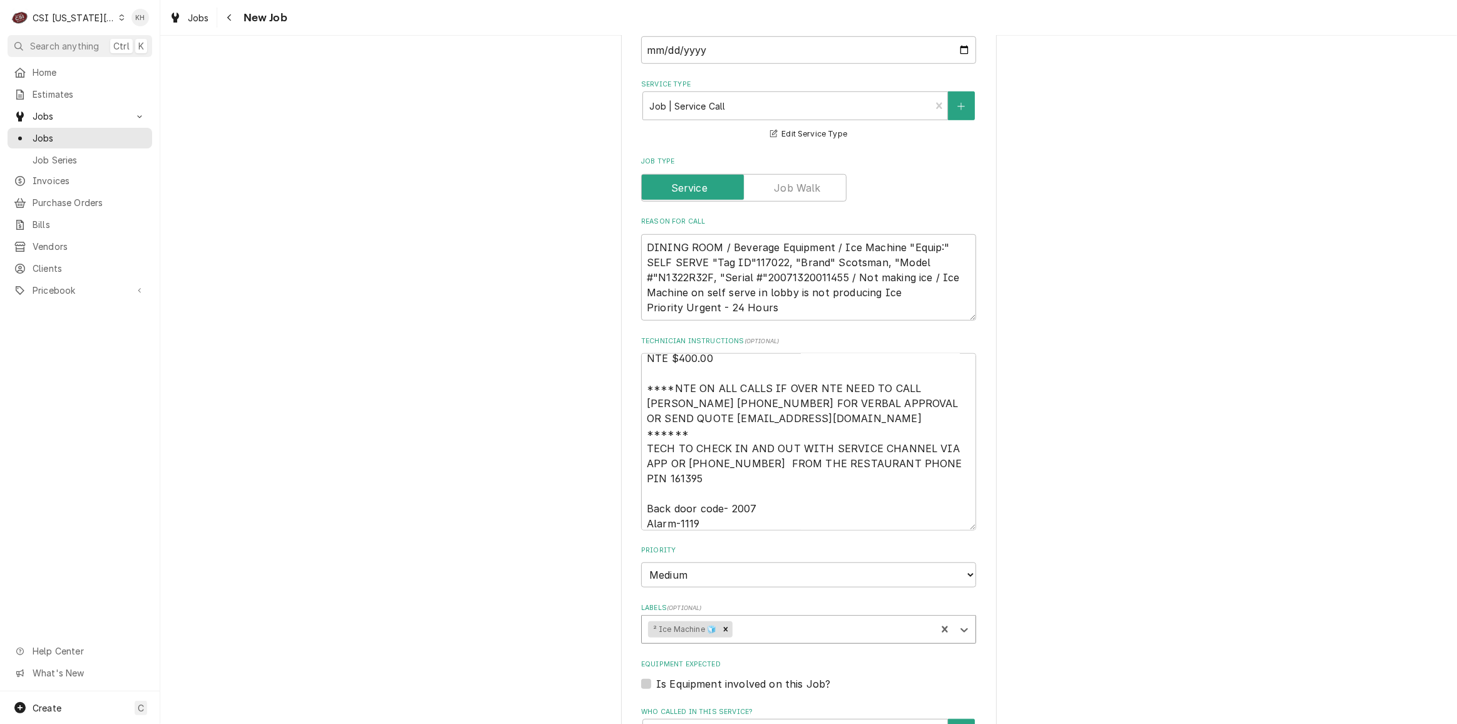
type textarea "x"
click at [747, 234] on textarea "DINING ROOM / Beverage Equipment / Ice Machine "Equip:" SELF SERVE "Tag ID"1170…" at bounding box center [808, 277] width 335 height 86
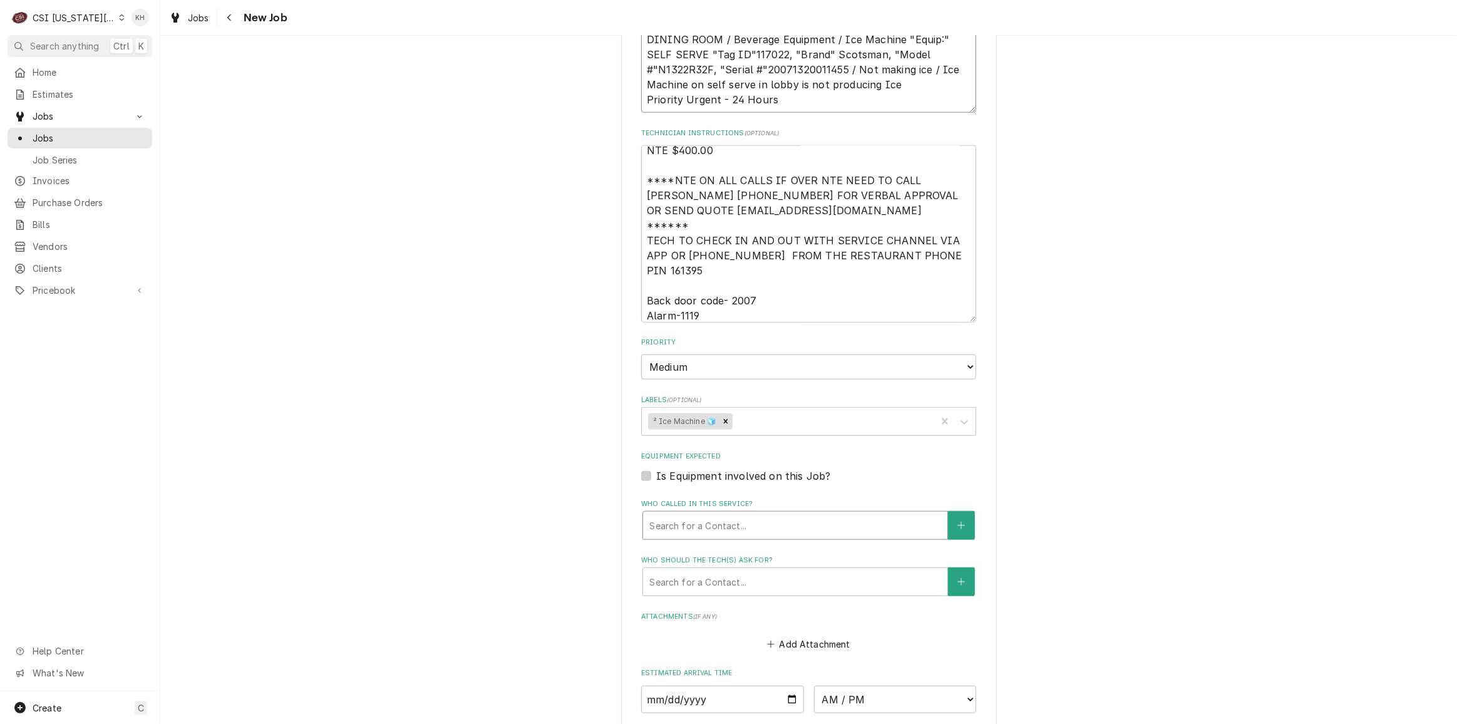
scroll to position [1308, 0]
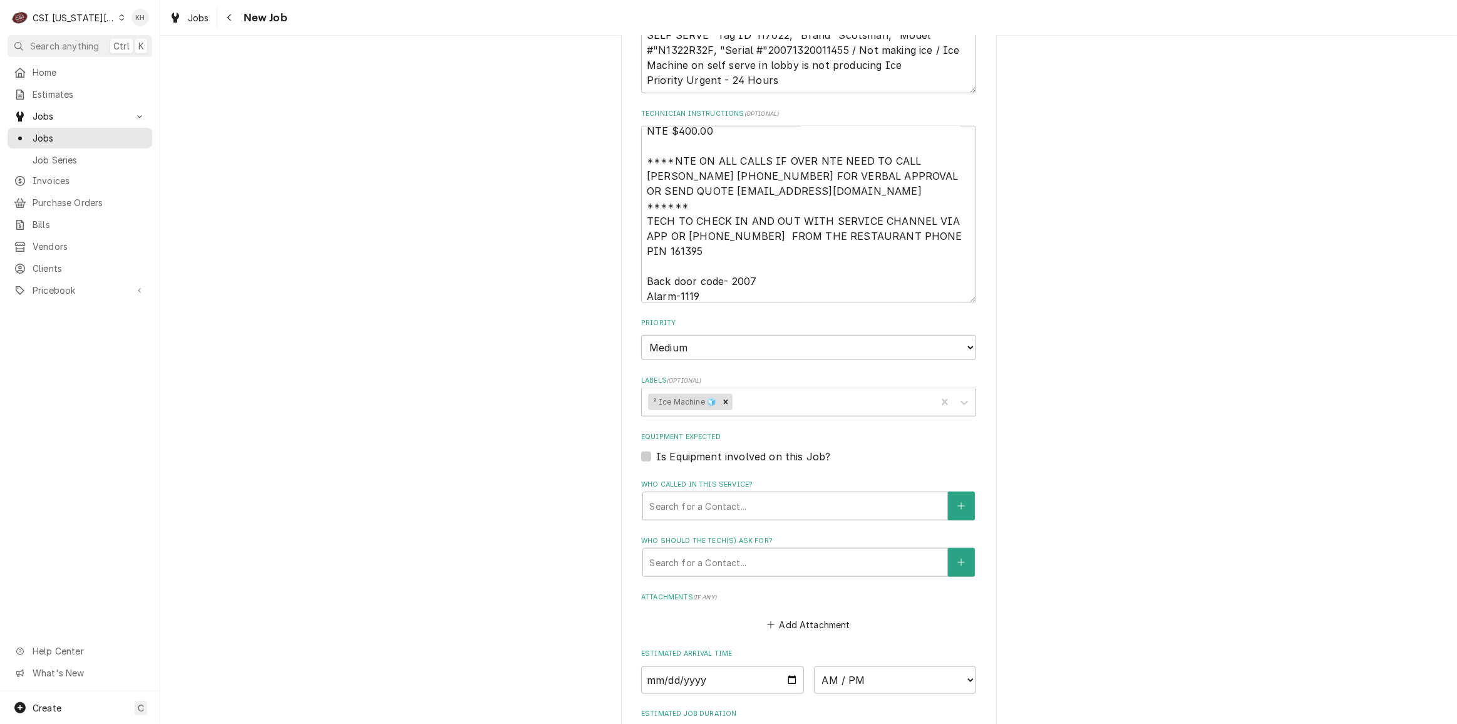
click at [643, 449] on div "Is Equipment involved on this Job?" at bounding box center [808, 456] width 335 height 15
click at [656, 449] on label "Is Equipment involved on this Job?" at bounding box center [743, 456] width 174 height 15
click at [656, 449] on input "Equipment Expected" at bounding box center [823, 463] width 335 height 28
checkbox input "true"
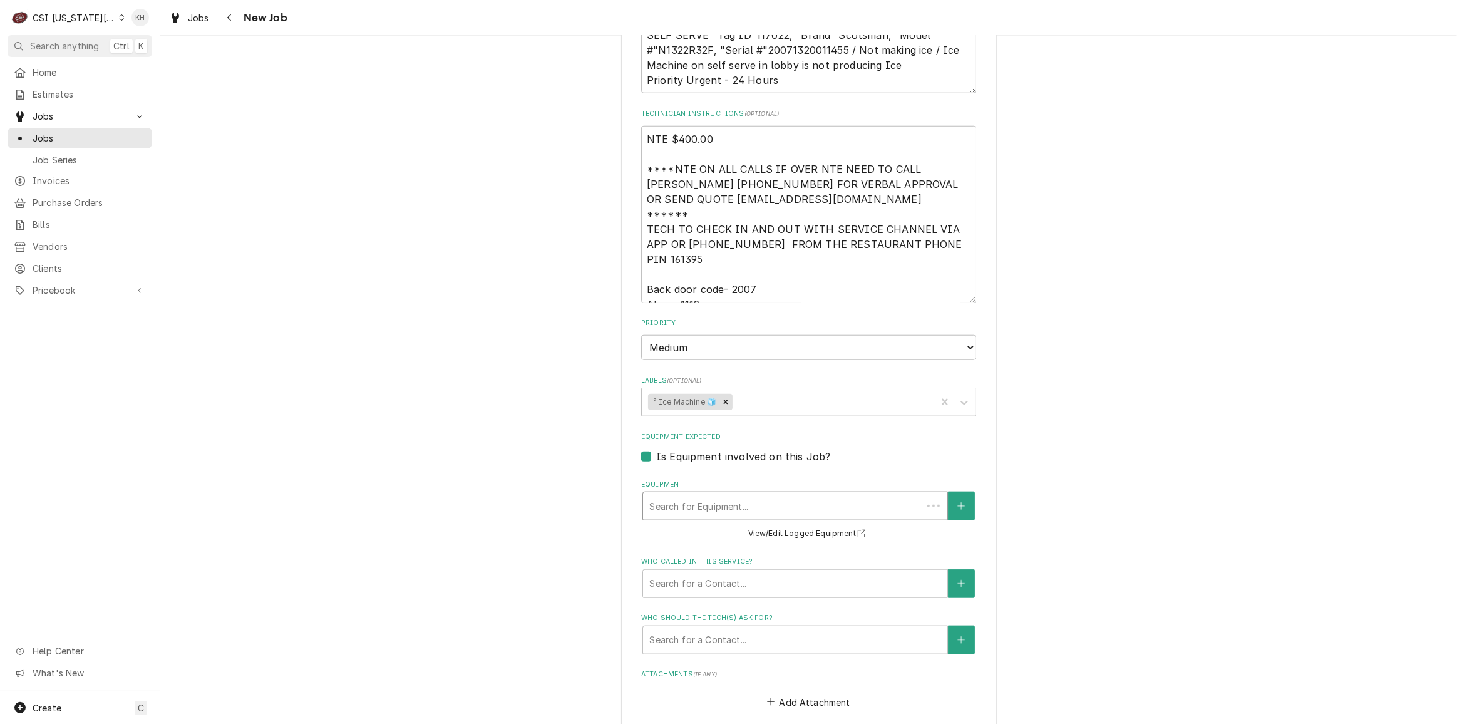
drag, startPoint x: 710, startPoint y: 461, endPoint x: 709, endPoint y: 439, distance: 22.6
click at [709, 479] on div "Equipment Search for Equipment... View/Edit Logged Equipment" at bounding box center [808, 510] width 335 height 62
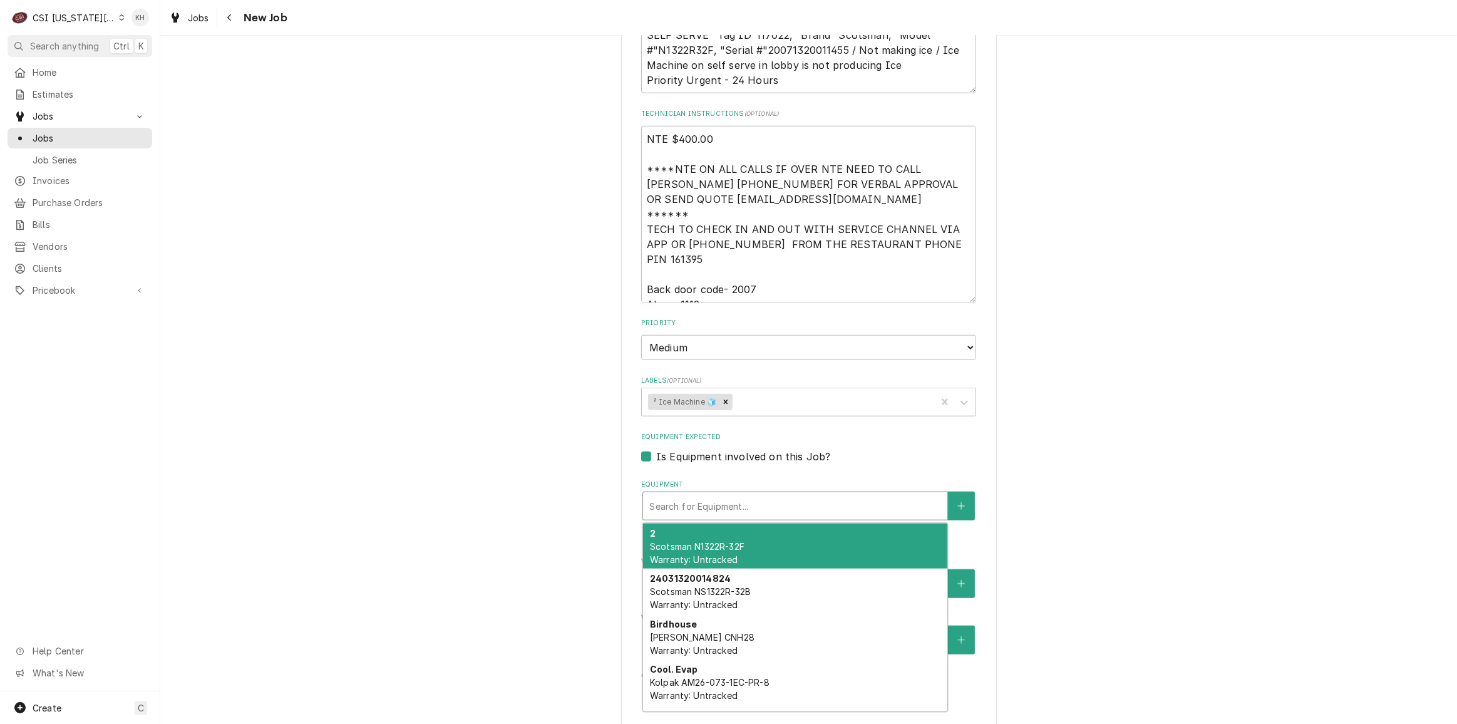
drag, startPoint x: 709, startPoint y: 439, endPoint x: 697, endPoint y: 463, distance: 27.2
click at [703, 494] on div "Equipment" at bounding box center [795, 505] width 292 height 23
paste input "20071320011455"
type textarea "x"
type input "20071320011455"
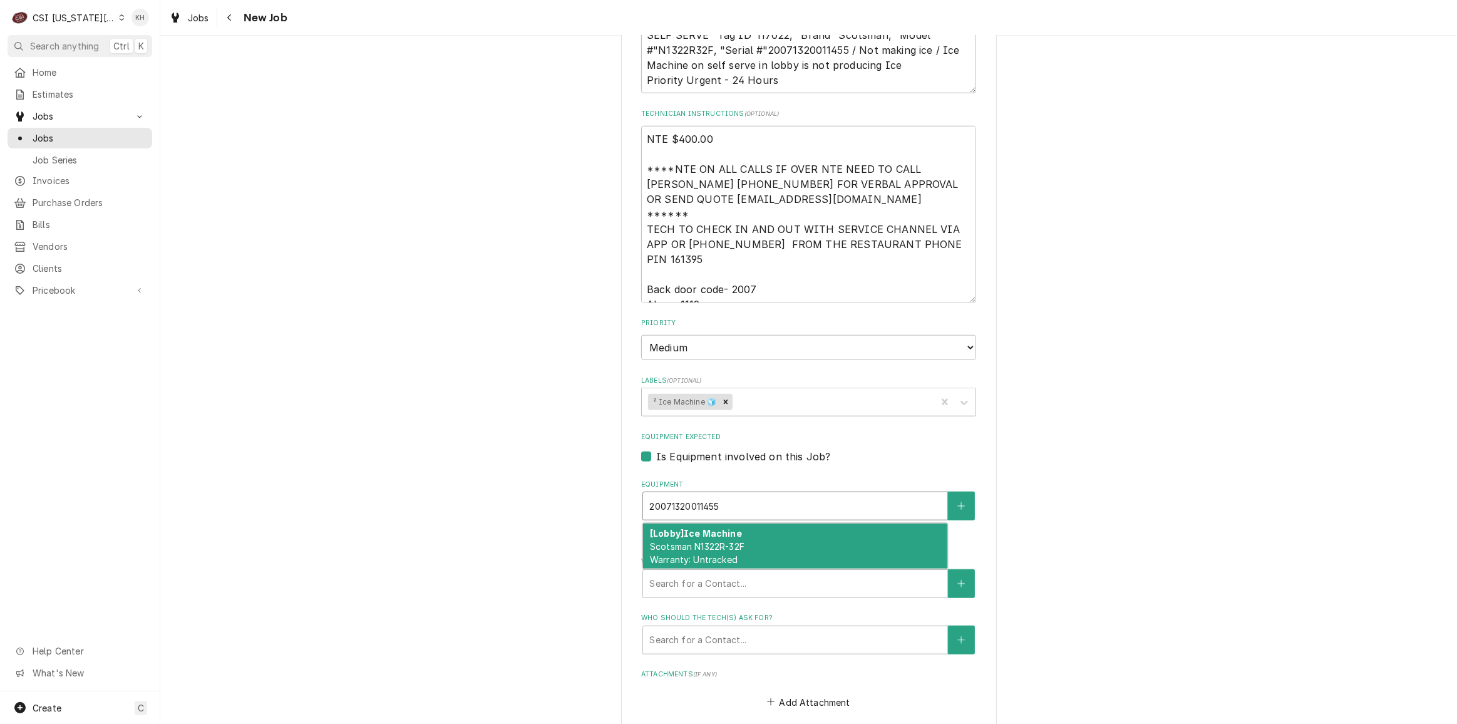
drag, startPoint x: 722, startPoint y: 488, endPoint x: 729, endPoint y: 515, distance: 27.8
click at [723, 541] on span "Scotsman N1322R-32F Warranty: Untracked" at bounding box center [697, 553] width 95 height 24
type textarea "x"
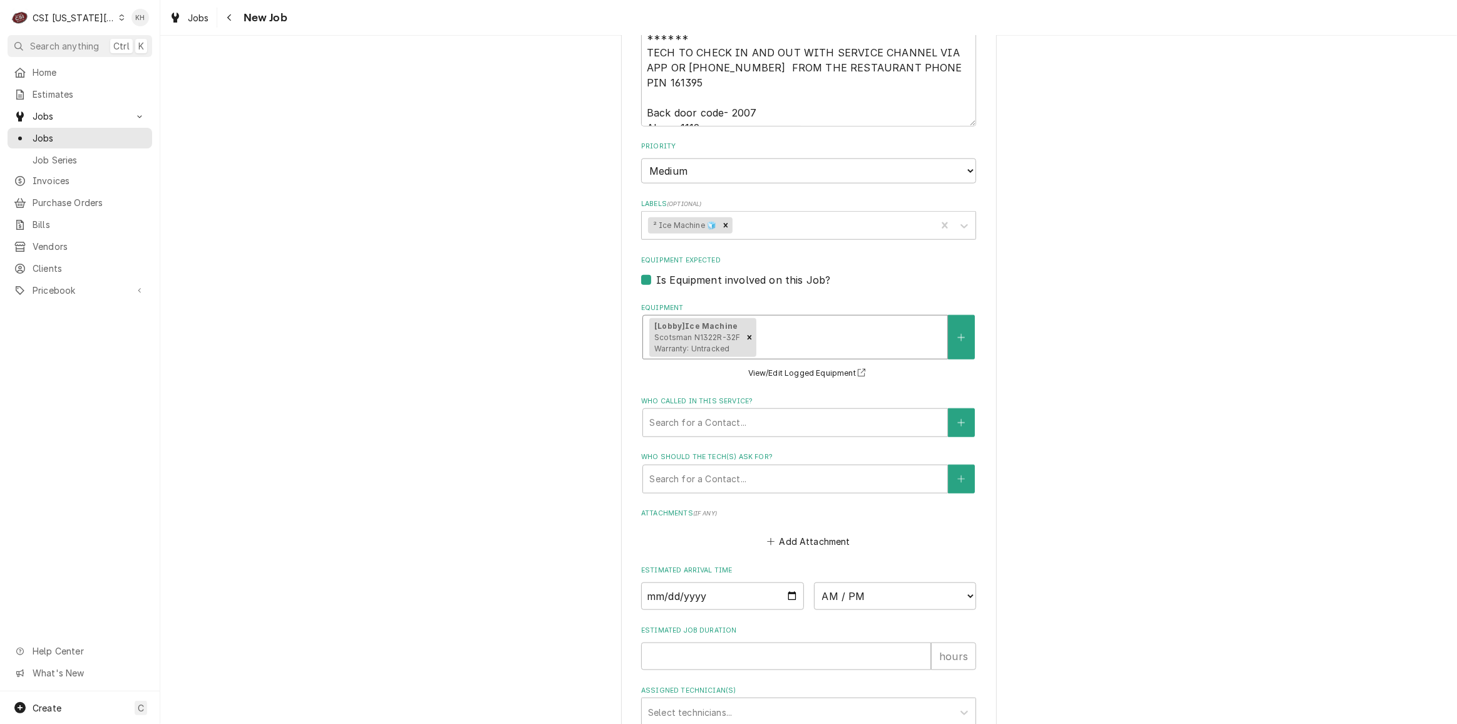
scroll to position [1535, 0]
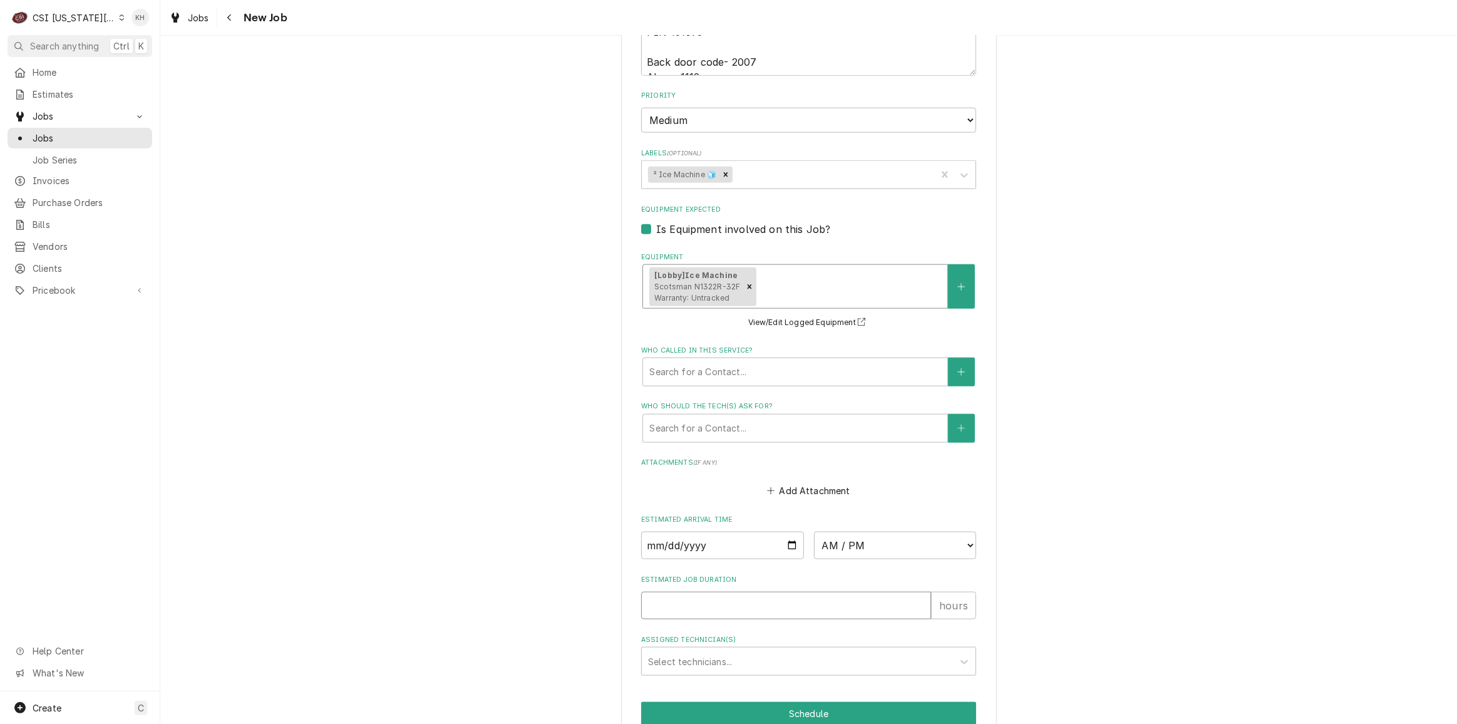
click at [697, 591] on input "Estimated Job Duration" at bounding box center [786, 605] width 290 height 28
type textarea "x"
type input "2"
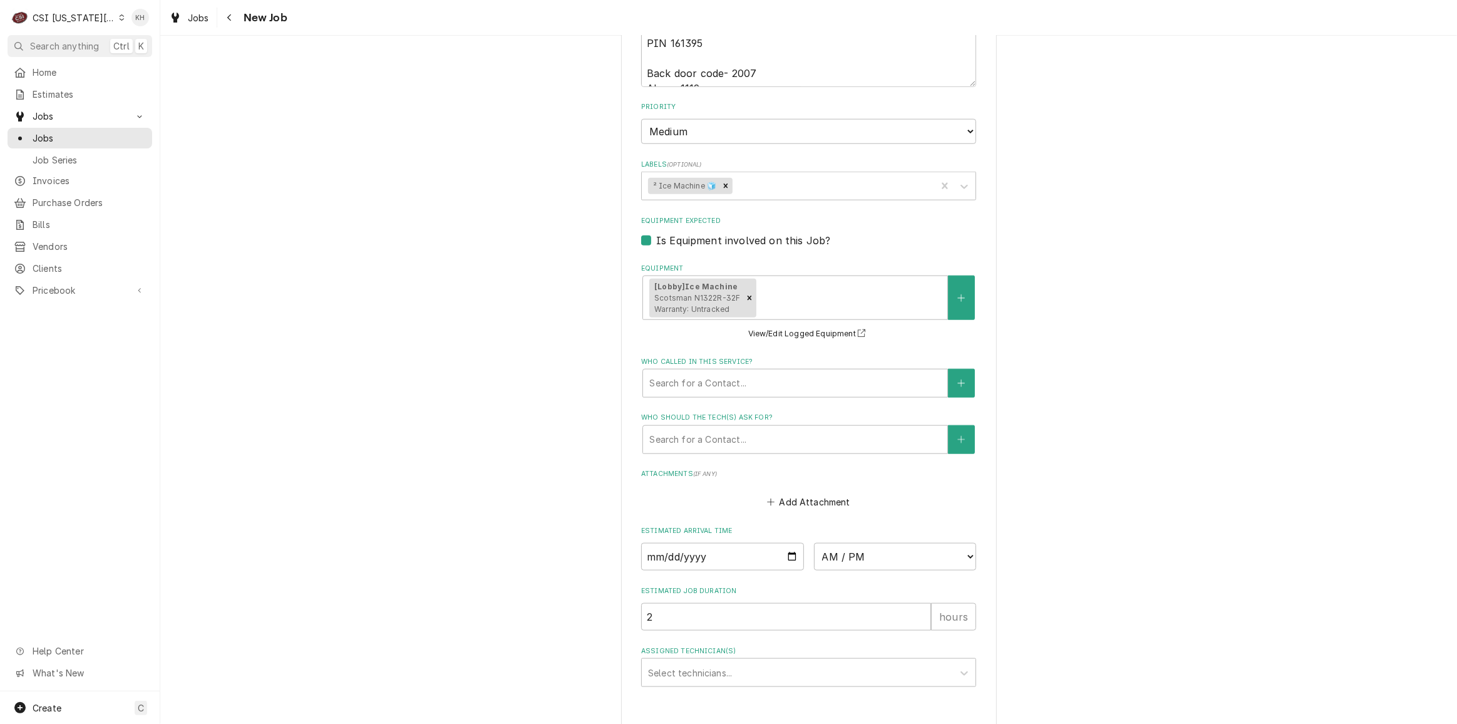
type textarea "x"
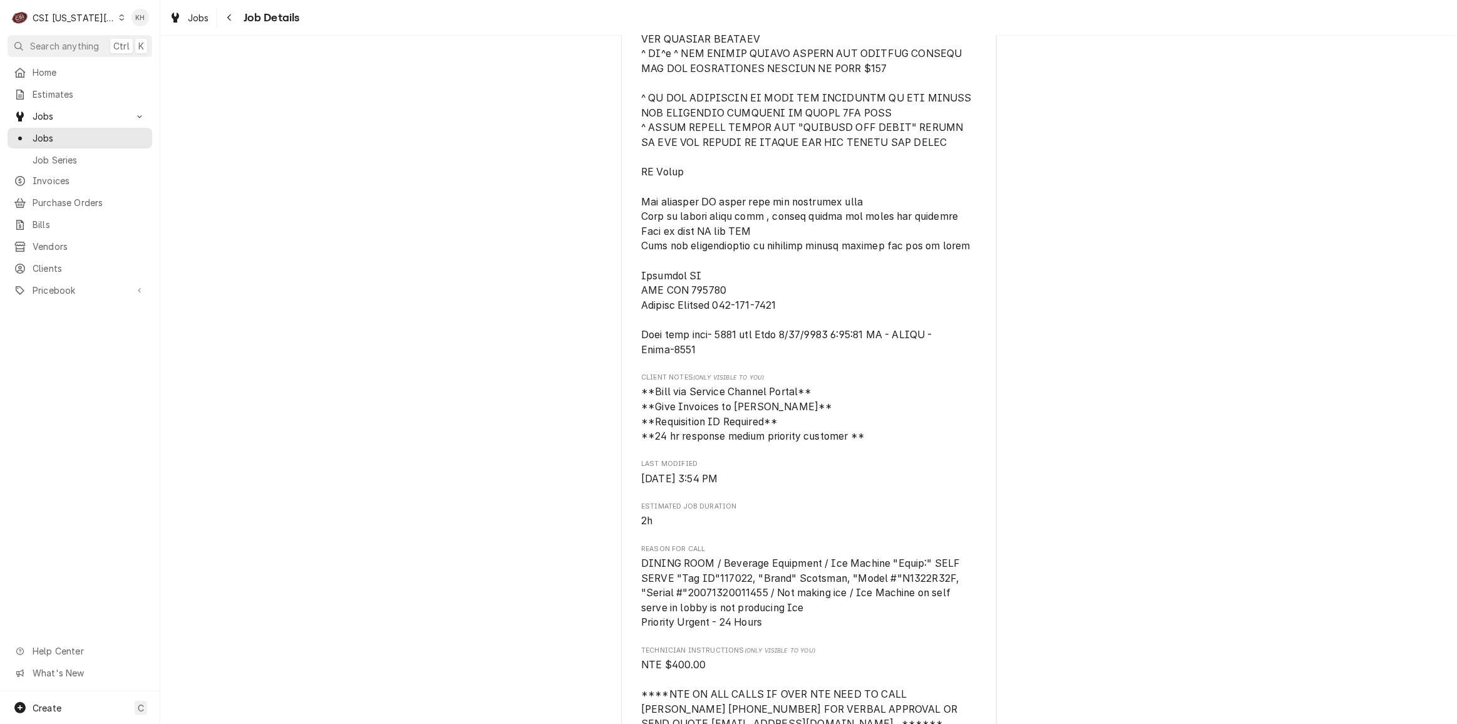
scroll to position [853, 0]
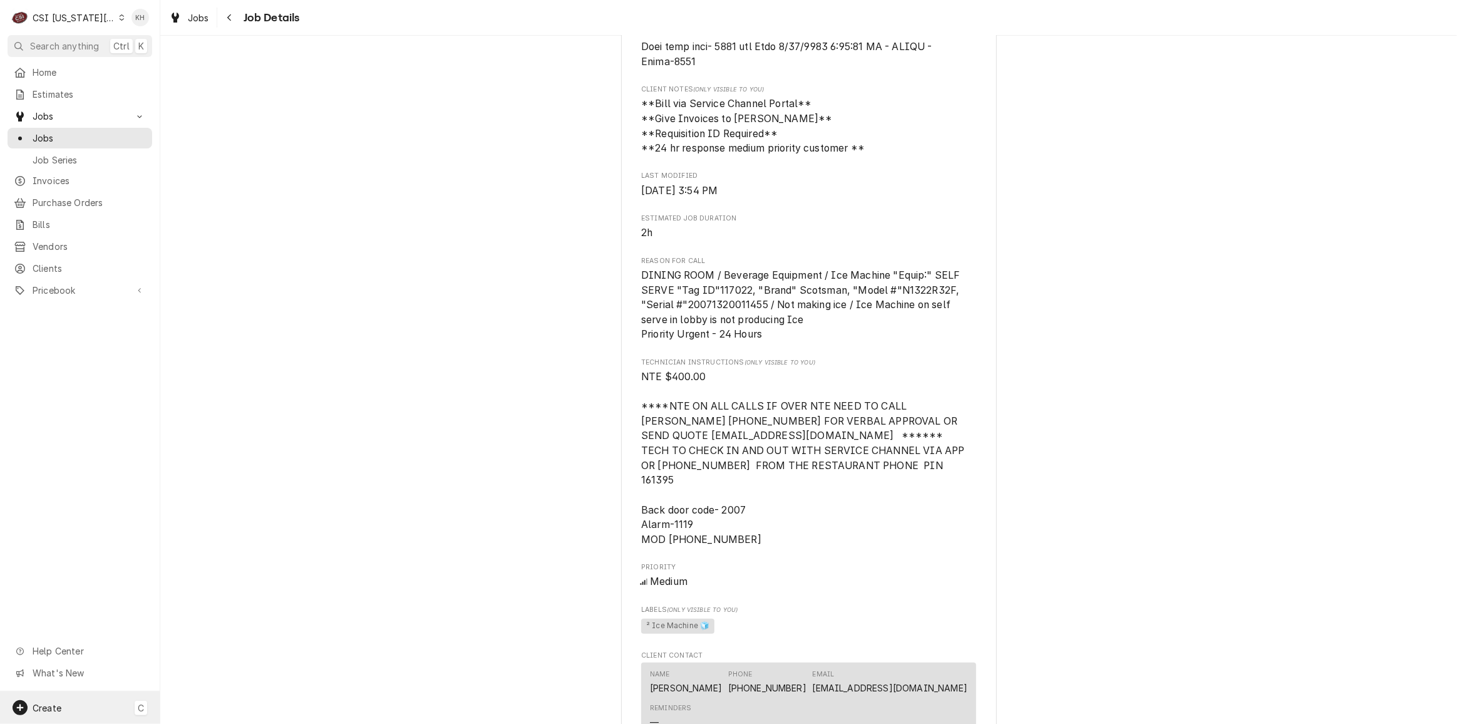
click at [45, 722] on div "Create C" at bounding box center [80, 707] width 160 height 33
click at [222, 606] on link "Job" at bounding box center [225, 598] width 113 height 21
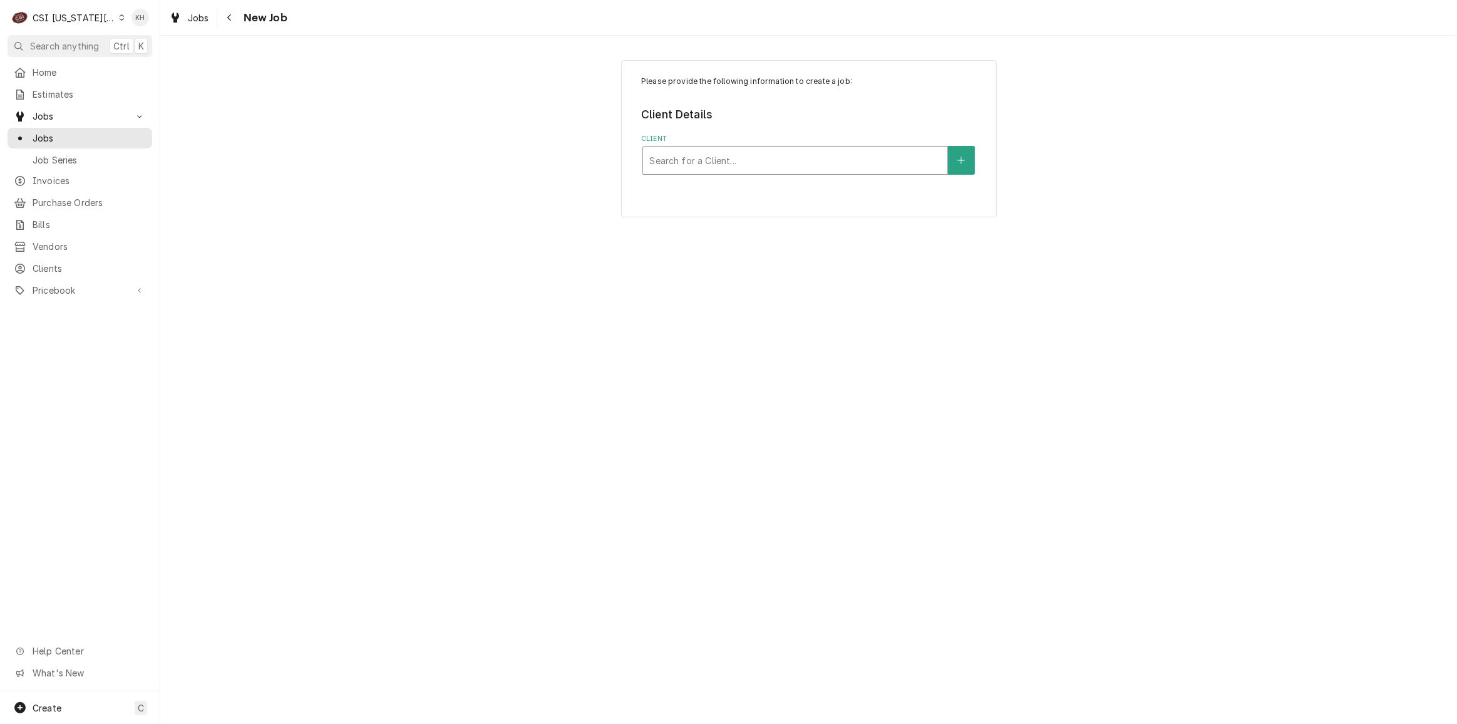
click at [740, 163] on div "Client" at bounding box center [795, 160] width 292 height 23
type input "13710"
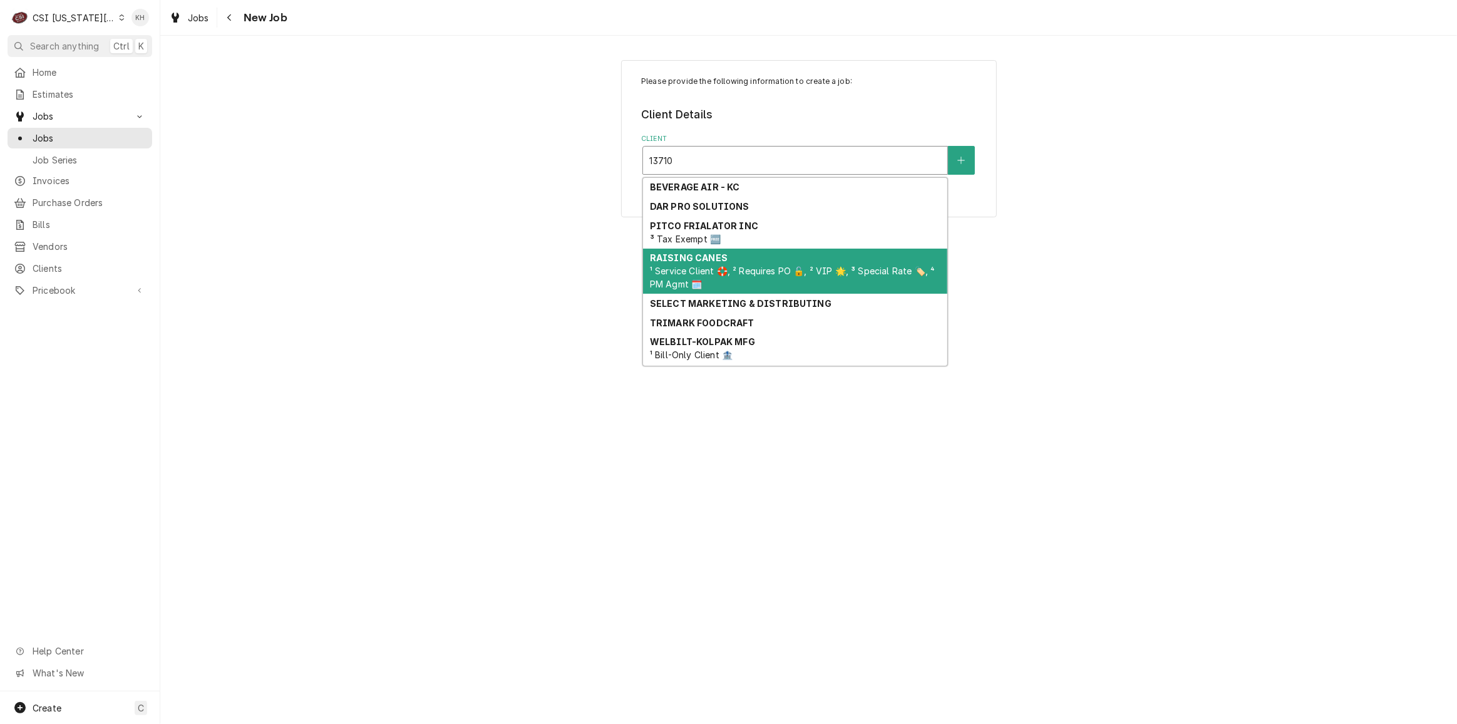
click at [747, 269] on span "¹ Service Client 🛟, ² Requires PO 🔓, ² VIP 🌟, ³ Special Rate 🏷️, ⁴ PM Agmt 🗓️" at bounding box center [792, 277] width 285 height 24
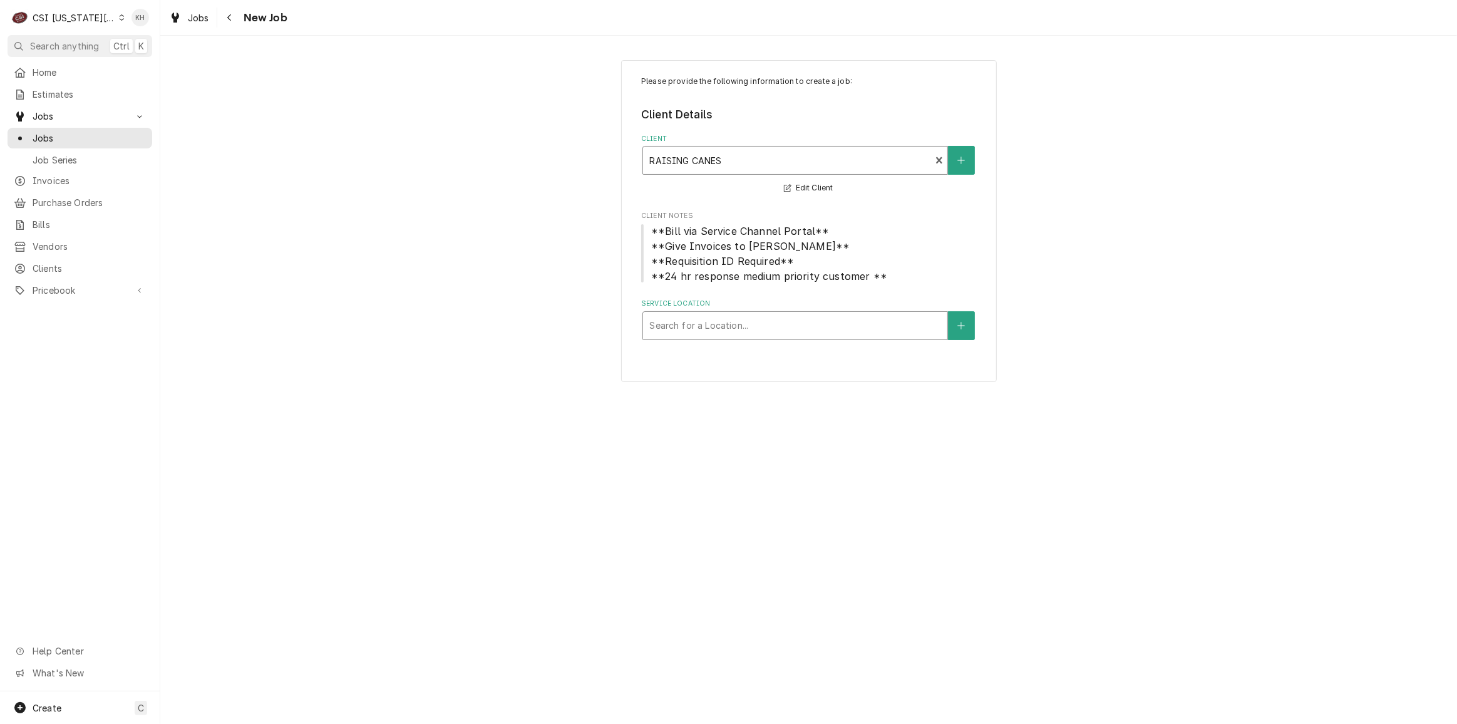
click at [761, 336] on div "Service Location" at bounding box center [795, 325] width 292 height 23
type input "13710"
click at [774, 357] on div "Raising Canes #511 / [STREET_ADDRESS]" at bounding box center [795, 351] width 304 height 19
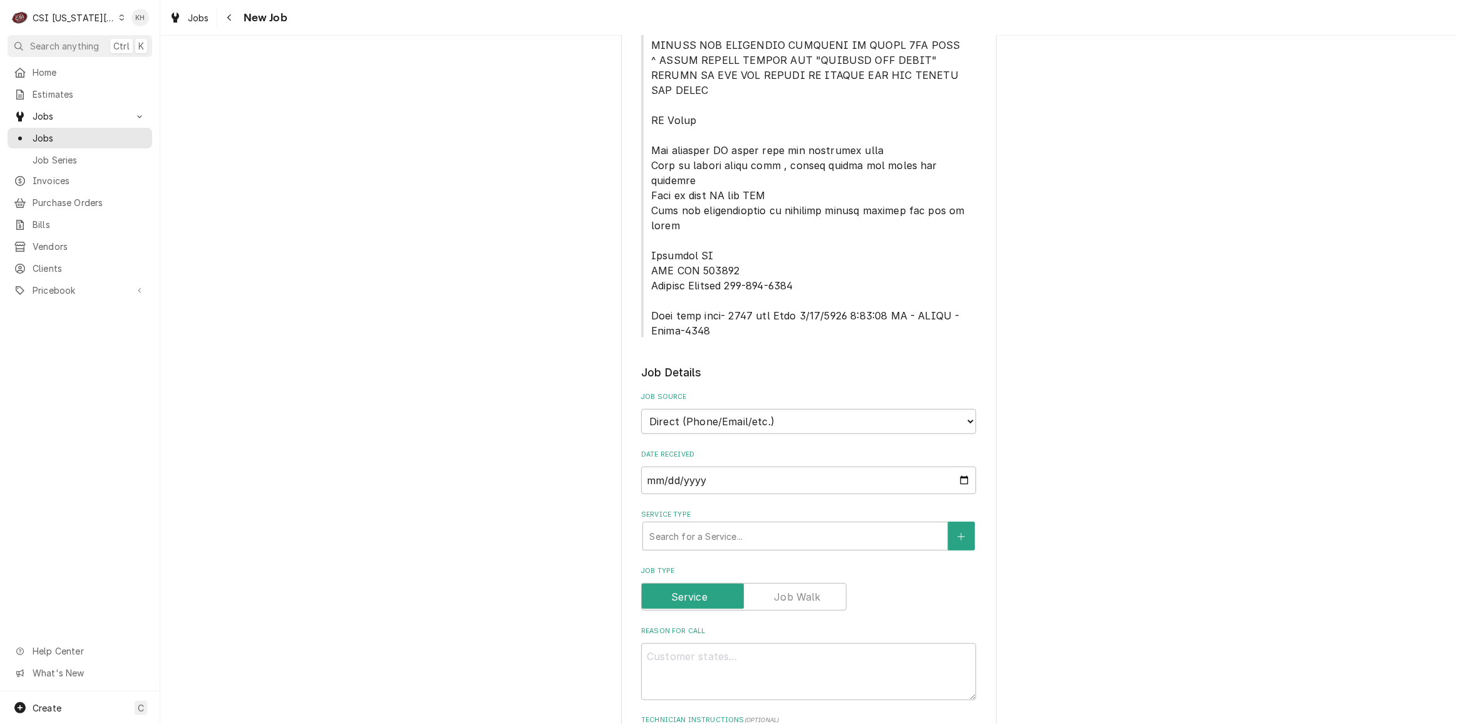
scroll to position [796, 0]
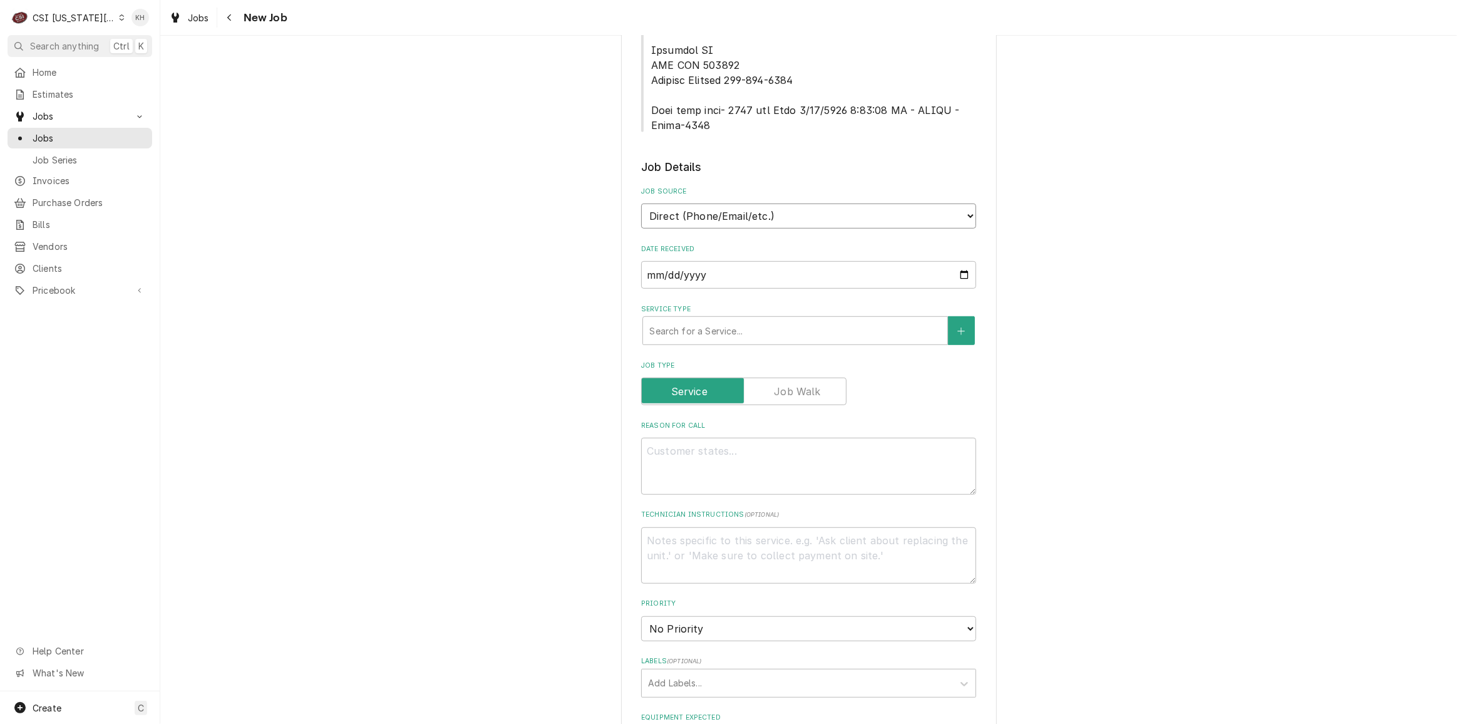
click at [778, 203] on select "Direct (Phone/Email/etc.) Service Channel Corrigo Ecotrak Other" at bounding box center [808, 215] width 335 height 25
click at [641, 203] on select "Direct (Phone/Email/etc.) Service Channel Corrigo Ecotrak Other" at bounding box center [808, 215] width 335 height 25
click at [774, 203] on select "Direct (Phone/Email/etc.) Service Channel Corrigo Ecotrak Other" at bounding box center [808, 215] width 335 height 25
select select "1"
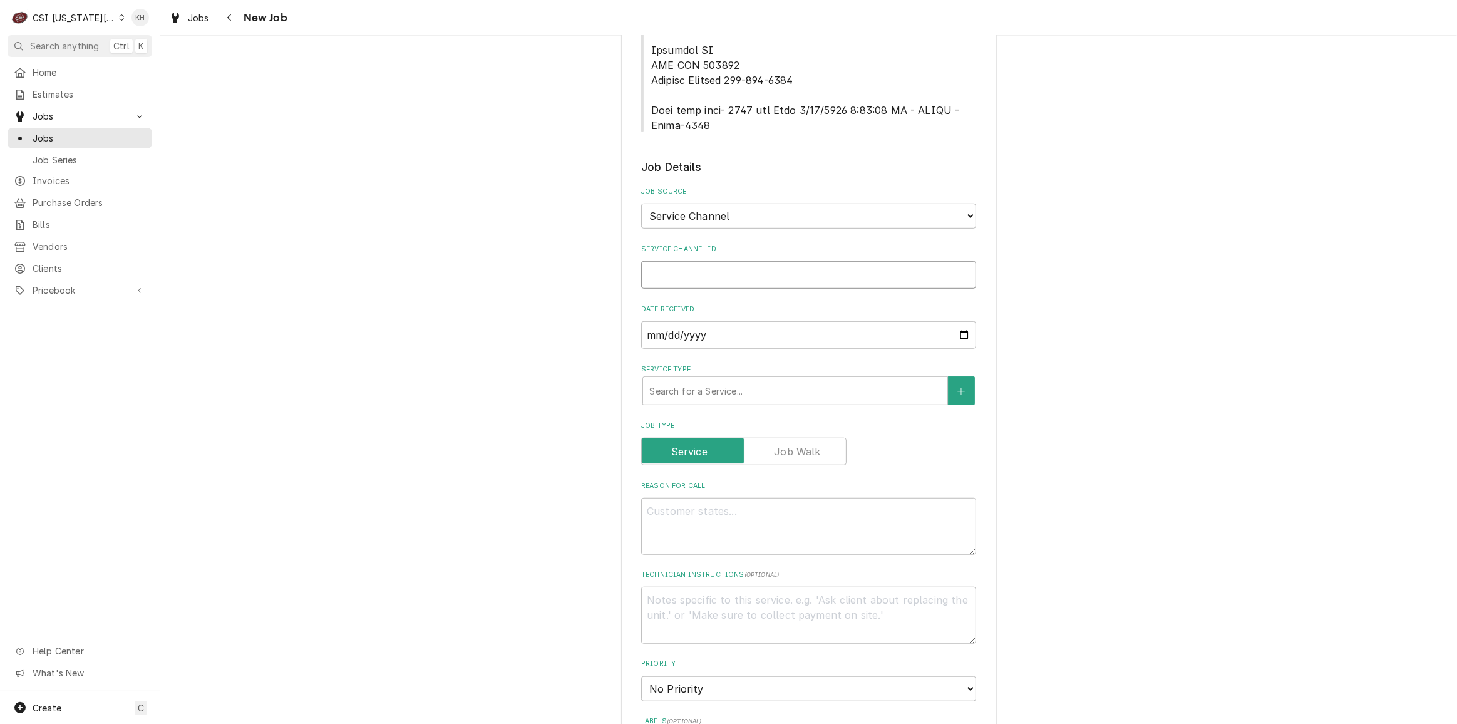
click at [770, 261] on input "Service Channel ID" at bounding box center [808, 275] width 335 height 28
paste input "328142486"
type textarea "x"
type input "328142486"
type textarea "x"
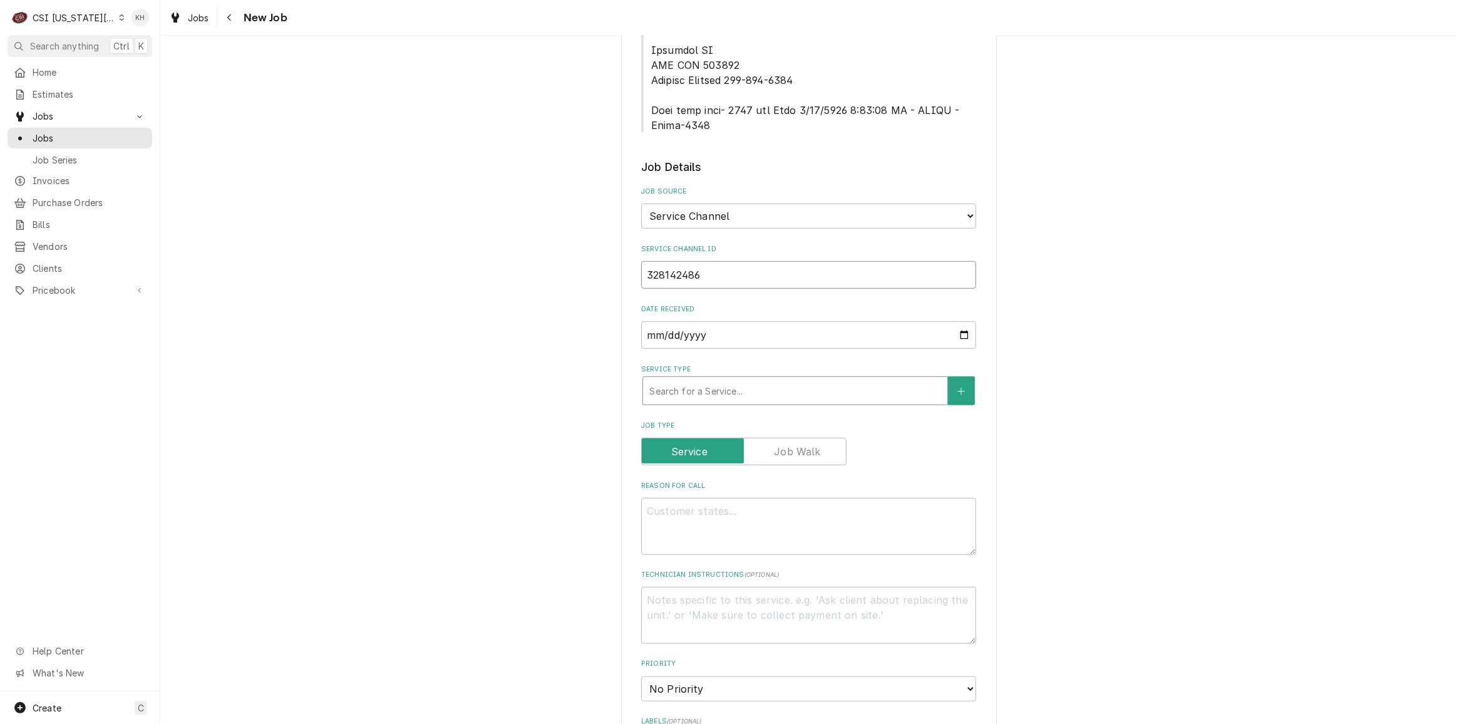
type input "328142486"
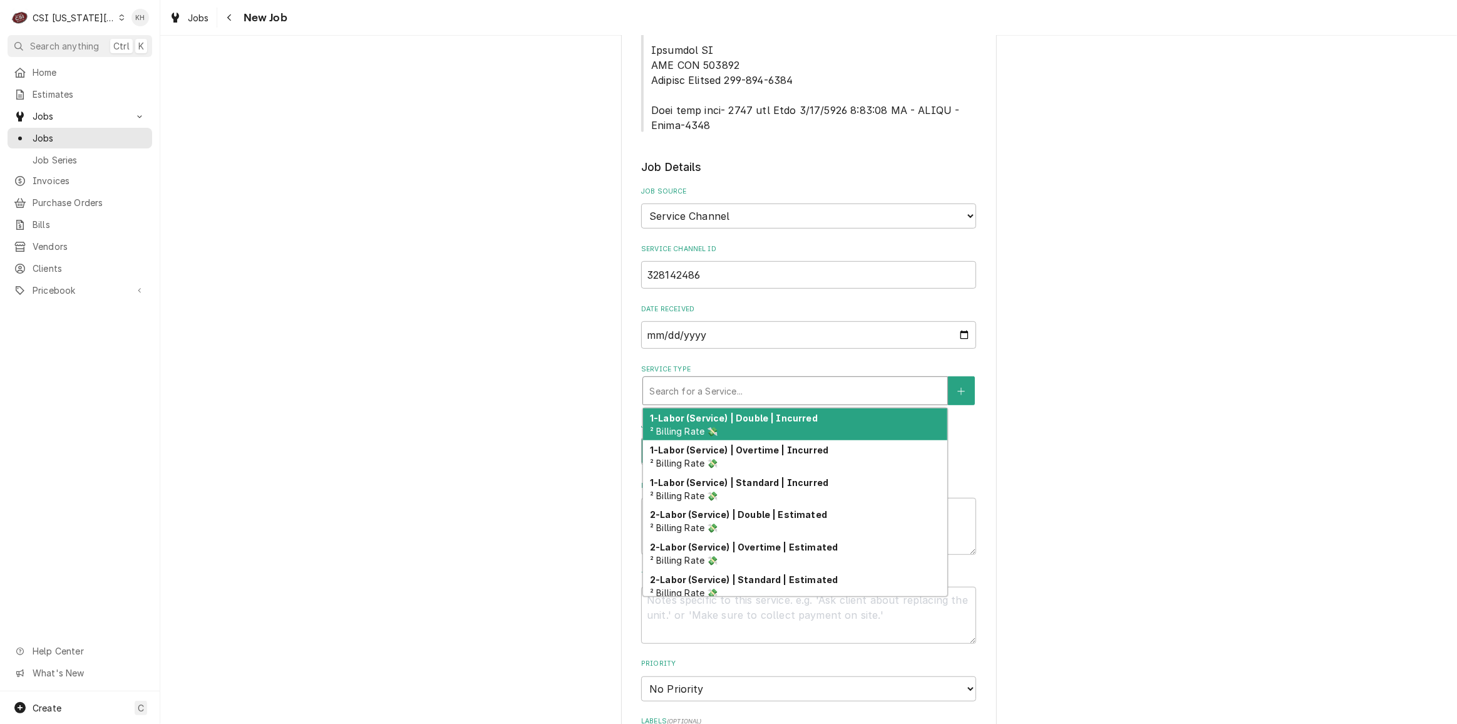
click at [793, 379] on div "Service Type" at bounding box center [795, 390] width 292 height 23
type textarea "x"
type input "s"
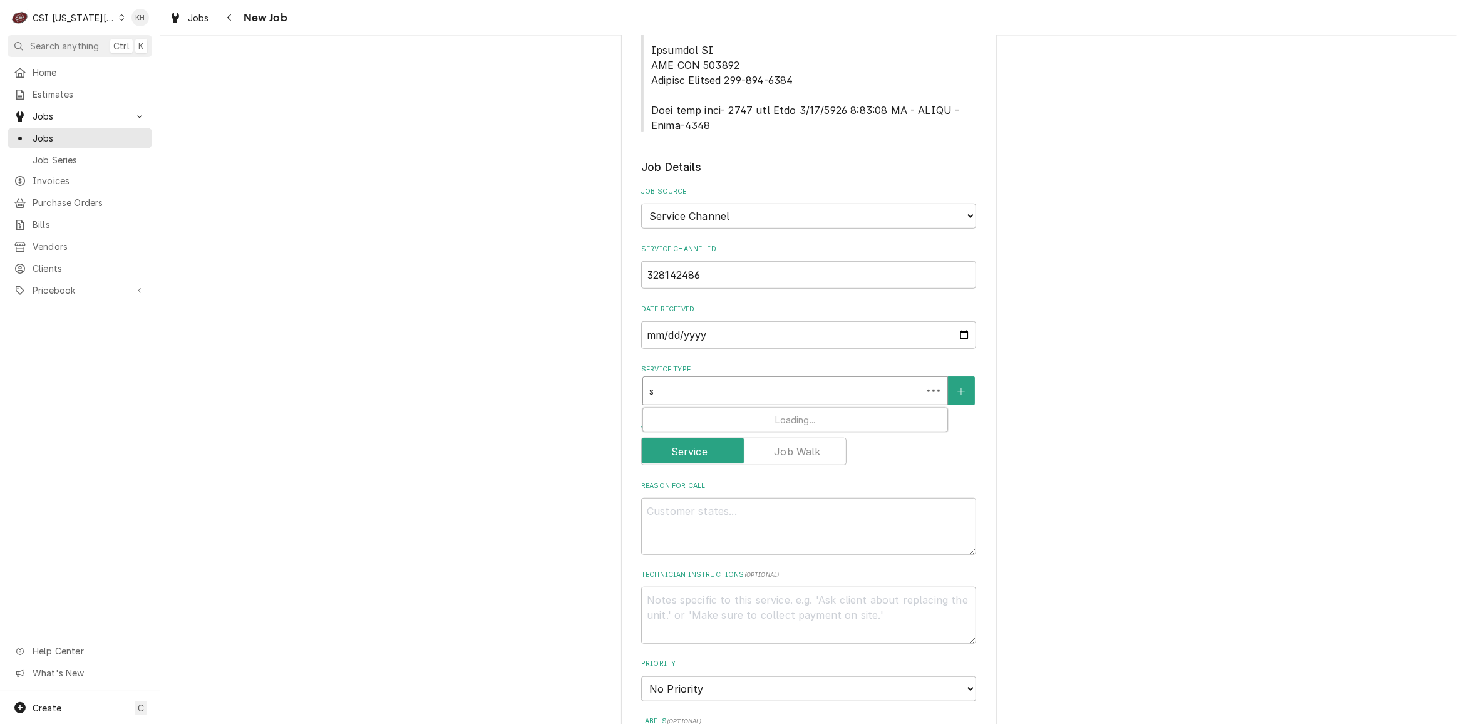
type textarea "x"
type input "se"
type textarea "x"
type input "ser"
type textarea "x"
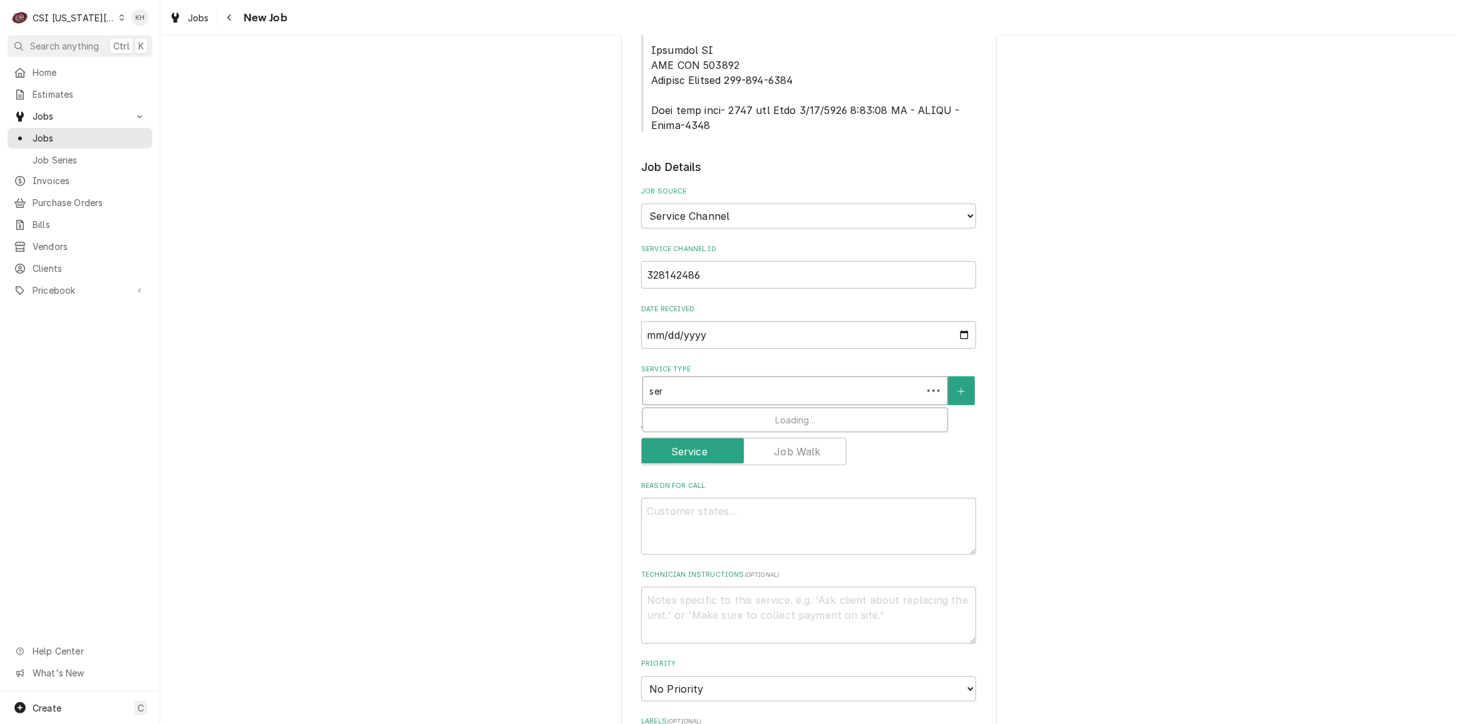
type input "serv"
type textarea "x"
type input "servci"
type textarea "x"
type input "servcie"
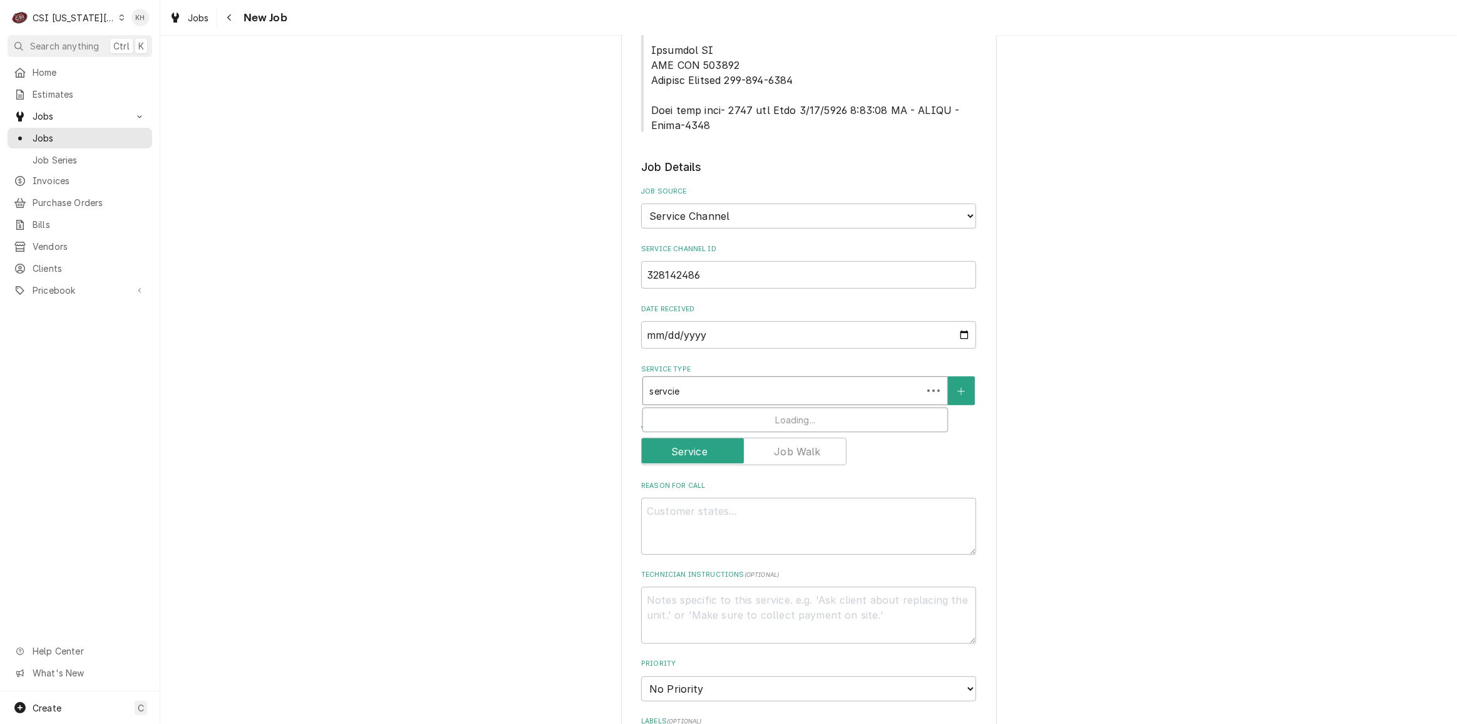
type textarea "x"
type input "servci"
type textarea "x"
type input "servc"
type textarea "x"
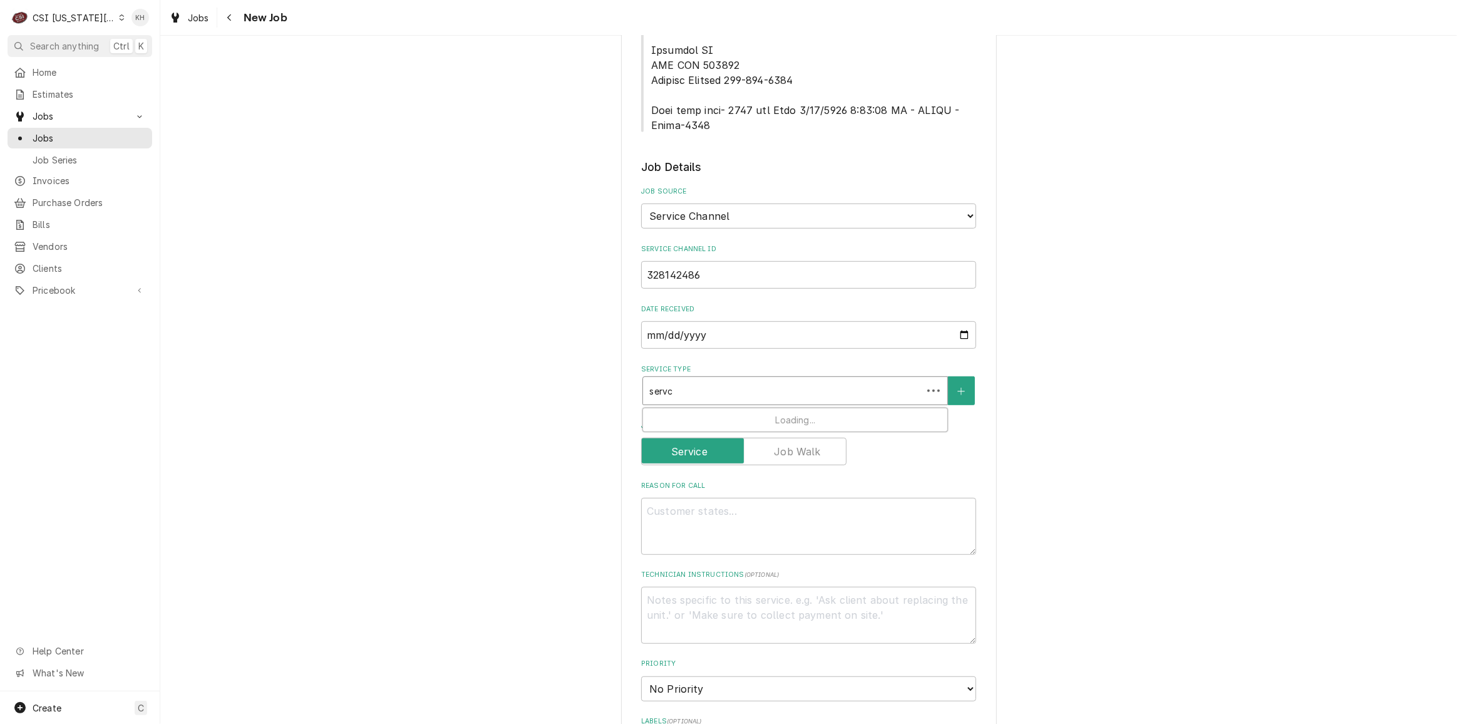
type input "serv"
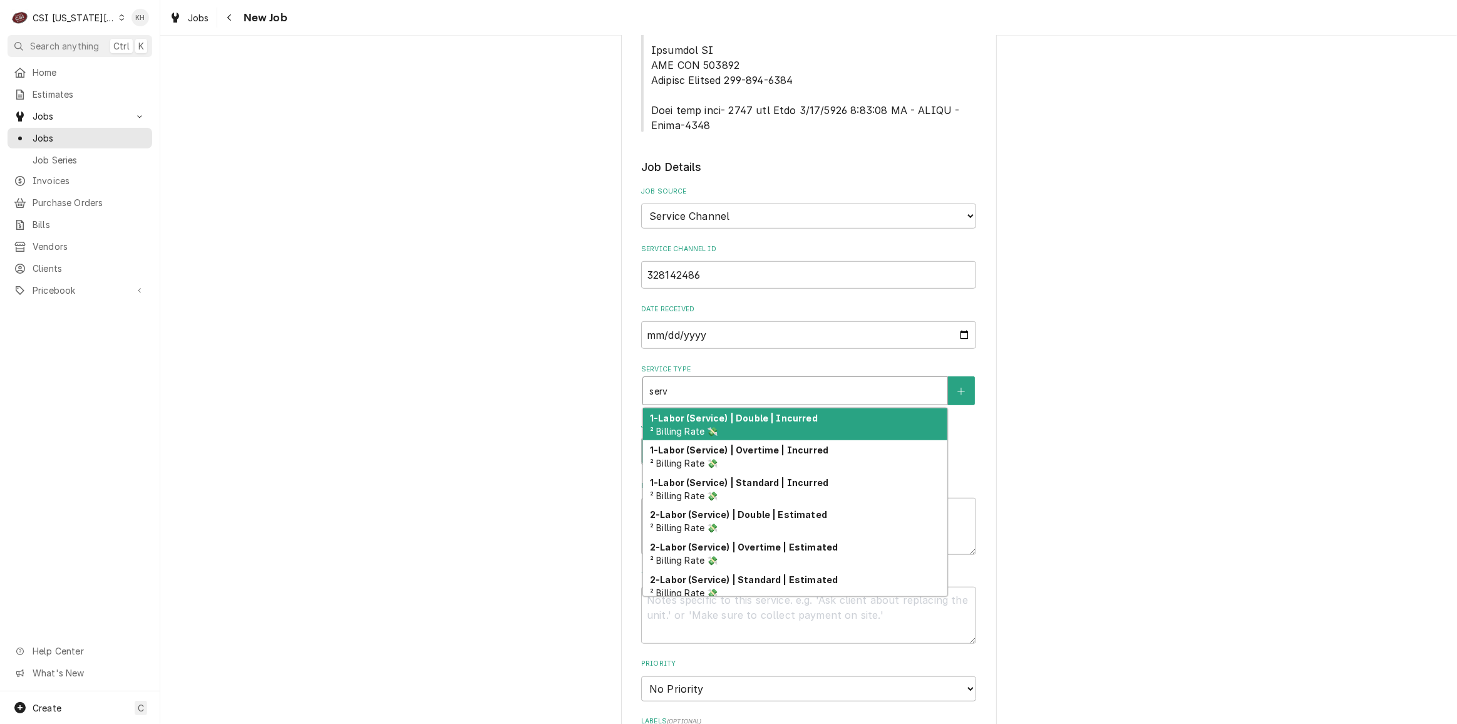
type textarea "x"
type input "servi"
type textarea "x"
type input "servic"
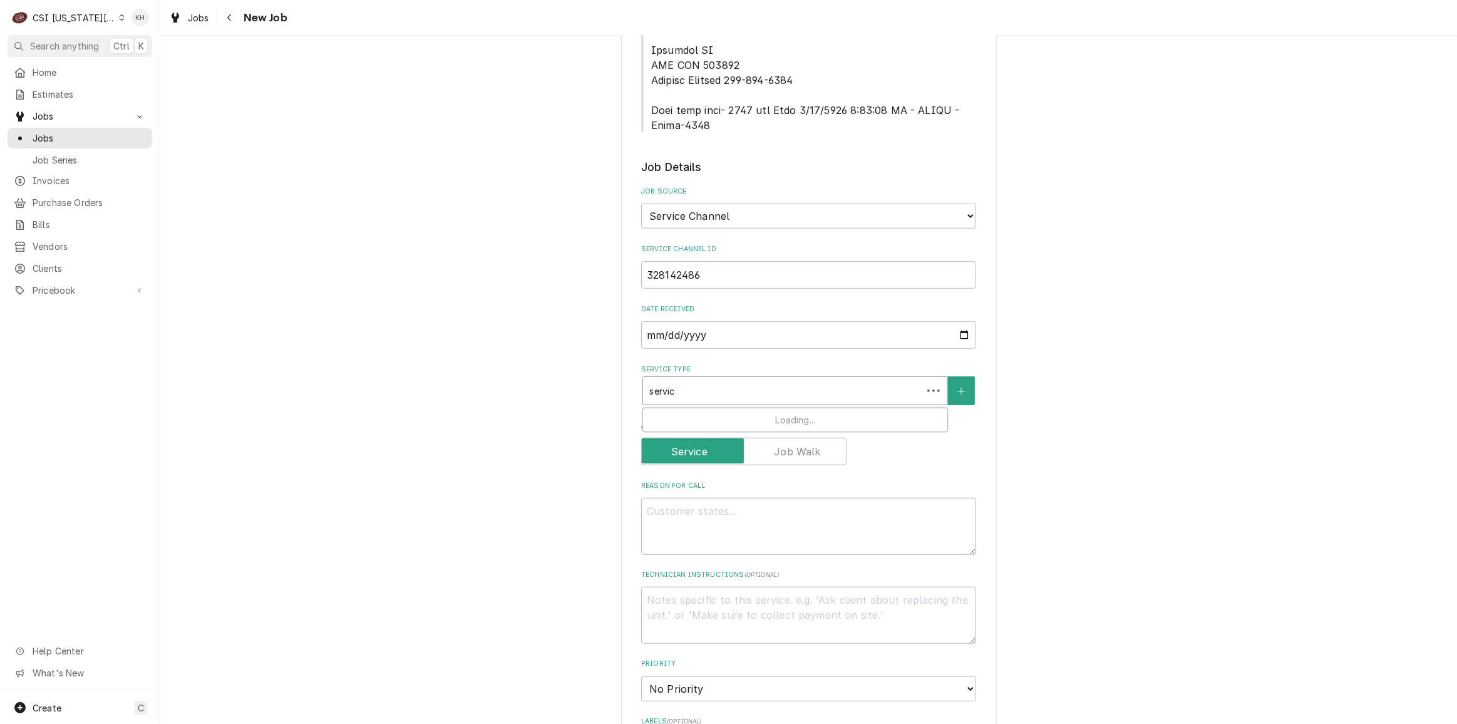
type textarea "x"
type input "service"
type textarea "x"
type input "service"
type textarea "x"
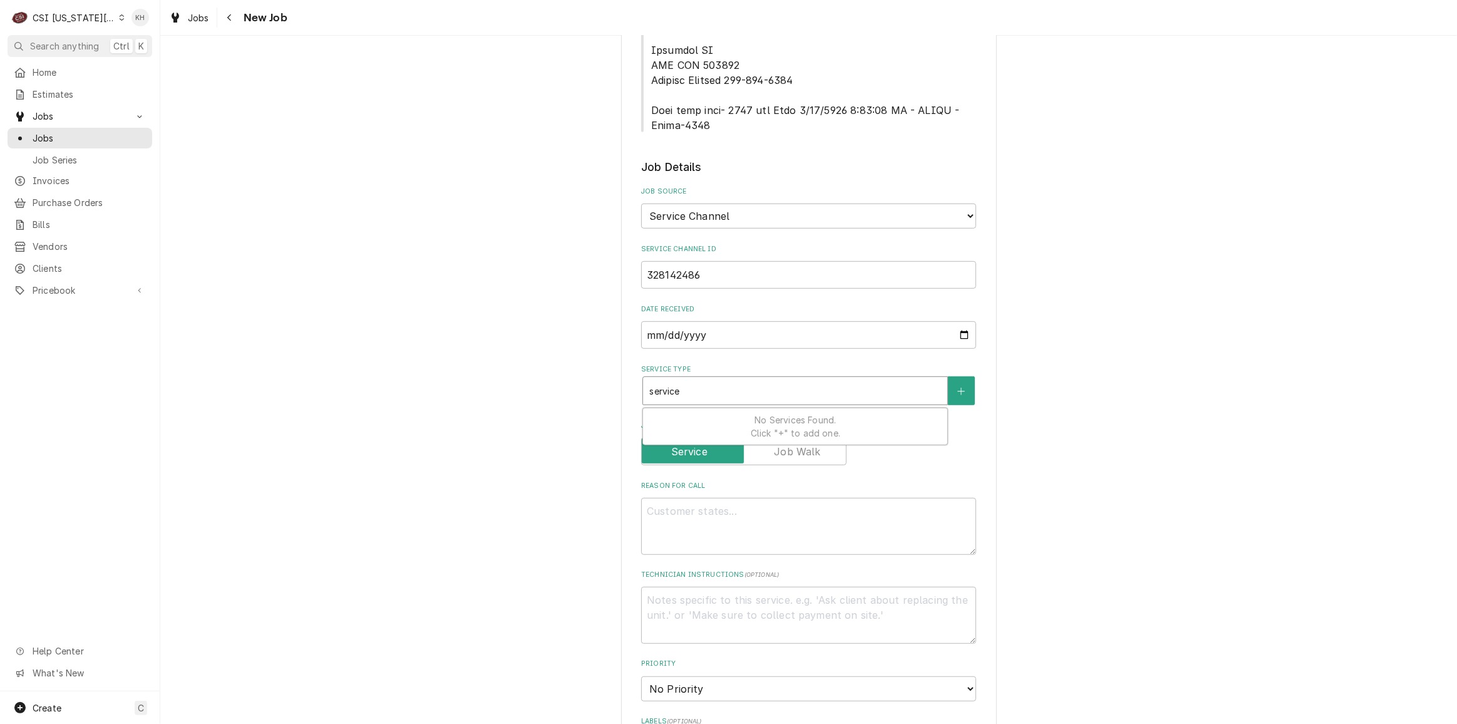
type input "service c"
type textarea "x"
type input "service ca"
type textarea "x"
type input "service cal"
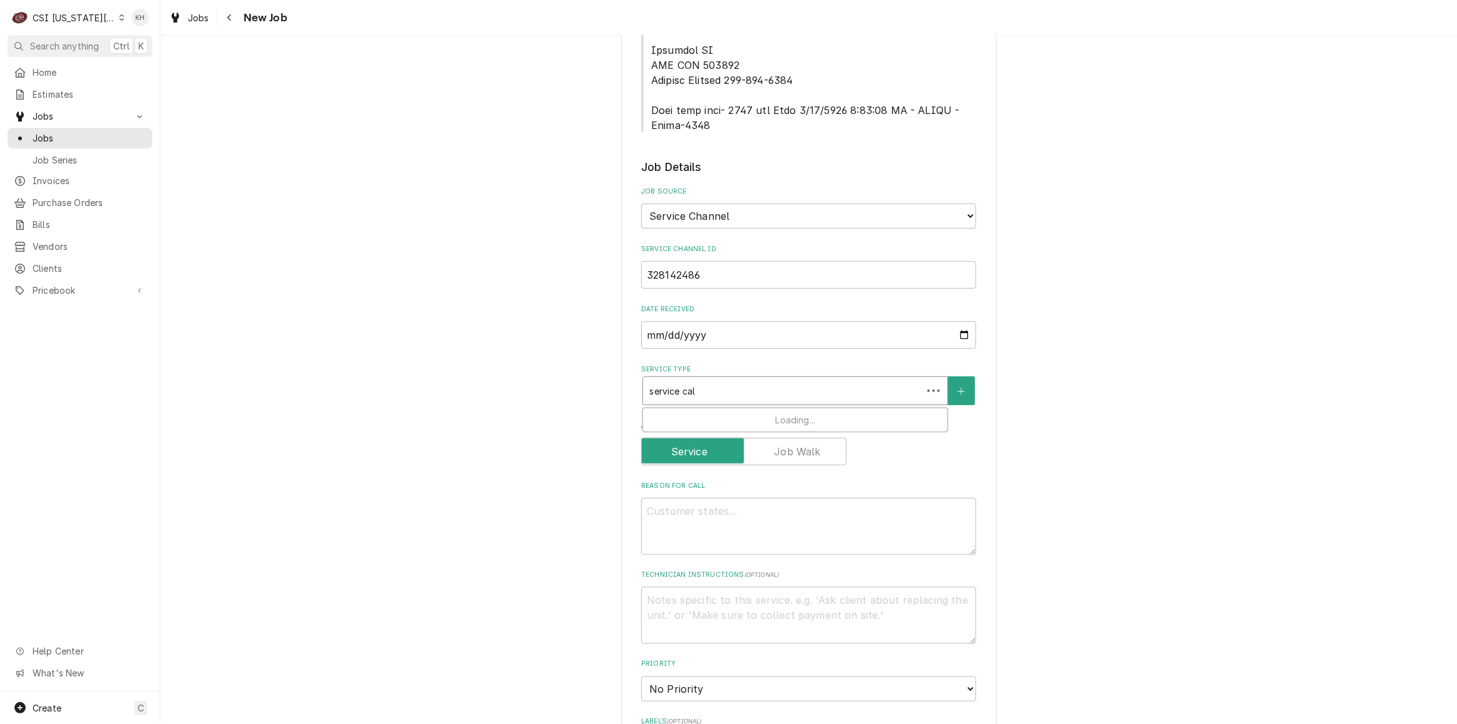
type textarea "x"
type input "service call"
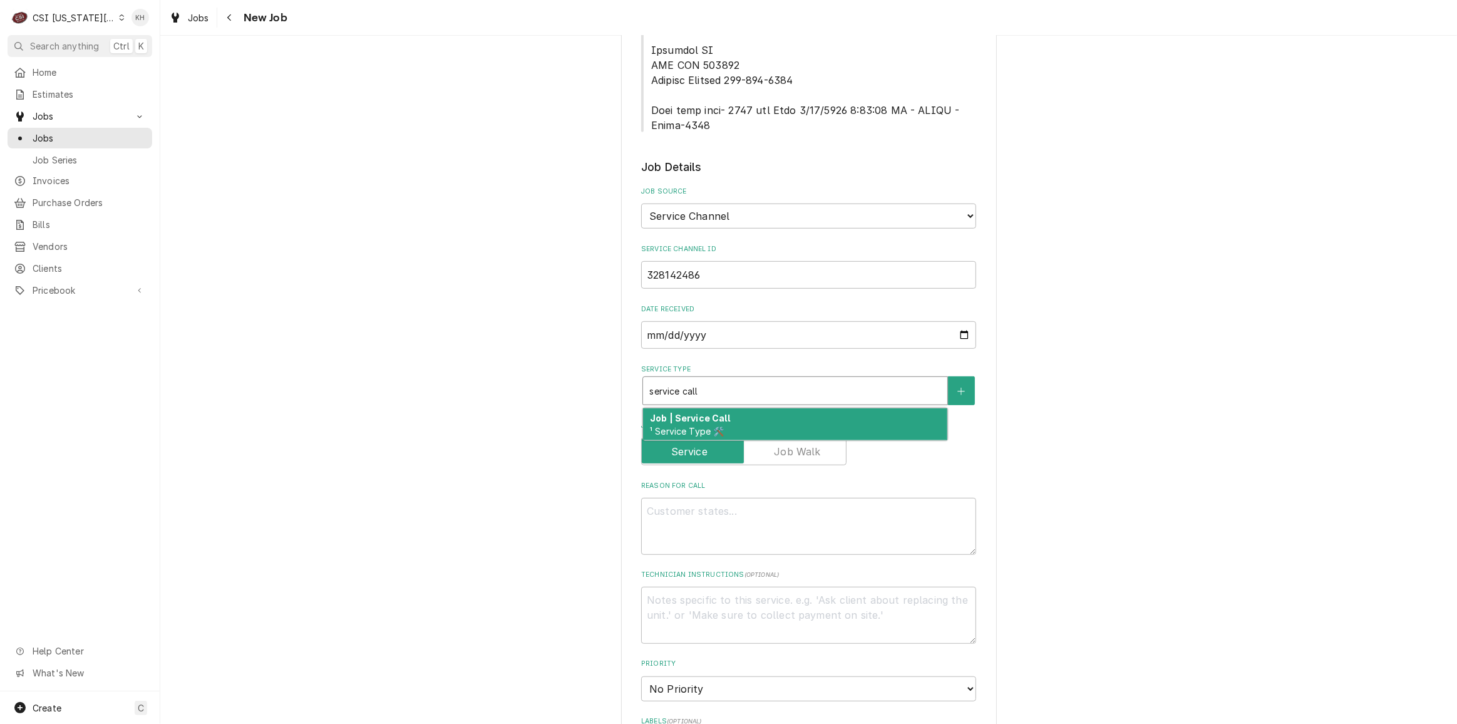
click at [806, 408] on div "Job | Service Call ¹ Service Type 🛠️" at bounding box center [795, 424] width 304 height 33
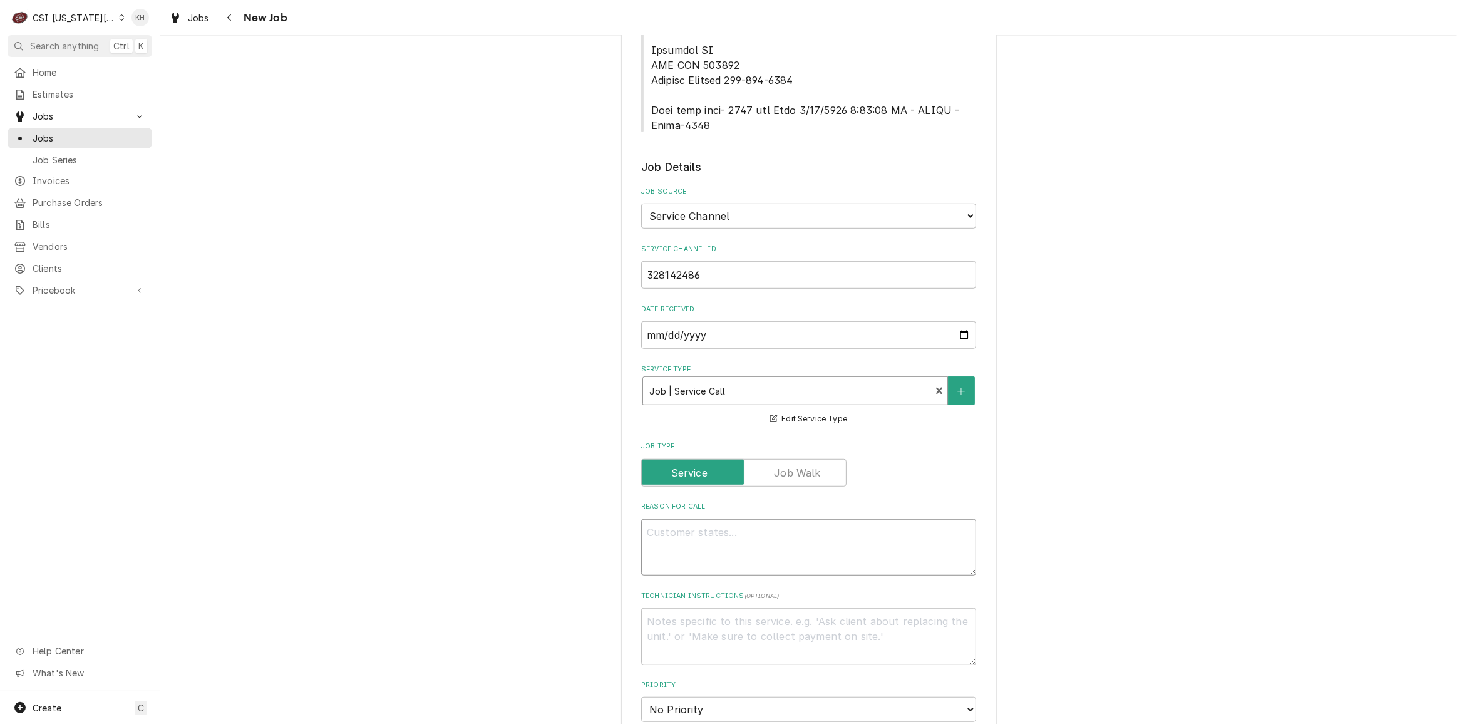
drag, startPoint x: 859, startPoint y: 489, endPoint x: 846, endPoint y: 504, distance: 19.1
click at [850, 519] on textarea "Reason For Call" at bounding box center [808, 547] width 335 height 56
paste textarea "Description KITCHEN / Hot Side / Fryer #3 (Start from Left) "Equip:" KITCHEN/HO…"
type textarea "x"
type textarea "Description KITCHEN / Hot Side / Fryer #3 (Start from Left) "Equip:" KITCHEN/HO…"
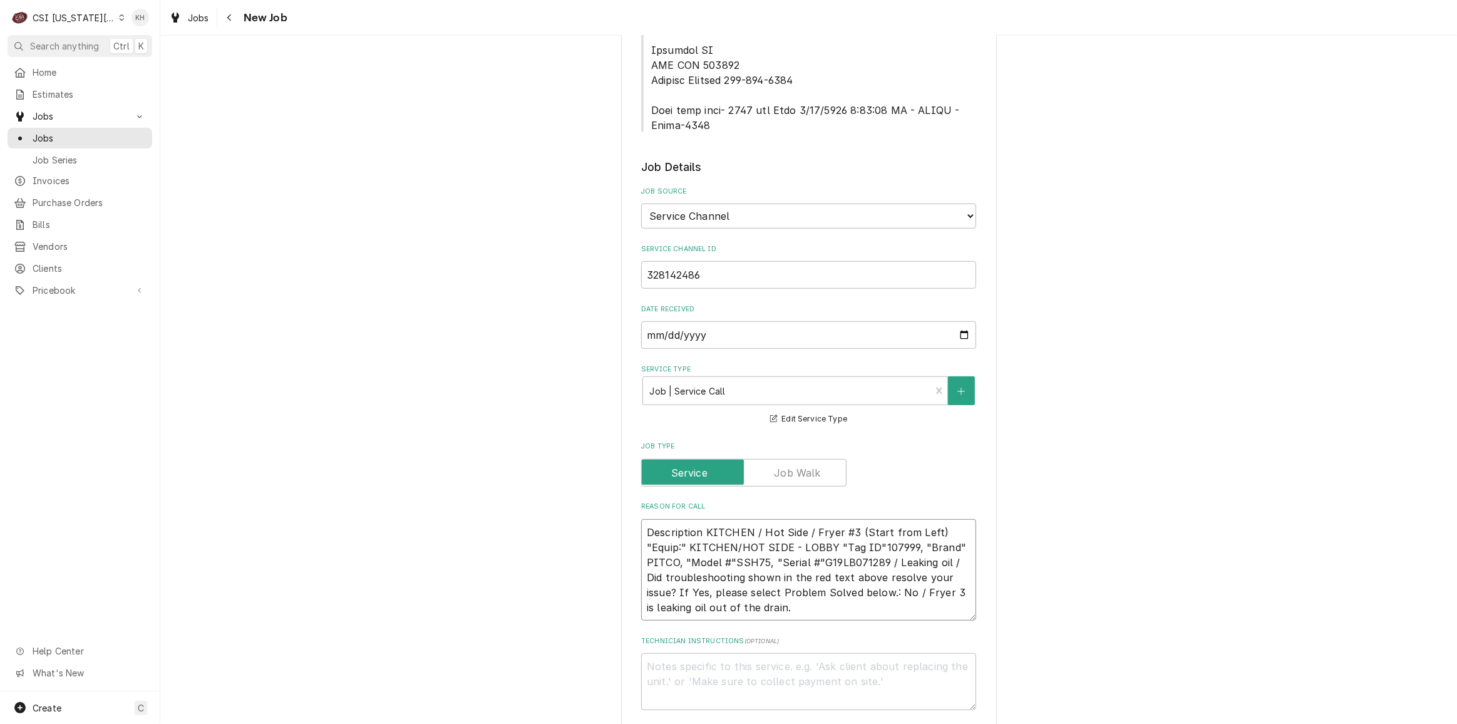
type textarea "x"
type textarea "Description KITCHEN / Hot Side / Fryer #3 (Start from Left) "Equip:" KITCHEN/HO…"
type textarea "x"
type textarea "Description KITCHEN / Hot Side / Fryer #3 (Start from Left) "Equip:" KITCHEN/HO…"
type textarea "x"
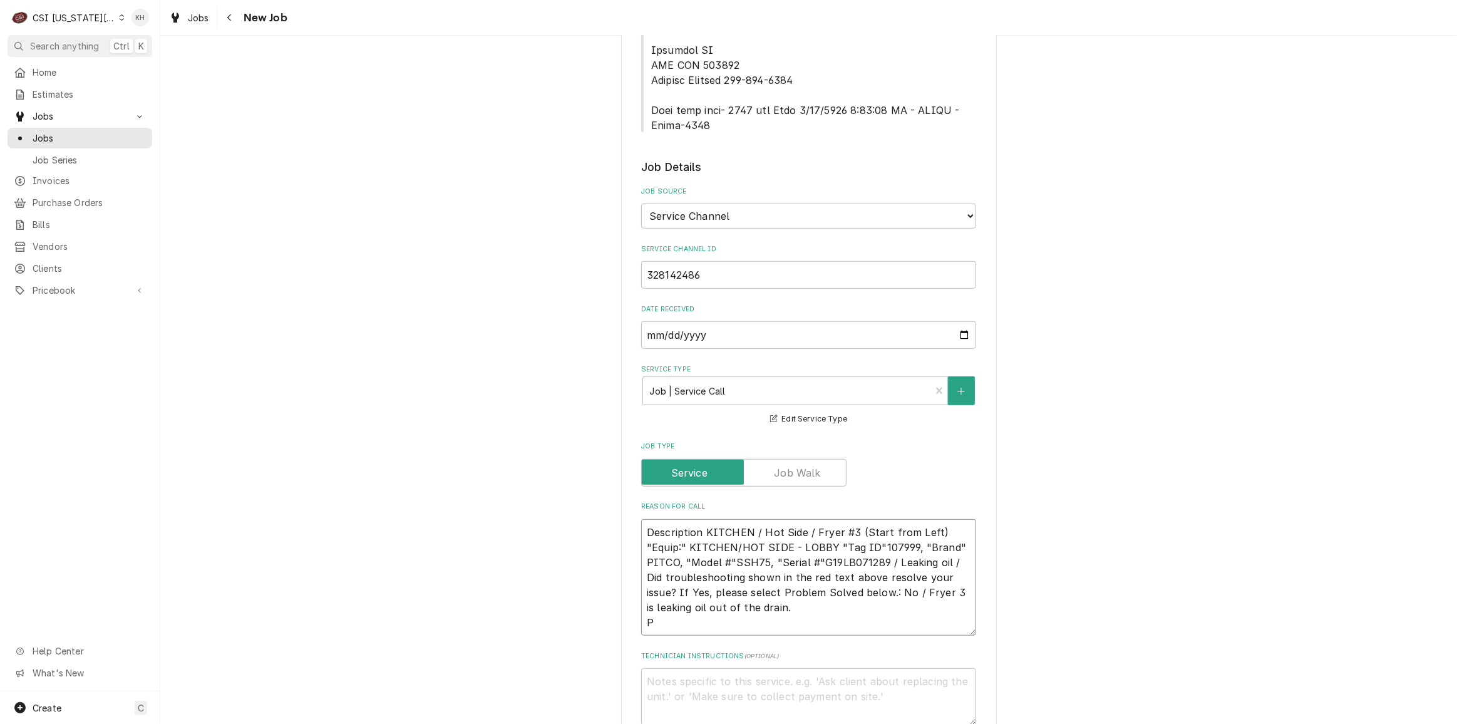
type textarea "Description KITCHEN / Hot Side / Fryer #3 (Start from Left) "Equip:" KITCHEN/HO…"
type textarea "x"
type textarea "Description KITCHEN / Hot Side / Fryer #3 (Start from Left) "Equip:" KITCHEN/HO…"
type textarea "x"
type textarea "Description KITCHEN / Hot Side / Fryer #3 (Start from Left) "Equip:" KITCHEN/HO…"
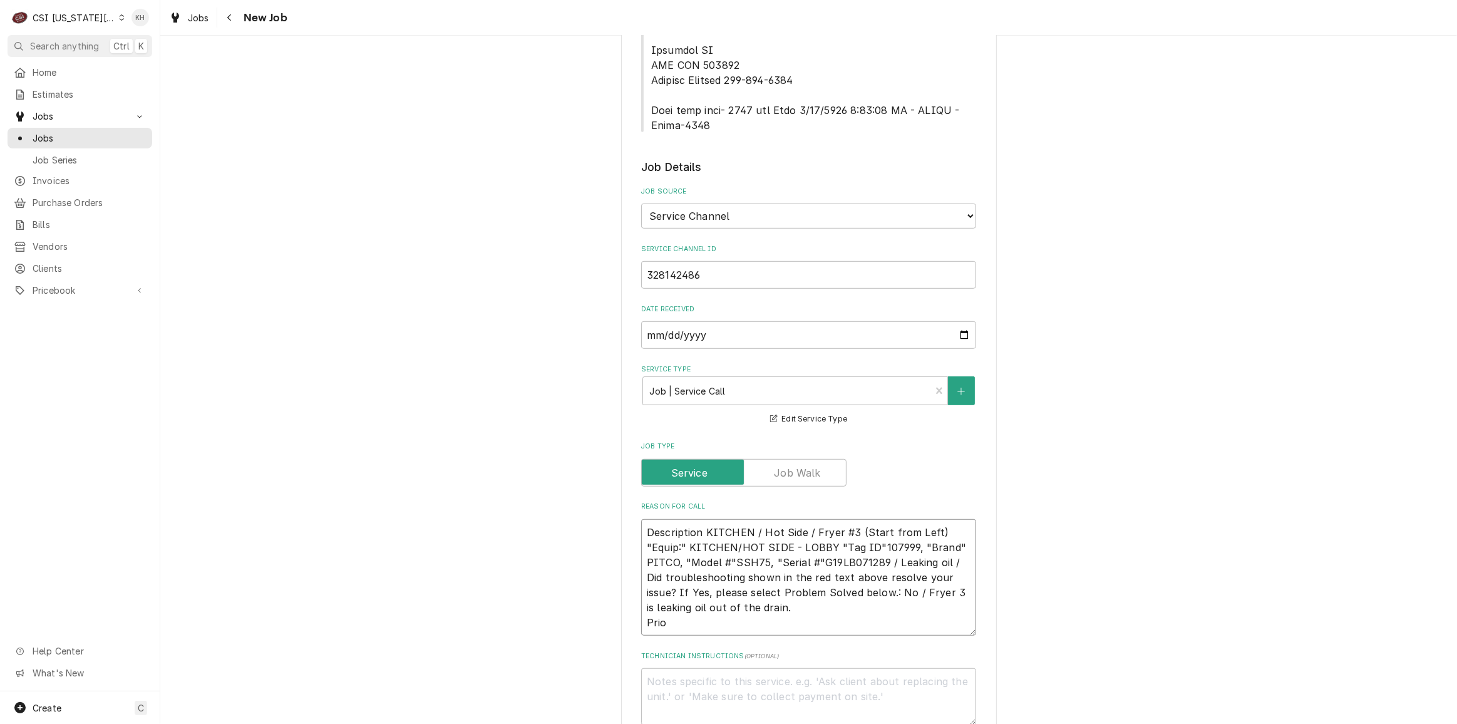
type textarea "x"
type textarea "Description KITCHEN / Hot Side / Fryer #3 (Start from Left) "Equip:" KITCHEN/HO…"
type textarea "x"
type textarea "Description KITCHEN / Hot Side / Fryer #3 (Start from Left) "Equip:" KITCHEN/HO…"
type textarea "x"
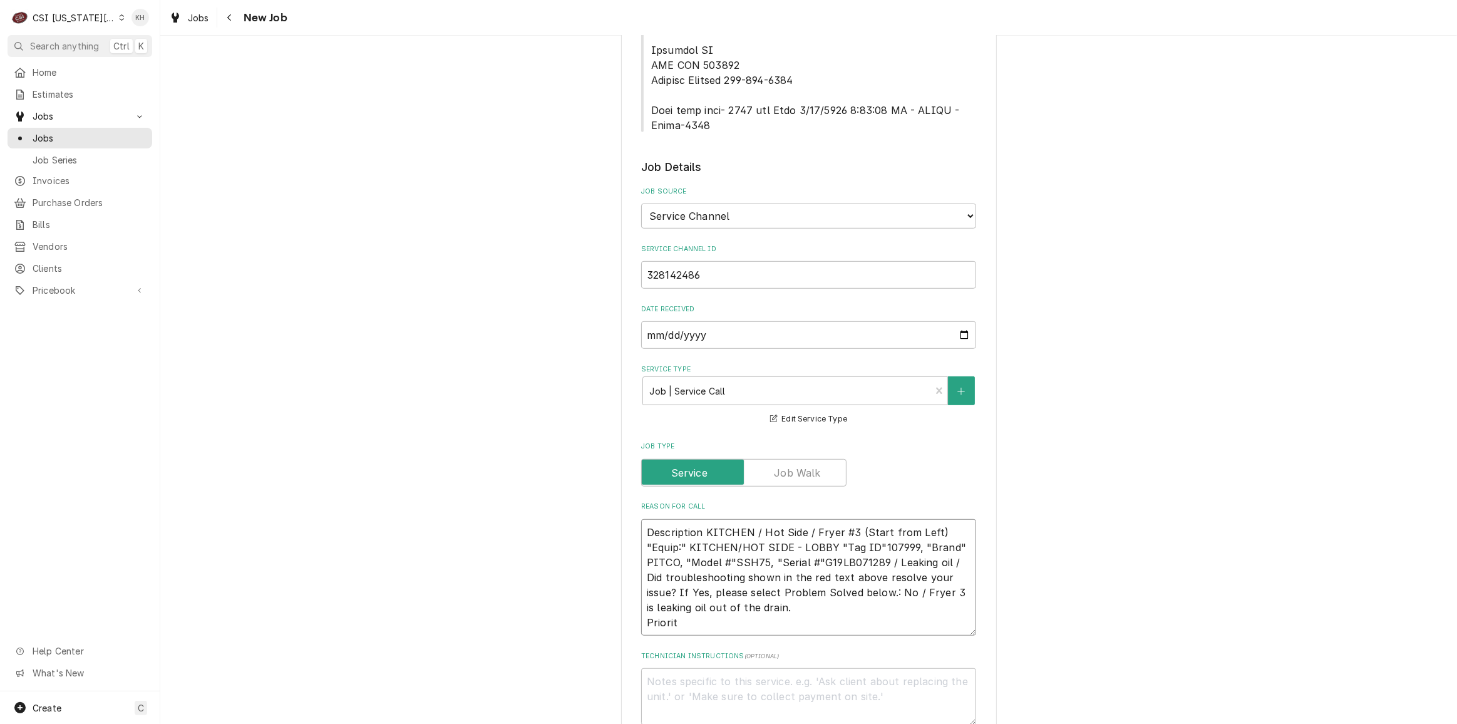
type textarea "Description KITCHEN / Hot Side / Fryer #3 (Start from Left) "Equip:" KITCHEN/HO…"
type textarea "x"
type textarea "Description KITCHEN / Hot Side / Fryer #3 (Start from Left) "Equip:" KITCHEN/HO…"
type textarea "x"
type textarea "Description KITCHEN / Hot Side / Fryer #3 (Start from Left) "Equip:" KITCHEN/HO…"
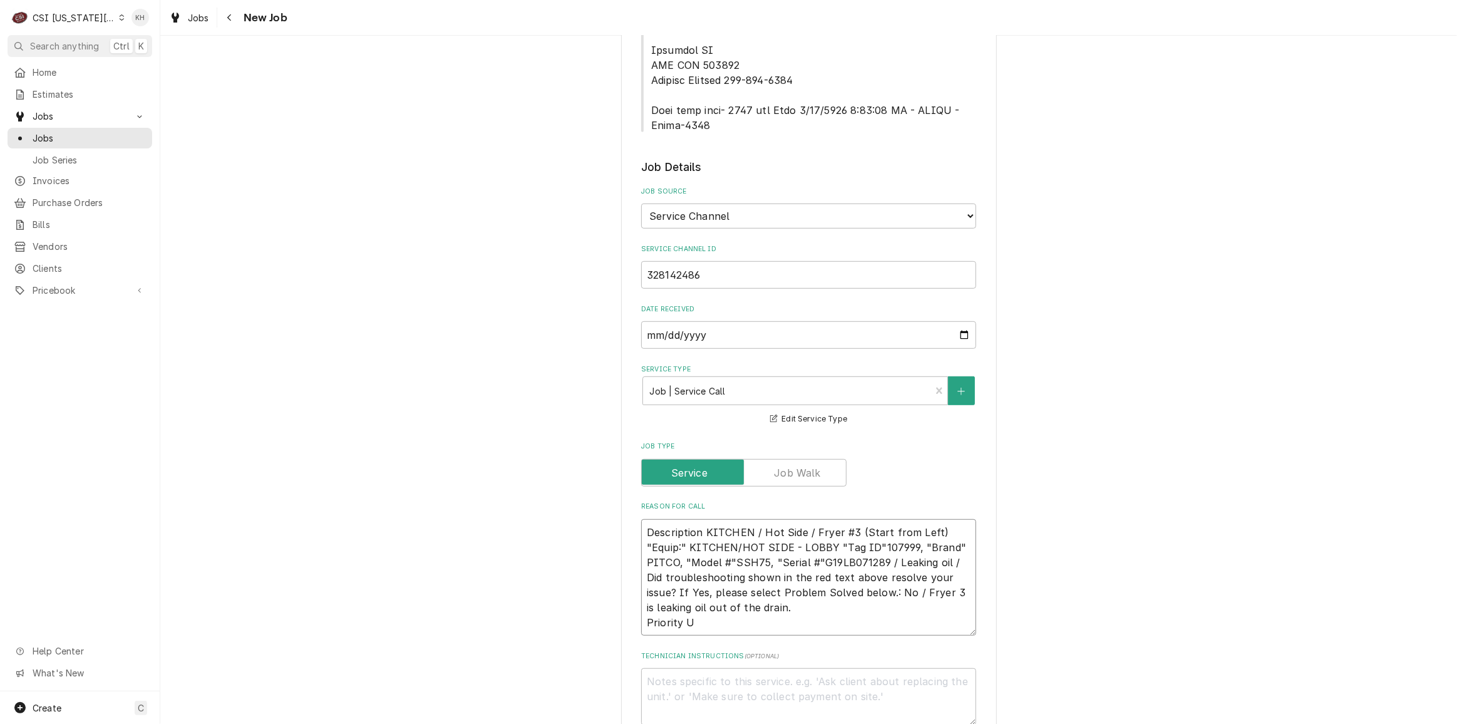
type textarea "x"
type textarea "Description KITCHEN / Hot Side / Fryer #3 (Start from Left) "Equip:" KITCHEN/HO…"
type textarea "x"
type textarea "Description KITCHEN / Hot Side / Fryer #3 (Start from Left) "Equip:" KITCHEN/HO…"
type textarea "x"
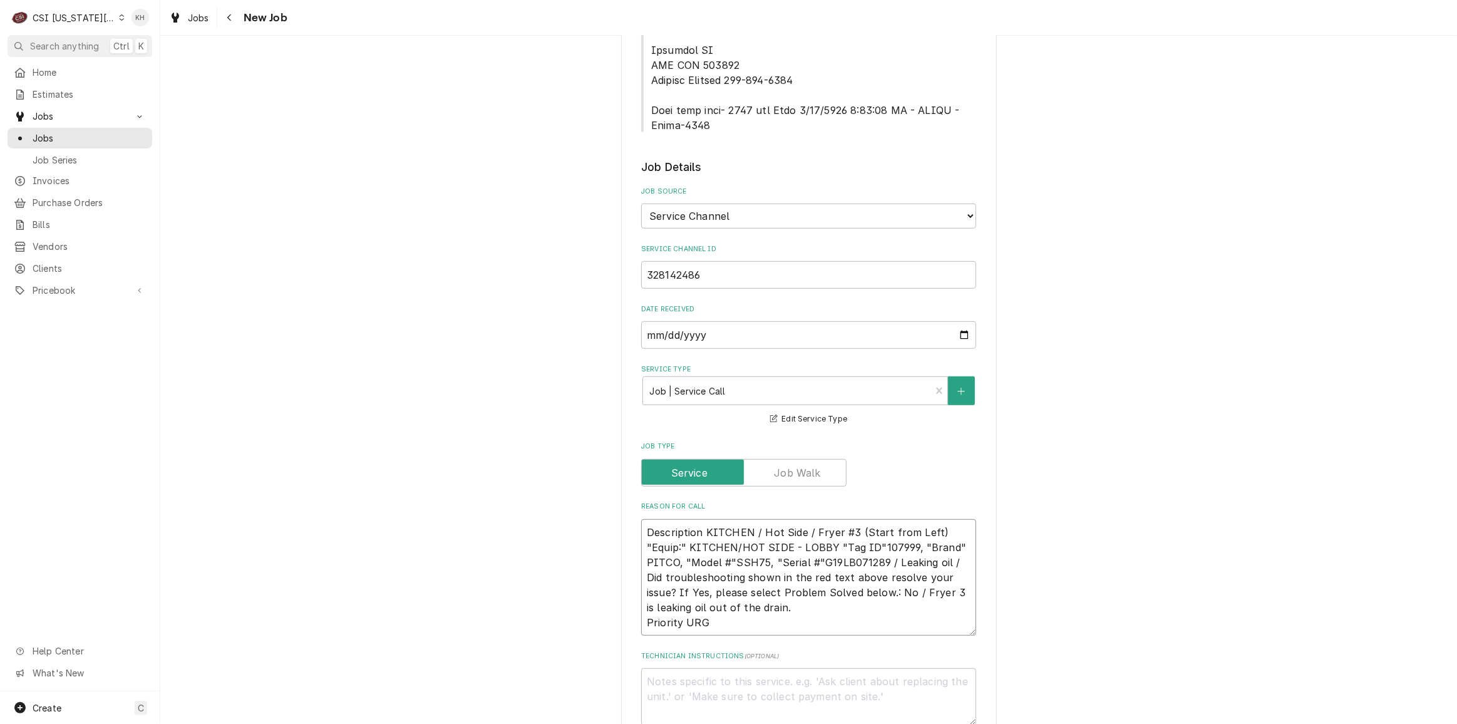
type textarea "Description KITCHEN / Hot Side / Fryer #3 (Start from Left) "Equip:" KITCHEN/HO…"
type textarea "x"
type textarea "Description KITCHEN / Hot Side / Fryer #3 (Start from Left) "Equip:" KITCHEN/HO…"
type textarea "x"
type textarea "Description KITCHEN / Hot Side / Fryer #3 (Start from Left) "Equip:" KITCHEN/HO…"
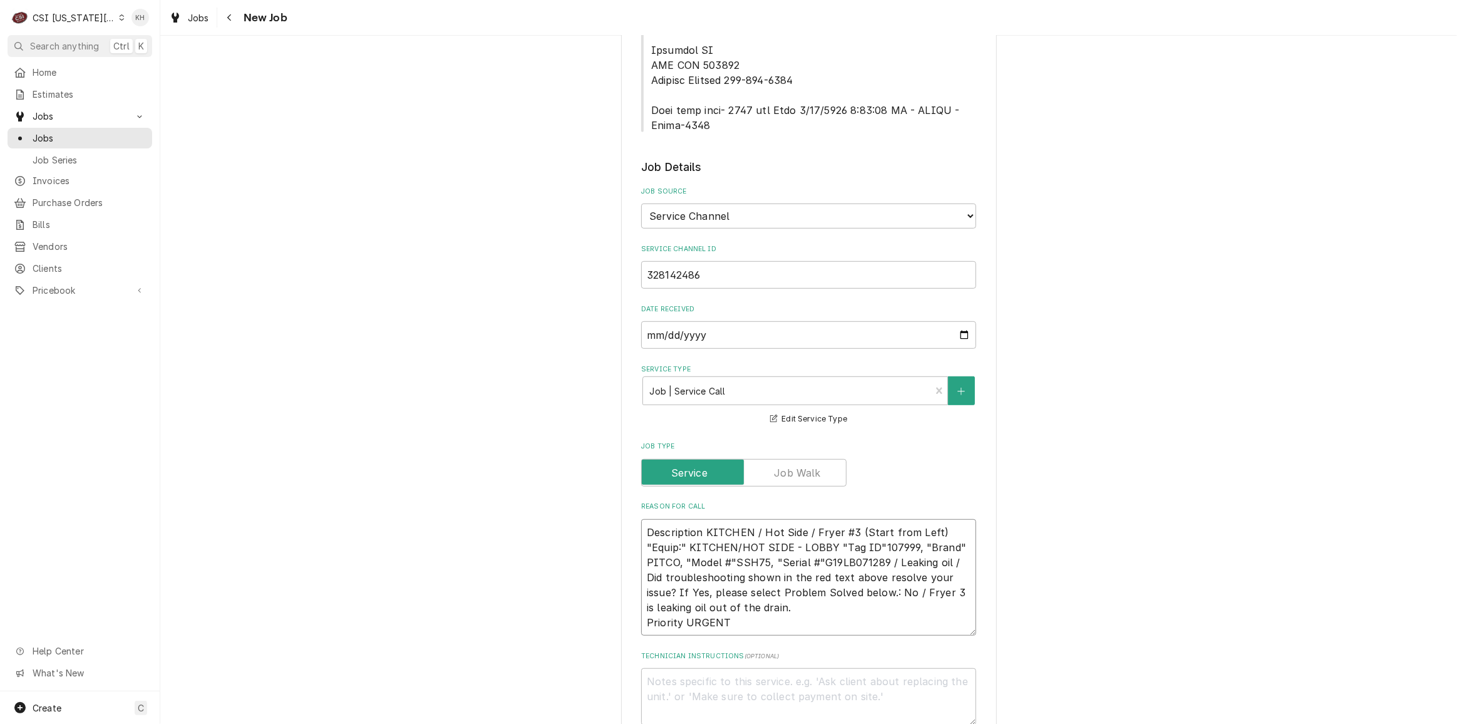
type textarea "x"
type textarea "Description KITCHEN / Hot Side / Fryer #3 (Start from Left) "Equip:" KITCHEN/HO…"
type textarea "x"
type textarea "Description KITCHEN / Hot Side / Fryer #3 (Start from Left) "Equip:" KITCHEN/HO…"
type textarea "x"
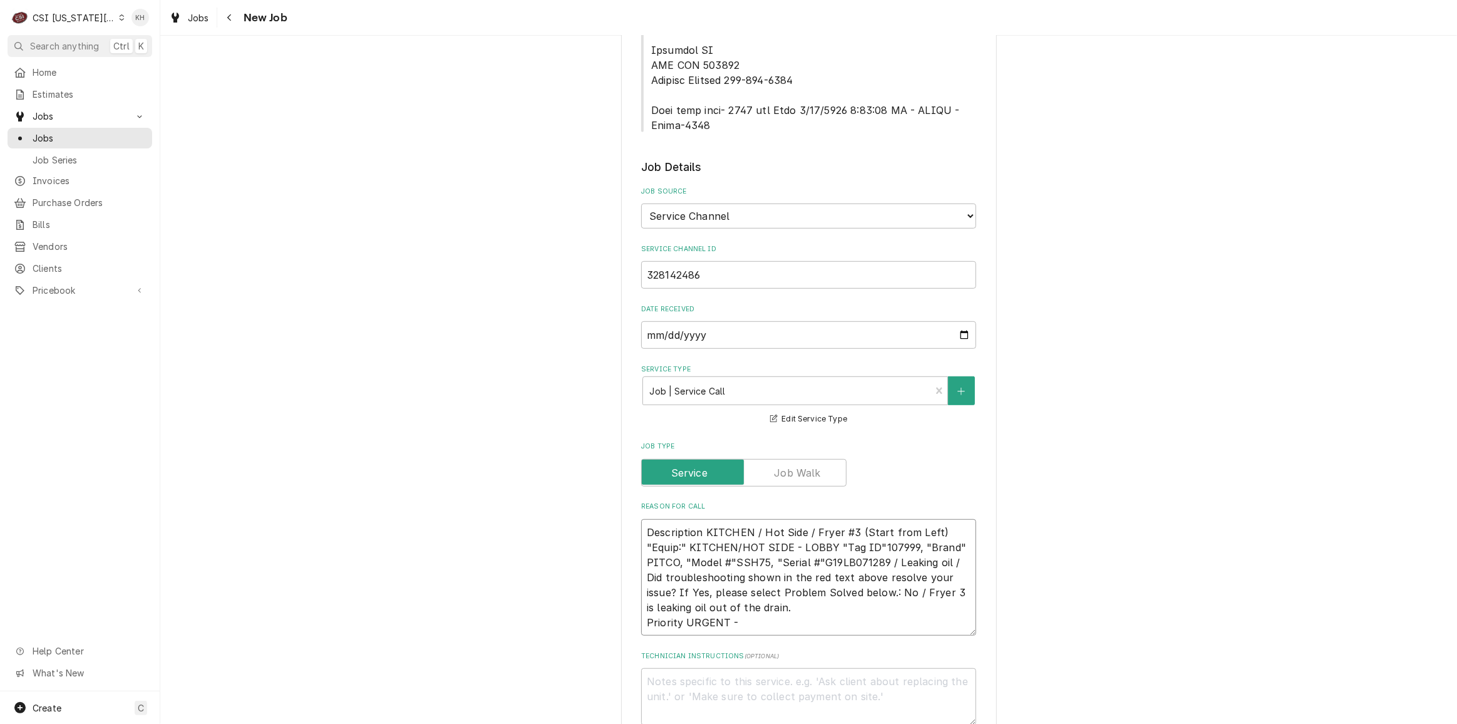
type textarea "Description KITCHEN / Hot Side / Fryer #3 (Start from Left) "Equip:" KITCHEN/HO…"
type textarea "x"
type textarea "Description KITCHEN / Hot Side / Fryer #3 (Start from Left) "Equip:" KITCHEN/HO…"
type textarea "x"
type textarea "Description KITCHEN / Hot Side / Fryer #3 (Start from Left) "Equip:" KITCHEN/HO…"
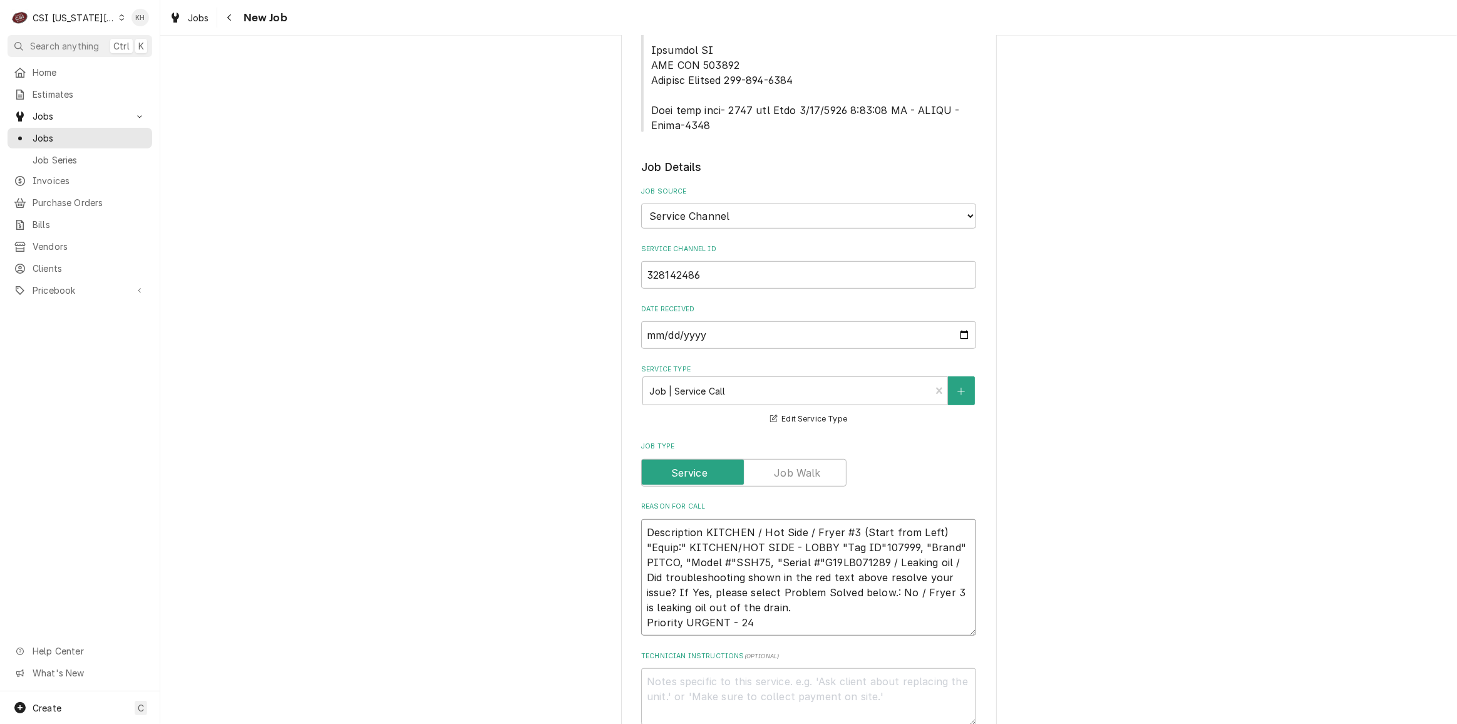
type textarea "x"
type textarea "Description KITCHEN / Hot Side / Fryer #3 (Start from Left) "Equip:" KITCHEN/HO…"
type textarea "x"
type textarea "Description KITCHEN / Hot Side / Fryer #3 (Start from Left) "Equip:" KITCHEN/HO…"
type textarea "x"
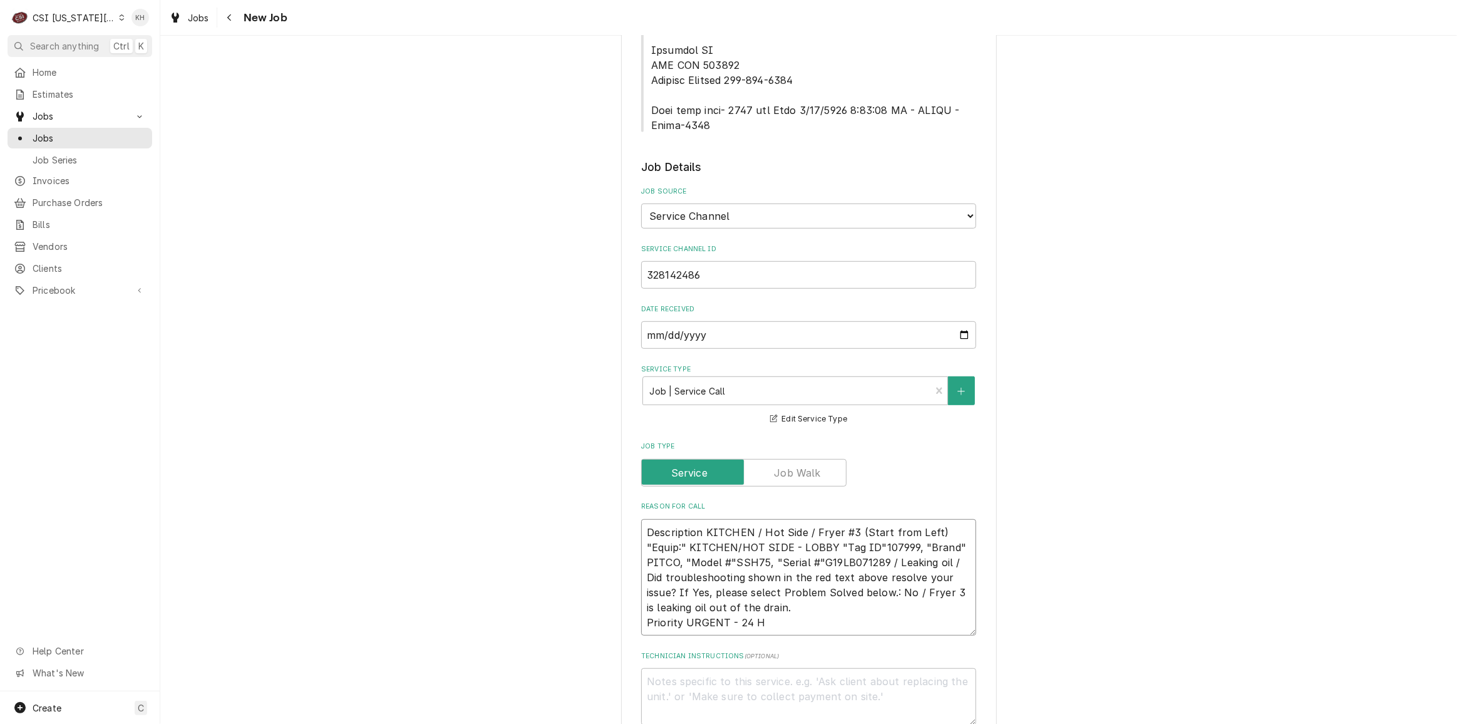
type textarea "Description KITCHEN / Hot Side / Fryer #3 (Start from Left) "Equip:" KITCHEN/HO…"
type textarea "x"
type textarea "Description KITCHEN / Hot Side / Fryer #3 (Start from Left) "Equip:" KITCHEN/HO…"
type textarea "x"
type textarea "Description KITCHEN / Hot Side / Fryer #3 (Start from Left) "Equip:" KITCHEN/HO…"
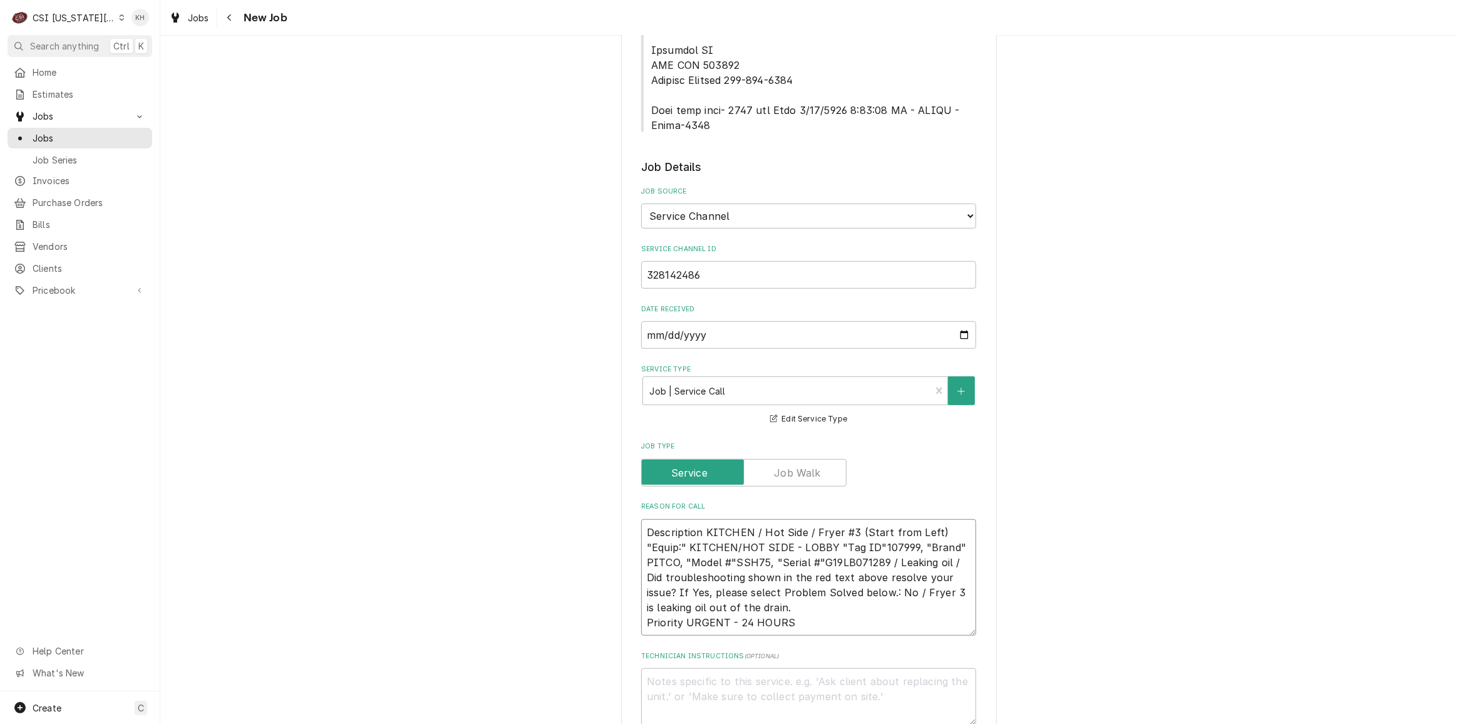
type textarea "x"
type textarea "Description KITCHEN / Hot Side / Fryer #3 (Start from Left) "Equip:" KITCHEN/HO…"
click at [781, 668] on textarea "Technician Instructions ( optional )" at bounding box center [808, 696] width 335 height 56
type textarea "x"
type textarea "N"
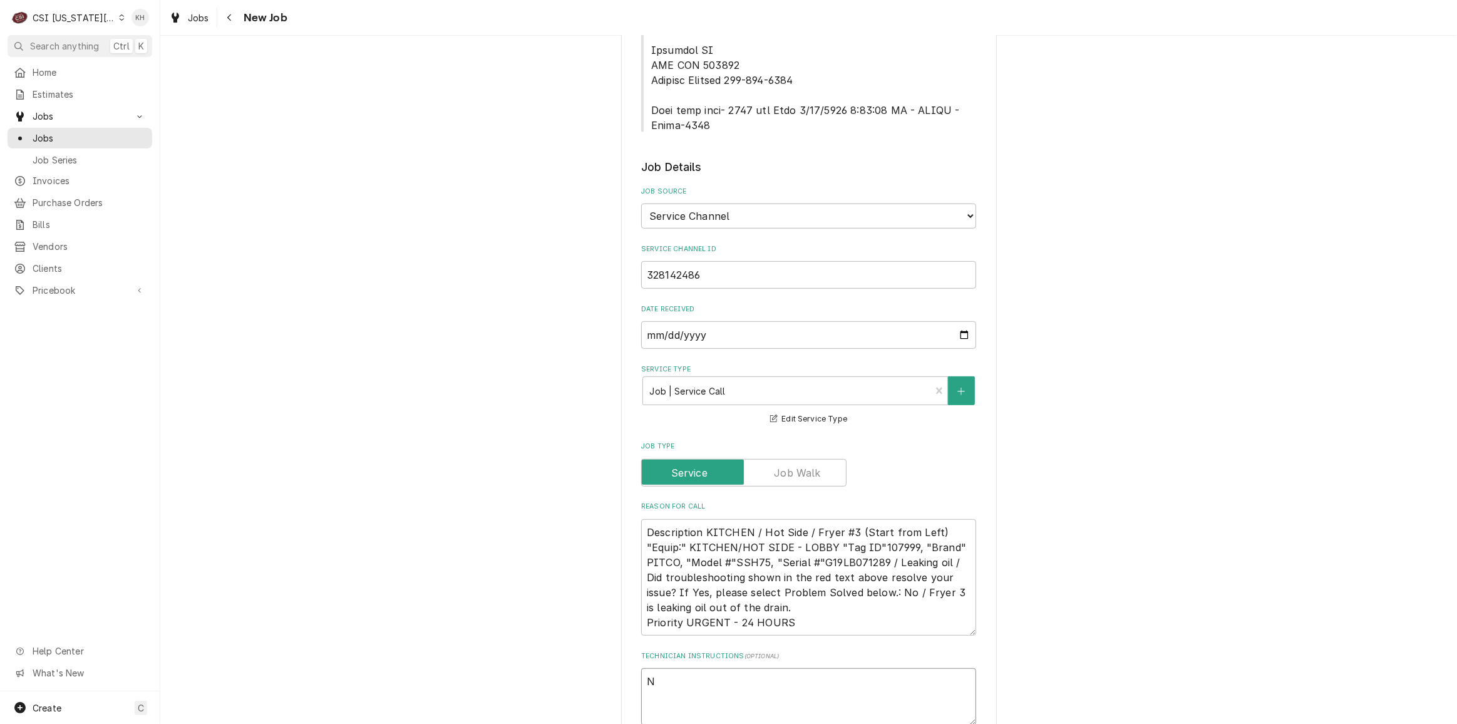
type textarea "x"
type textarea "NT"
type textarea "x"
type textarea "NTE"
type textarea "x"
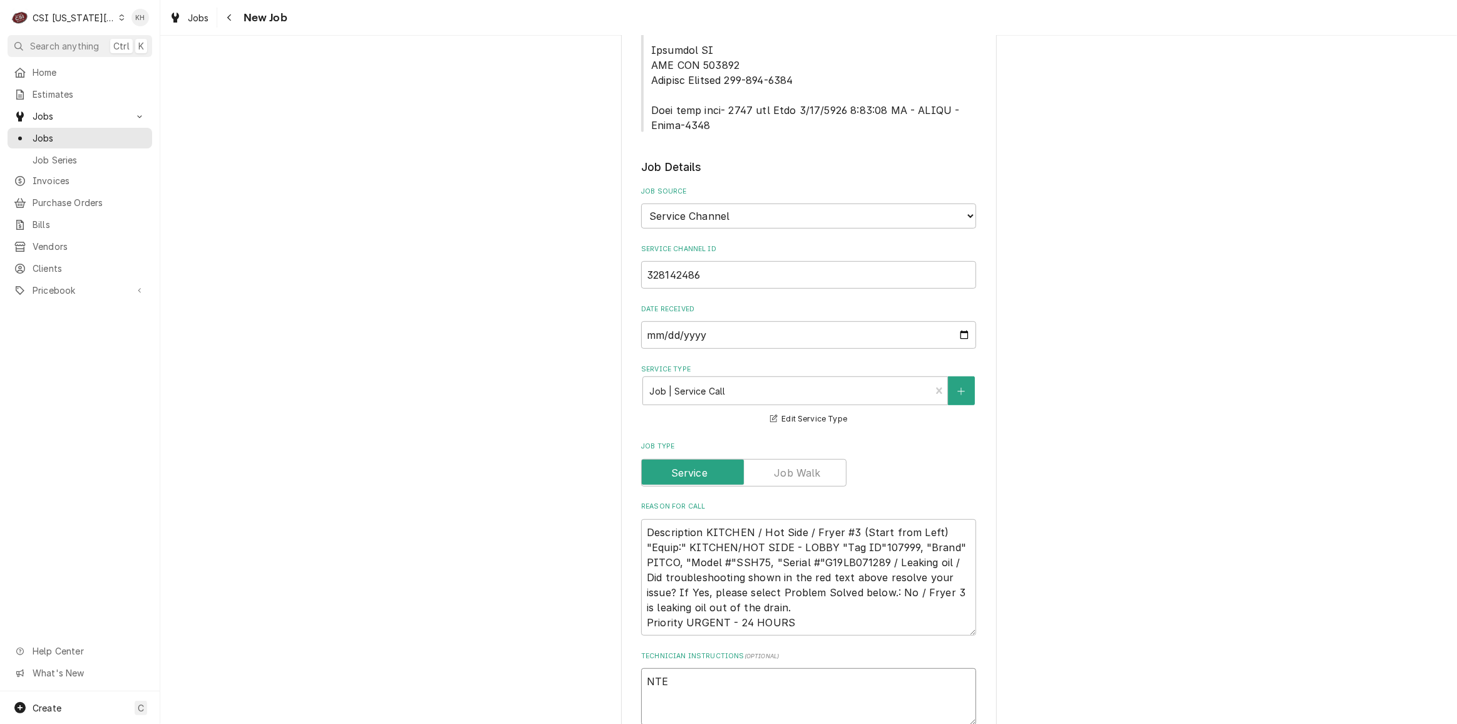
type textarea "NTE"
type textarea "x"
type textarea "NTE $"
type textarea "x"
type textarea "NTE $"
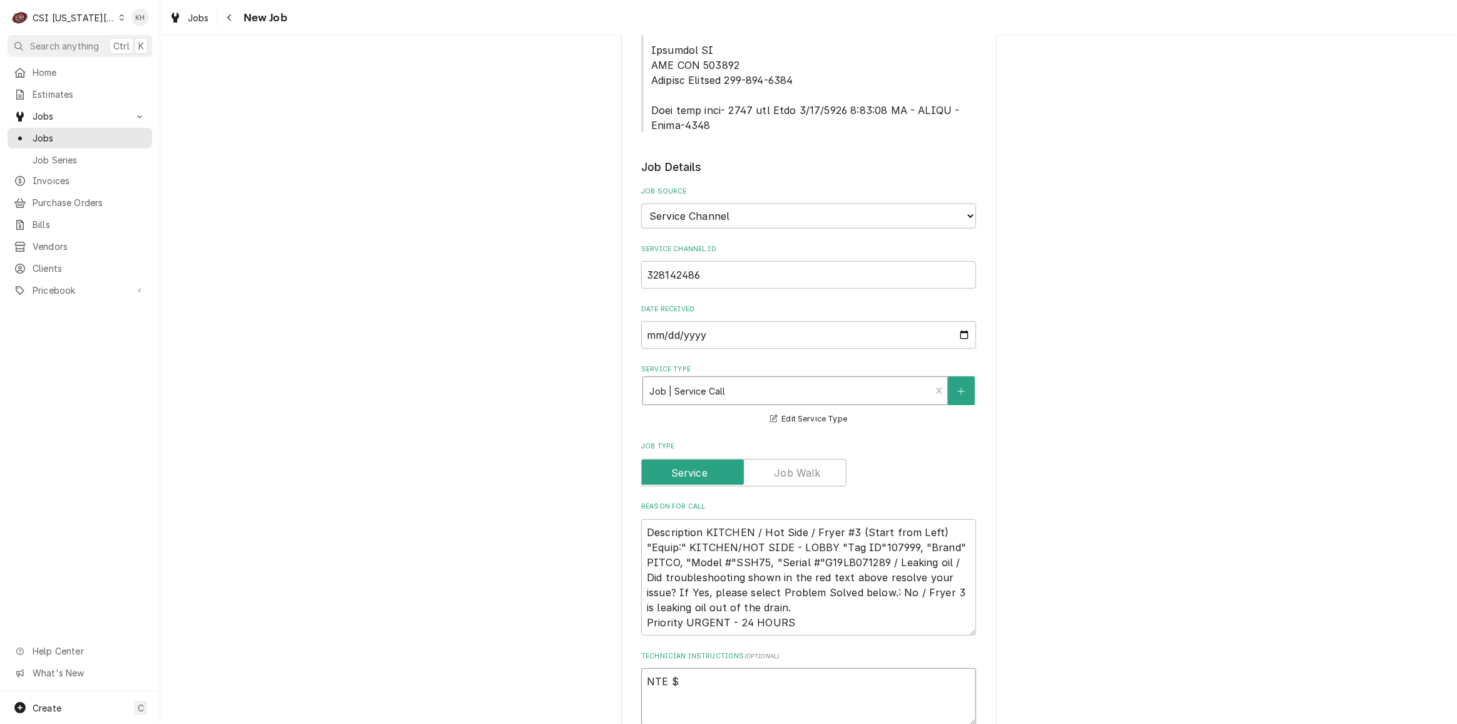
type textarea "x"
type textarea "NTE $ 45"
type textarea "x"
type textarea "NTE $ 450"
type textarea "x"
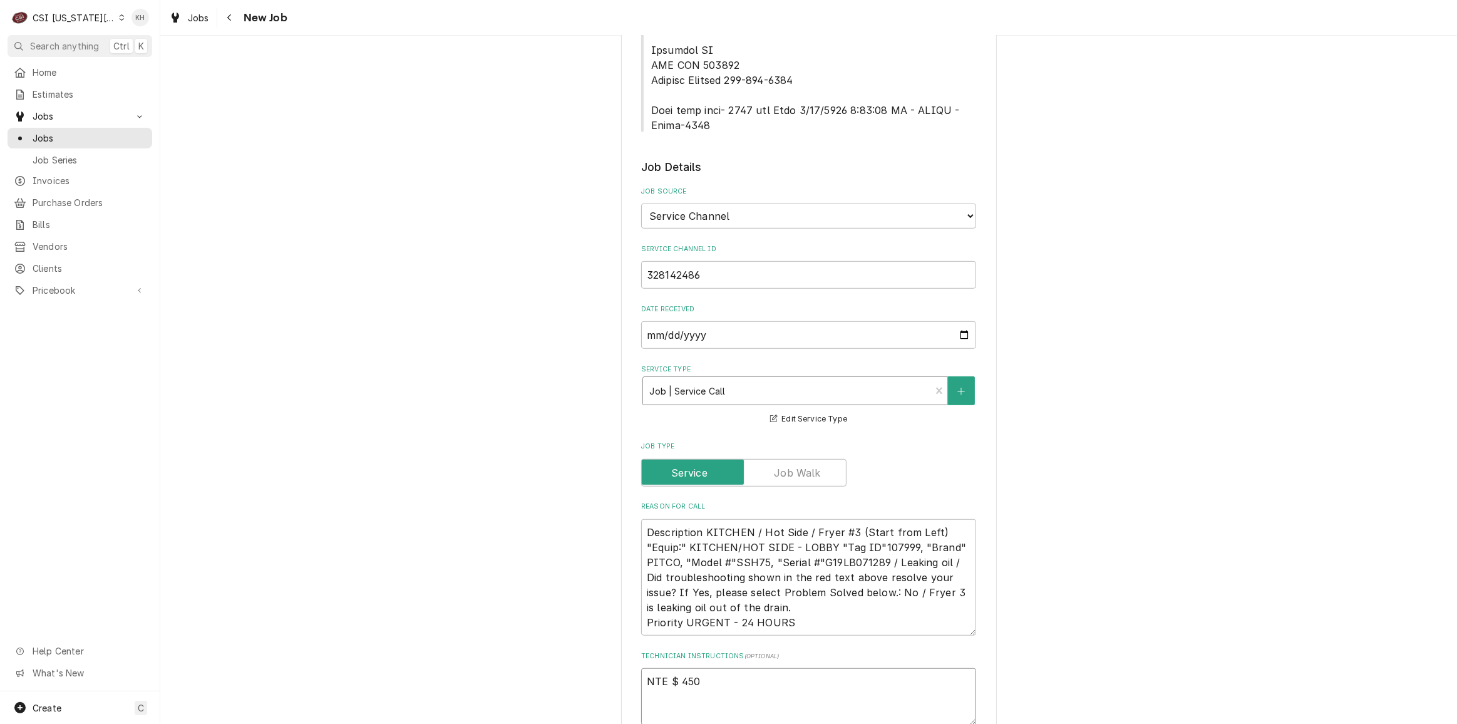
type textarea "NTE $ 450."
type textarea "x"
type textarea "NTE $ 450.0"
type textarea "x"
type textarea "NTE $ 450.00"
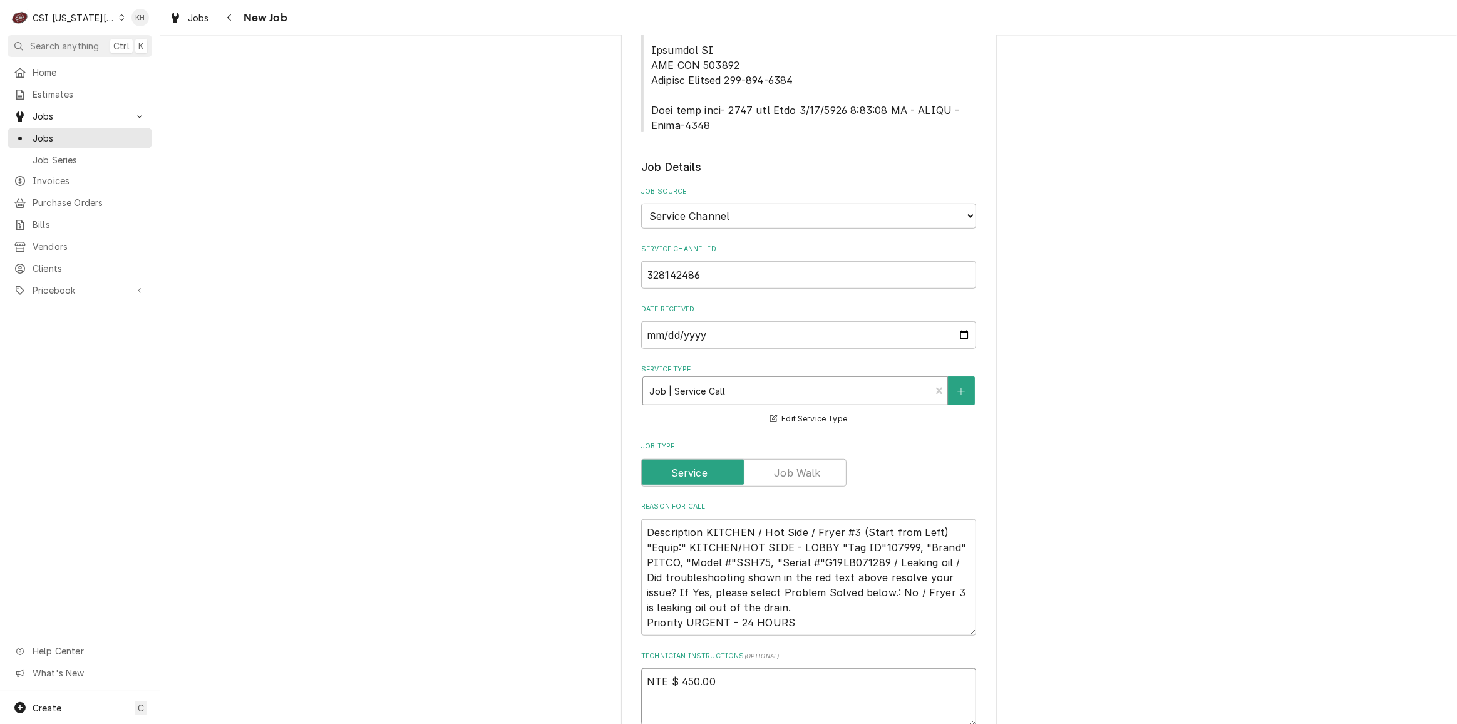
type textarea "x"
type textarea "NTE $450.00"
type textarea "x"
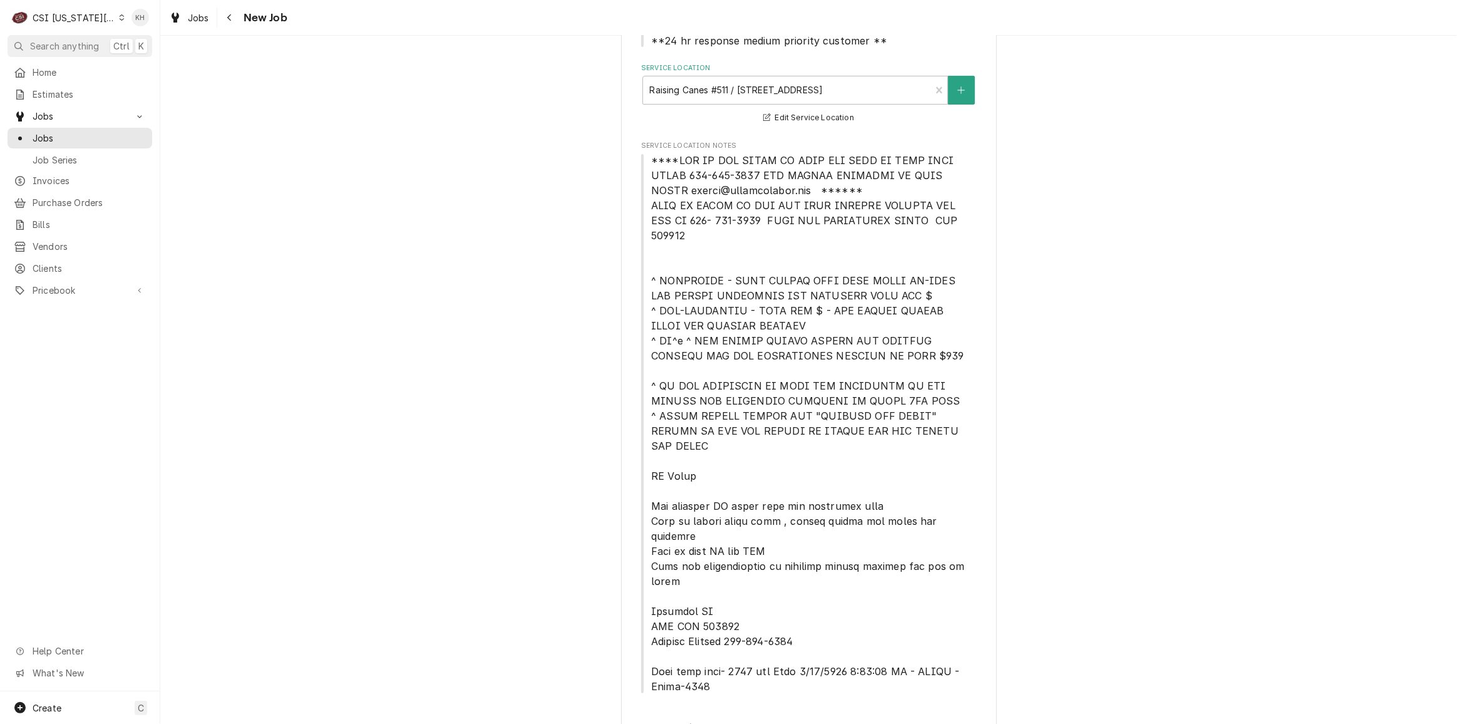
scroll to position [113, 0]
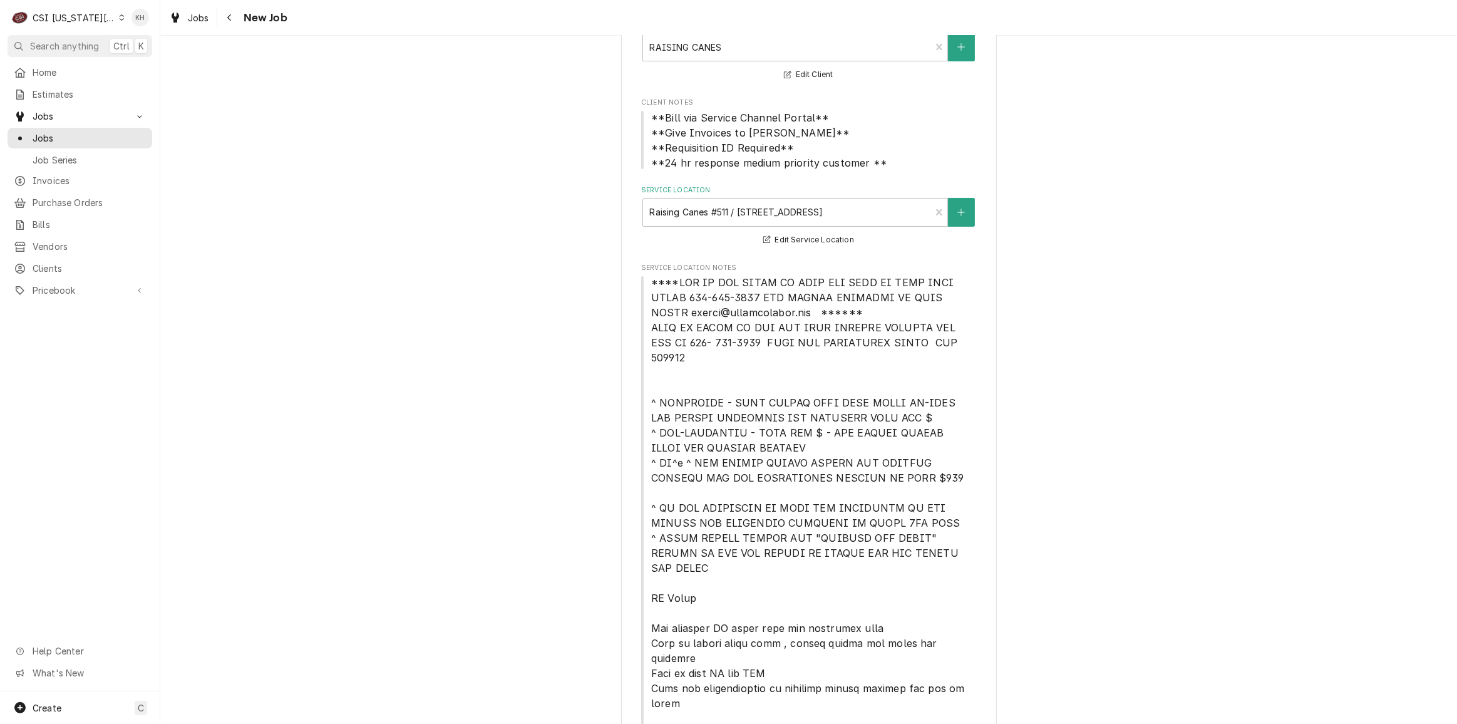
type textarea "NTE $450.00"
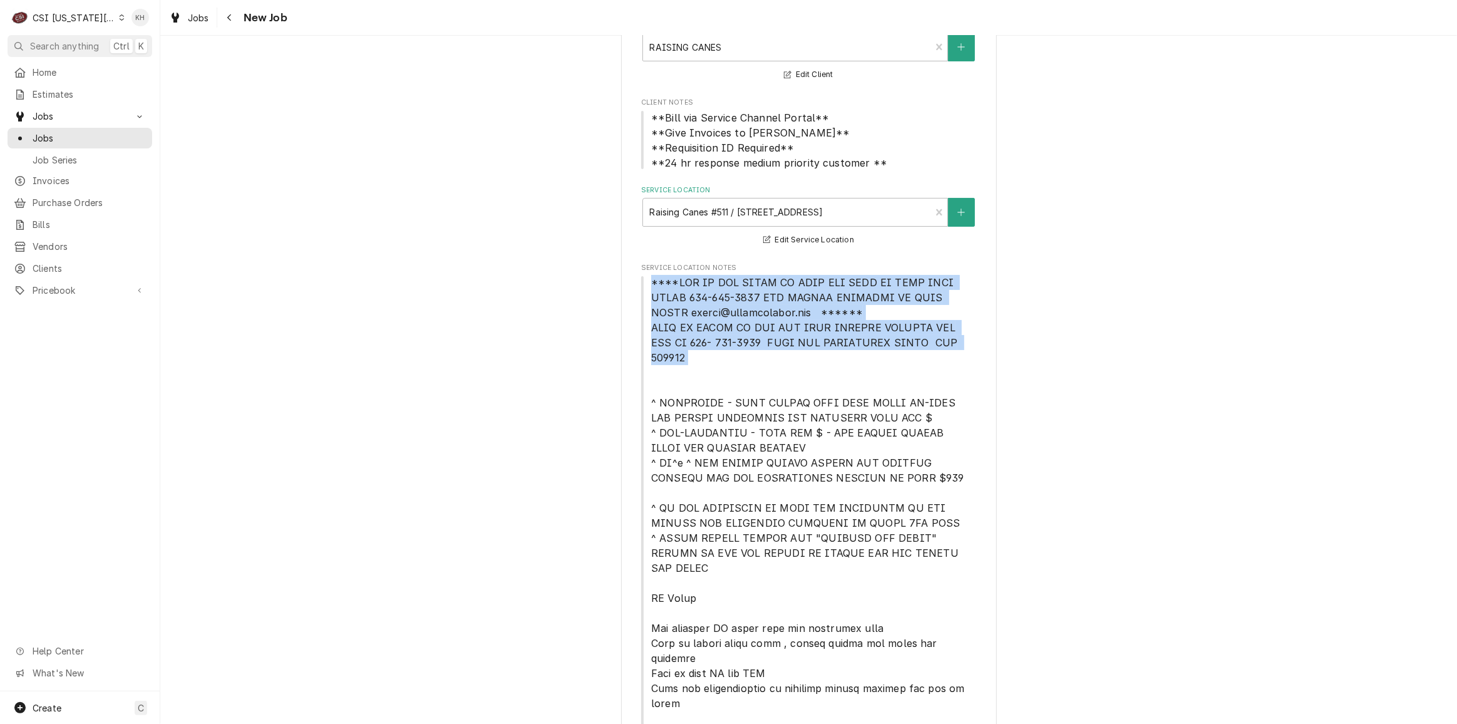
drag, startPoint x: 644, startPoint y: 284, endPoint x: 943, endPoint y: 360, distance: 308.8
click at [943, 360] on span "Service Location Notes" at bounding box center [808, 545] width 335 height 541
copy span "****NTE ON ALL CALLS IF OVER NTE NEED TO CALL JEFF COSTA 636-399-1299 FOR VERBA…"
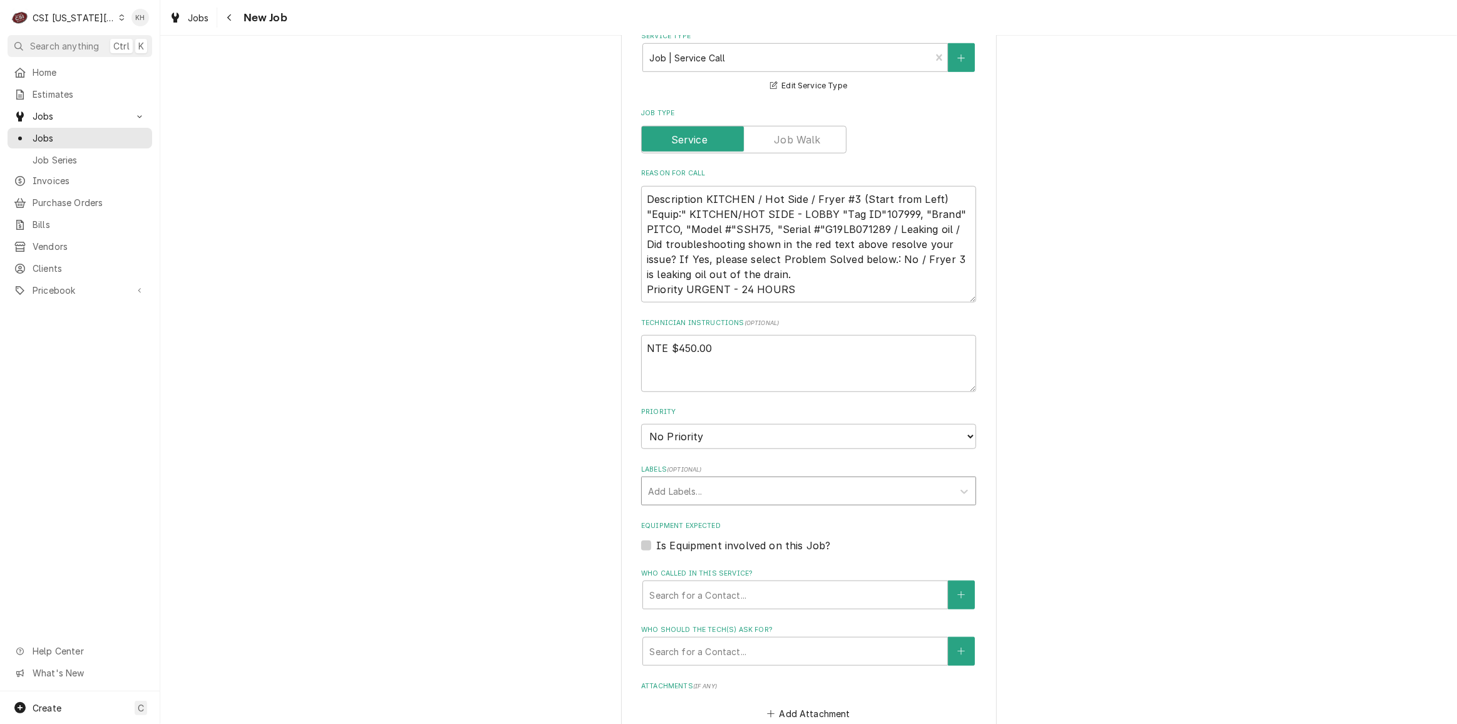
scroll to position [1195, 0]
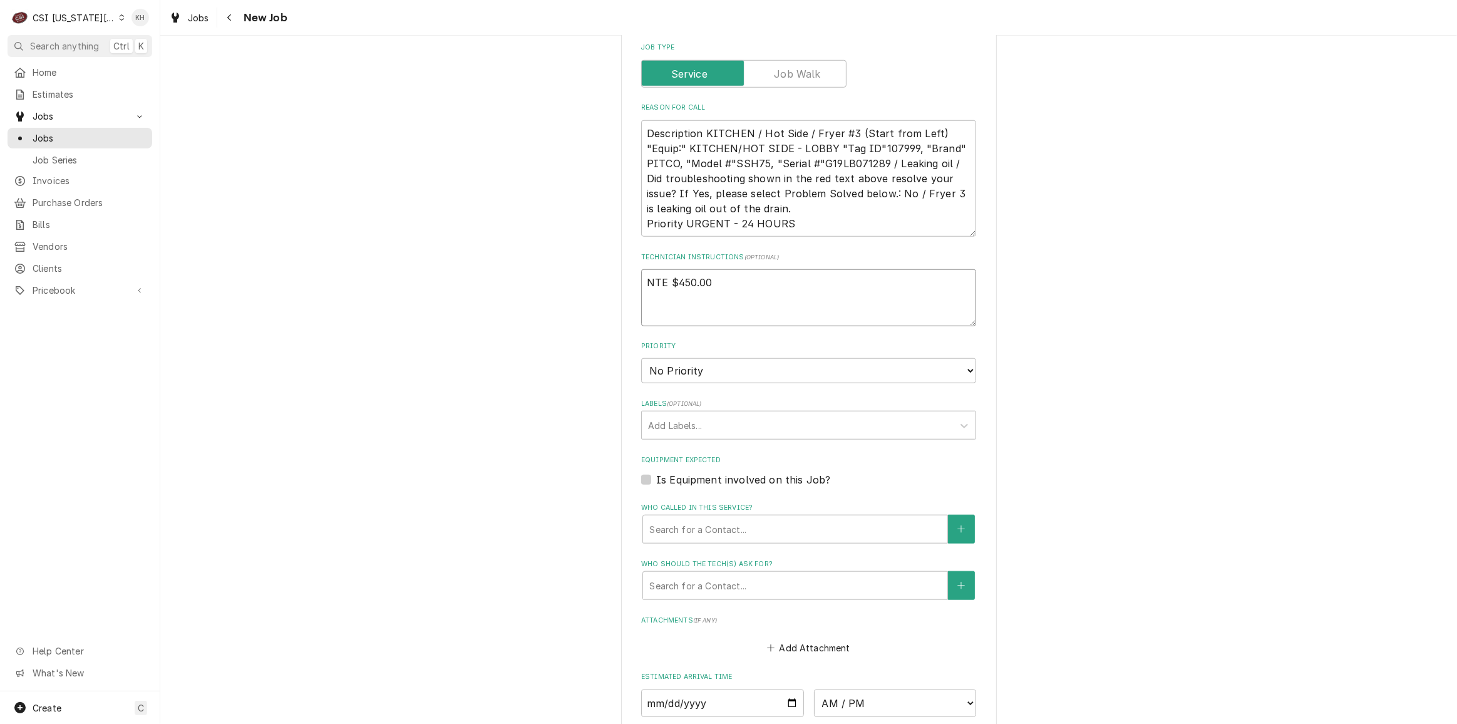
drag, startPoint x: 703, startPoint y: 216, endPoint x: 726, endPoint y: 221, distance: 23.7
click at [710, 269] on textarea "NTE $450.00" at bounding box center [808, 297] width 335 height 56
click at [727, 269] on textarea "NTE $450.00" at bounding box center [808, 297] width 335 height 56
type textarea "x"
type textarea "NTE $450.00"
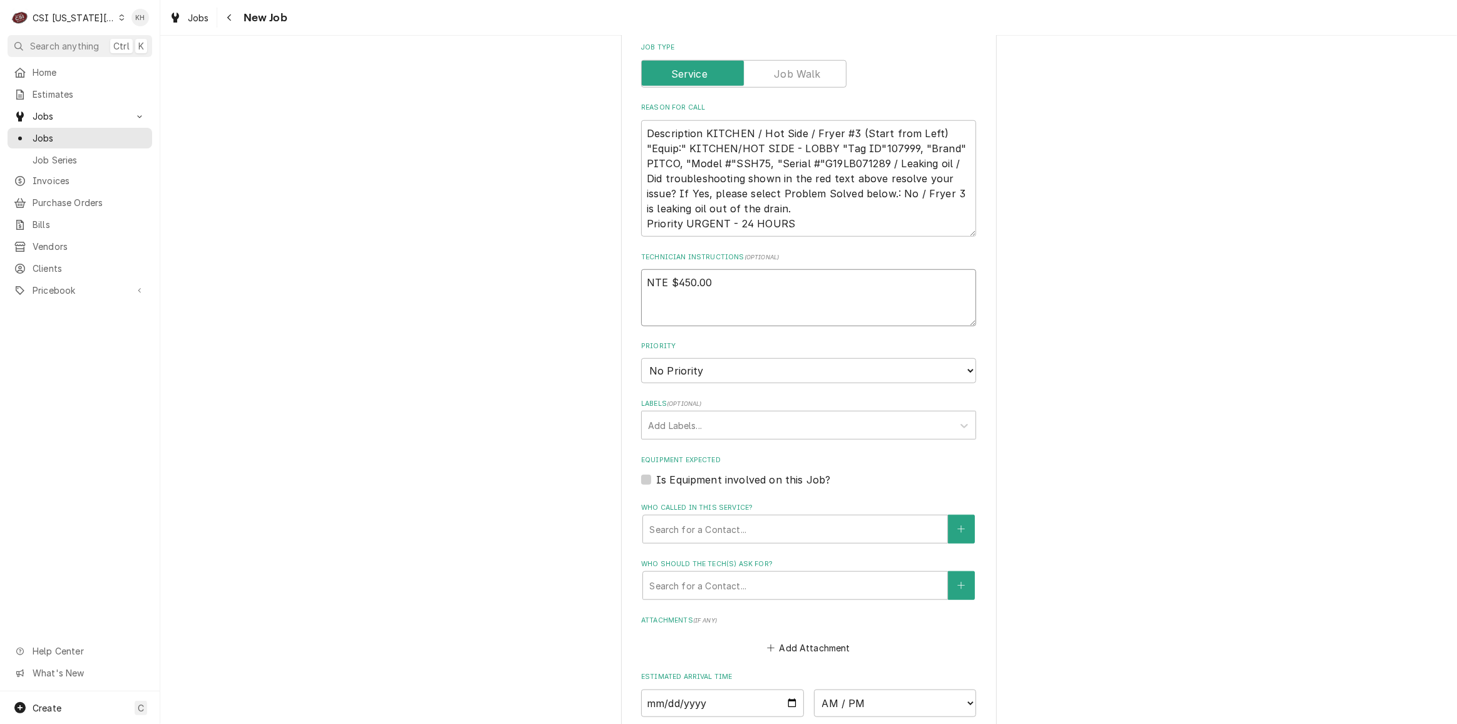
type textarea "x"
type textarea "NTE $450.00"
paste textarea "****NTE ON ALL CALLS IF OVER NTE NEED TO CALL JEFF COSTA 636-399-1299 FOR VERBA…"
type textarea "x"
type textarea "NTE $450.00 ****NTE ON ALL CALLS IF OVER NTE NEED TO CALL JEFF COSTA 636-399-12…"
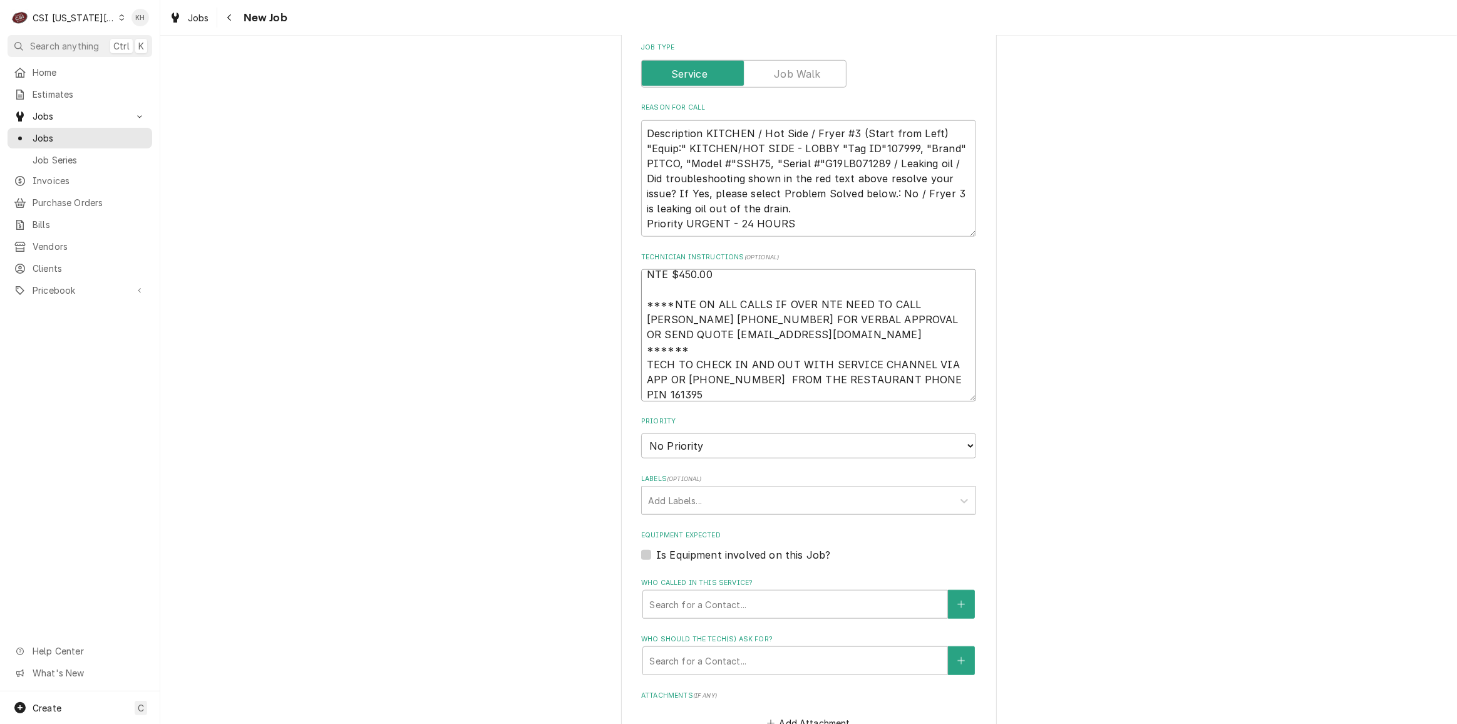
type textarea "x"
type textarea "NTE $450.00 ****NTE ON ALL CALLS IF OVER NTE NEED TO CALL JEFF COSTA 636-399-12…"
type textarea "x"
type textarea "NTE $450.00 ****NTE ON ALL CALLS IF OVER NTE NEED TO CALL JEFF COSTA 636-399-12…"
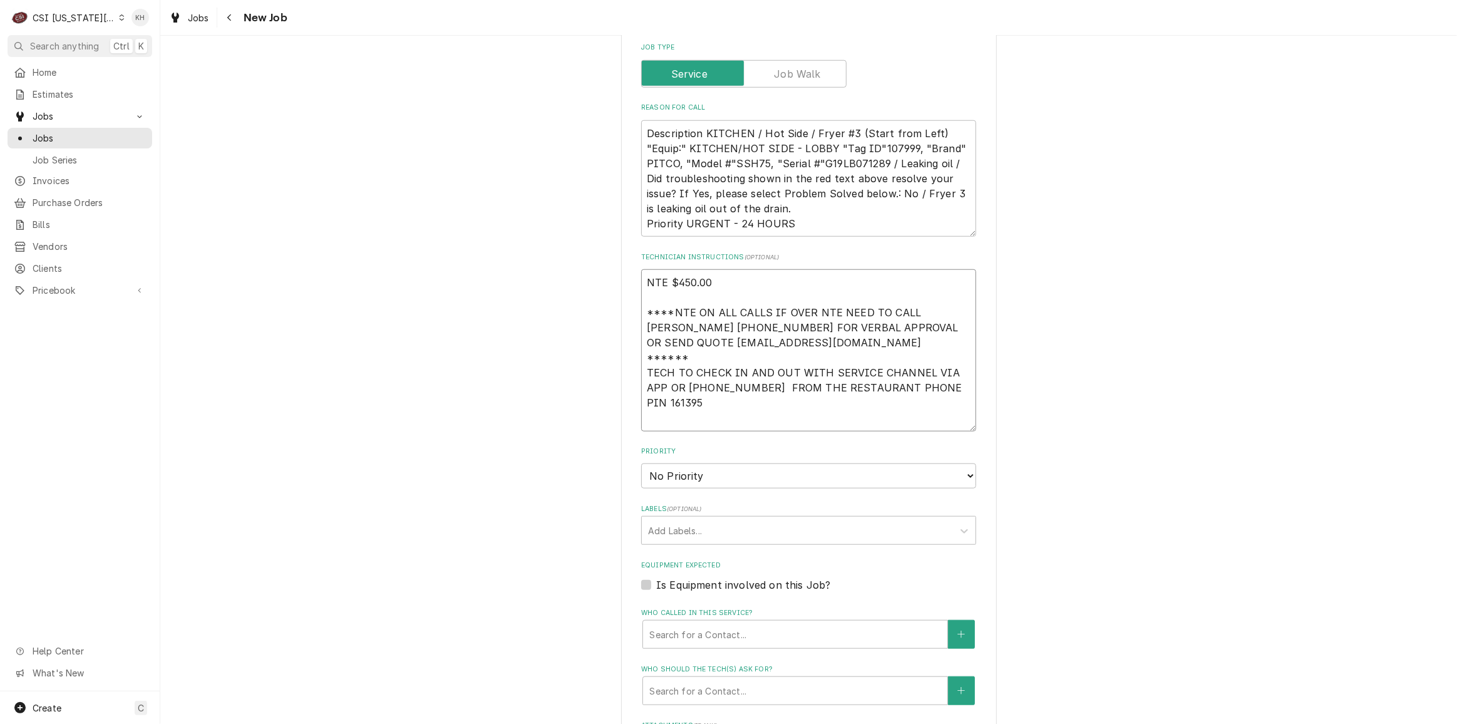
type textarea "x"
type textarea "NTE $450.00 ****NTE ON ALL CALLS IF OVER NTE NEED TO CALL JEFF COSTA 636-399-12…"
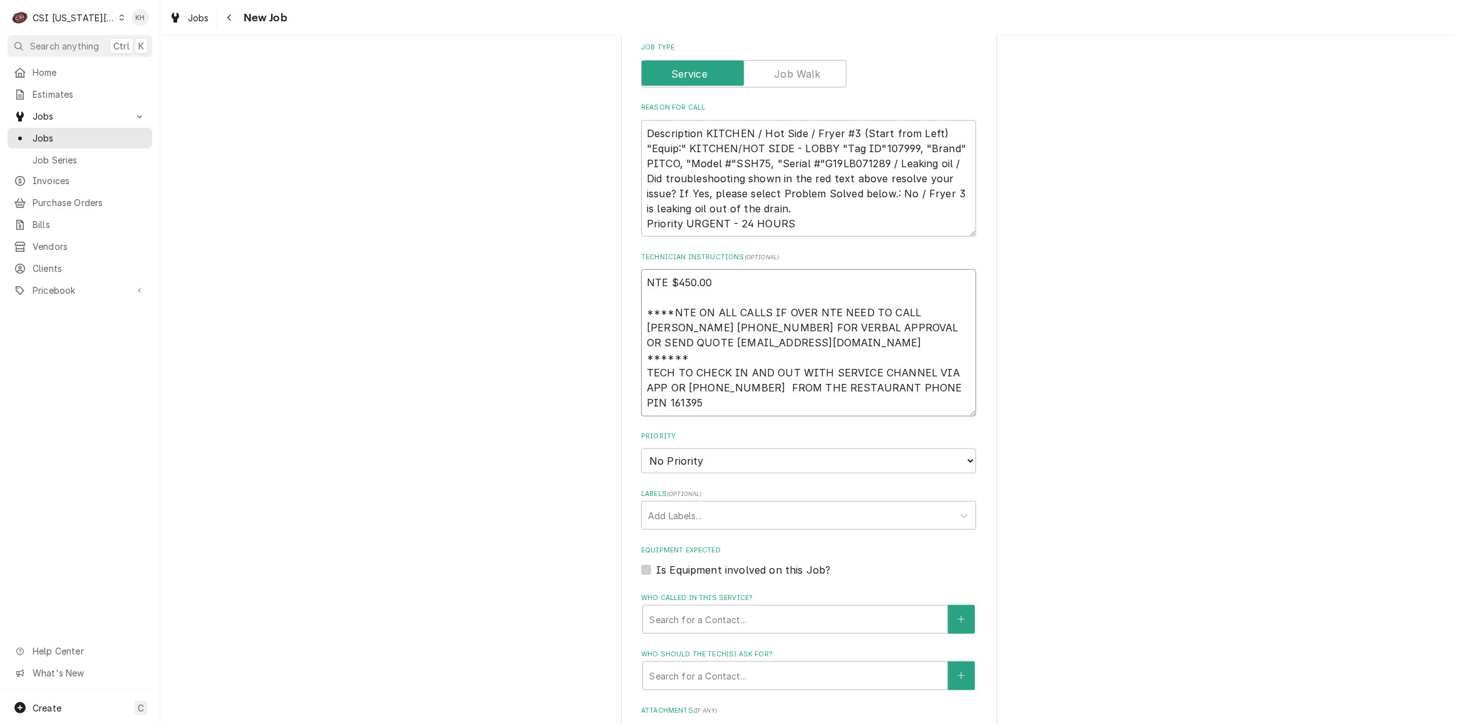
scroll to position [0, 0]
type textarea "x"
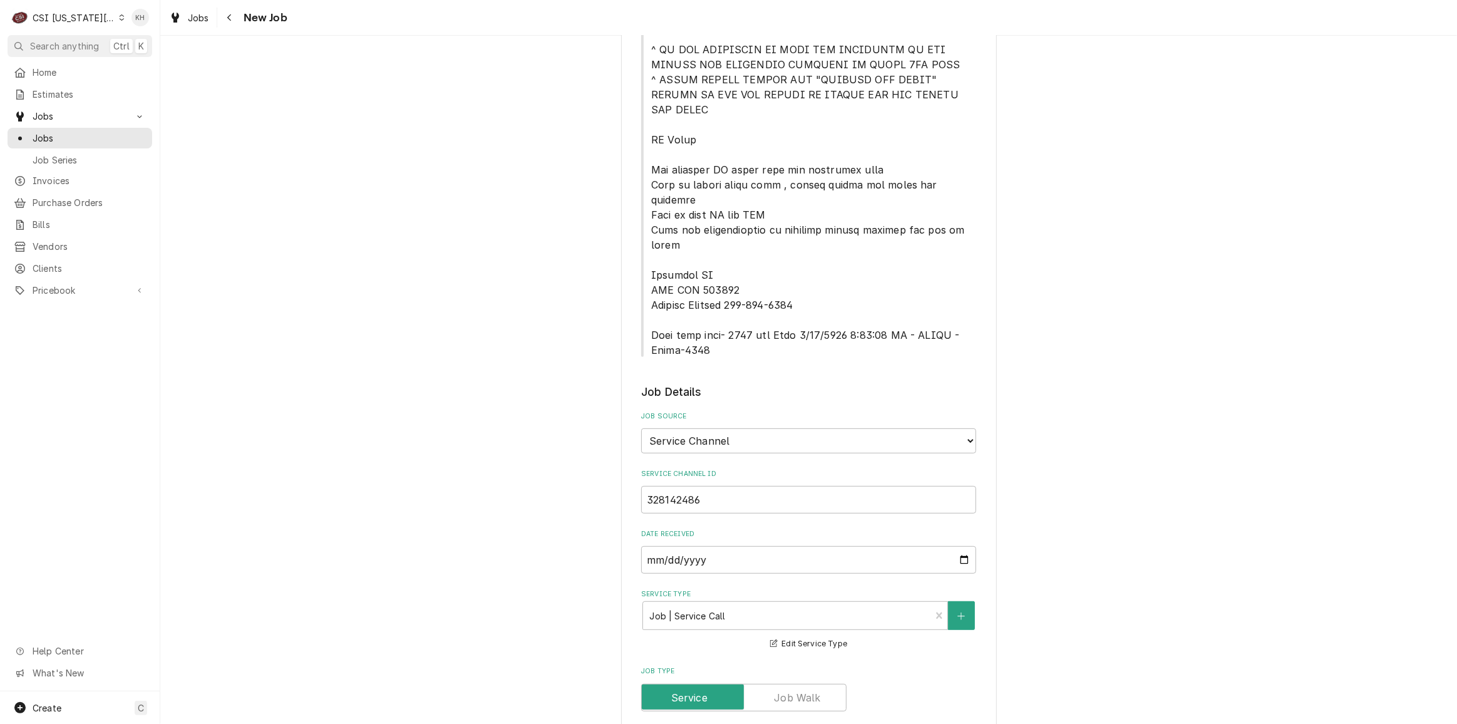
scroll to position [512, 0]
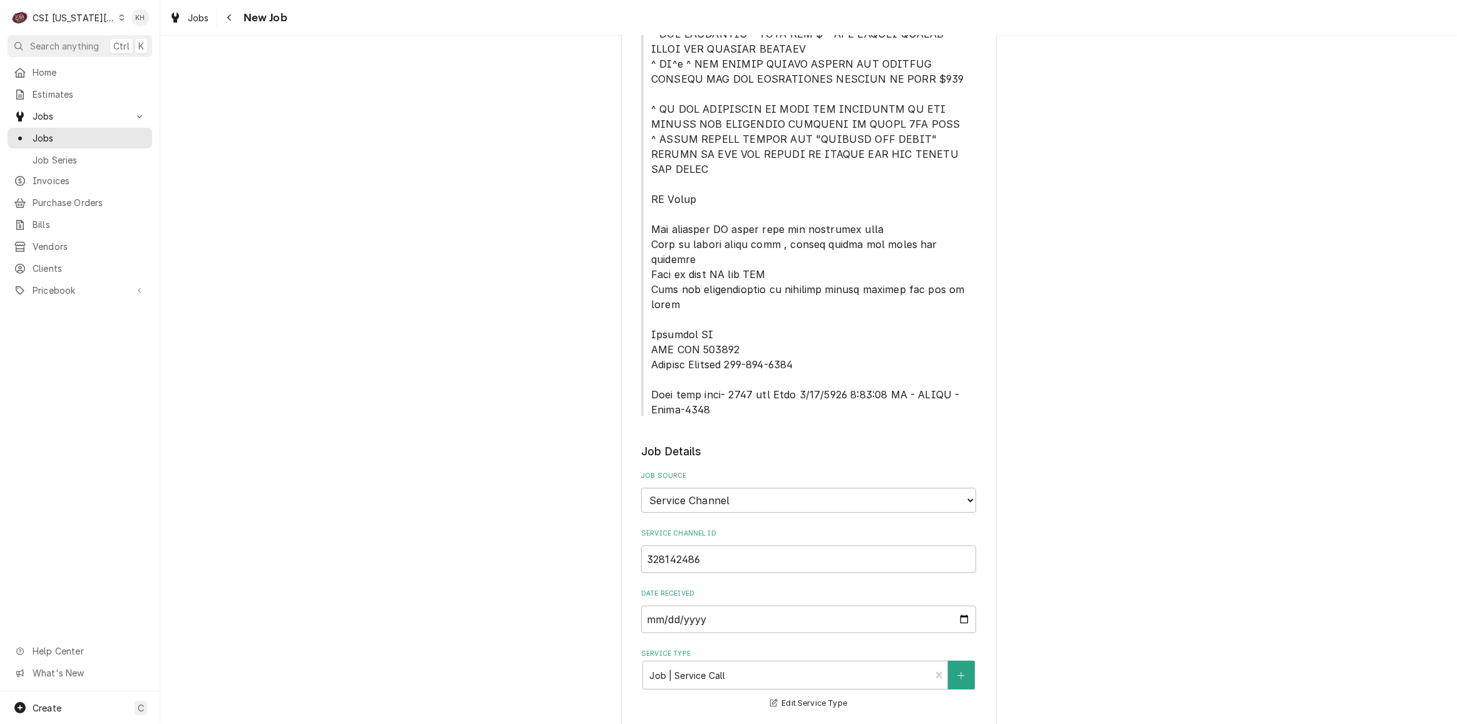
type textarea "NTE $450.00 ****NTE ON ALL CALLS IF OVER NTE NEED TO CALL JEFF COSTA 636-399-12…"
drag, startPoint x: 644, startPoint y: 335, endPoint x: 698, endPoint y: 353, distance: 56.8
click at [698, 353] on span "Service Location Notes" at bounding box center [808, 146] width 335 height 541
copy span "Back door code- 2007 per Will 3/26/2025 8:47:30 AM - NANCY - Alarm-1119"
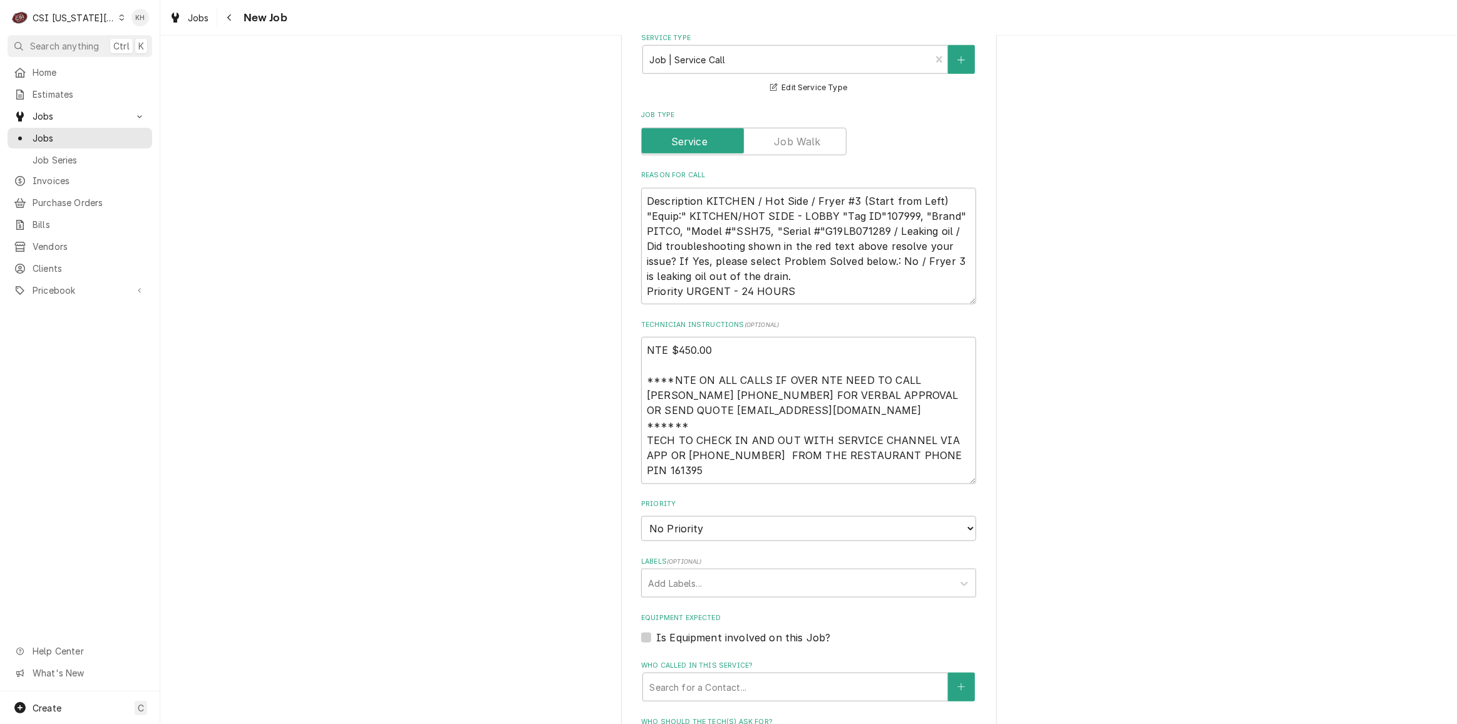
scroll to position [1422, 0]
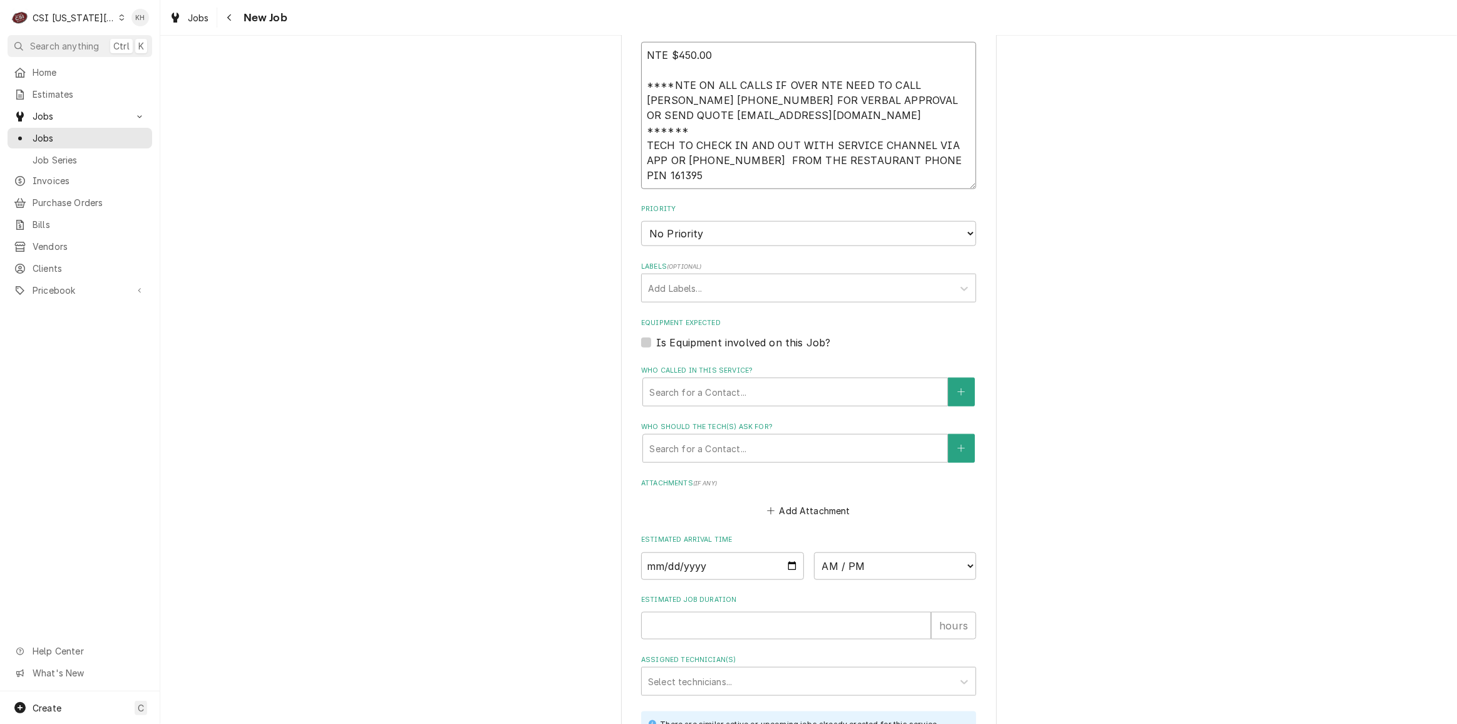
click at [683, 116] on textarea "NTE $450.00 ****NTE ON ALL CALLS IF OVER NTE NEED TO CALL JEFF COSTA 636-399-12…" at bounding box center [808, 115] width 335 height 146
paste textarea "Back door code- 2007 per Will 3/26/2025 8:47:30 AM - NANCY - Alarm-1119"
type textarea "x"
type textarea "NTE $450.00 ****NTE ON ALL CALLS IF OVER NTE NEED TO CALL JEFF COSTA 636-399-12…"
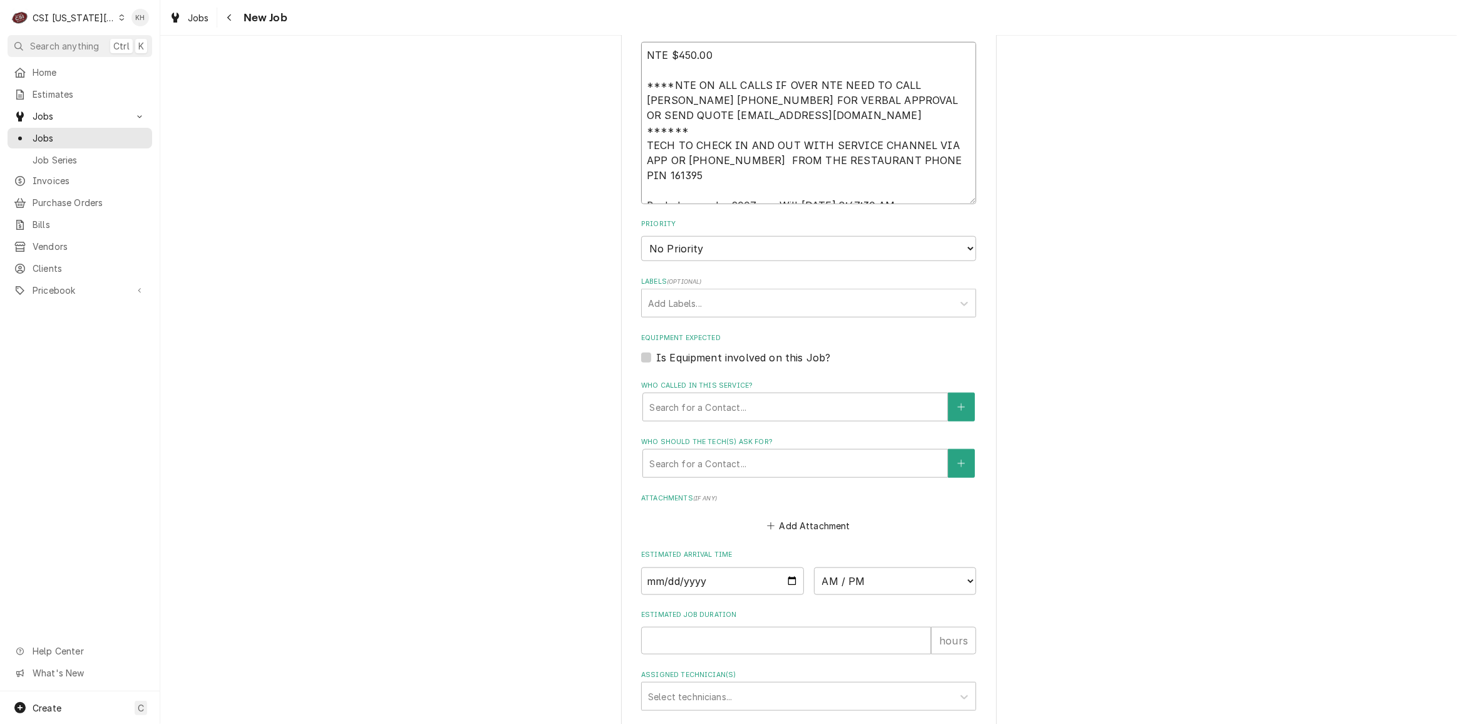
scroll to position [23, 0]
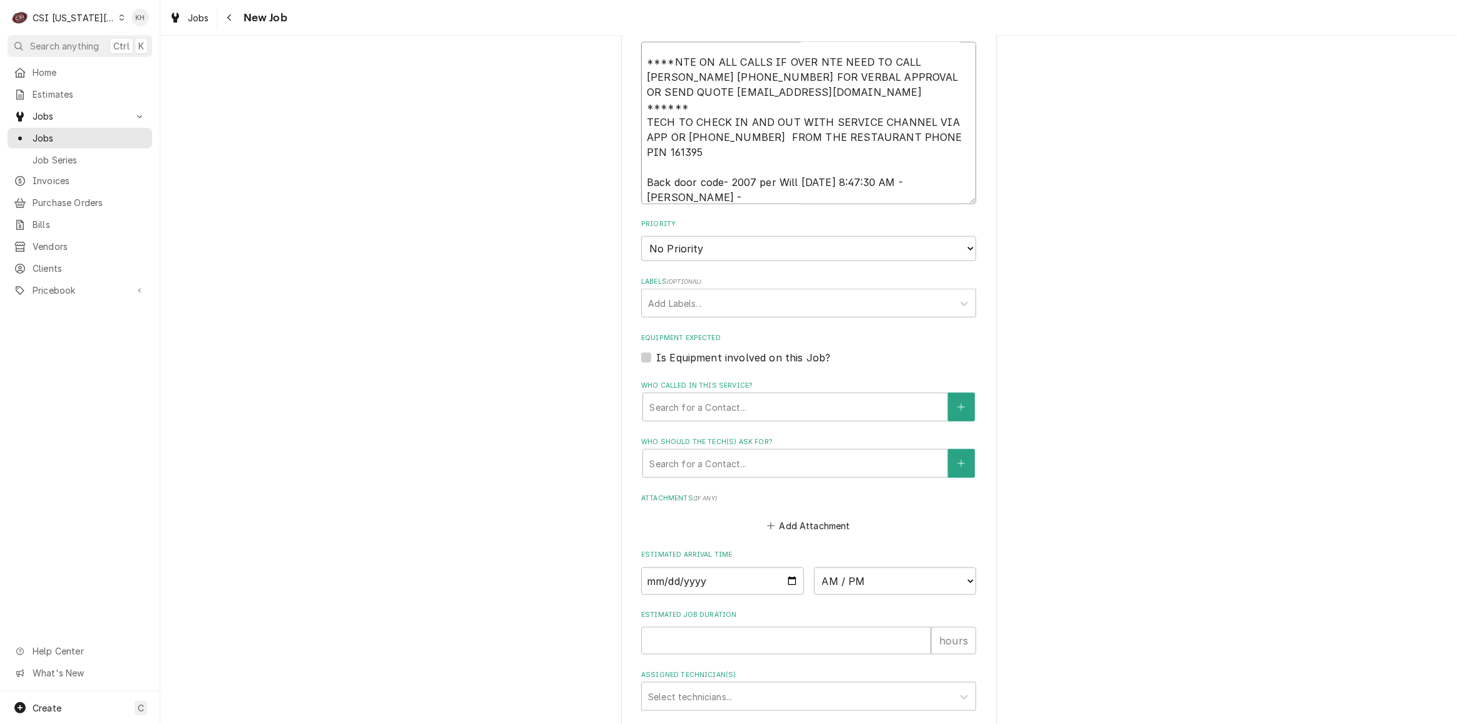
drag, startPoint x: 660, startPoint y: 121, endPoint x: 750, endPoint y: 105, distance: 91.6
click at [750, 105] on textarea "NTE $450.00 ****NTE ON ALL CALLS IF OVER NTE NEED TO CALL JEFF COSTA 636-399-12…" at bounding box center [808, 122] width 335 height 161
type textarea "x"
type textarea "NTE $450.00 ****NTE ON ALL CALLS IF OVER NTE NEED TO CALL JEFF COSTA 636-399-12…"
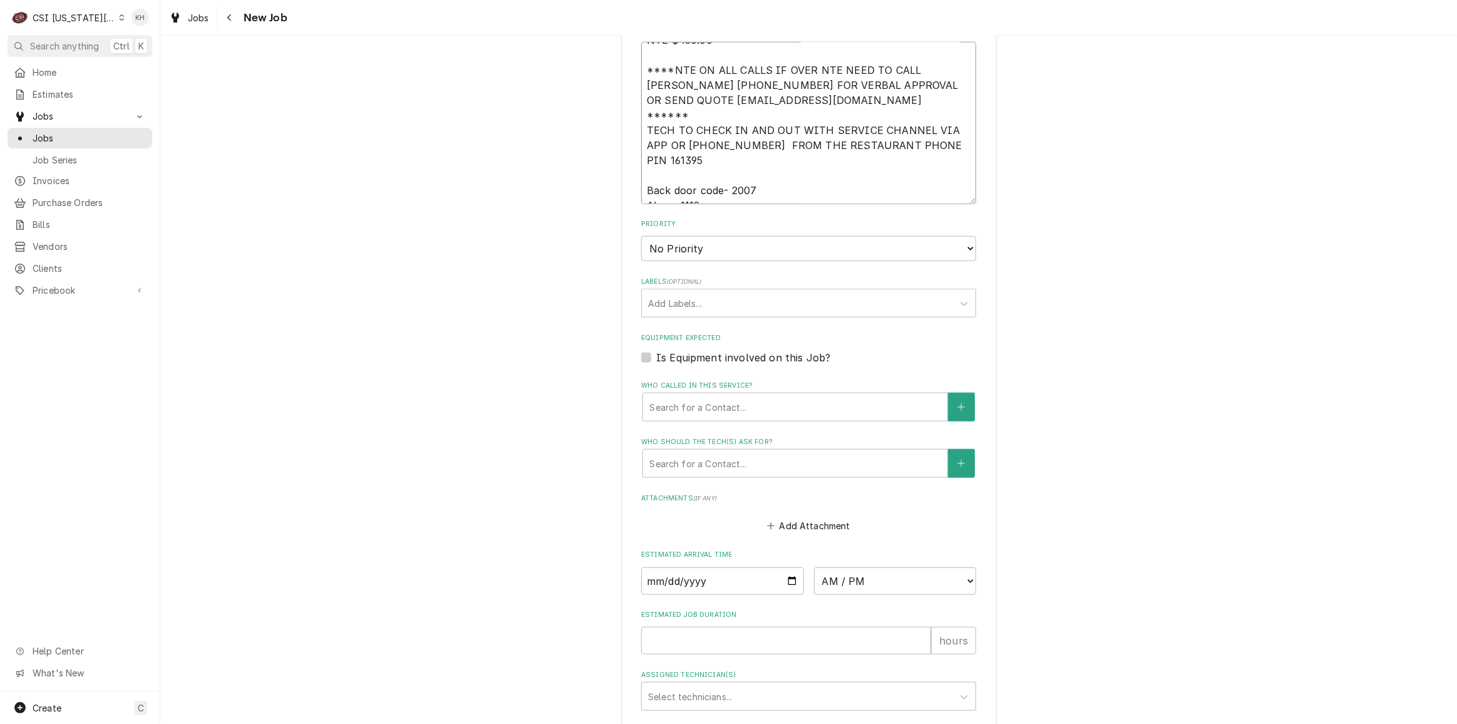
scroll to position [1431, 0]
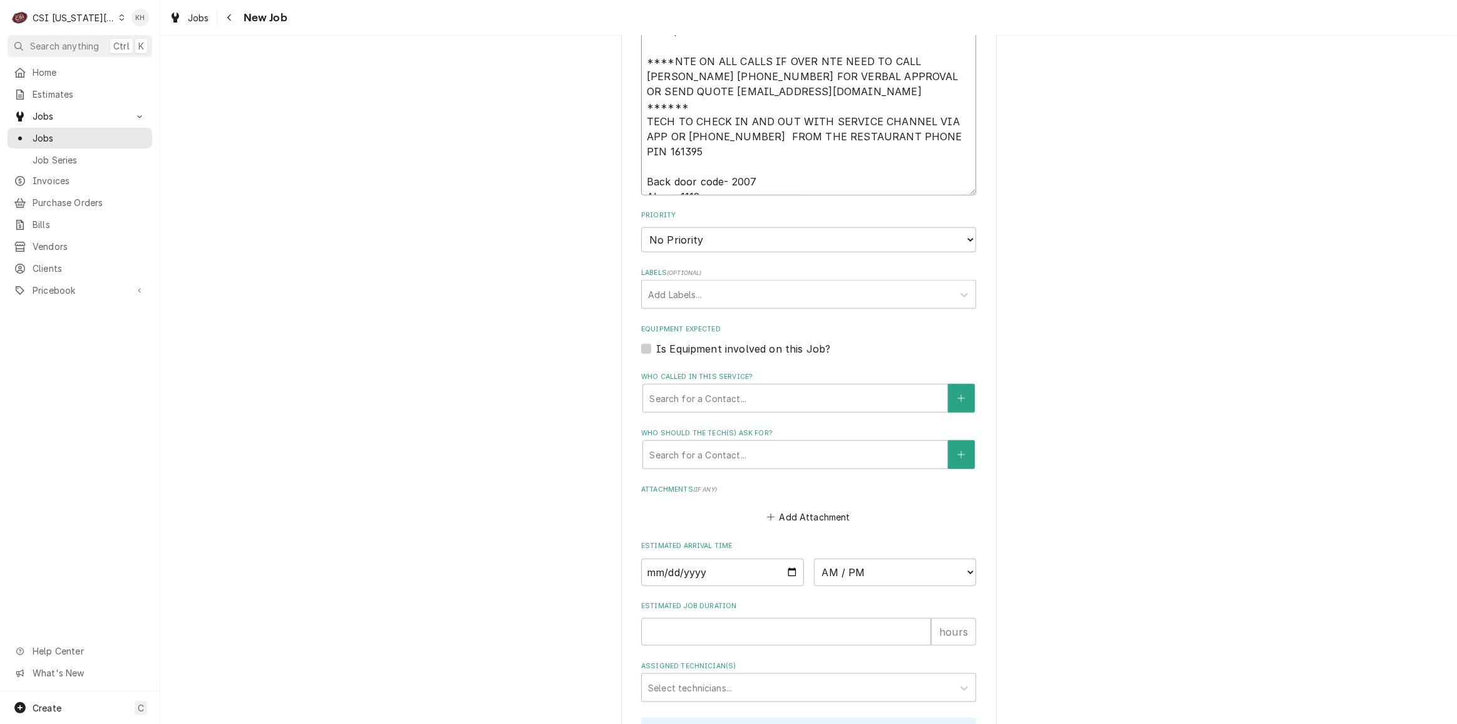
click at [745, 115] on textarea "NTE $450.00 ****NTE ON ALL CALLS IF OVER NTE NEED TO CALL JEFF COSTA 636-399-12…" at bounding box center [808, 113] width 335 height 161
type textarea "x"
type textarea "NTE $450.00 ****NTE ON ALL CALLS IF OVER NTE NEED TO CALL JEFF COSTA 636-399-12…"
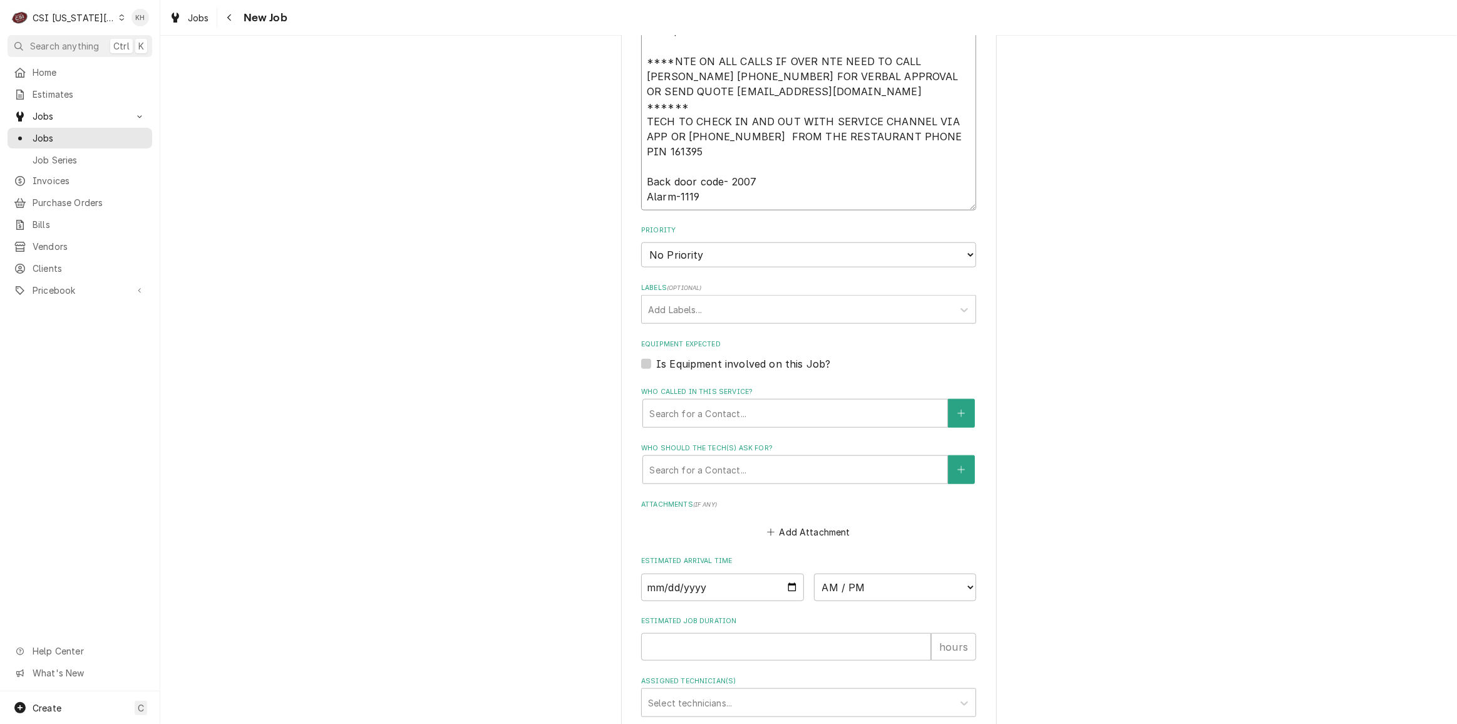
scroll to position [1422, 0]
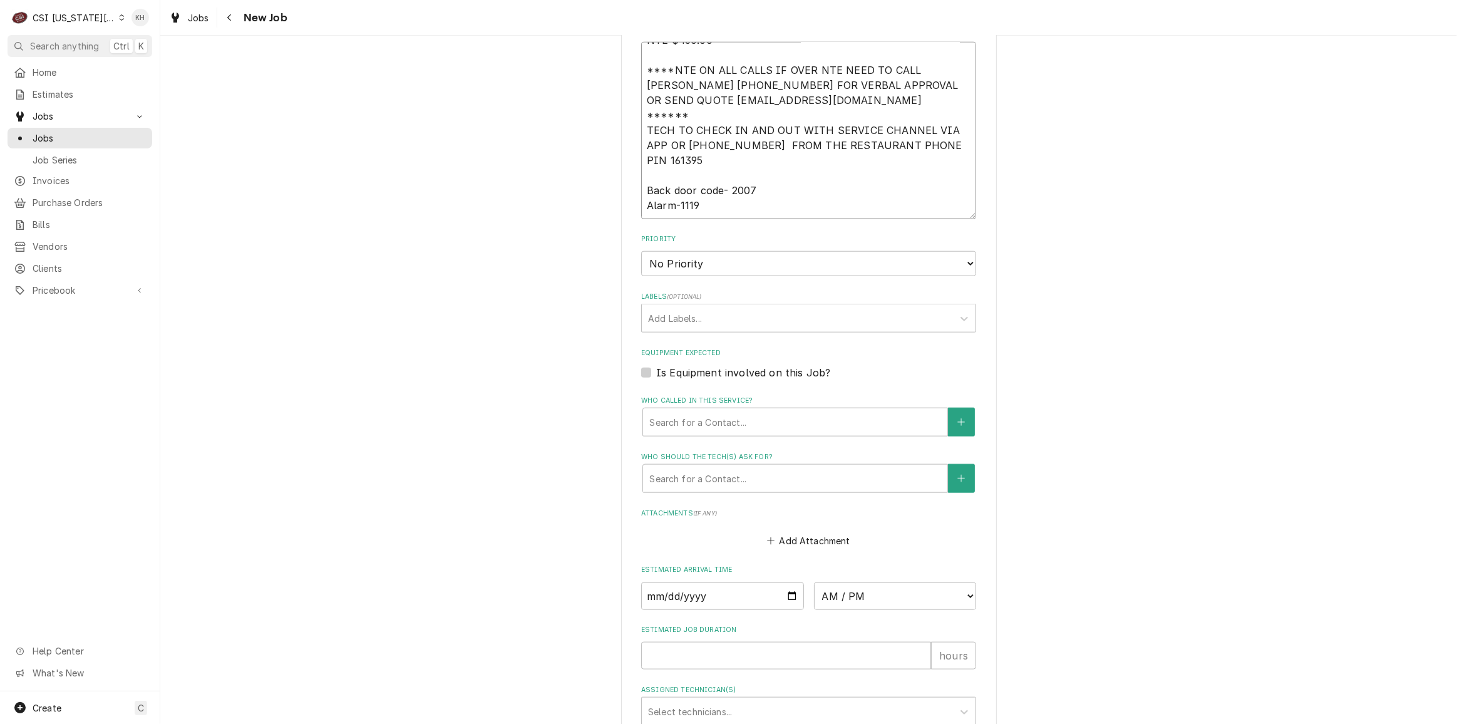
type textarea "x"
type textarea "NTE $450.00 ****NTE ON ALL CALLS IF OVER NTE NEED TO CALL JEFF COSTA 636-399-12…"
type textarea "x"
type textarea "NTE $450.00 ****NTE ON ALL CALLS IF OVER NTE NEED TO CALL JEFF COSTA 636-399-12…"
type textarea "x"
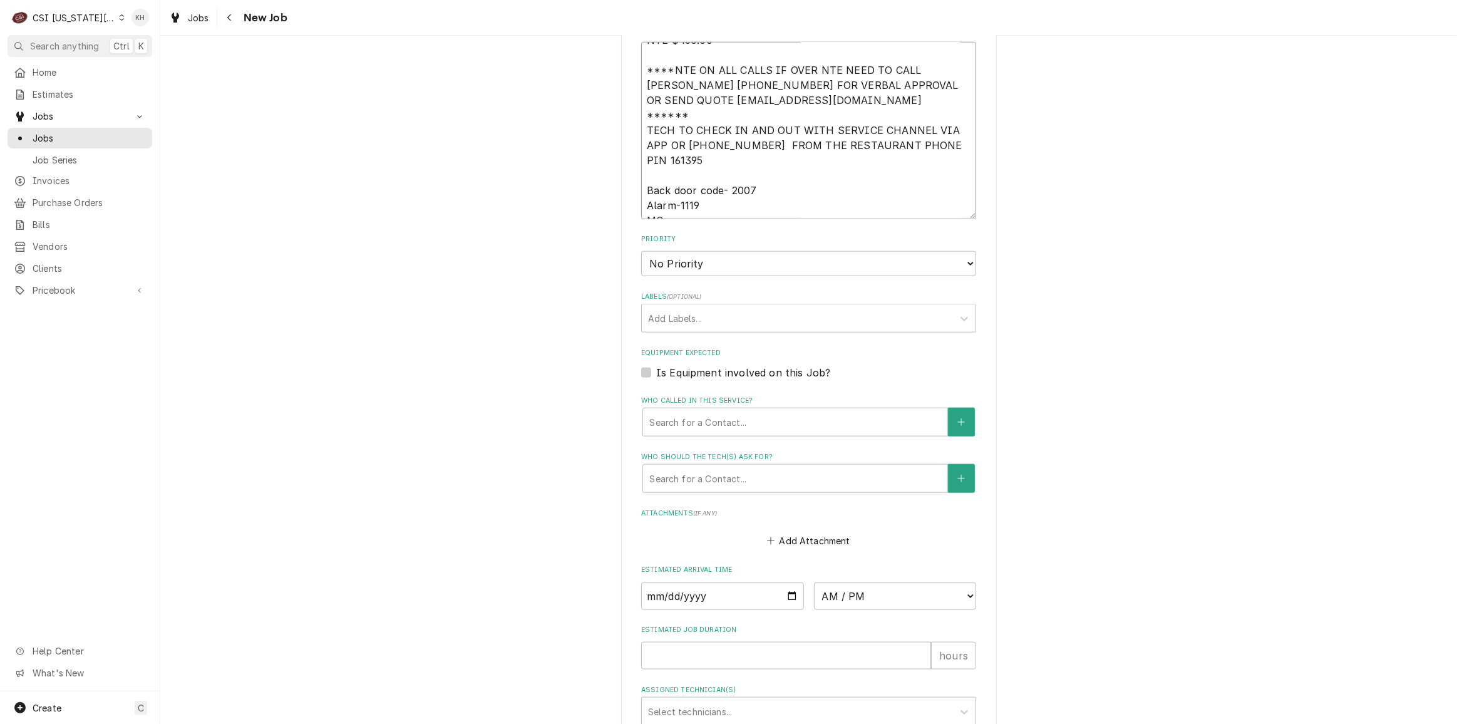
type textarea "NTE $450.00 ****NTE ON ALL CALLS IF OVER NTE NEED TO CALL JEFF COSTA 636-399-12…"
type textarea "x"
type textarea "NTE $450.00 ****NTE ON ALL CALLS IF OVER NTE NEED TO CALL JEFF COSTA 636-399-12…"
type textarea "x"
type textarea "NTE $450.00 ****NTE ON ALL CALLS IF OVER NTE NEED TO CALL JEFF COSTA 636-399-12…"
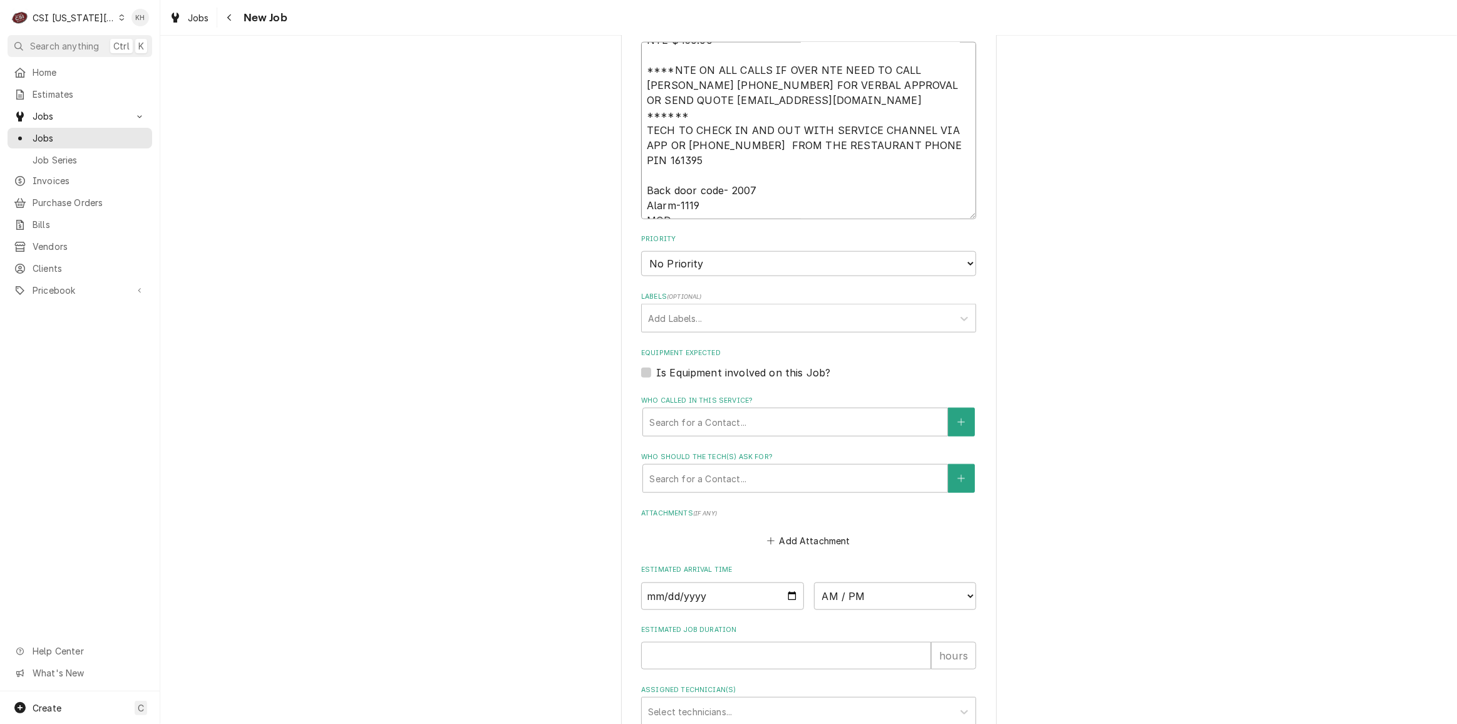
click at [732, 150] on textarea "NTE $450.00 ****NTE ON ALL CALLS IF OVER NTE NEED TO CALL JEFF COSTA 636-399-12…" at bounding box center [808, 130] width 335 height 177
paste textarea "913-254-7212"
type textarea "x"
type textarea "NTE $450.00 ****NTE ON ALL CALLS IF OVER NTE NEED TO CALL JEFF COSTA 636-399-12…"
drag, startPoint x: 729, startPoint y: 206, endPoint x: 729, endPoint y: 212, distance: 6.3
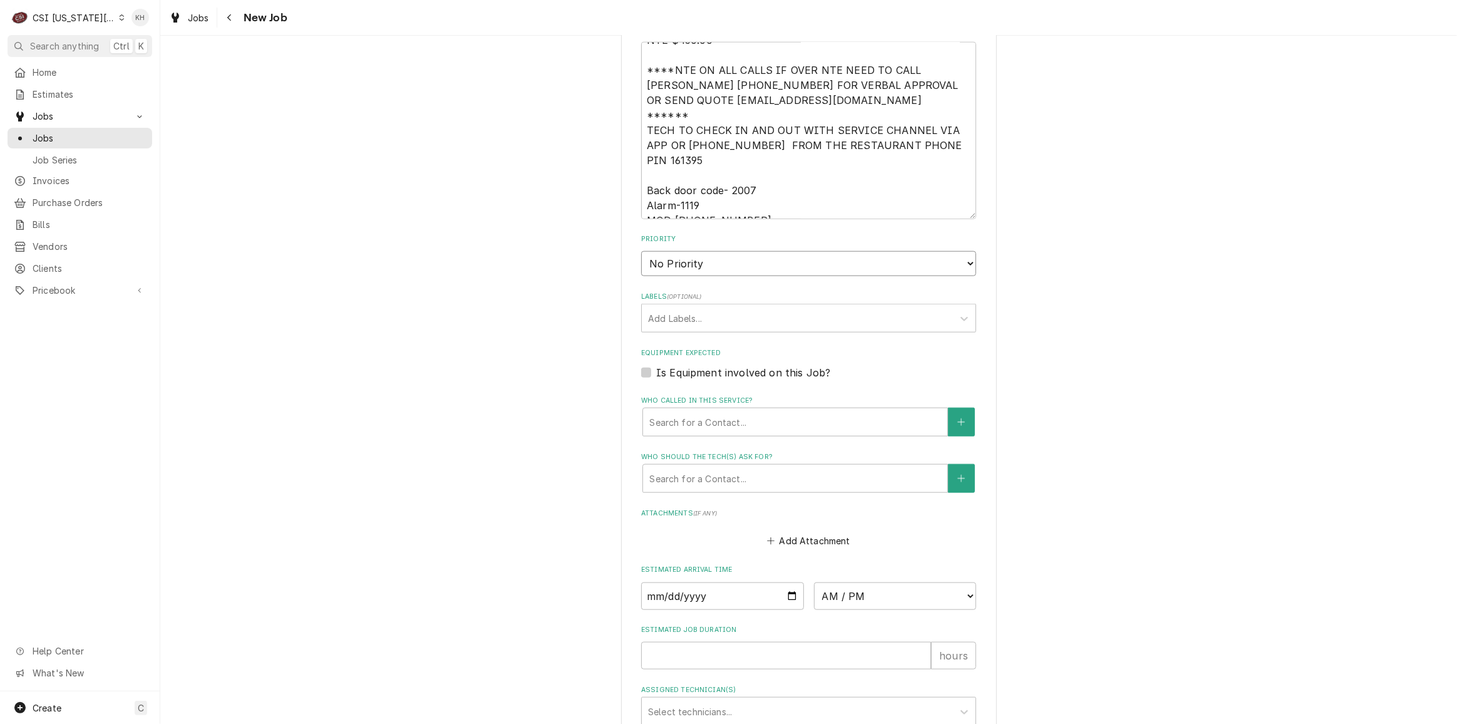
click at [729, 251] on select "No Priority Urgent High Medium Low" at bounding box center [808, 263] width 335 height 25
type textarea "x"
select select "3"
click at [641, 251] on select "No Priority Urgent High Medium Low" at bounding box center [808, 263] width 335 height 25
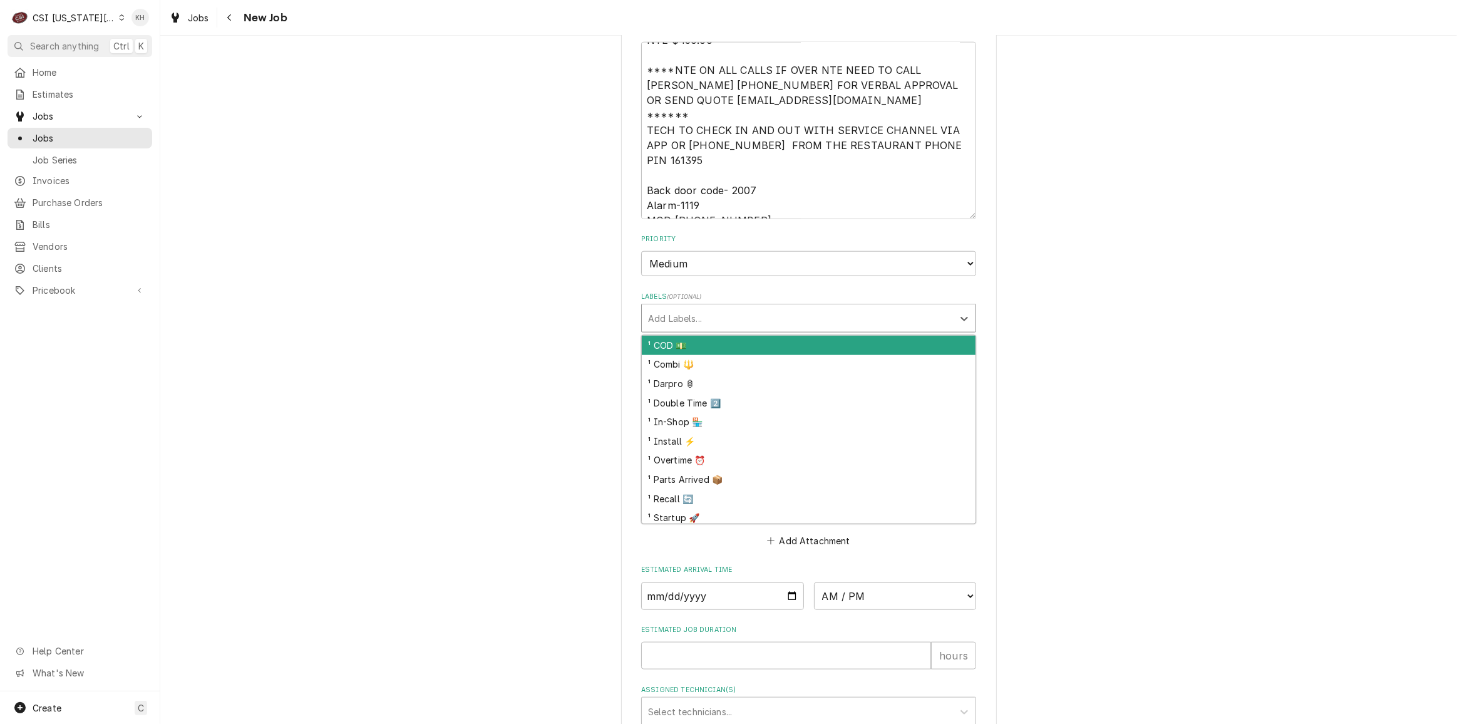
click at [732, 307] on div "Labels" at bounding box center [797, 318] width 299 height 23
type textarea "x"
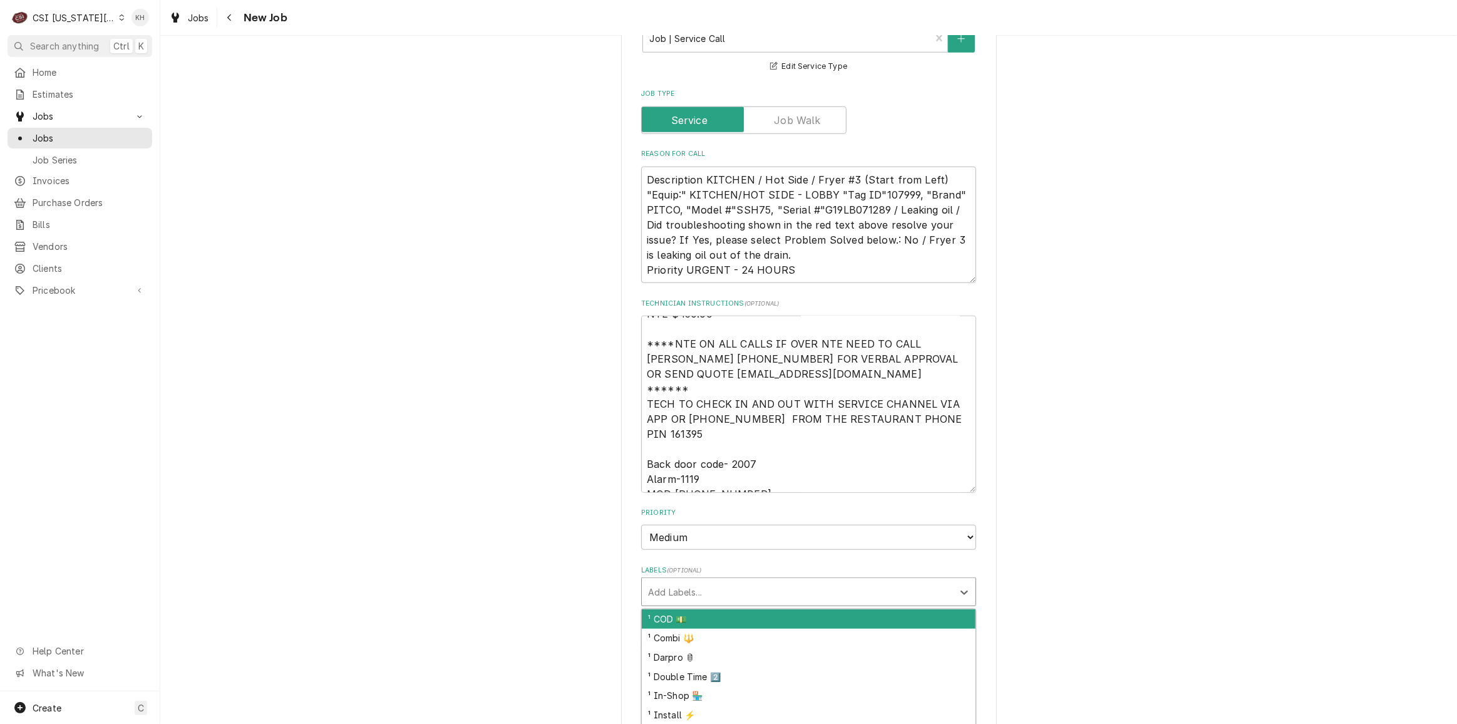
scroll to position [1138, 0]
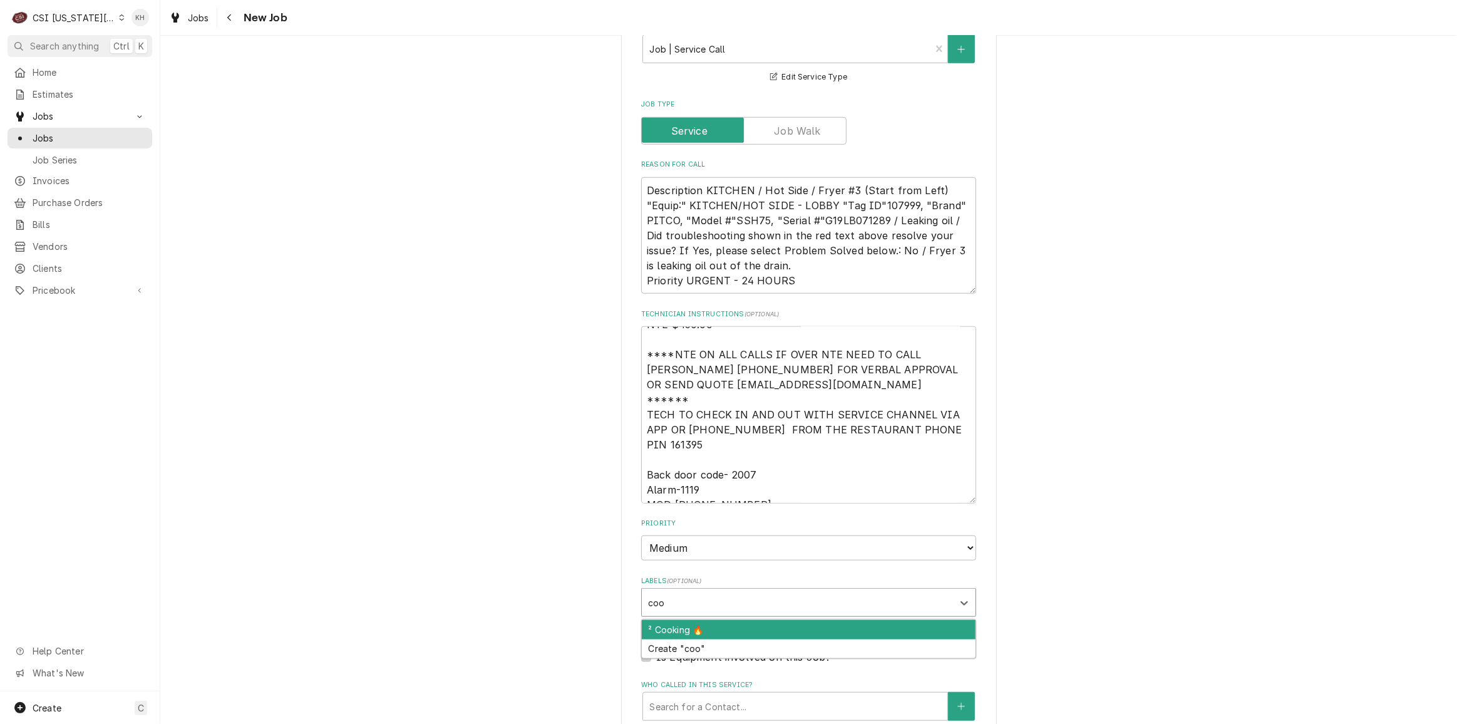
type input "cook"
type textarea "x"
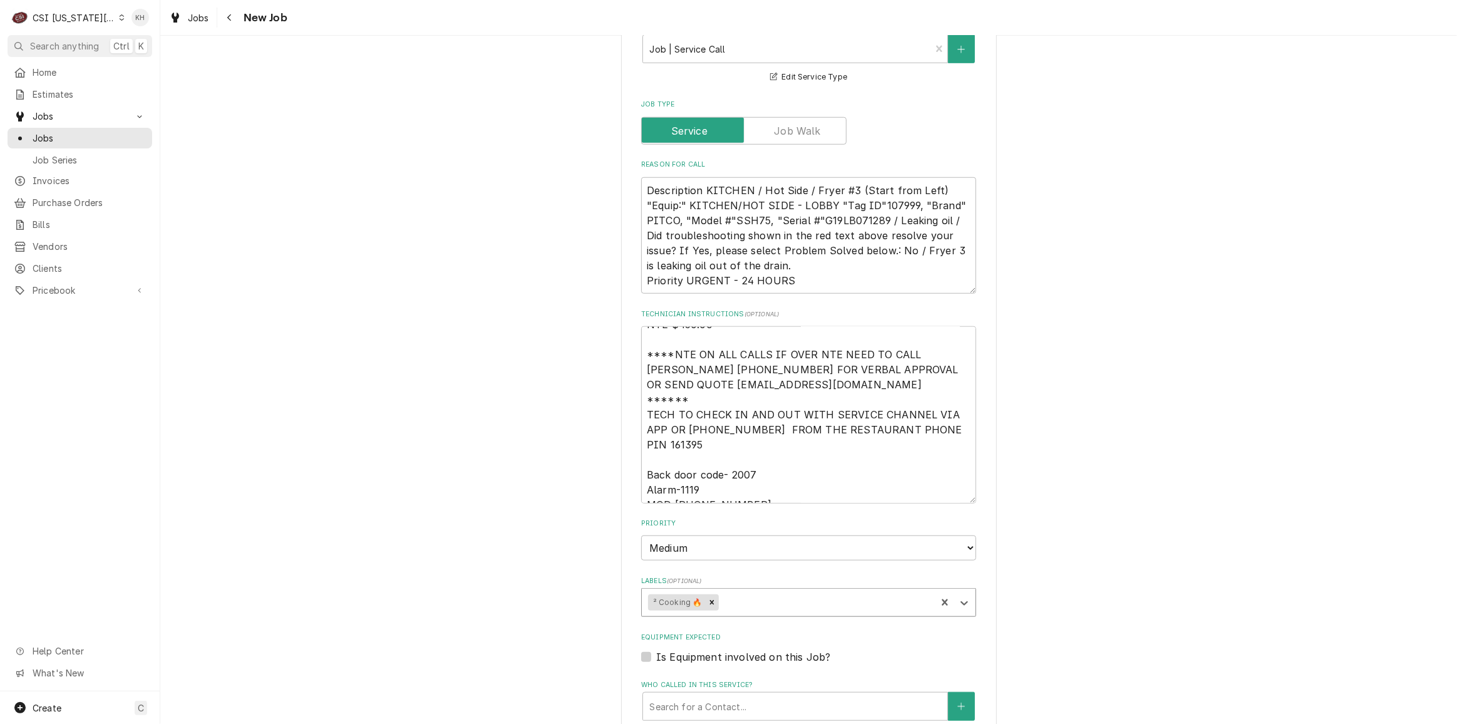
type textarea "x"
click at [656, 649] on label "Is Equipment involved on this Job?" at bounding box center [743, 656] width 174 height 15
click at [656, 649] on input "Equipment Expected" at bounding box center [823, 663] width 335 height 28
checkbox input "true"
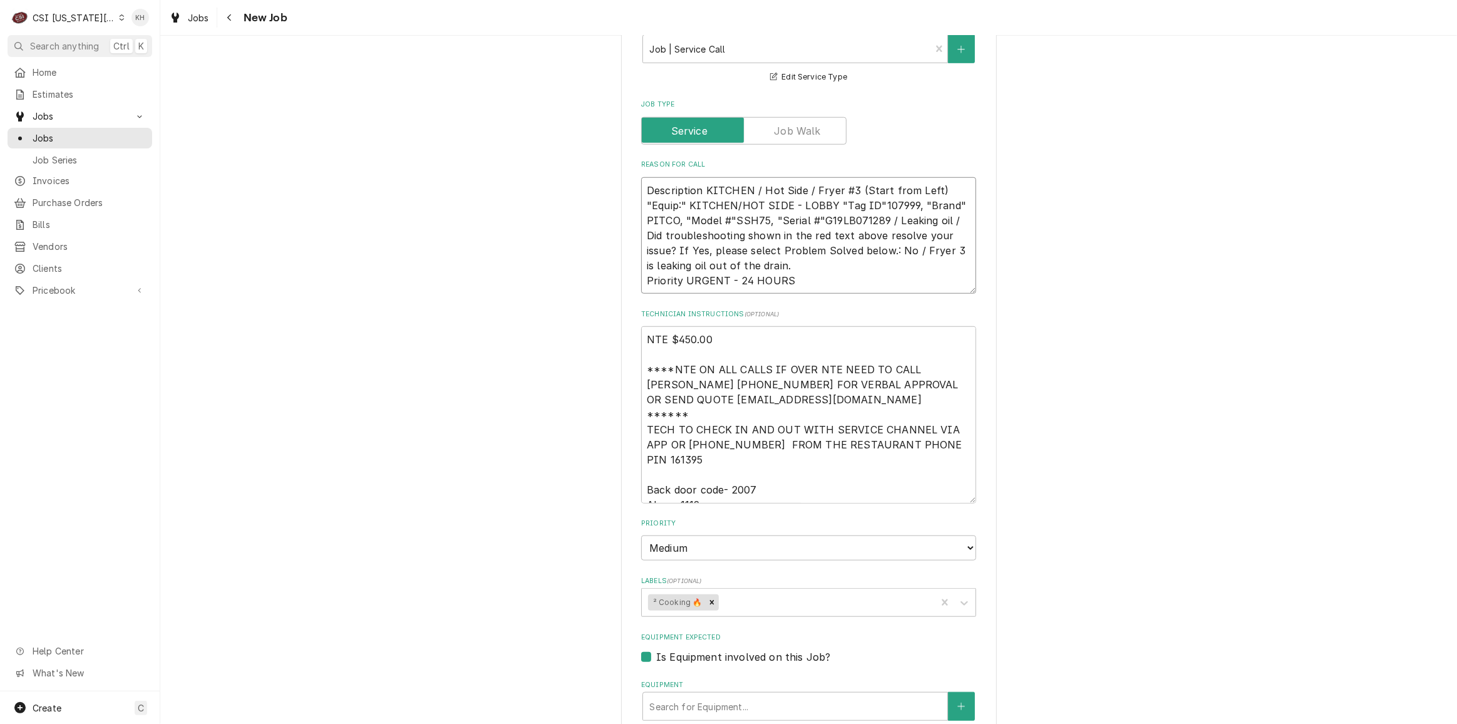
click at [829, 177] on textarea "Description KITCHEN / Hot Side / Fryer #3 (Start from Left) "Equip:" KITCHEN/HO…" at bounding box center [808, 235] width 335 height 116
click at [777, 695] on div "Equipment" at bounding box center [795, 706] width 292 height 23
paste input "G19LB071289"
type textarea "x"
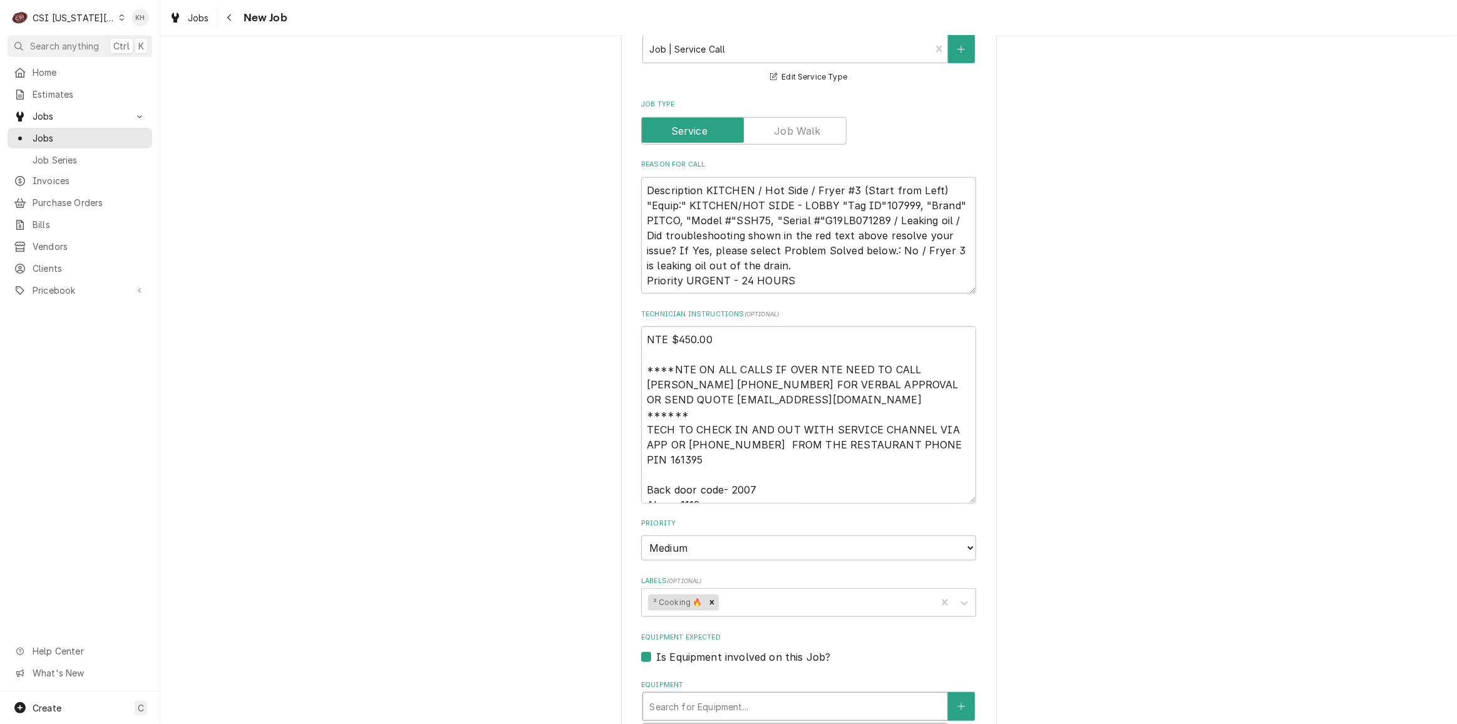
type input "G19LB071289"
type textarea "x"
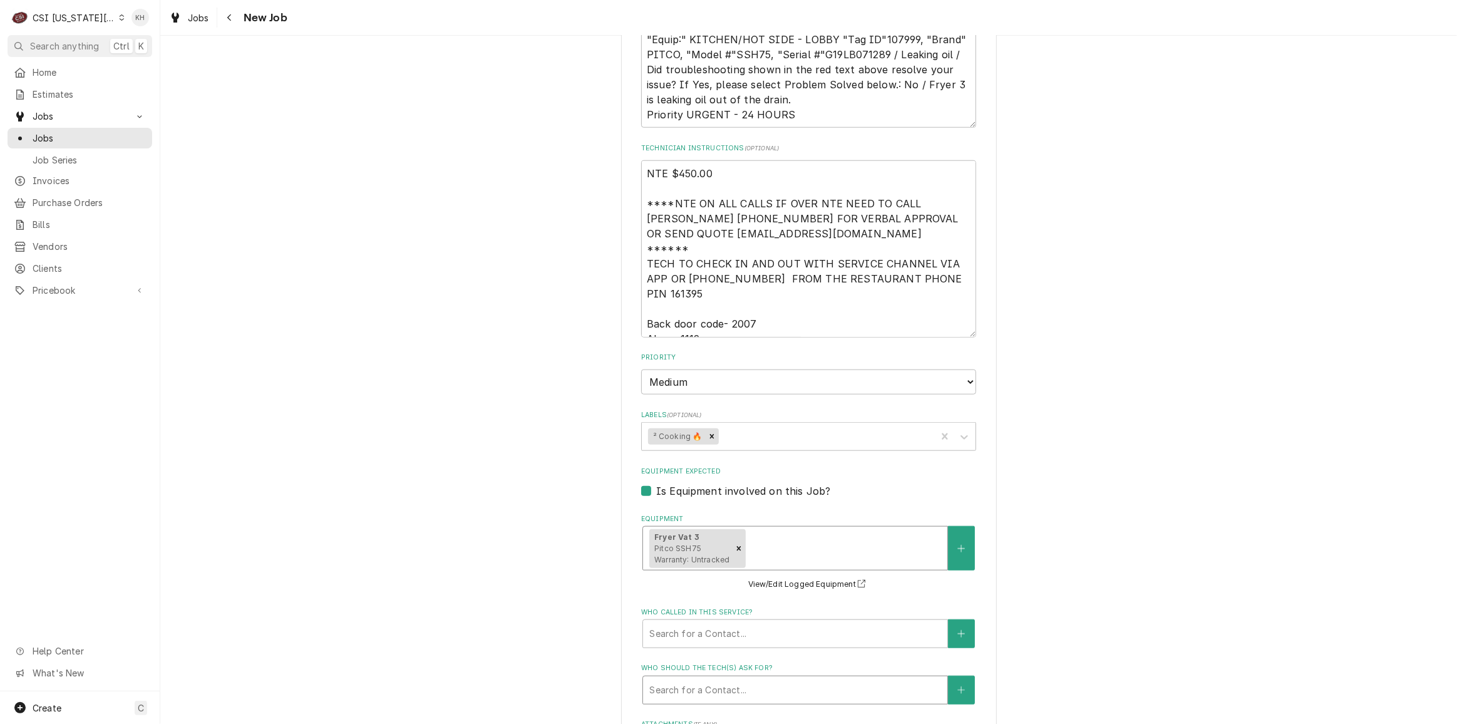
scroll to position [1308, 0]
paste input "G19LB071289"
type textarea "x"
type input "G19LB071289"
drag, startPoint x: 818, startPoint y: 479, endPoint x: 748, endPoint y: 479, distance: 70.1
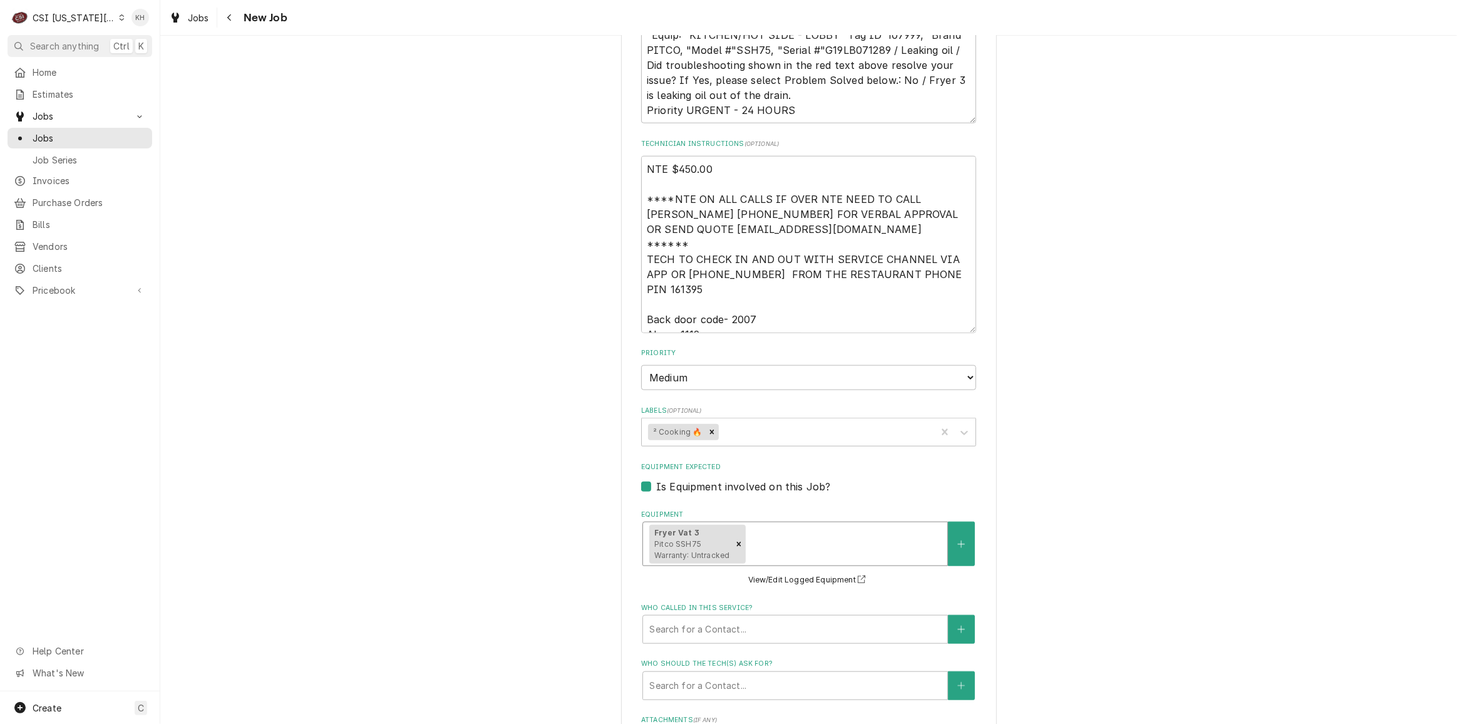
click at [748, 533] on div "Equipment" at bounding box center [844, 544] width 193 height 23
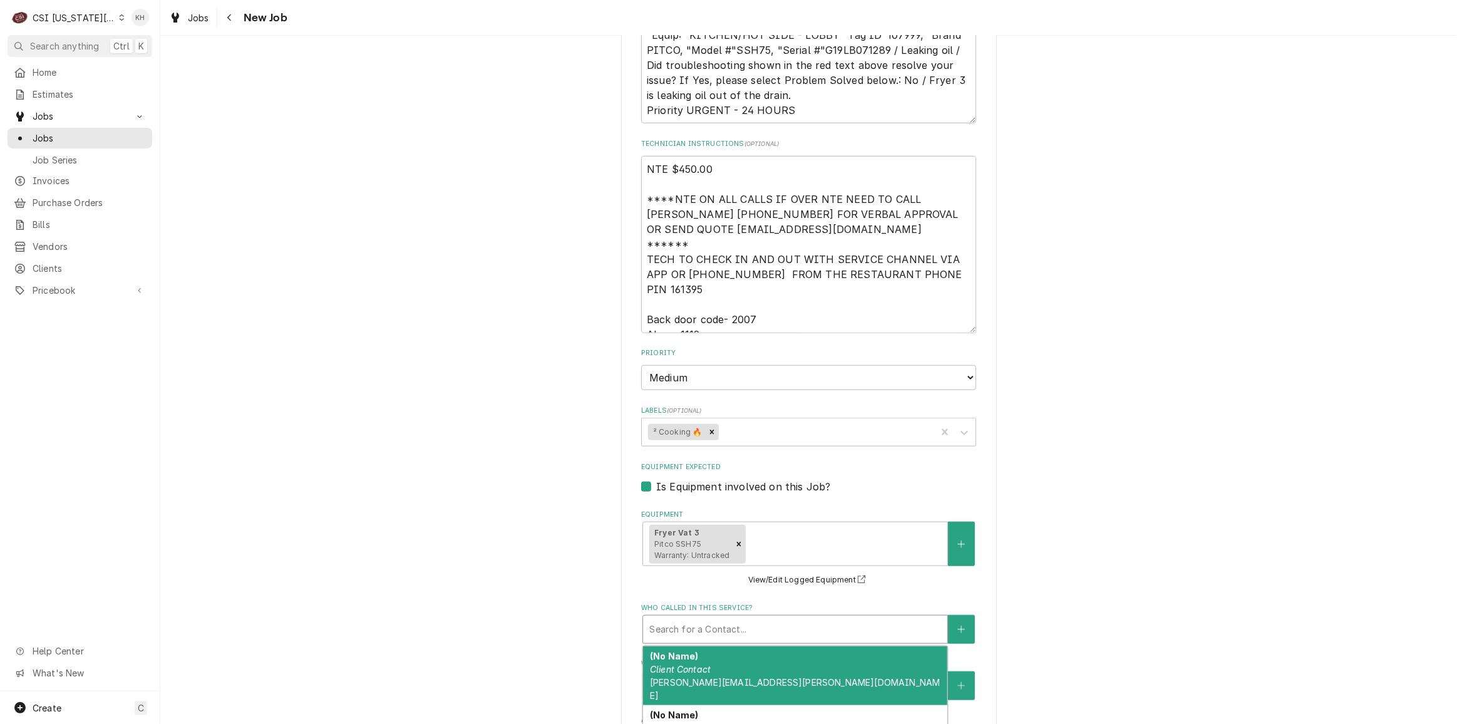
click at [713, 618] on div "Who called in this service?" at bounding box center [795, 629] width 292 height 23
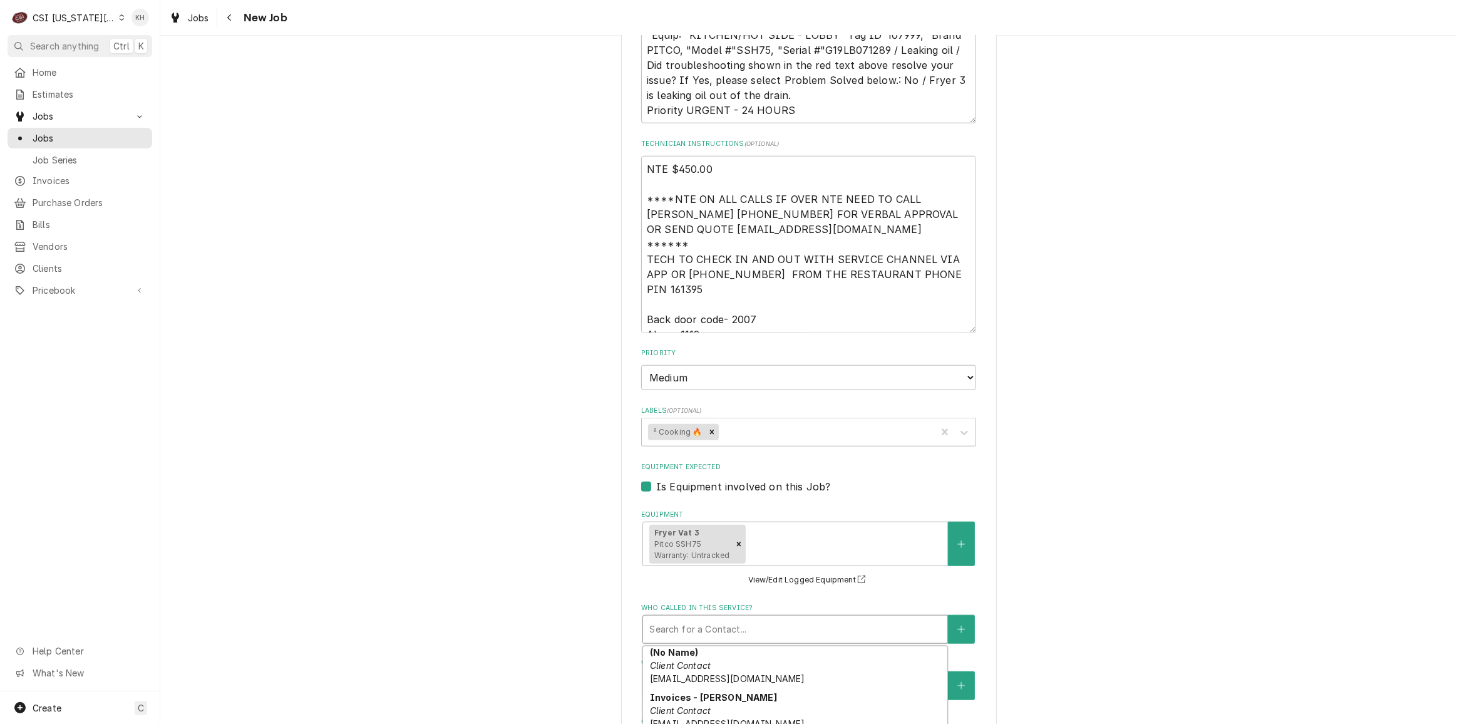
scroll to position [103, 0]
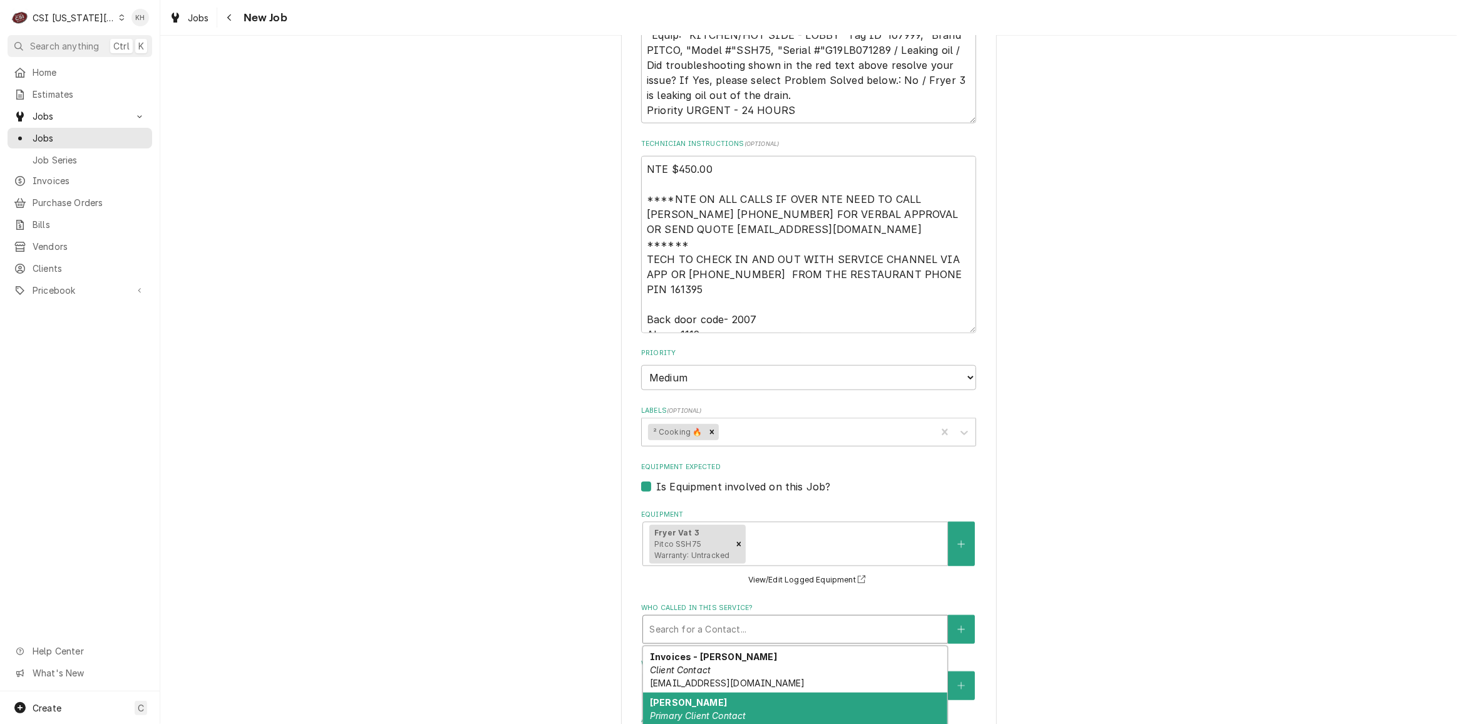
drag, startPoint x: 702, startPoint y: 632, endPoint x: 663, endPoint y: 620, distance: 40.6
click at [702, 692] on div "Jeff Costa Primary Client Contact (636) 399-1299 jcosta@raisingcanes.com" at bounding box center [795, 721] width 304 height 59
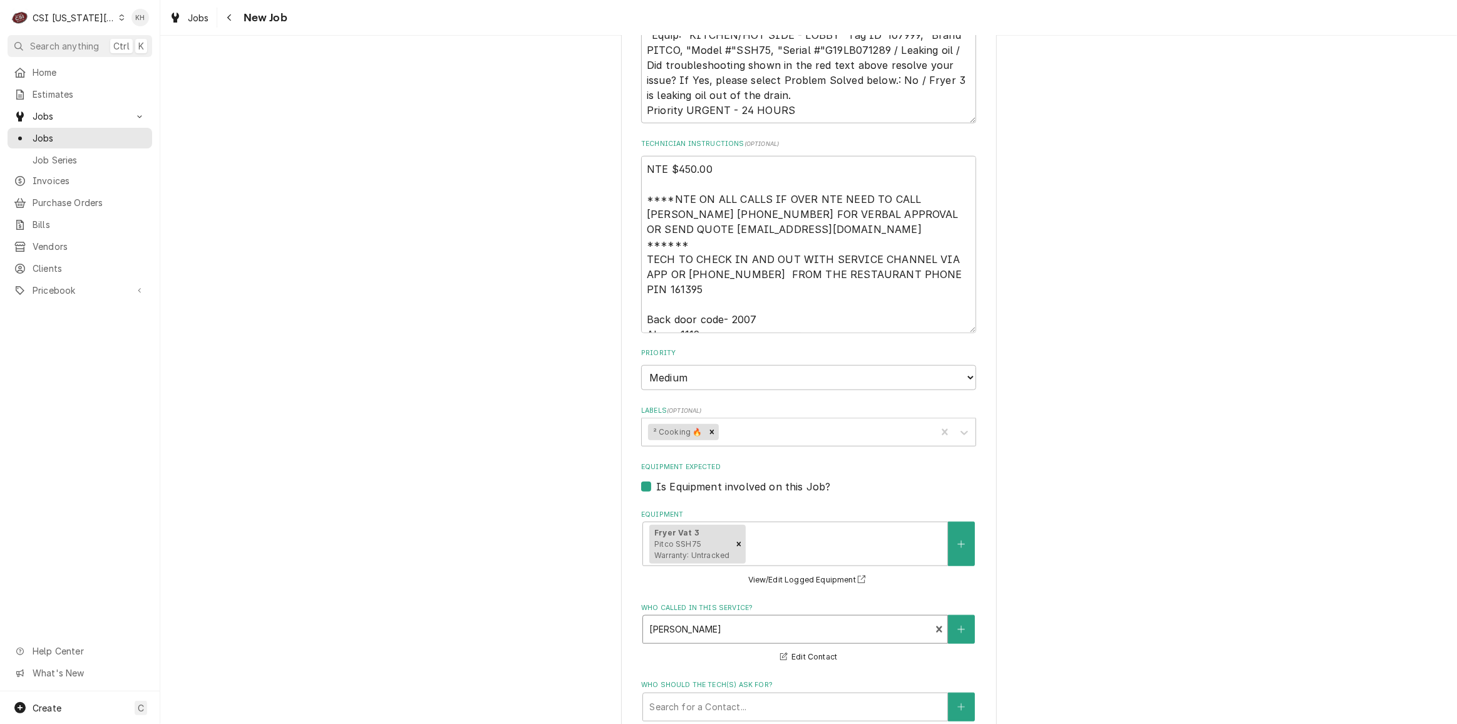
drag, startPoint x: 571, startPoint y: 569, endPoint x: 571, endPoint y: 585, distance: 15.7
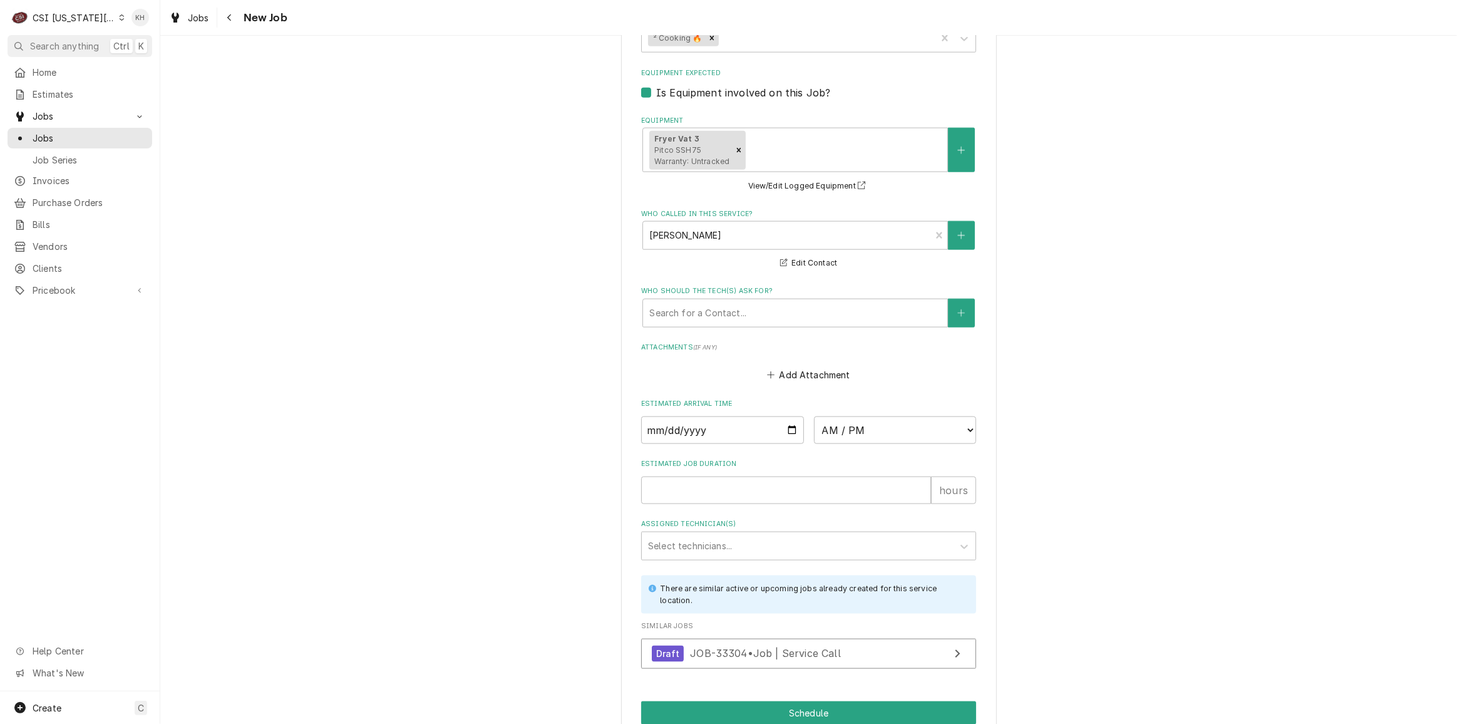
drag, startPoint x: 706, startPoint y: 401, endPoint x: 707, endPoint y: 419, distance: 17.6
click at [706, 459] on label "Estimated Job Duration" at bounding box center [808, 464] width 335 height 10
click at [706, 476] on input "Estimated Job Duration" at bounding box center [786, 490] width 290 height 28
click at [709, 476] on input "Estimated Job Duration" at bounding box center [786, 490] width 290 height 28
type textarea "x"
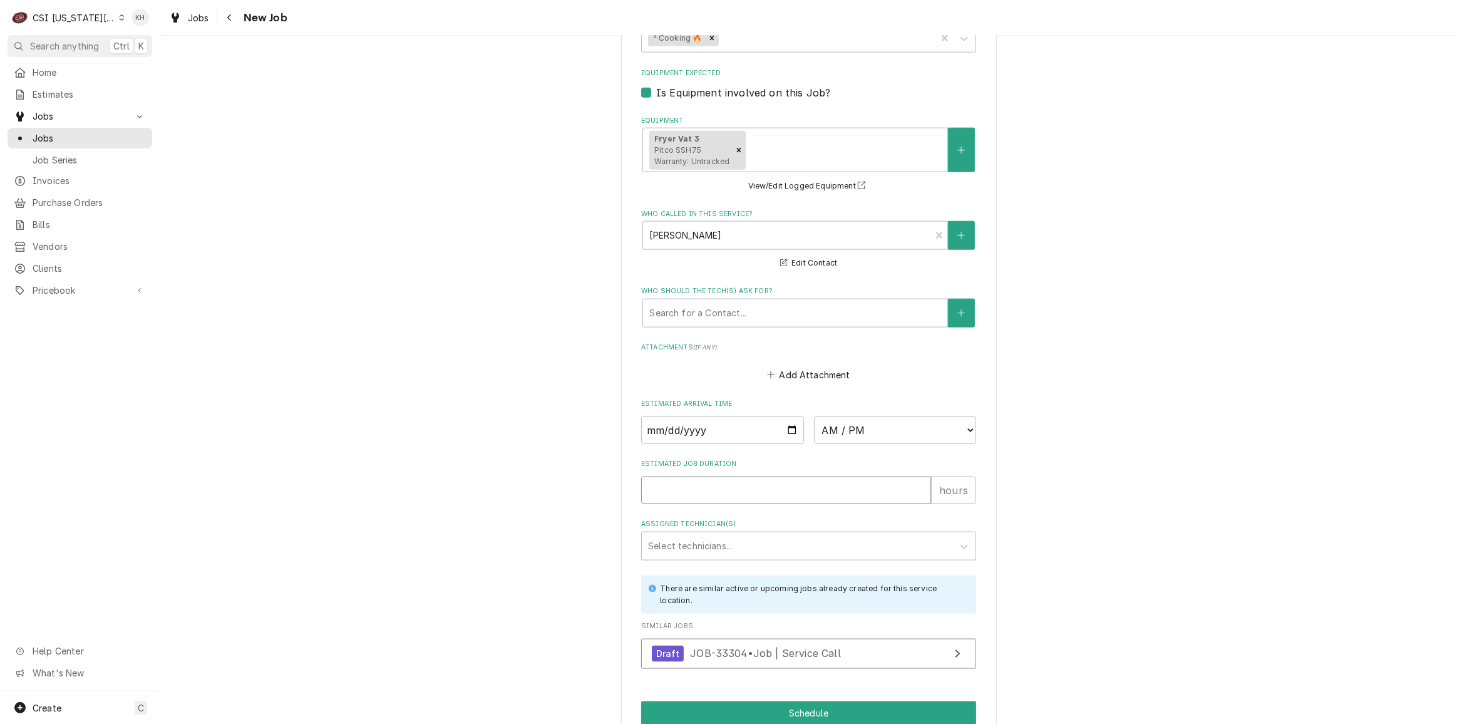
type input "2"
type textarea "x"
type input "2"
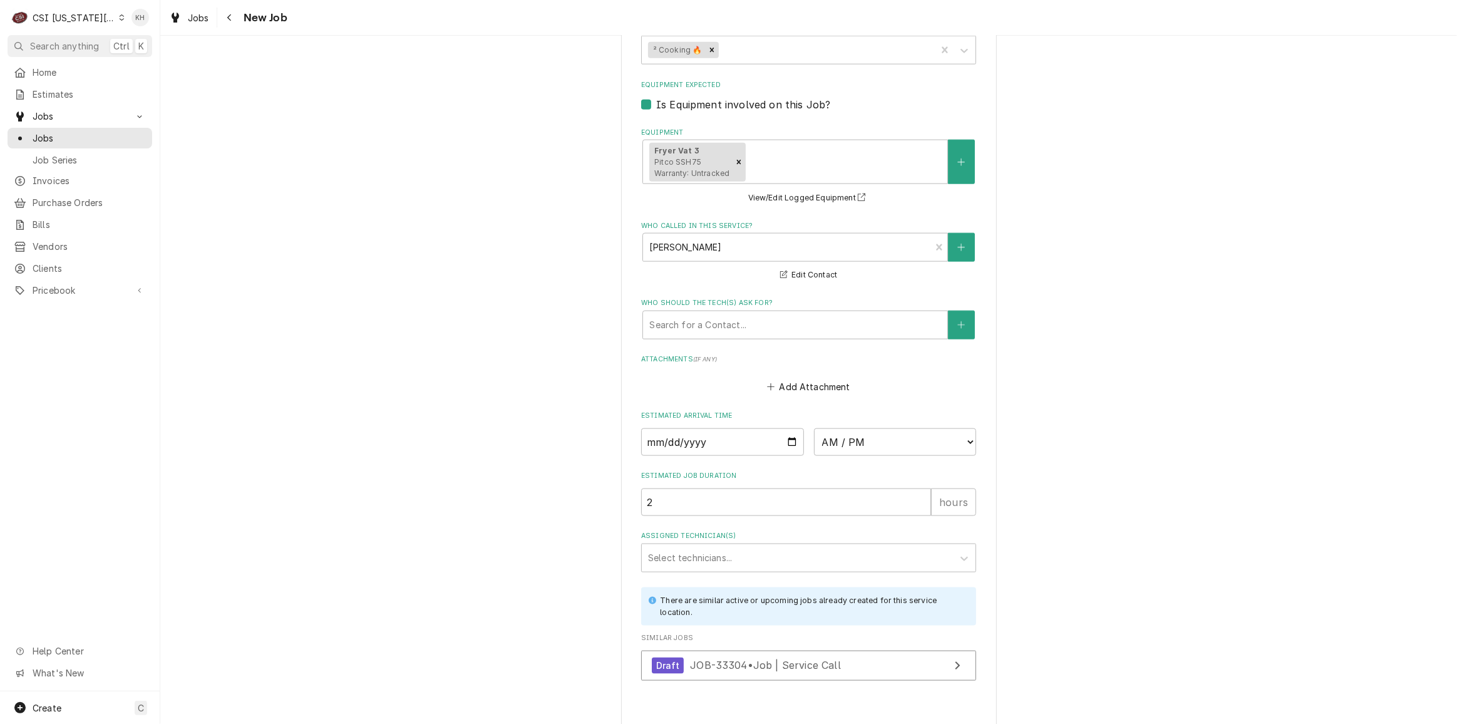
type textarea "x"
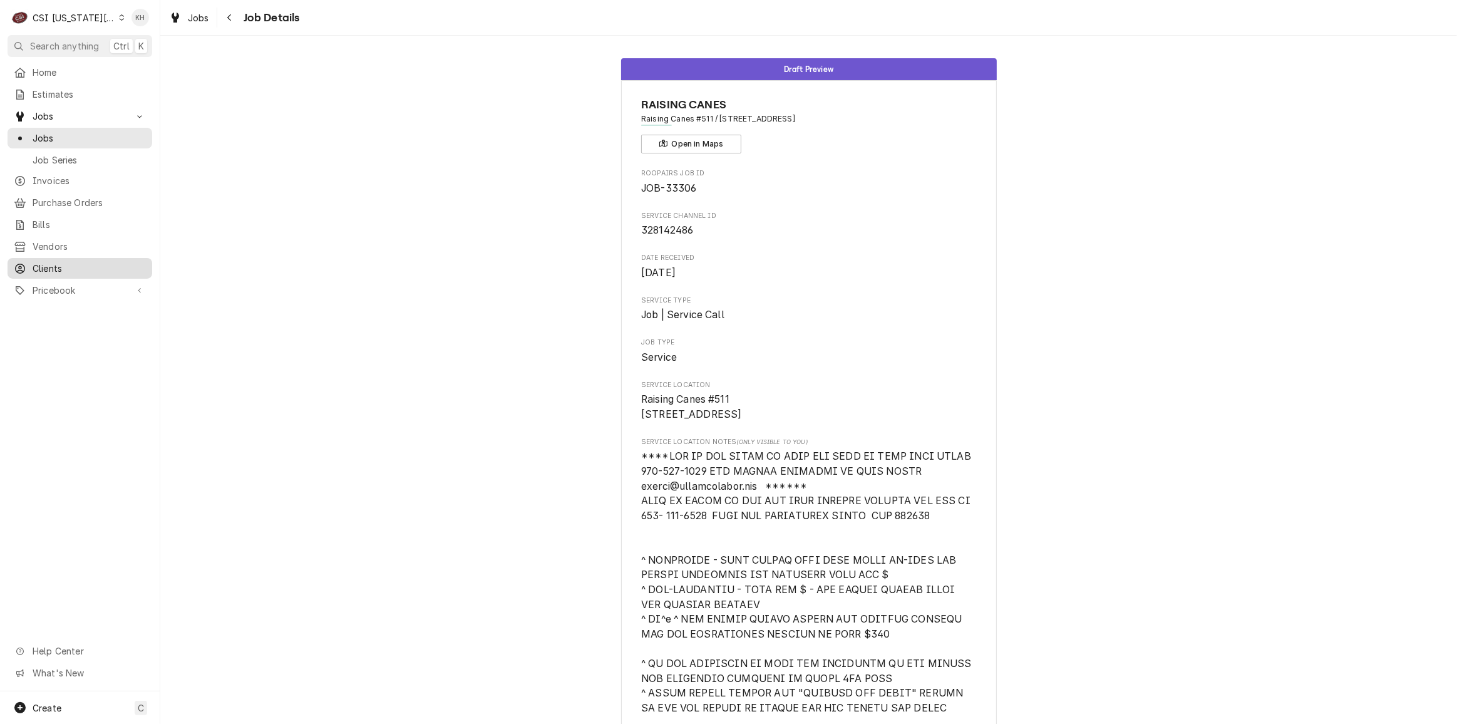
click at [91, 264] on span "Clients" at bounding box center [89, 268] width 113 height 13
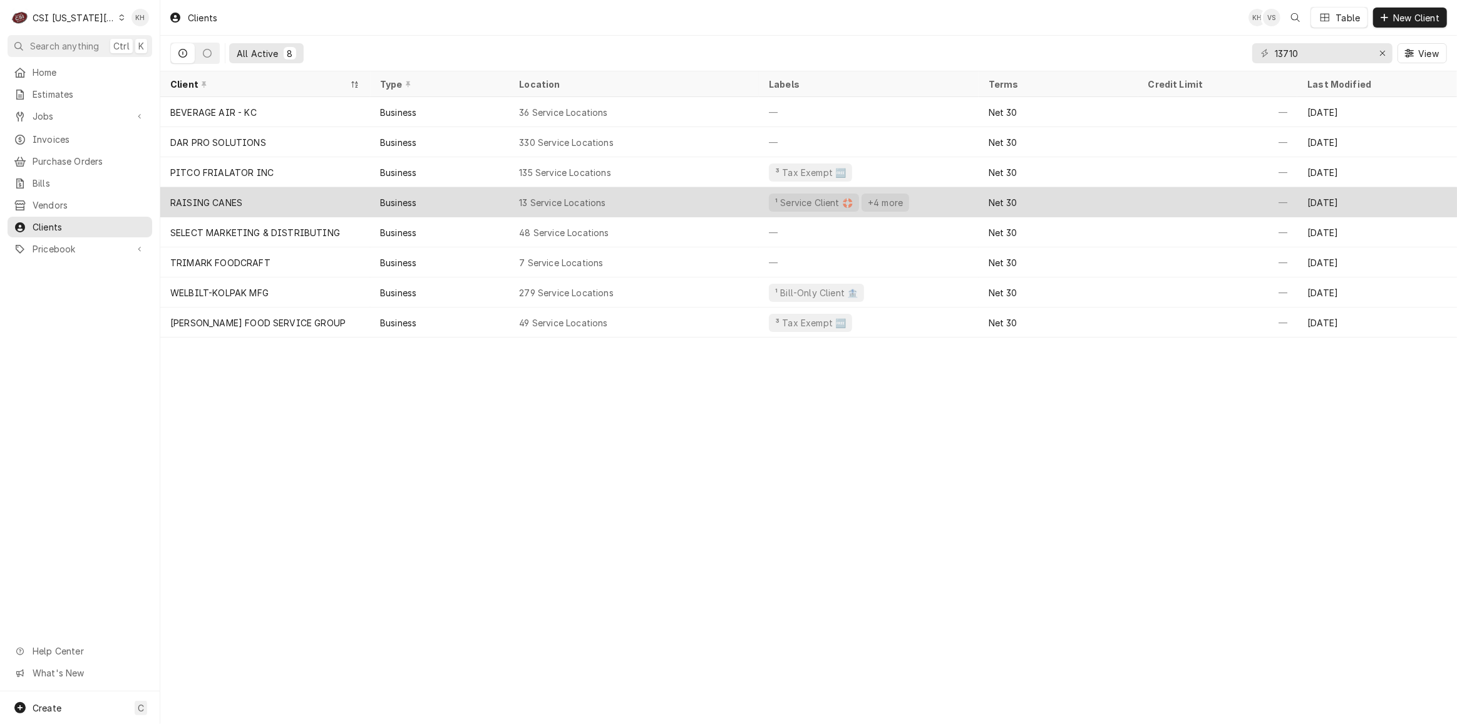
type input "13710"
click at [274, 197] on div "RAISING CANES" at bounding box center [265, 202] width 210 height 30
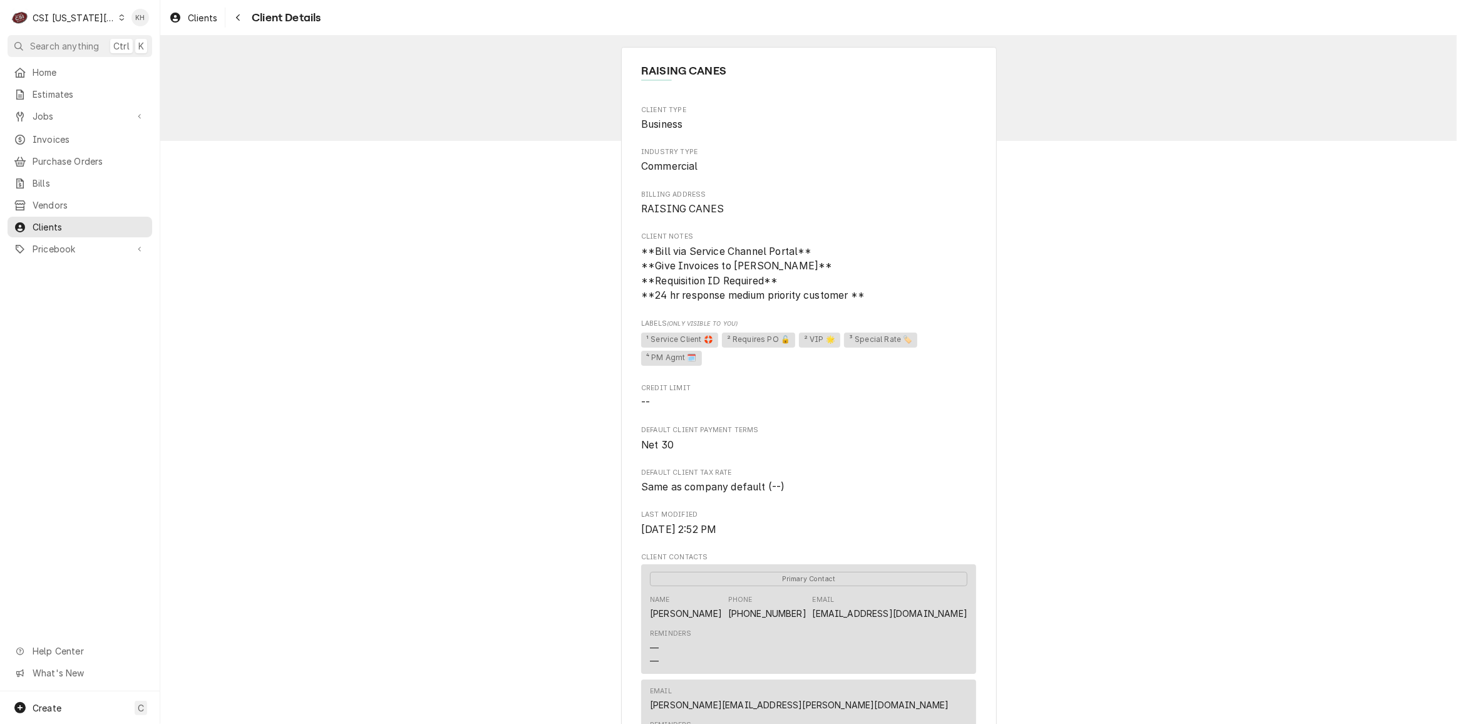
scroll to position [1049, 0]
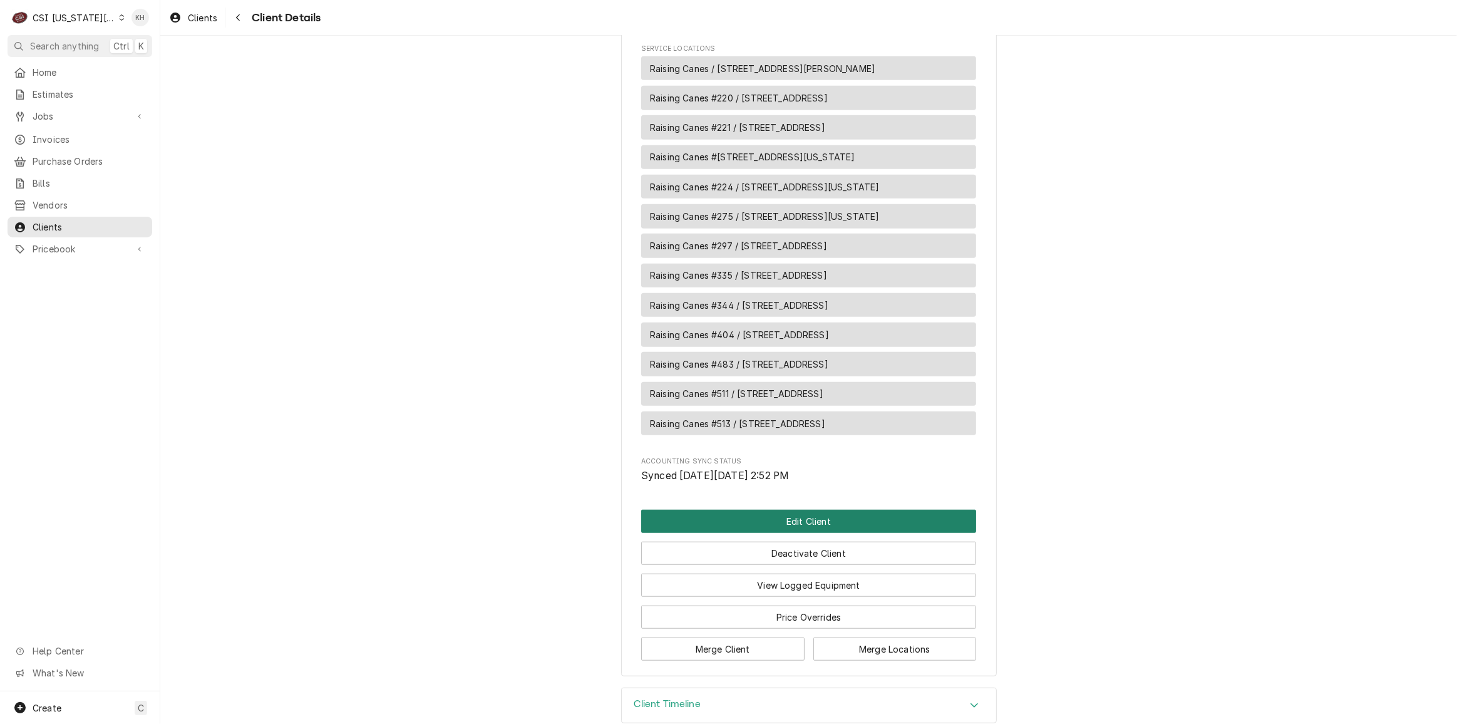
click at [845, 509] on button "Edit Client" at bounding box center [808, 520] width 335 height 23
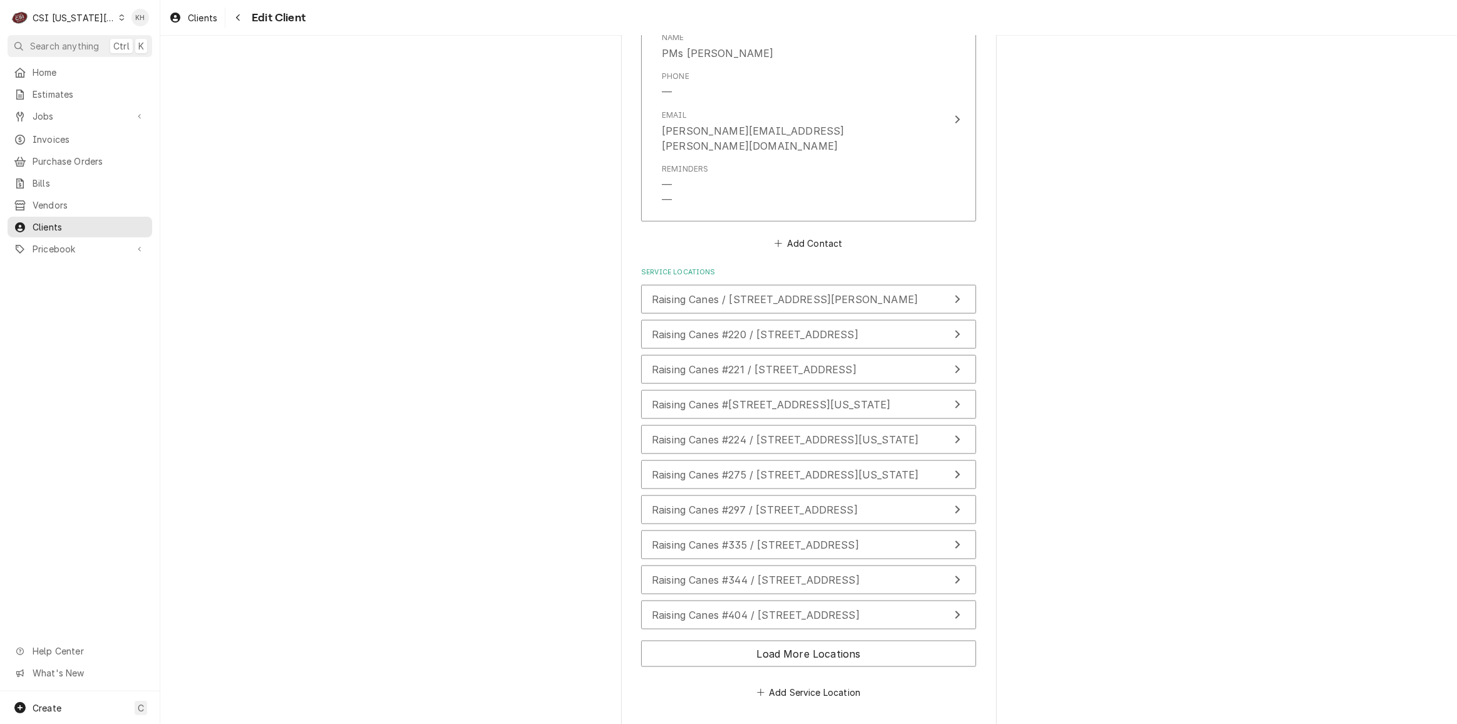
scroll to position [1852, 0]
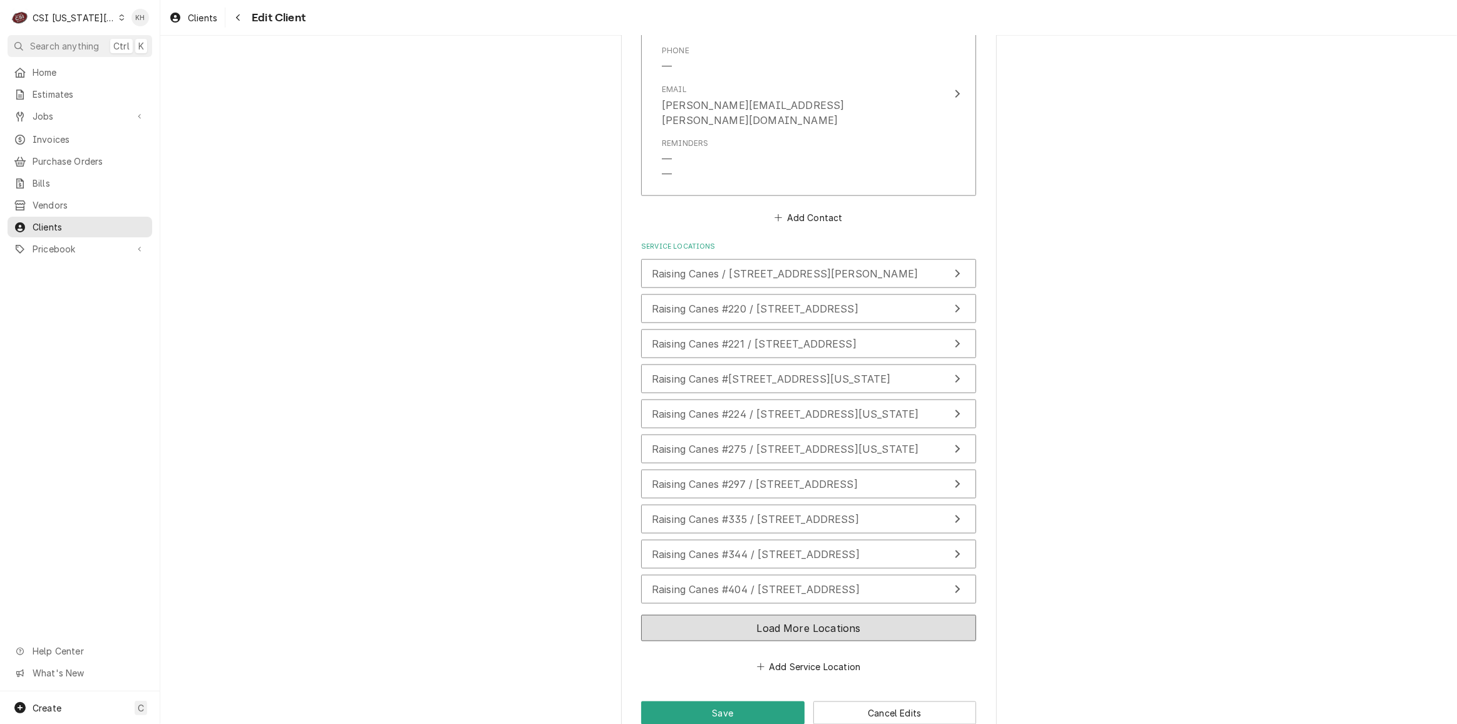
click at [816, 615] on button "Load More Locations" at bounding box center [808, 628] width 335 height 26
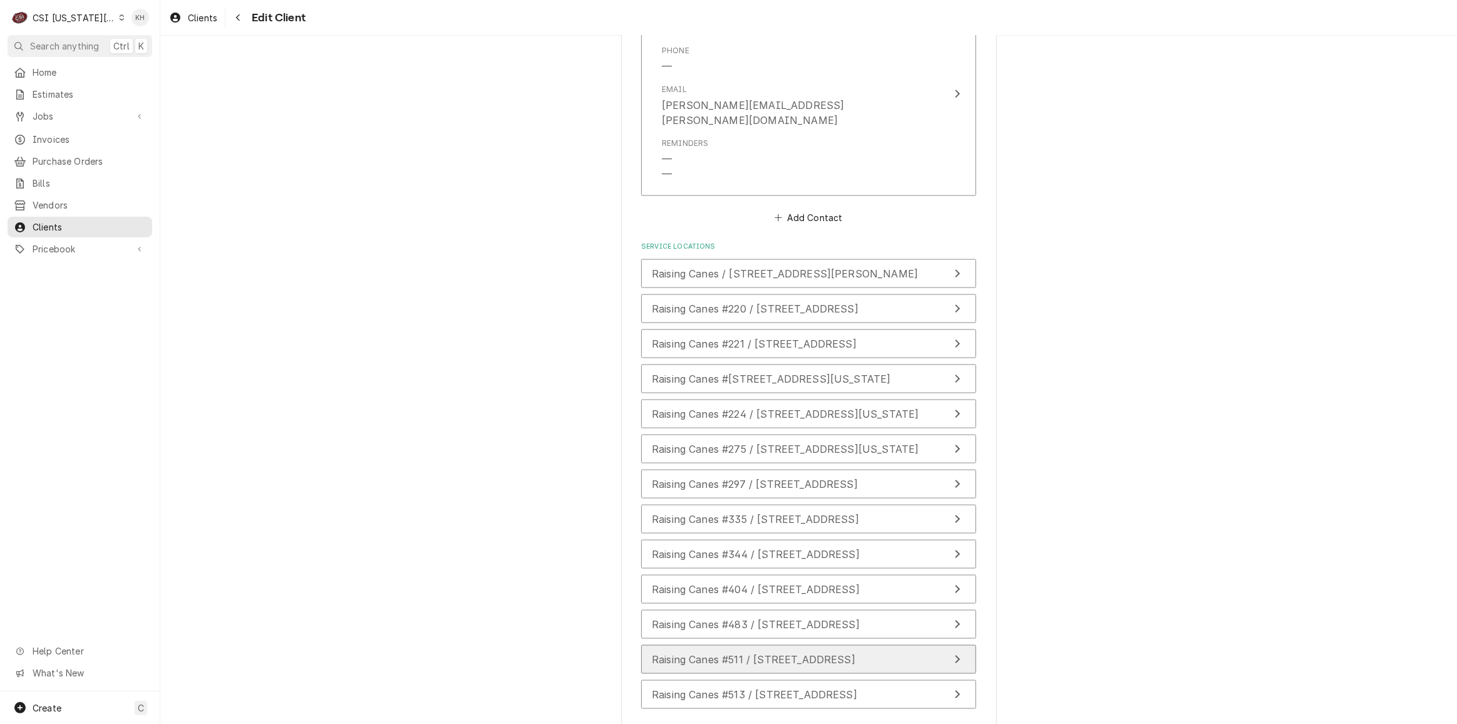
click at [807, 653] on span "Raising Canes #511 / [STREET_ADDRESS]" at bounding box center [753, 659] width 203 height 13
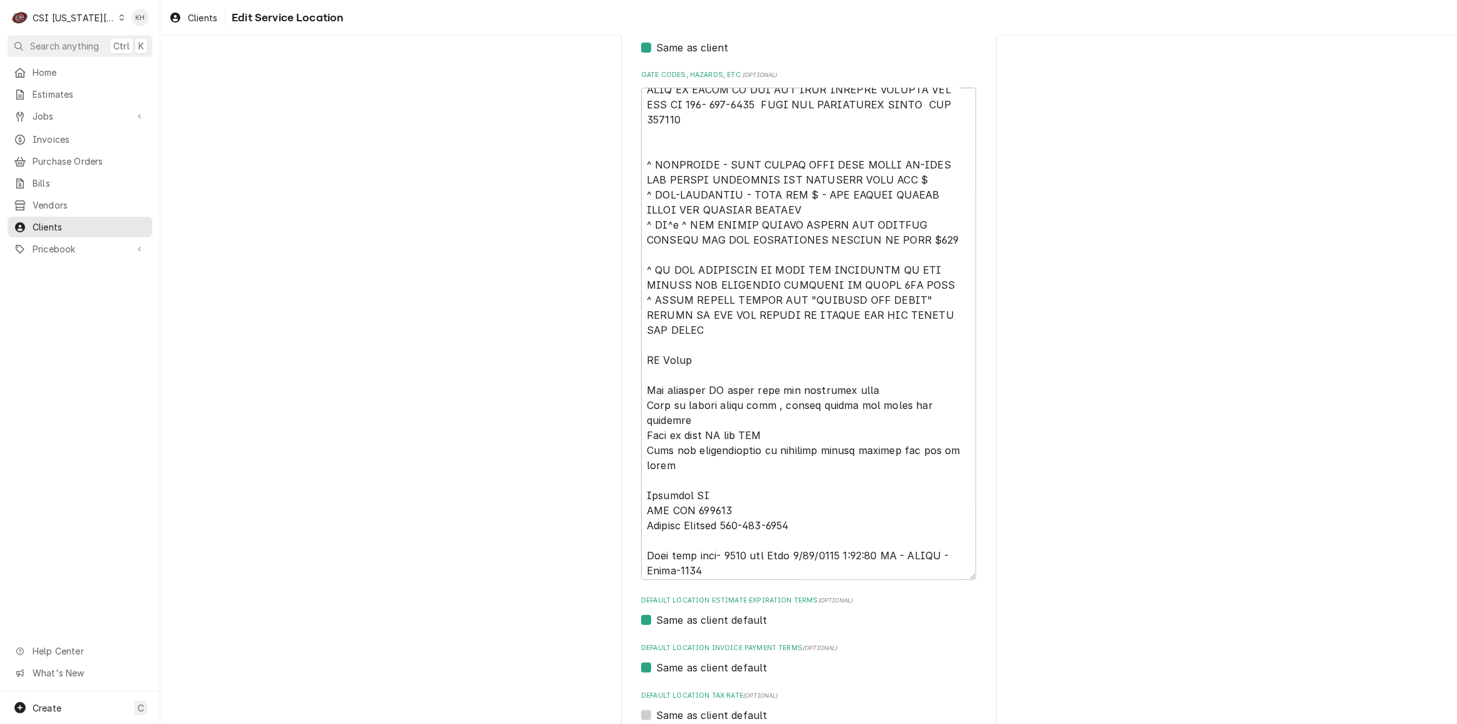
scroll to position [59, 0]
drag, startPoint x: 683, startPoint y: 556, endPoint x: 748, endPoint y: 538, distance: 67.7
click at [748, 538] on textarea "Gate Codes, Hazards, etc. ( optional )" at bounding box center [808, 334] width 335 height 492
type textarea "x"
type textarea "****NTE ON ALL CALLS IF OVER NTE NEED TO CALL JEFF COSTA 636-399-1299 FOR VERBA…"
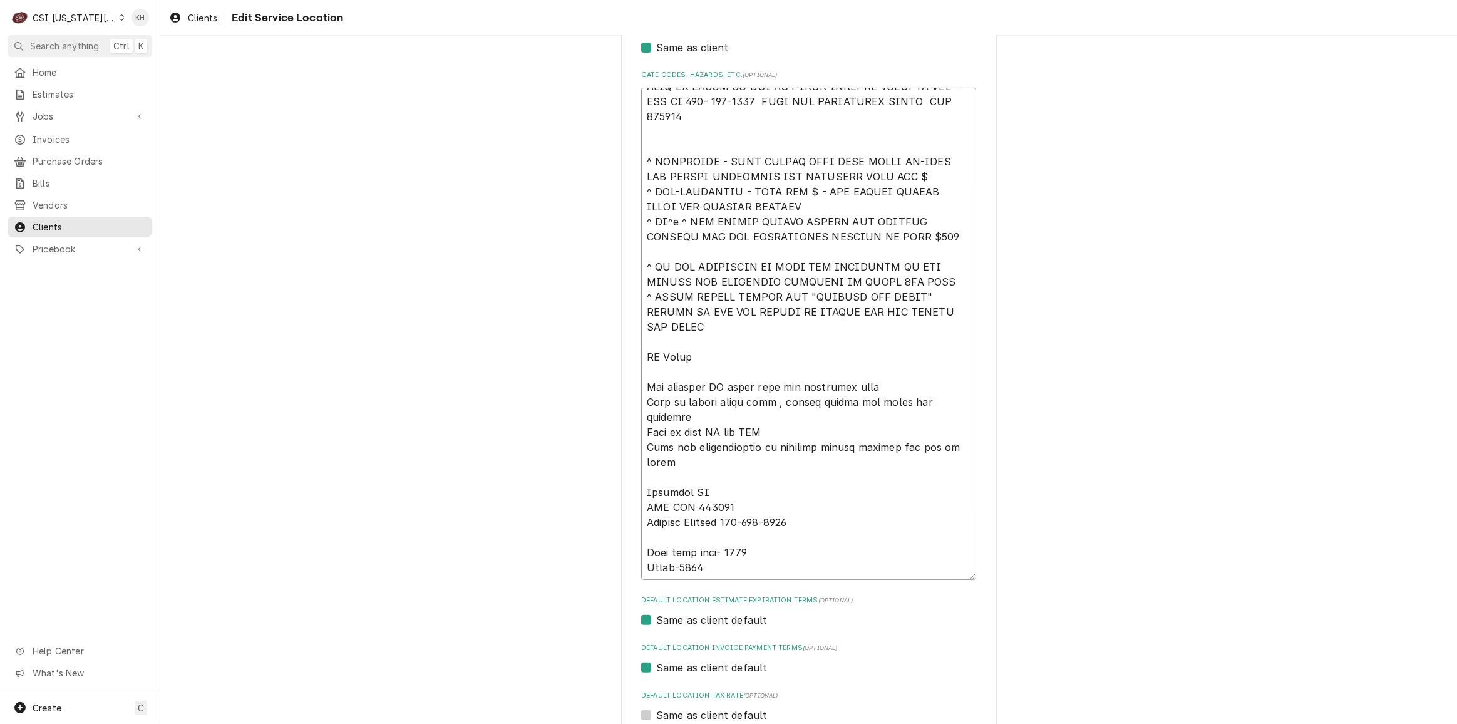
scroll to position [45, 0]
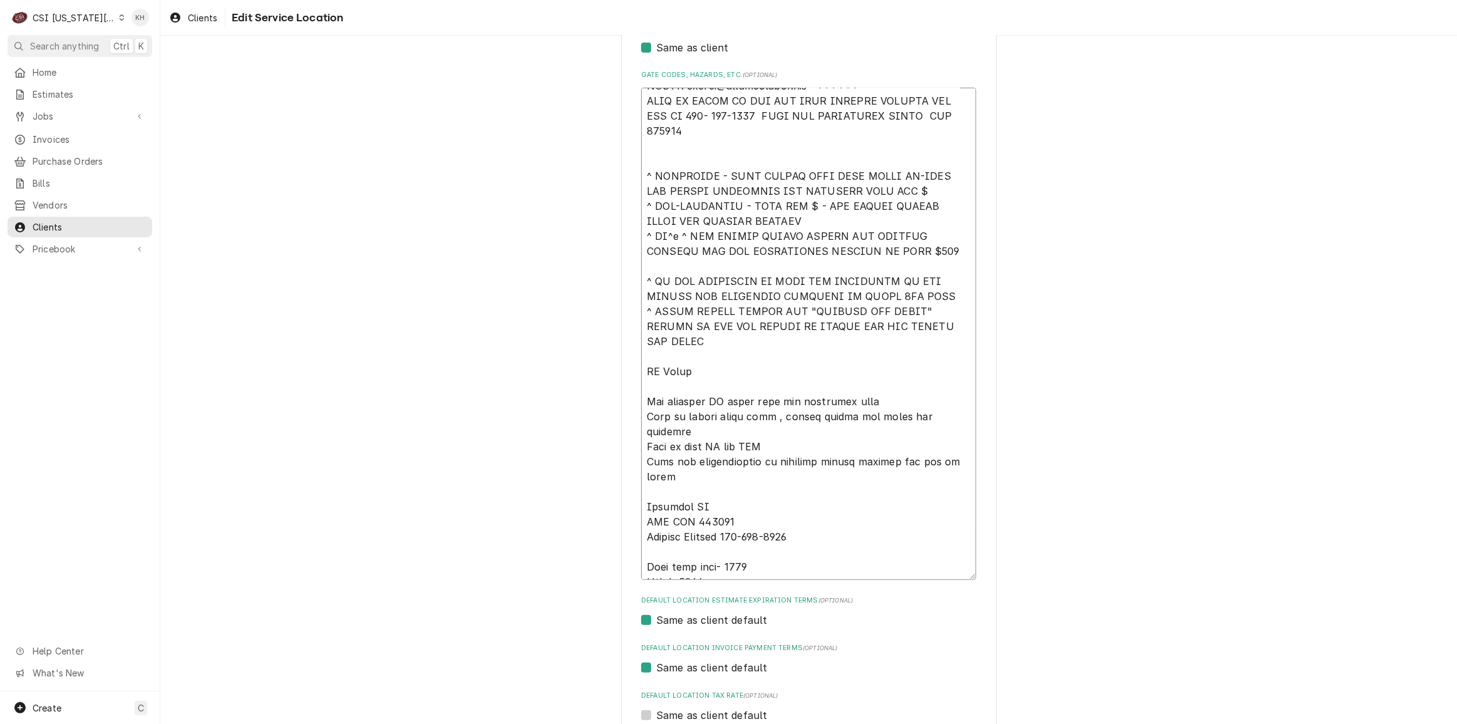
click at [737, 560] on textarea "Gate Codes, Hazards, etc. ( optional )" at bounding box center [808, 334] width 335 height 492
type textarea "x"
type textarea "****NTE ON ALL CALLS IF OVER NTE NEED TO CALL JEFF COSTA 636-399-1299 FOR VERBA…"
type textarea "x"
type textarea "****NTE ON ALL CALLS IF OVER NTE NEED TO CALL JEFF COSTA 636-399-1299 FOR VERBA…"
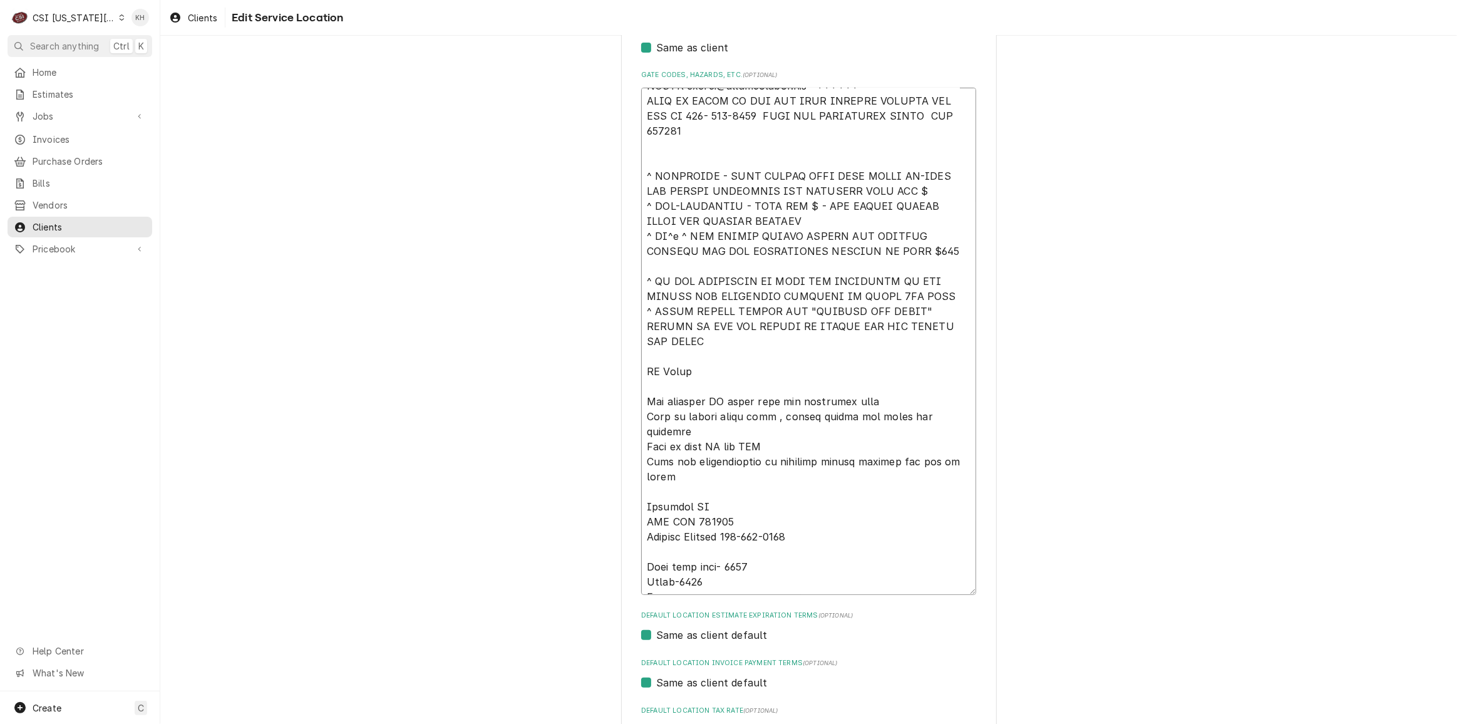
type textarea "x"
type textarea "****NTE ON ALL CALLS IF OVER NTE NEED TO CALL JEFF COSTA 636-399-1299 FOR VERBA…"
type textarea "x"
type textarea "****NTE ON ALL CALLS IF OVER NTE NEED TO CALL JEFF COSTA 636-399-1299 FOR VERBA…"
paste textarea "G19LB071289"
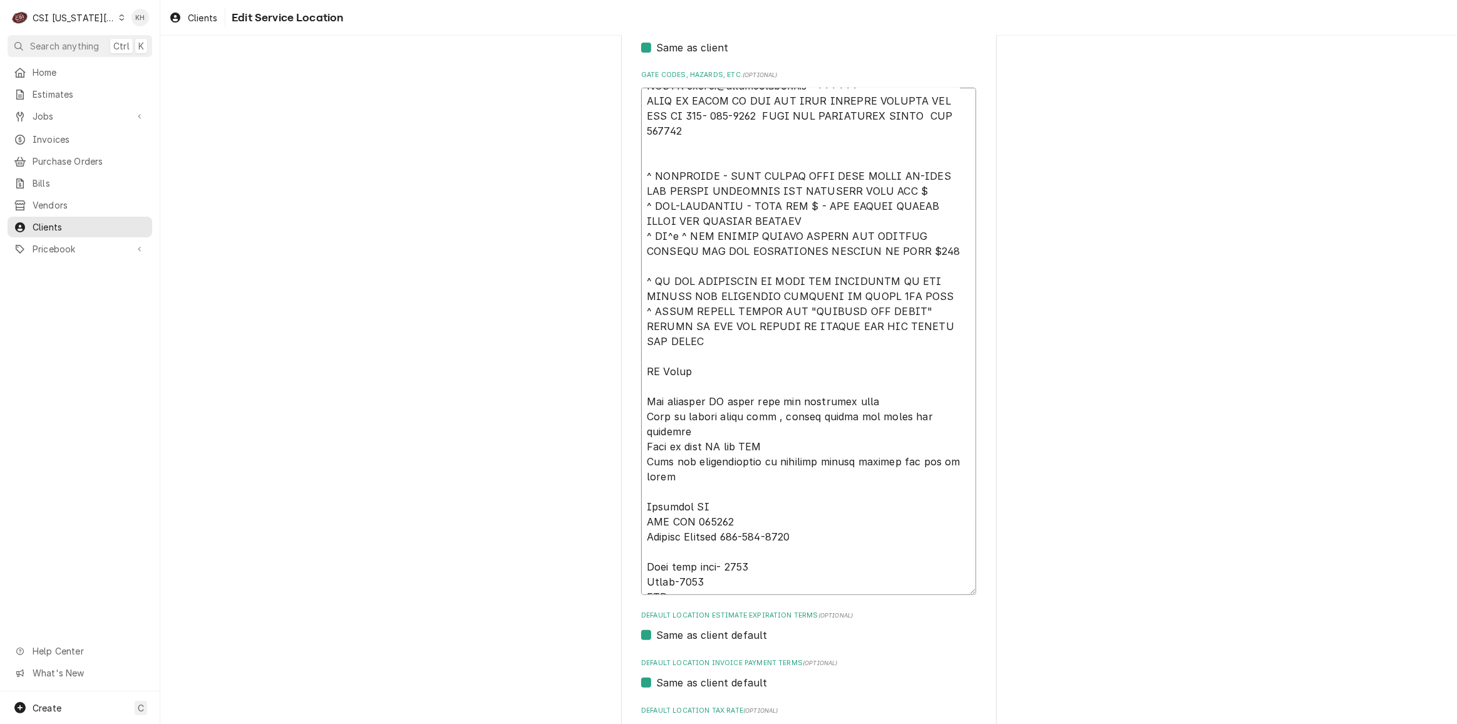
type textarea "x"
type textarea "****NTE ON ALL CALLS IF OVER NTE NEED TO CALL JEFF COSTA 636-399-1299 FOR VERBA…"
click at [707, 580] on textarea "Gate Codes, Hazards, etc. ( optional )" at bounding box center [808, 341] width 335 height 507
click at [708, 580] on textarea "Gate Codes, Hazards, etc. ( optional )" at bounding box center [808, 341] width 335 height 507
paste textarea "913-254-7212"
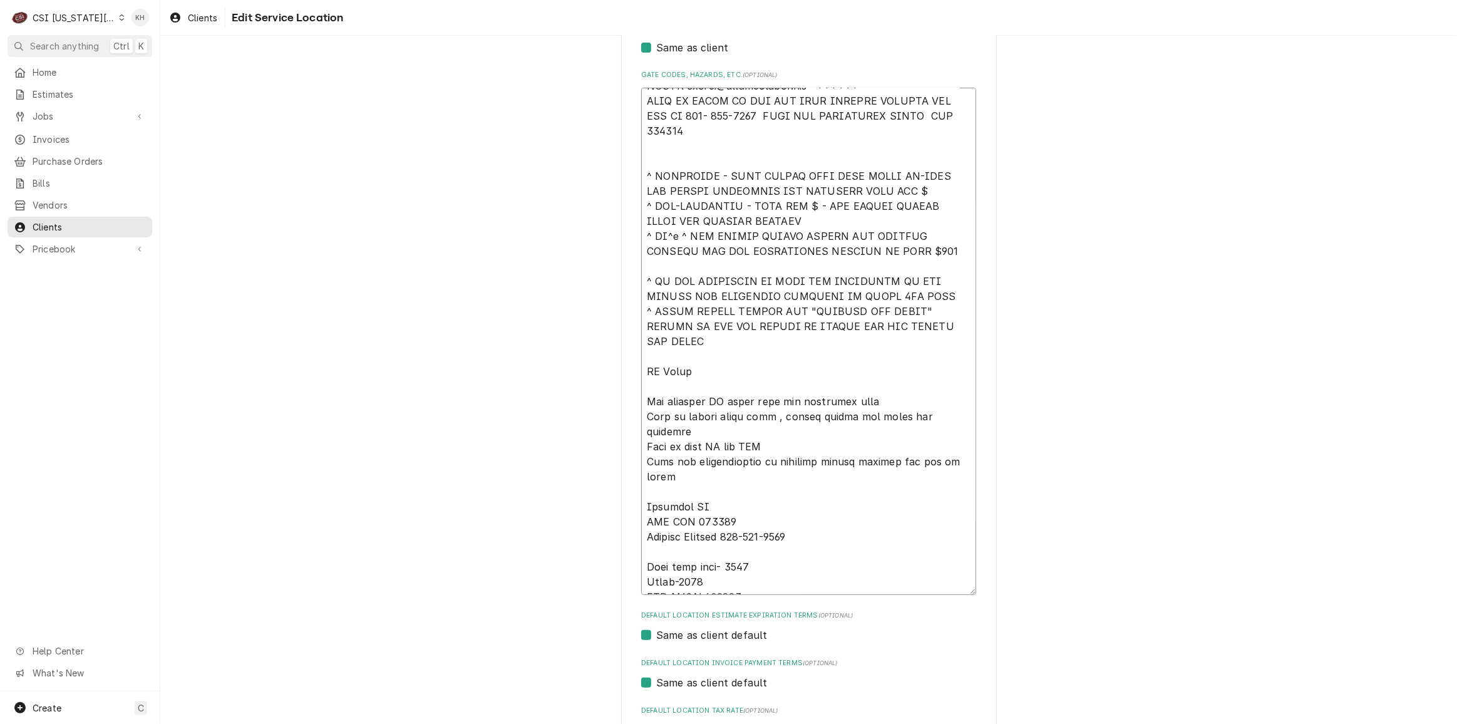
type textarea "x"
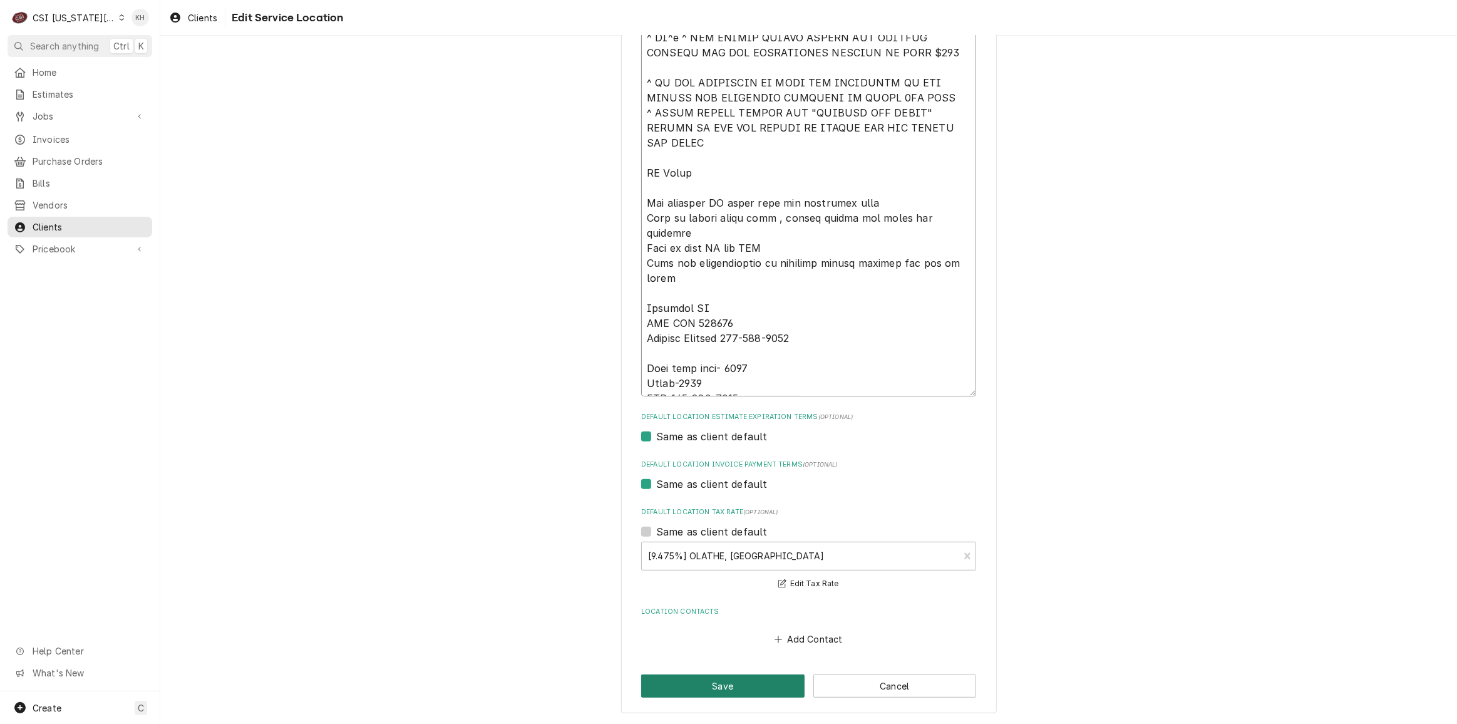
type textarea "****NTE ON ALL CALLS IF OVER NTE NEED TO CALL JEFF COSTA 636-399-1299 FOR VERBA…"
click at [754, 675] on button "Save" at bounding box center [722, 685] width 163 height 23
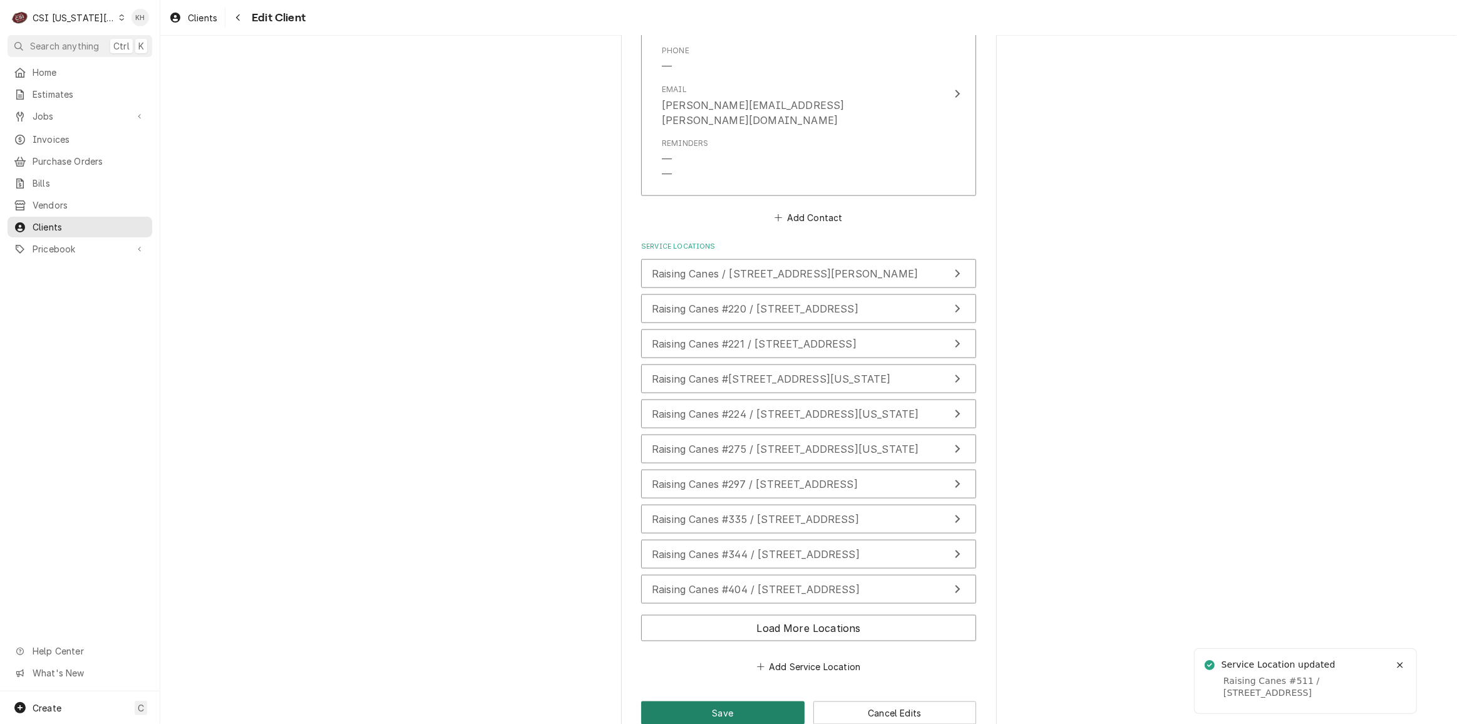
click at [750, 701] on button "Save" at bounding box center [722, 712] width 163 height 23
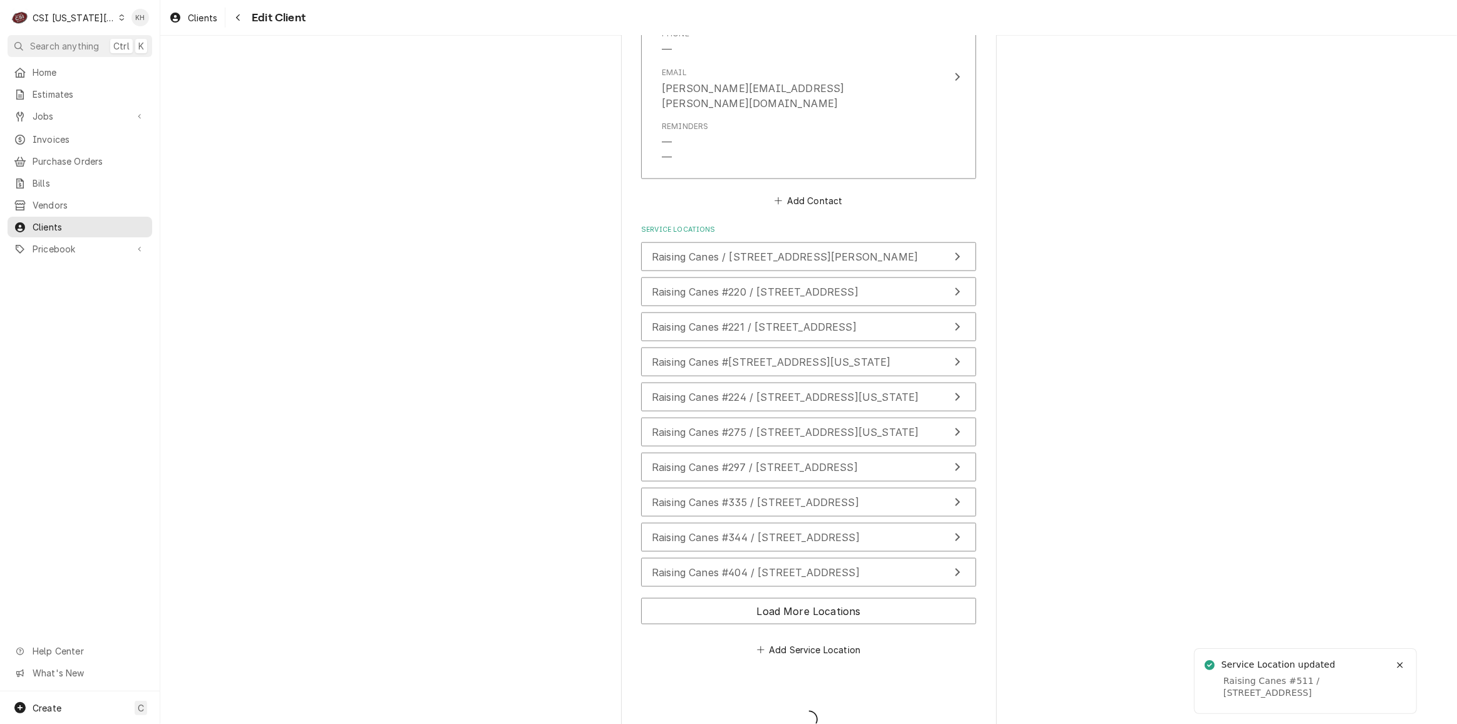
scroll to position [1877, 0]
type textarea "x"
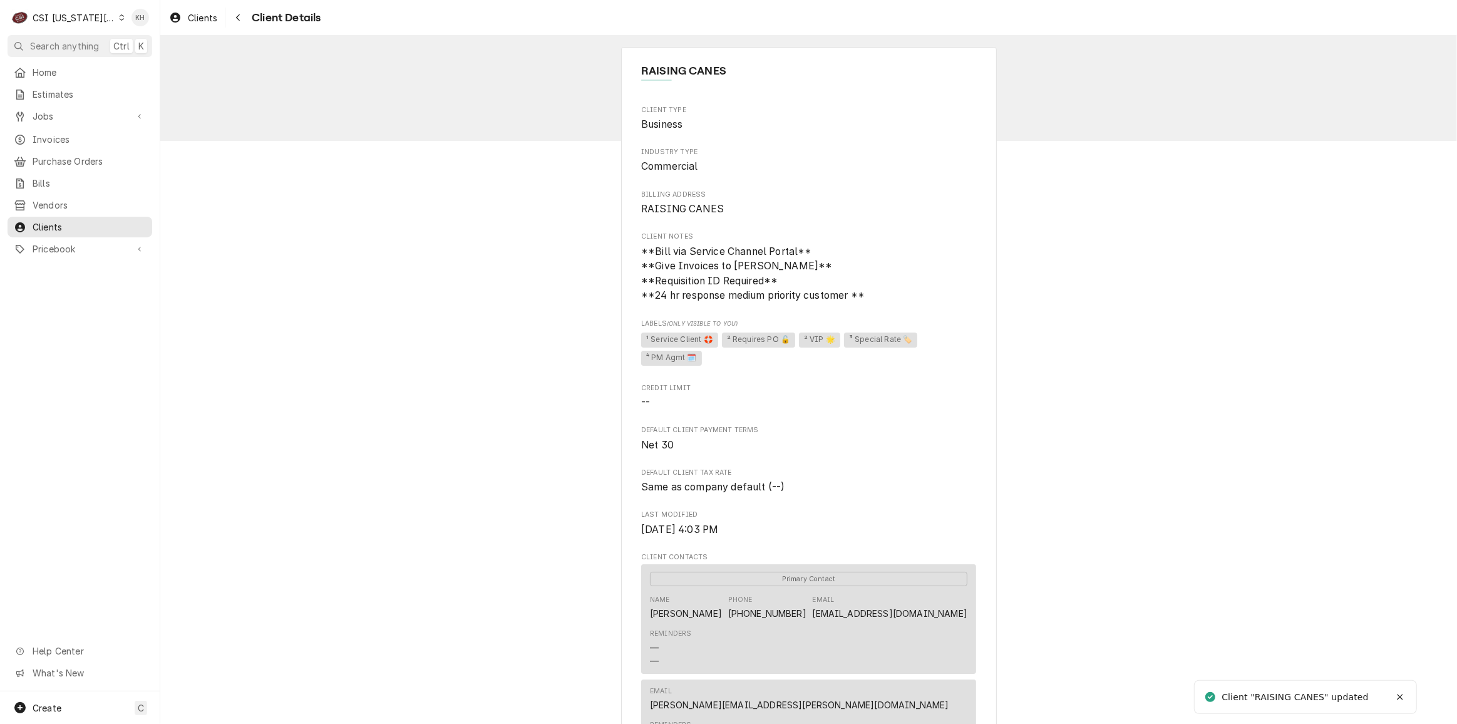
scroll to position [398, 0]
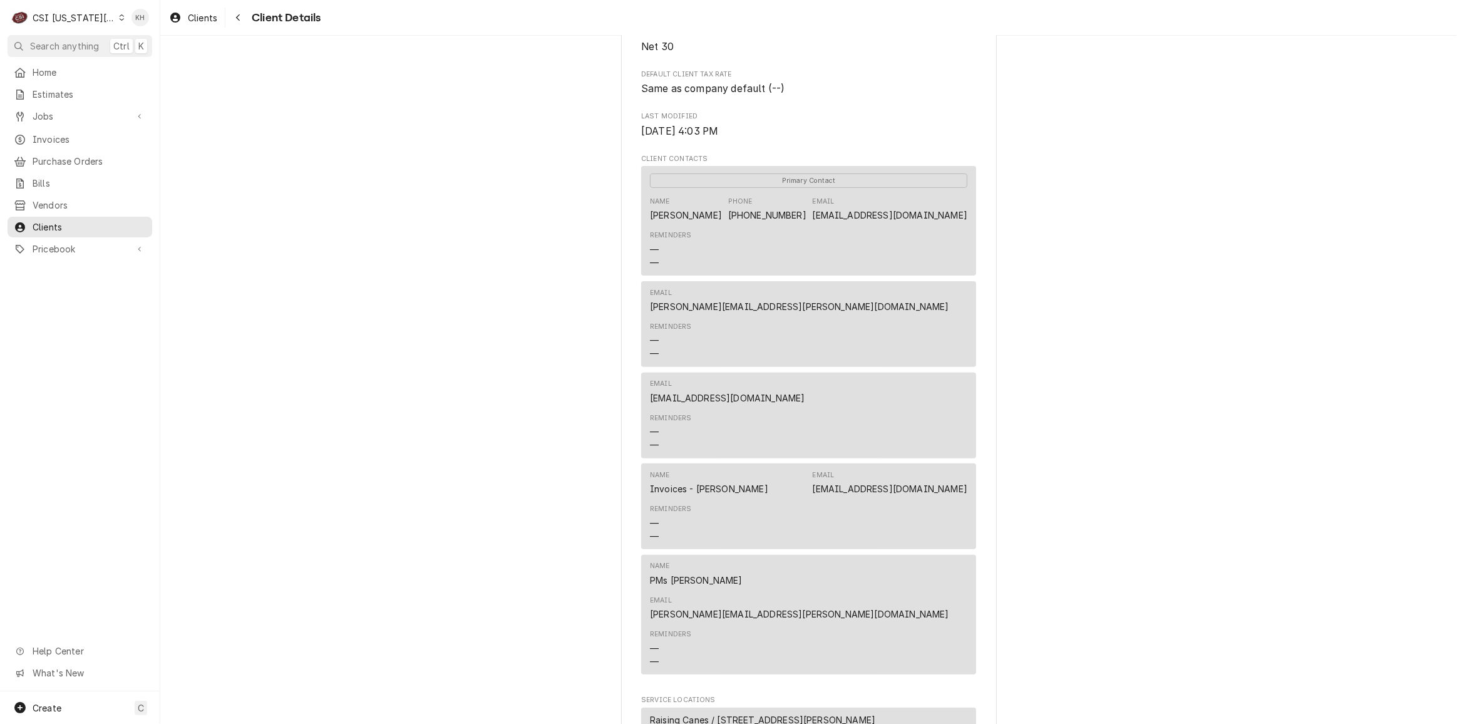
click at [276, 190] on div "RAISING CANES Client Type Business Industry Type Commercial Billing Address RAI…" at bounding box center [808, 488] width 1296 height 1701
